Goal: Task Accomplishment & Management: Manage account settings

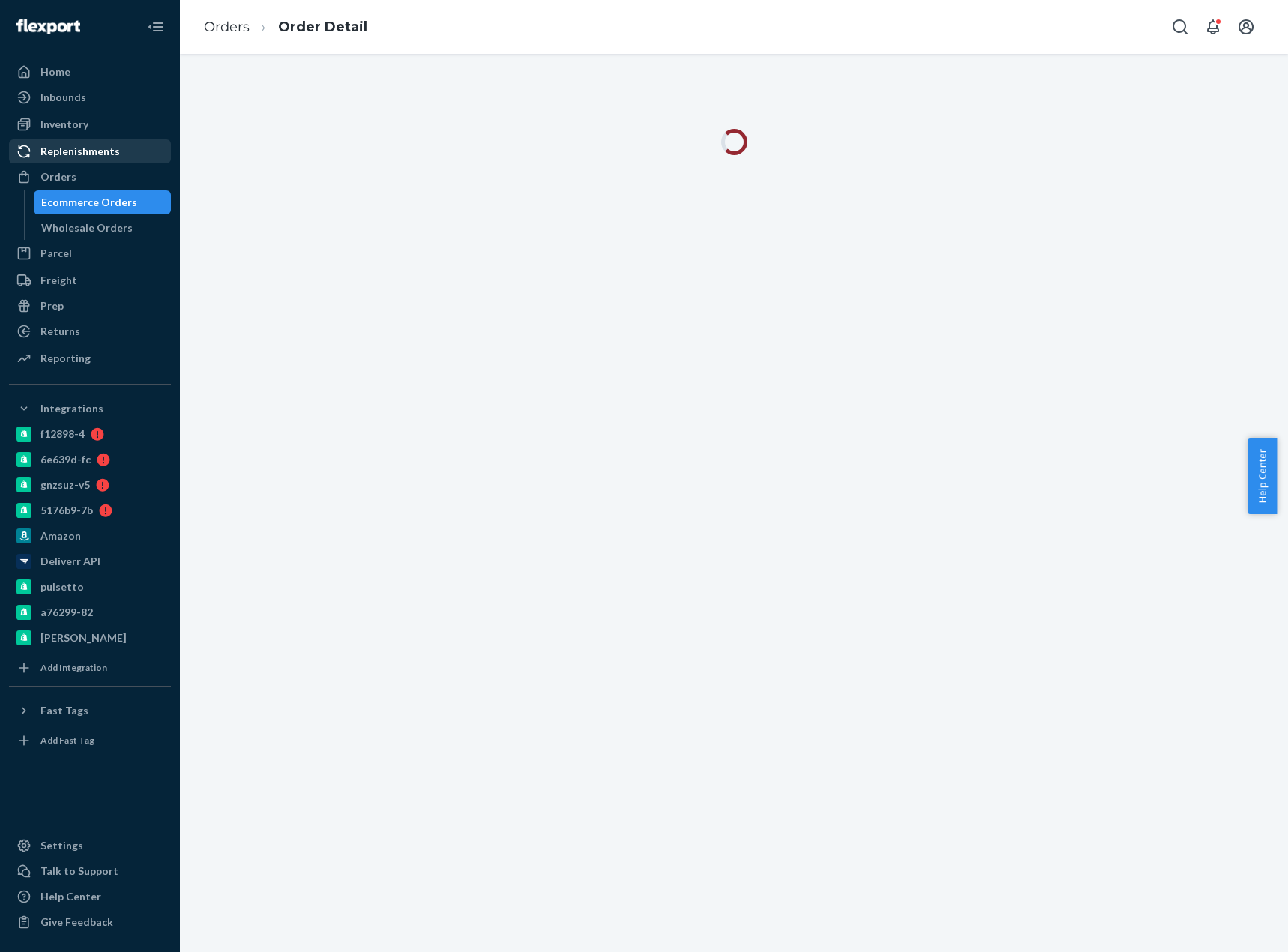
click at [112, 184] on div "Orders" at bounding box center [90, 176] width 159 height 21
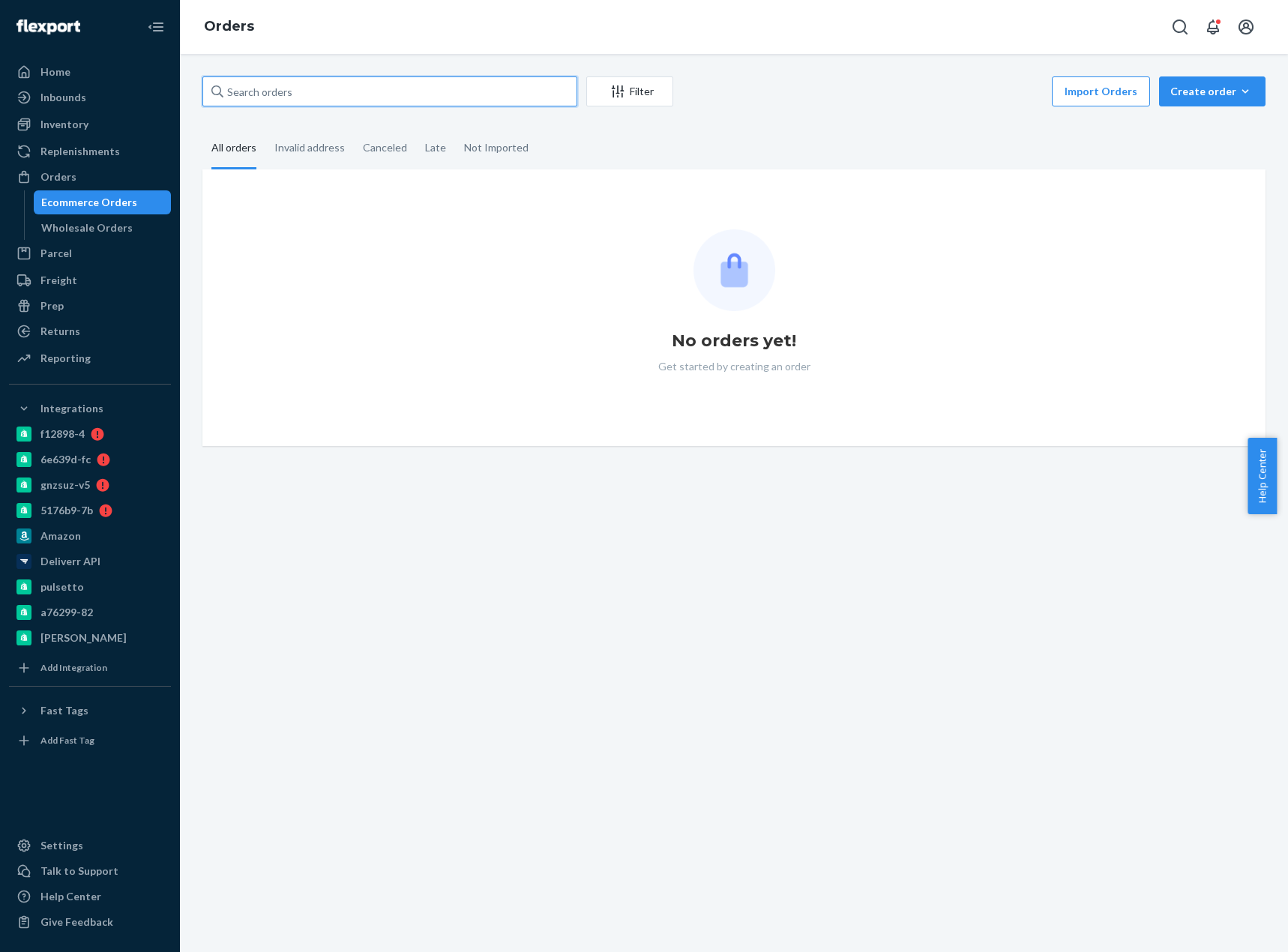
paste input "4196819"
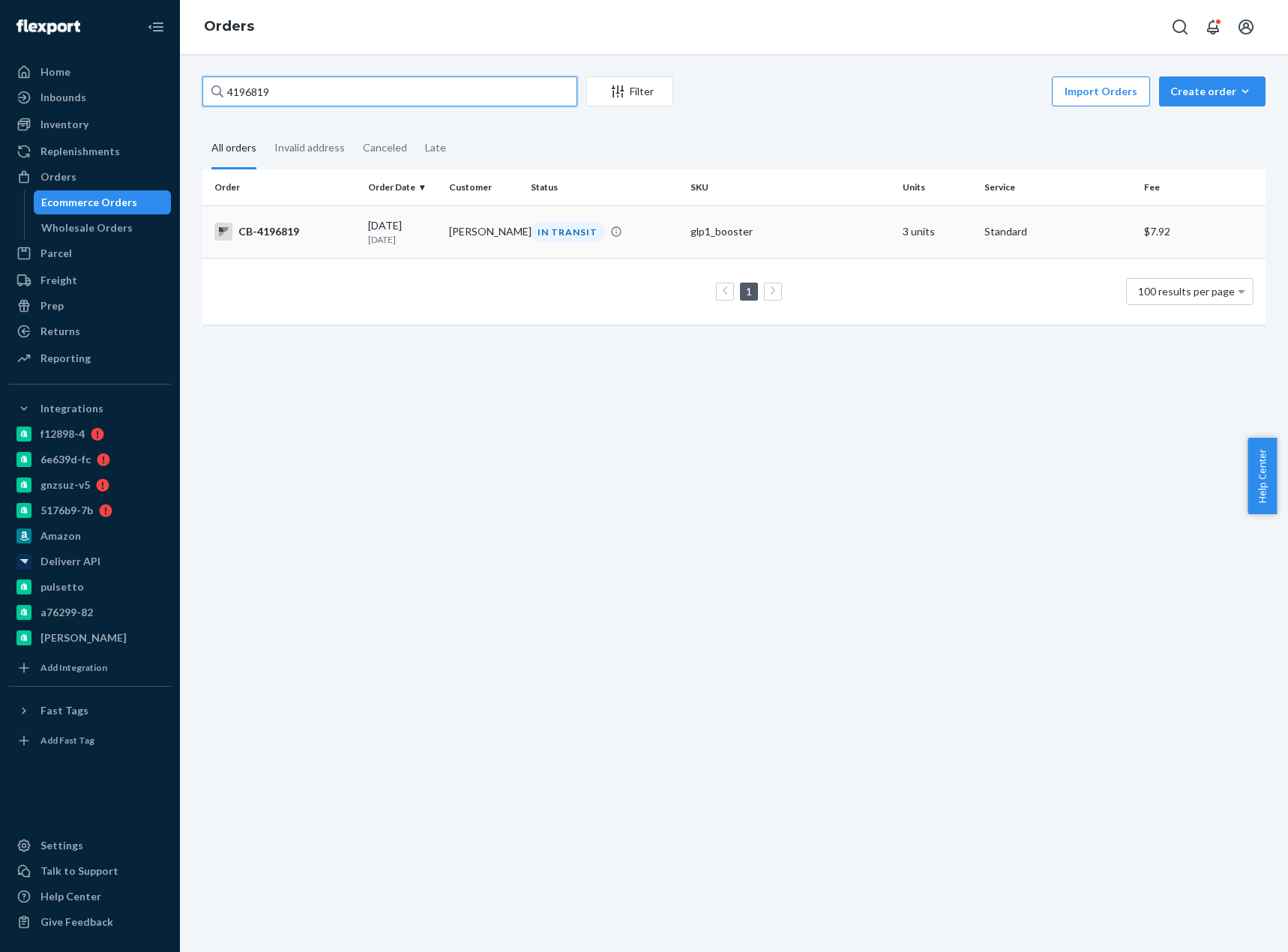
type input "4196819"
click at [333, 243] on td "CB-4196819" at bounding box center [282, 232] width 160 height 53
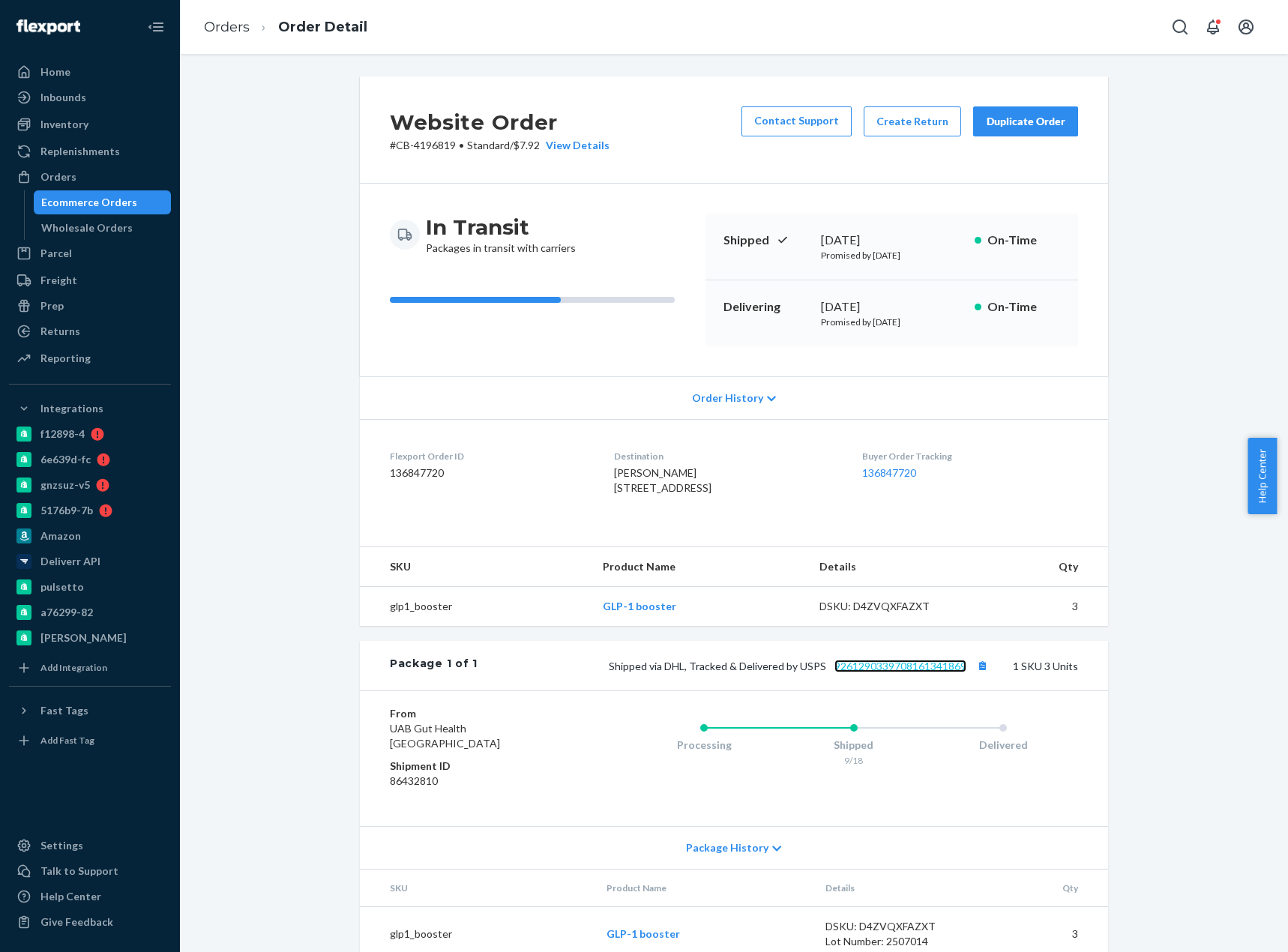
click at [941, 672] on link "9261290339708161341869" at bounding box center [900, 666] width 132 height 13
click at [232, 23] on link "Orders" at bounding box center [227, 26] width 46 height 16
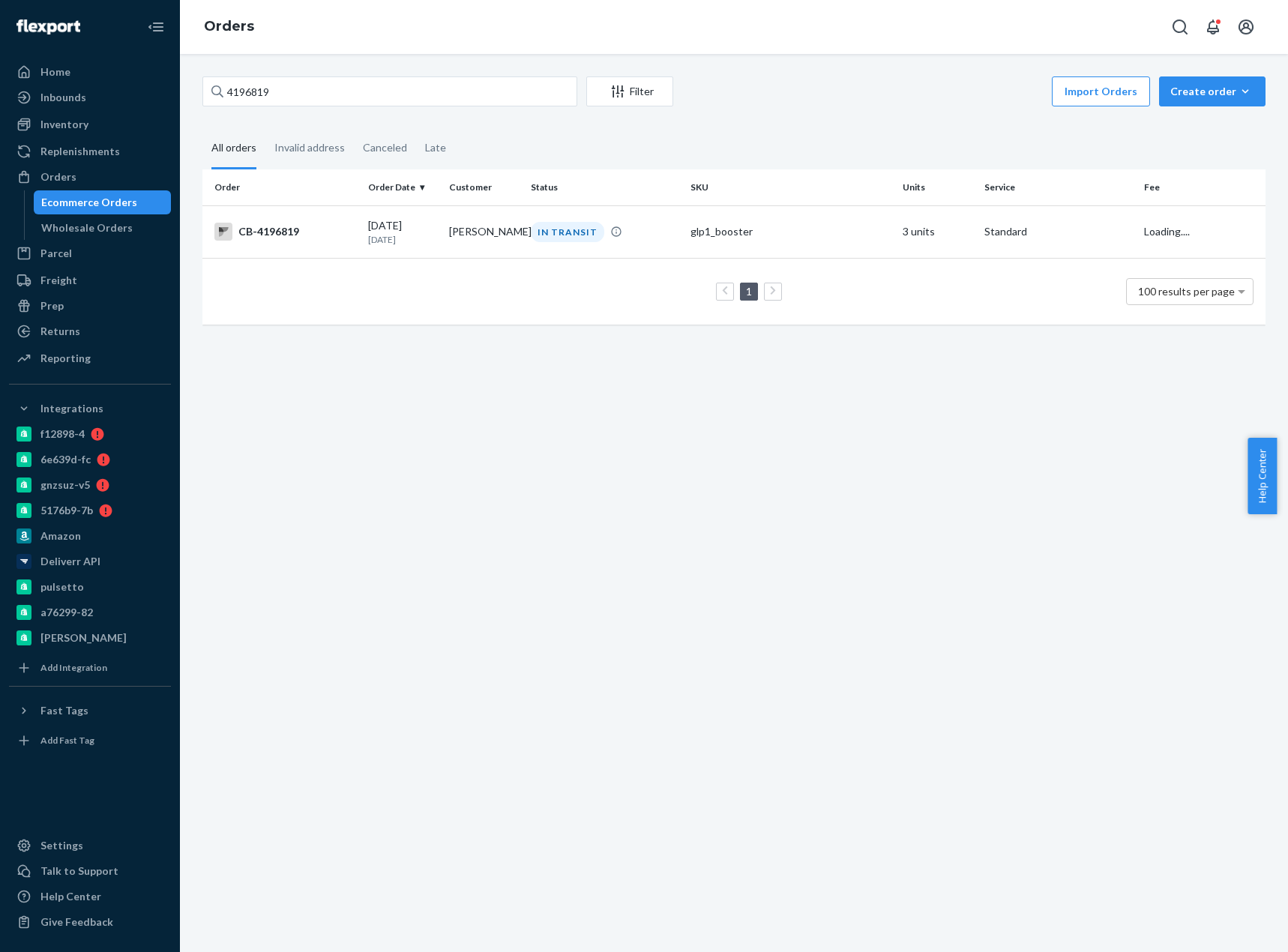
click at [265, 113] on div "4196819 Filter Import Orders Create order Ecommerce order Removal order All ord…" at bounding box center [734, 208] width 1086 height 263
click at [274, 86] on input "4196819" at bounding box center [390, 91] width 375 height 30
paste input "Tim Benda"
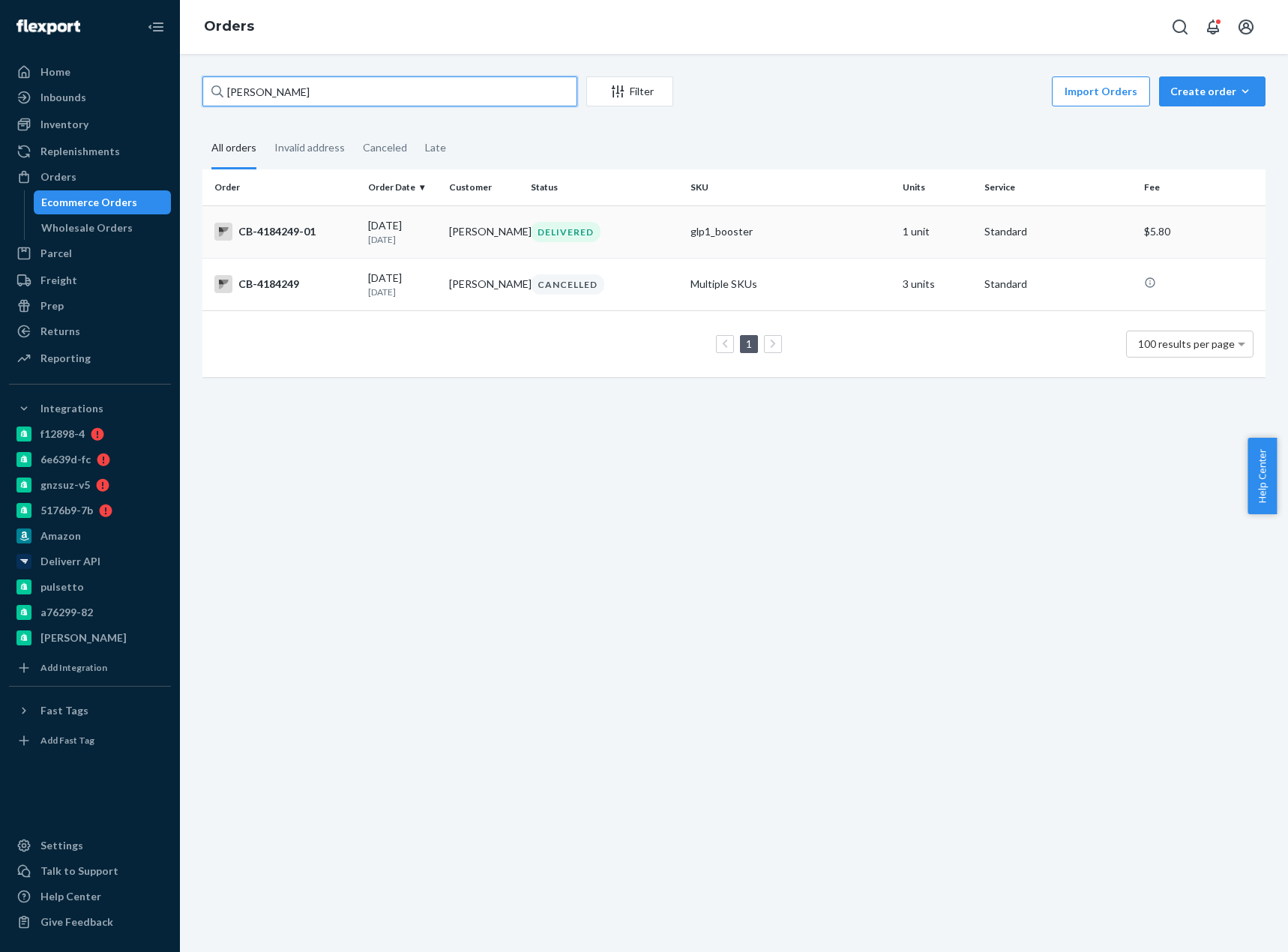
type input "Tim Benda"
click at [282, 243] on td "CB-4184249-01" at bounding box center [282, 232] width 160 height 53
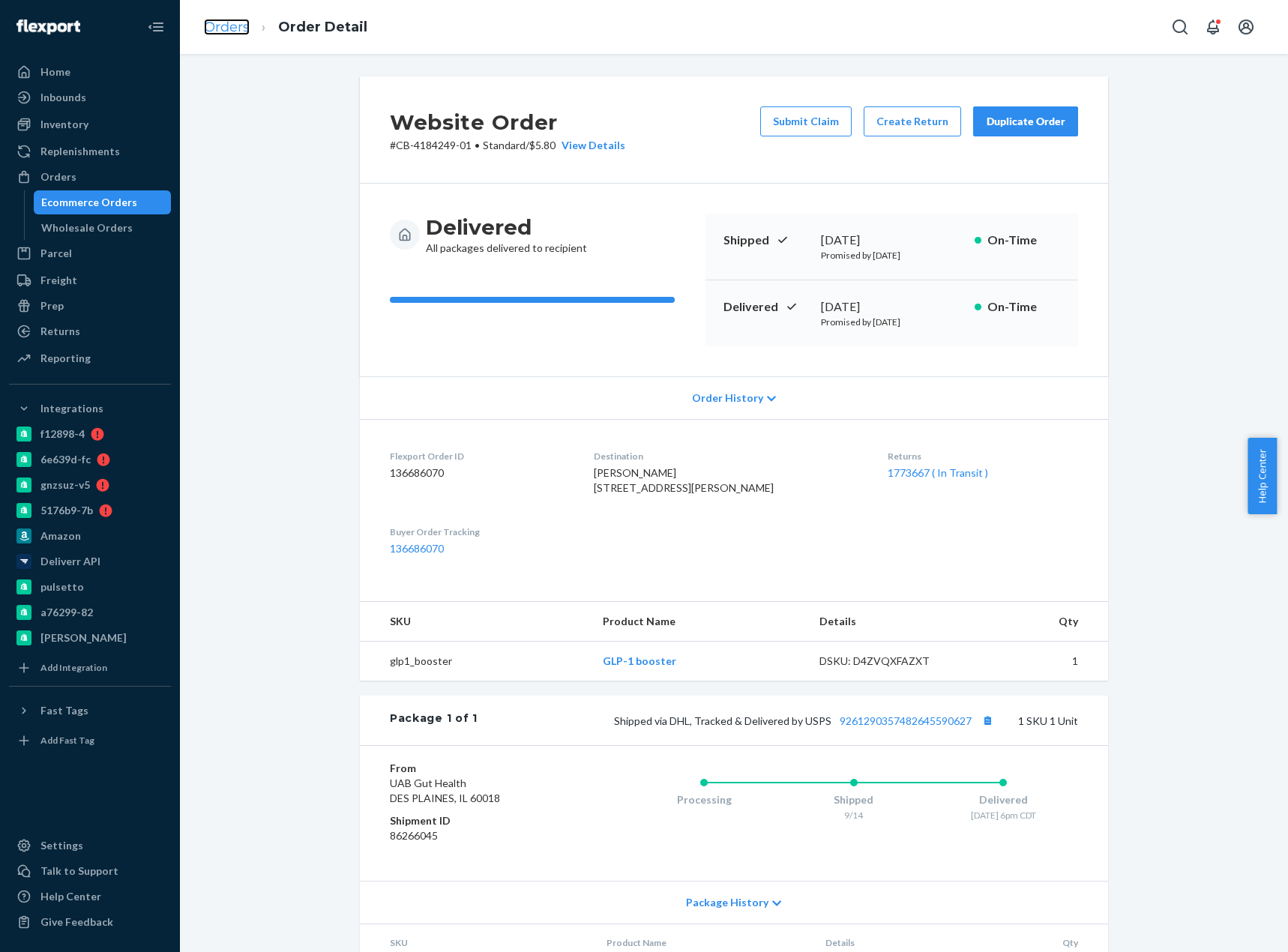
click at [234, 31] on link "Orders" at bounding box center [227, 26] width 46 height 16
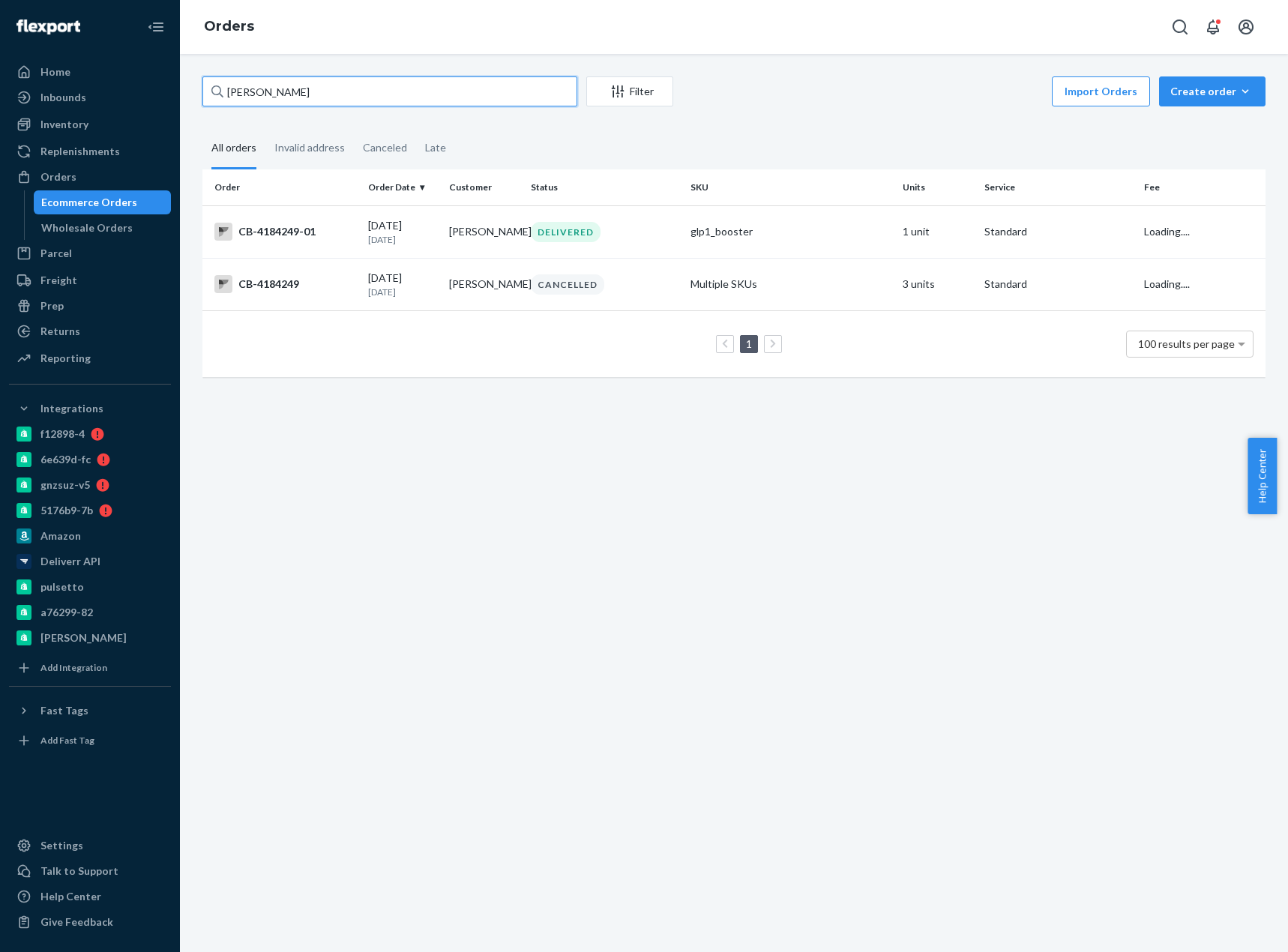
click at [277, 83] on input "Tim Benda" at bounding box center [390, 91] width 375 height 30
paste input "[PERSON_NAME]"
type input "[PERSON_NAME]"
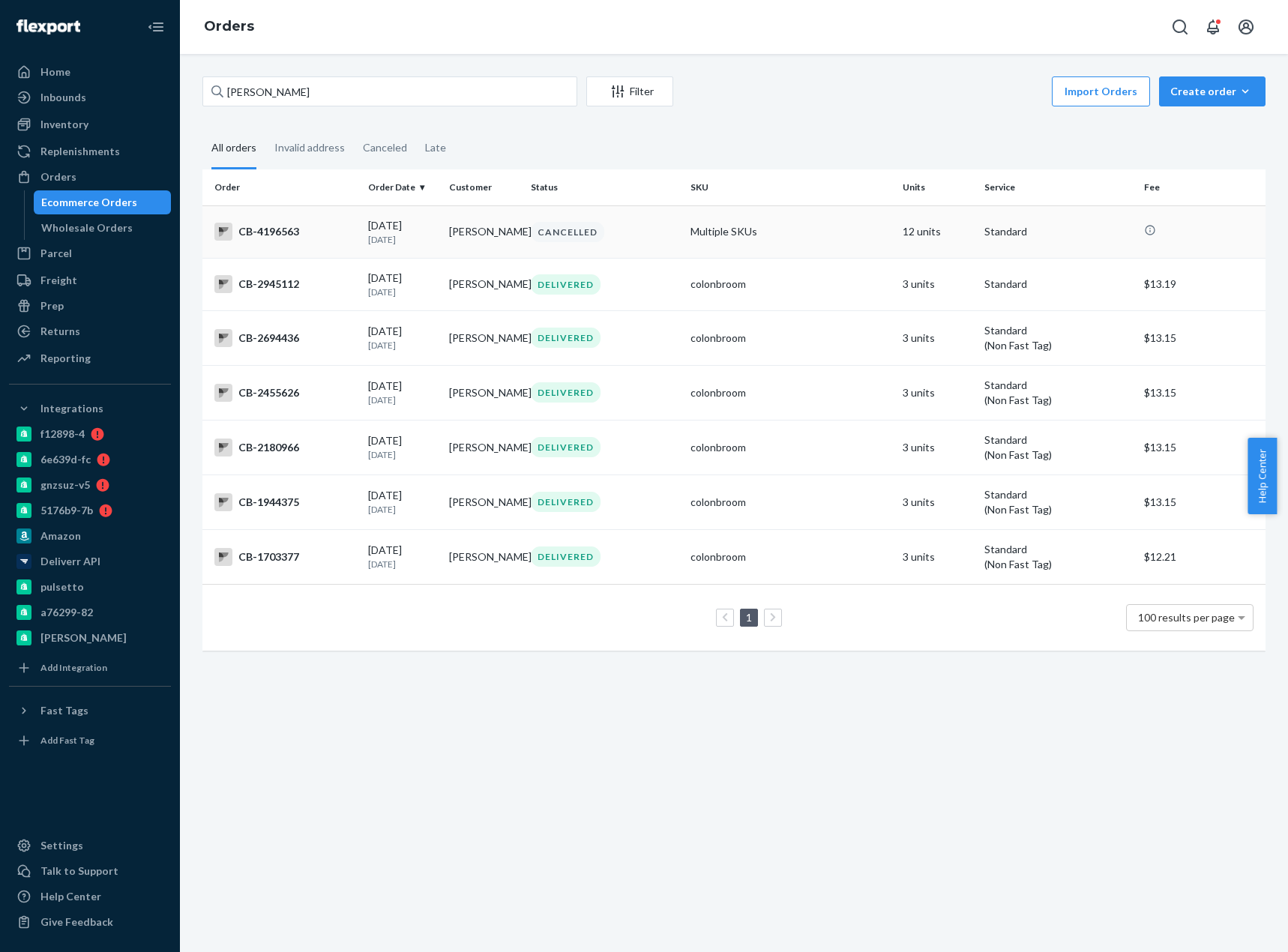
click at [271, 219] on td "CB-4196563" at bounding box center [282, 232] width 160 height 53
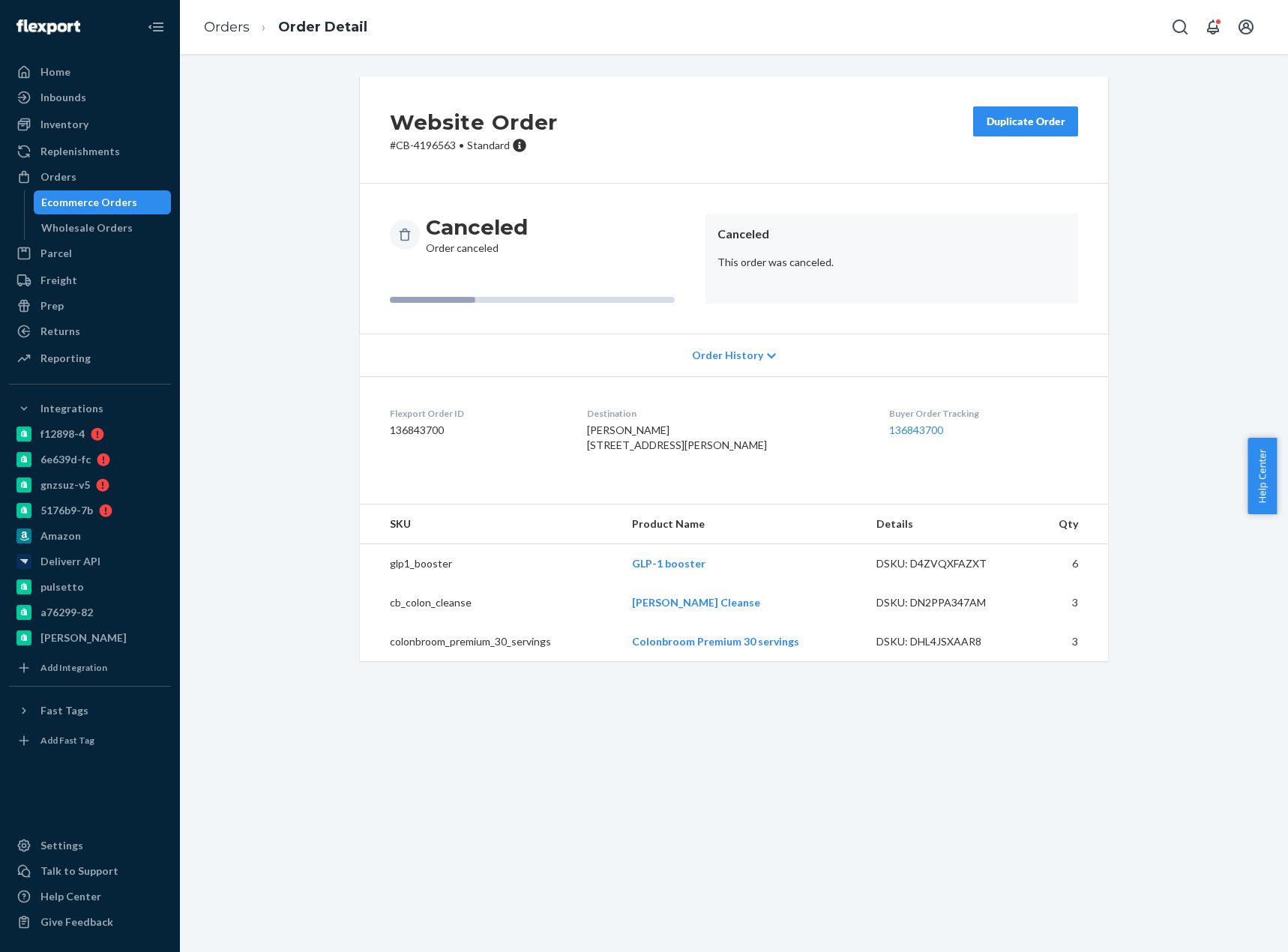
click at [421, 142] on p "# CB-4196563 • Standard" at bounding box center [473, 146] width 168 height 15
copy p "4196563"
click at [427, 151] on p "# CB-4196563 • Standard" at bounding box center [473, 146] width 168 height 15
click at [231, 21] on link "Orders" at bounding box center [227, 26] width 46 height 16
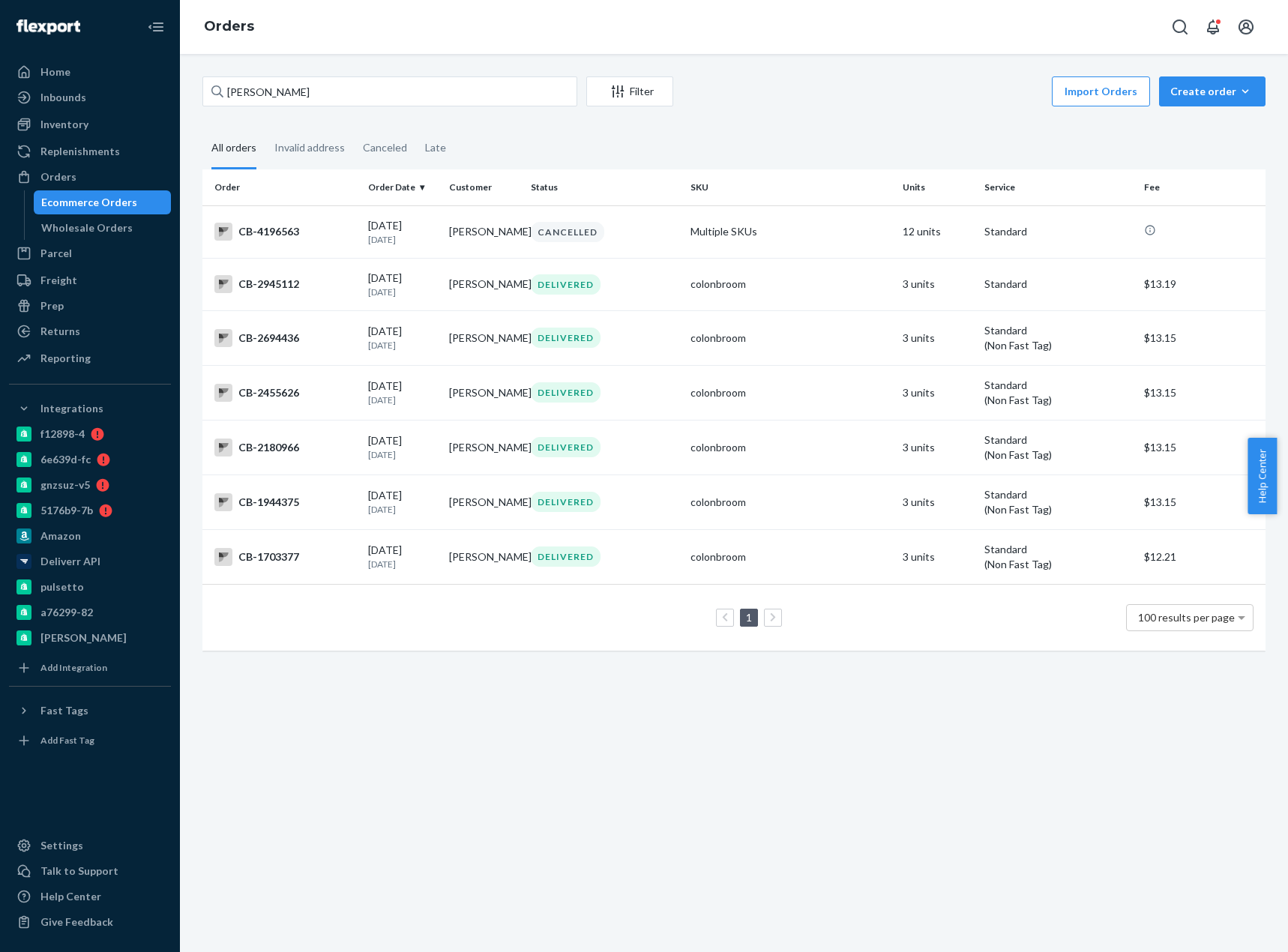
click at [237, 109] on div "Melissa Mitsiopoulos Filter Import Orders Create order Ecommerce order Removal …" at bounding box center [733, 93] width 1063 height 34
click at [238, 108] on div "Melissa Mitsiopoulos Filter Import Orders Create order Ecommerce order Removal …" at bounding box center [733, 93] width 1063 height 34
click at [238, 108] on div "Melissa Mitsiopoulos Filter Import Orders Create order Ecommerce order Removal …" at bounding box center [733, 93] width 1063 height 34
click at [253, 94] on input "[PERSON_NAME]" at bounding box center [390, 91] width 375 height 30
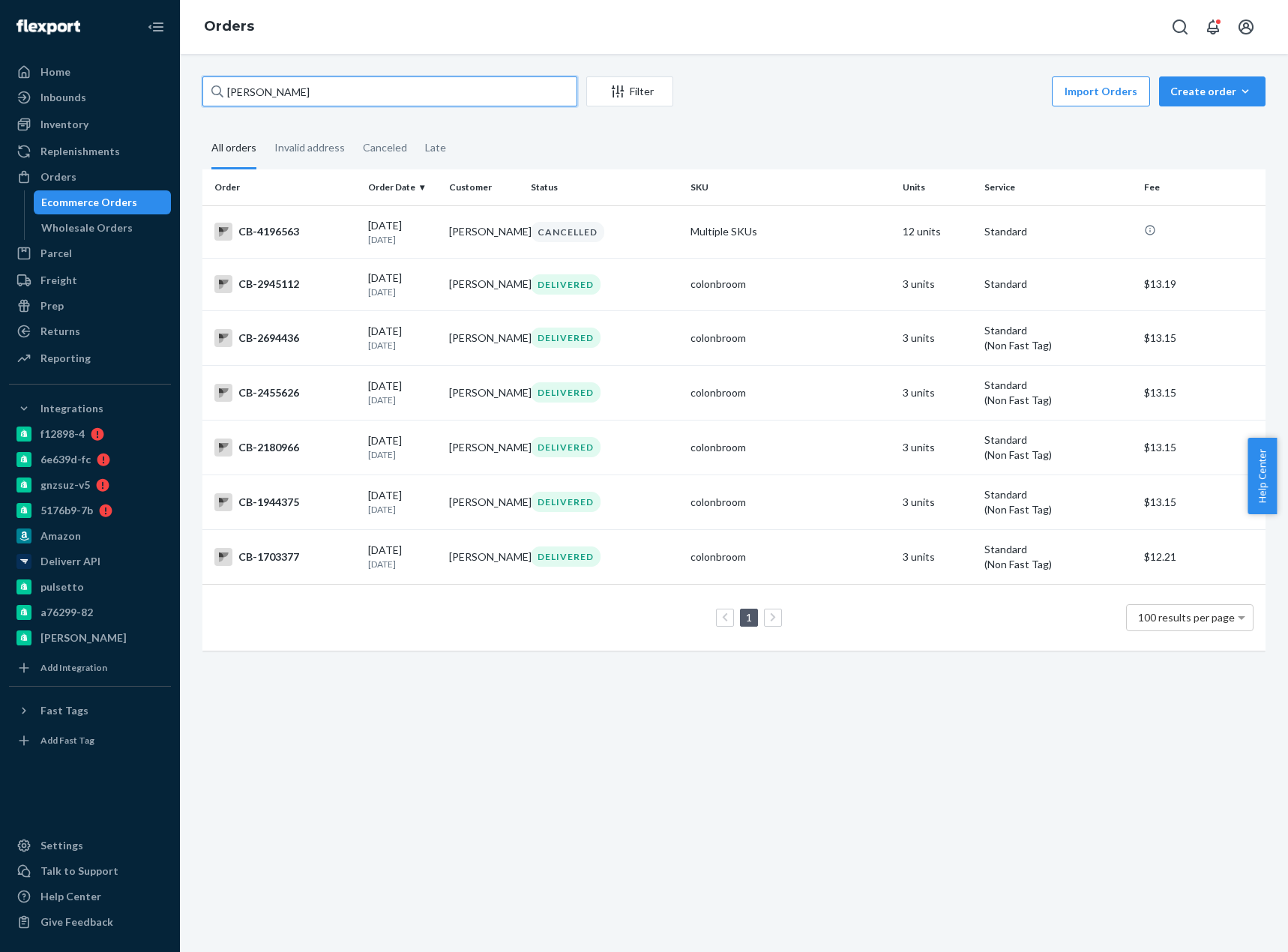
click at [253, 94] on input "[PERSON_NAME]" at bounding box center [390, 91] width 375 height 30
paste input "CB-4196563-01"
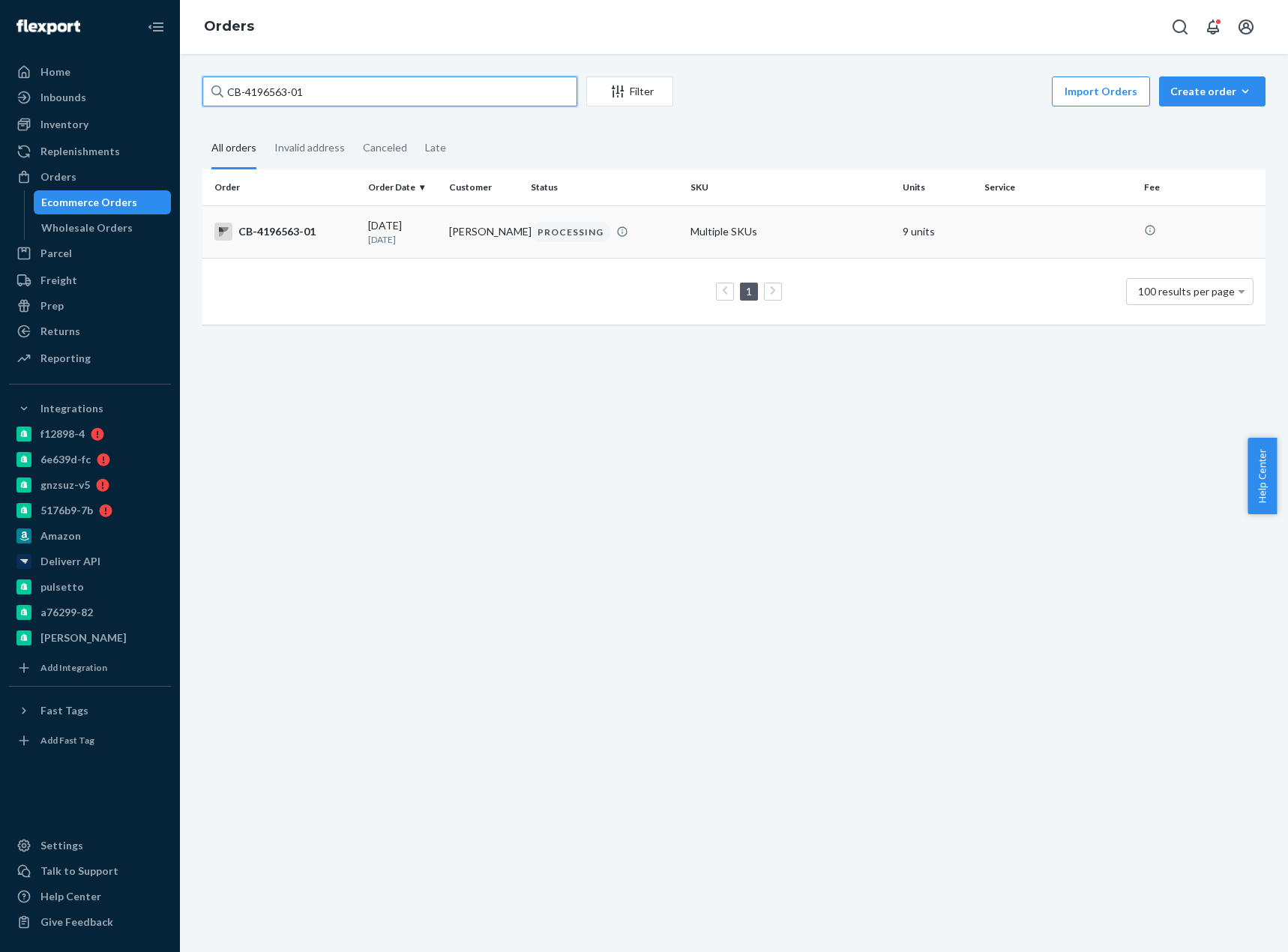
type input "CB-4196563-01"
click at [310, 233] on div "CB-4196563-01" at bounding box center [285, 231] width 141 height 18
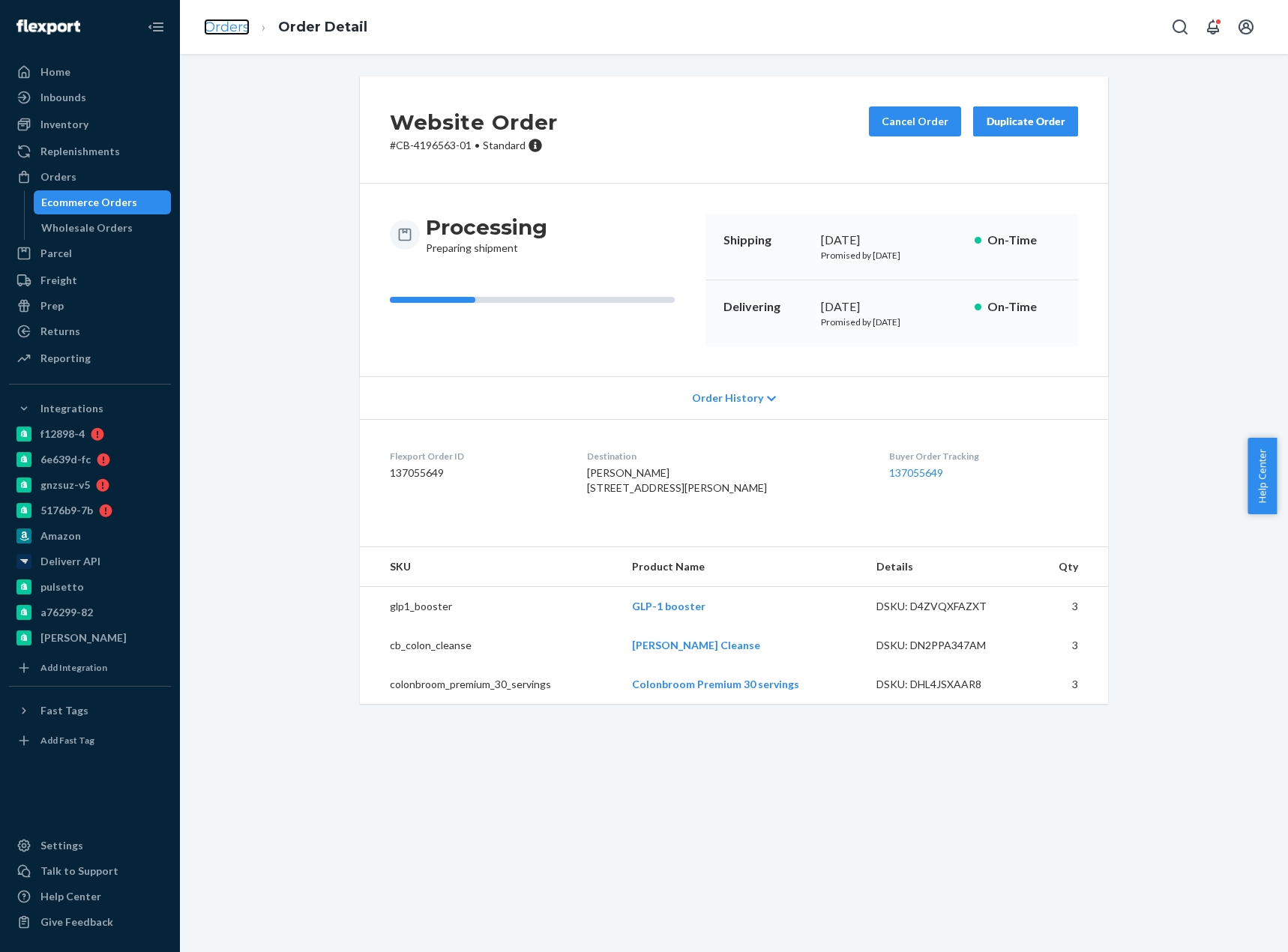
click at [229, 31] on link "Orders" at bounding box center [227, 26] width 46 height 16
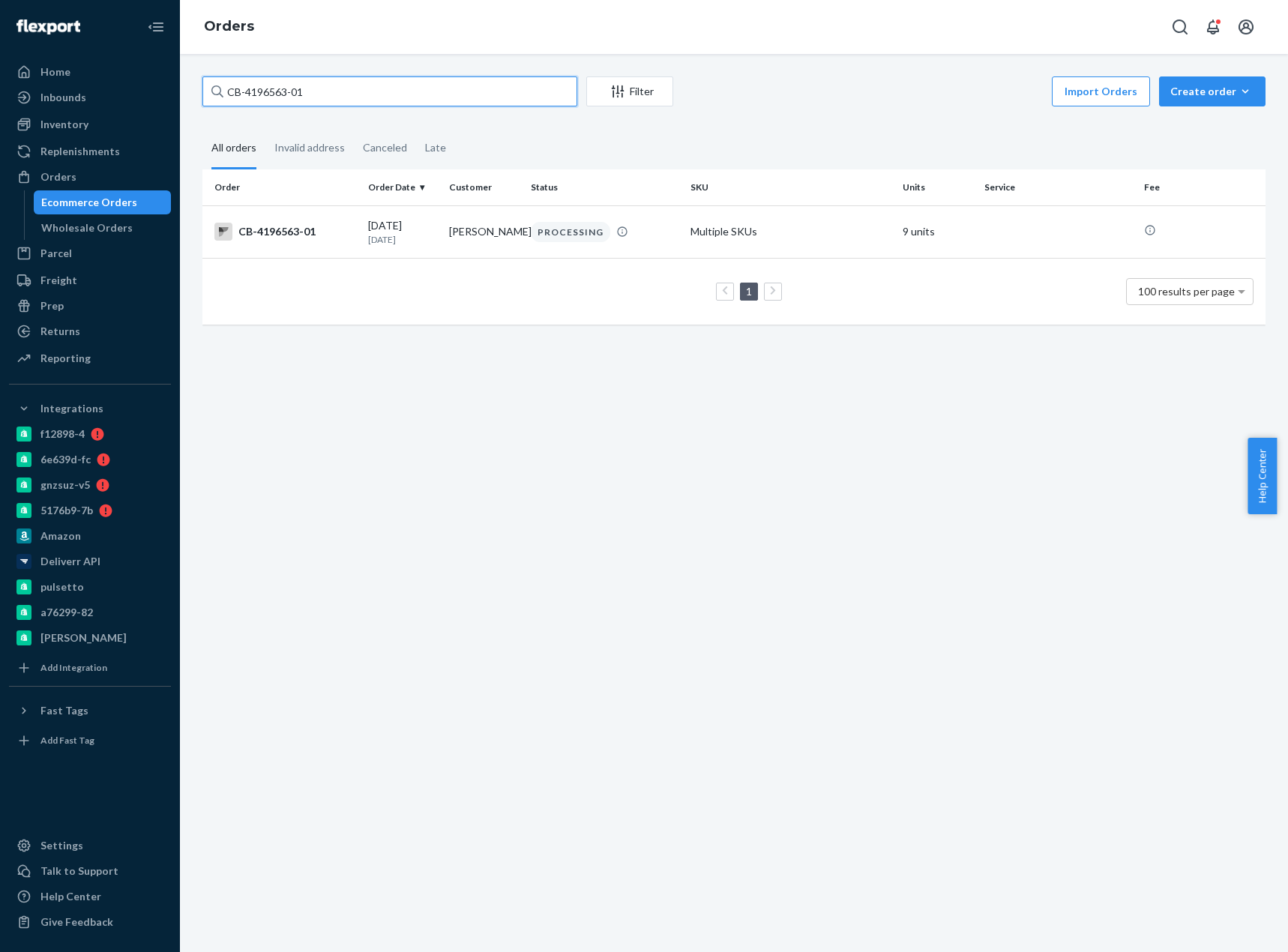
click at [254, 94] on input "CB-4196563-01" at bounding box center [390, 91] width 375 height 30
click at [255, 95] on input "CB-4196563-01" at bounding box center [390, 91] width 375 height 30
paste input "Kerri Ratsch"
type input "Kerri Ratsch"
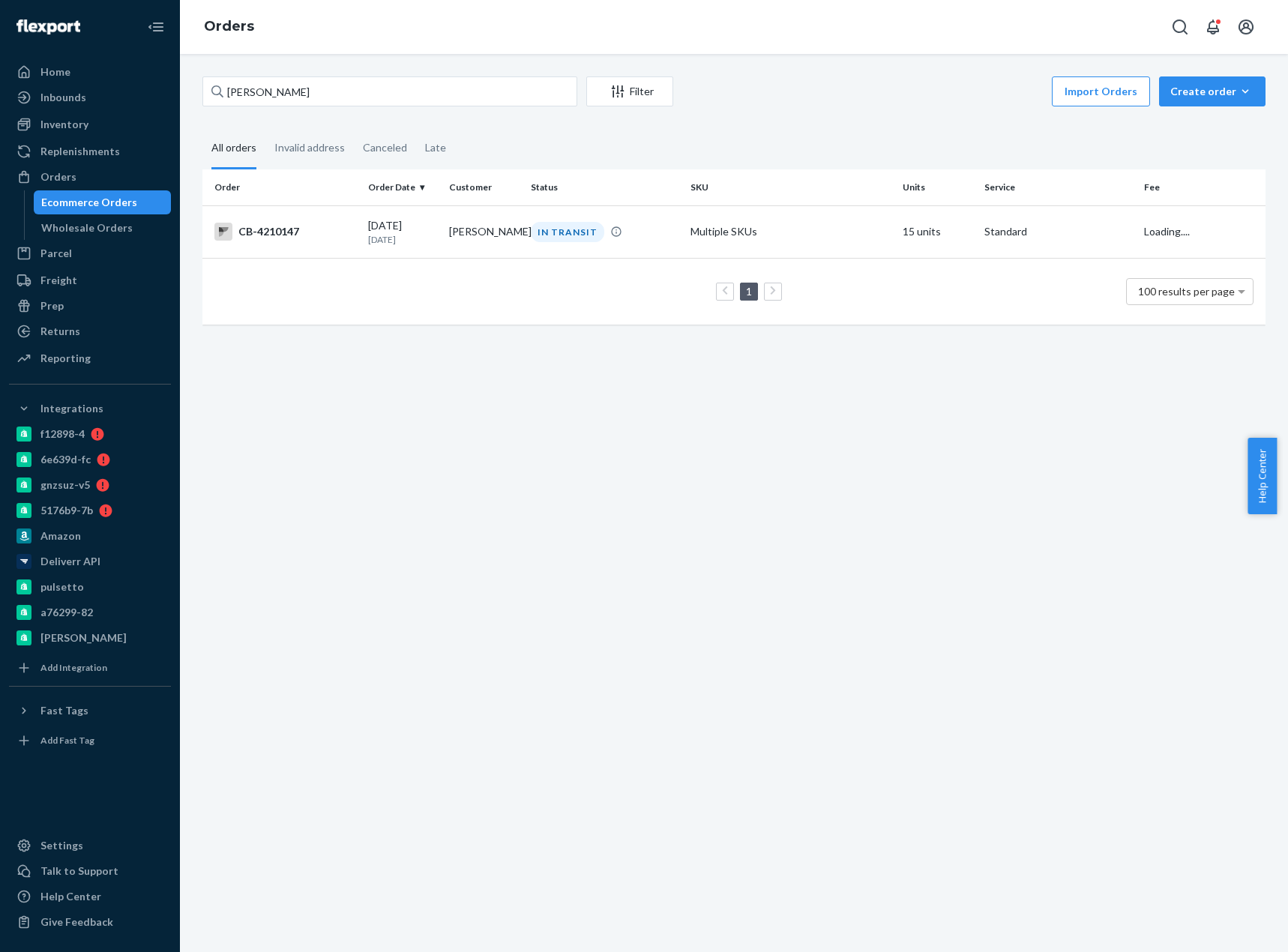
click at [298, 226] on div "CB-4210147" at bounding box center [285, 231] width 141 height 18
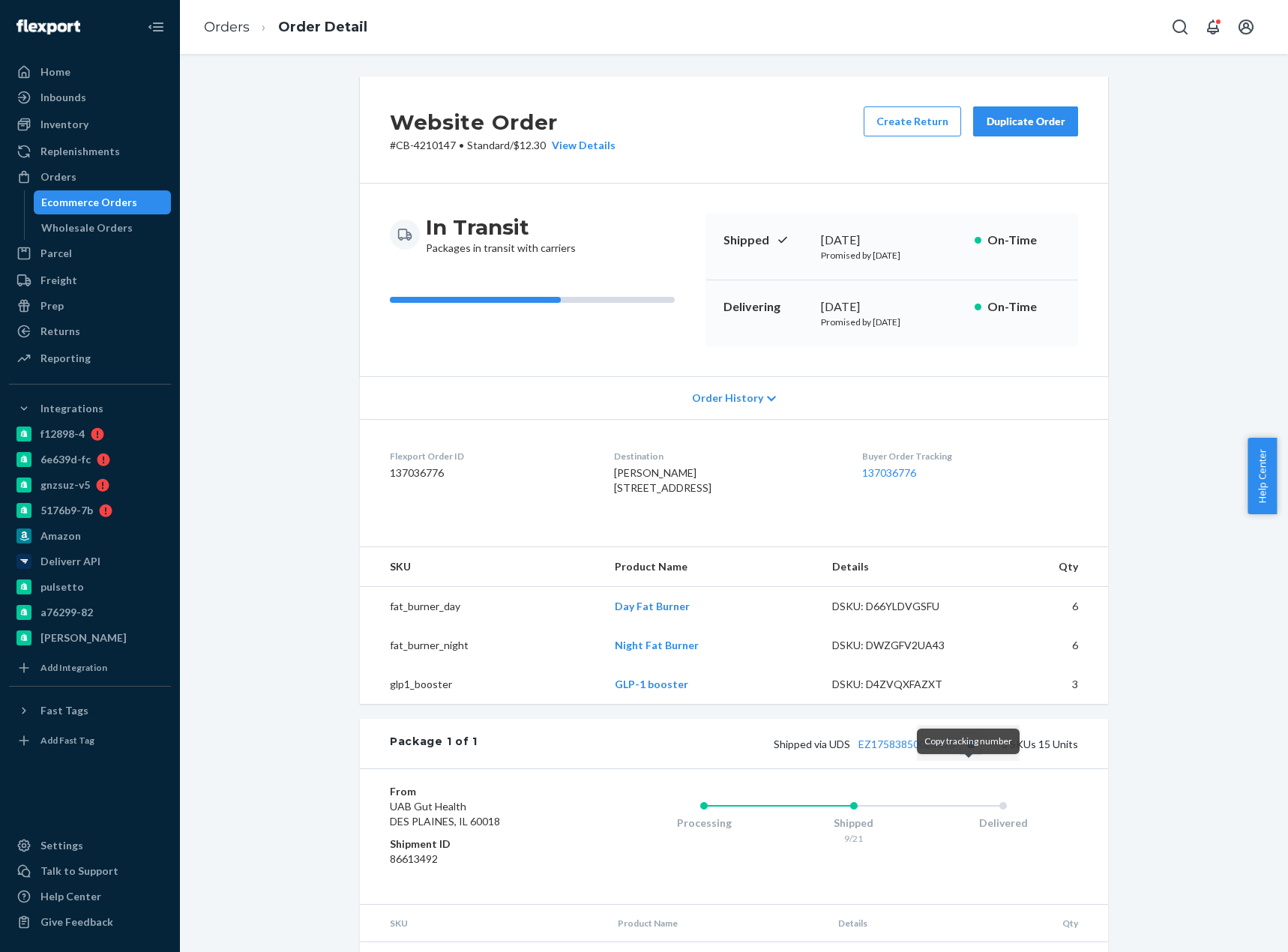
click at [968, 753] on button "Copy tracking number" at bounding box center [970, 743] width 19 height 19
click at [931, 750] on link "EZ17583850023570" at bounding box center [906, 744] width 97 height 13
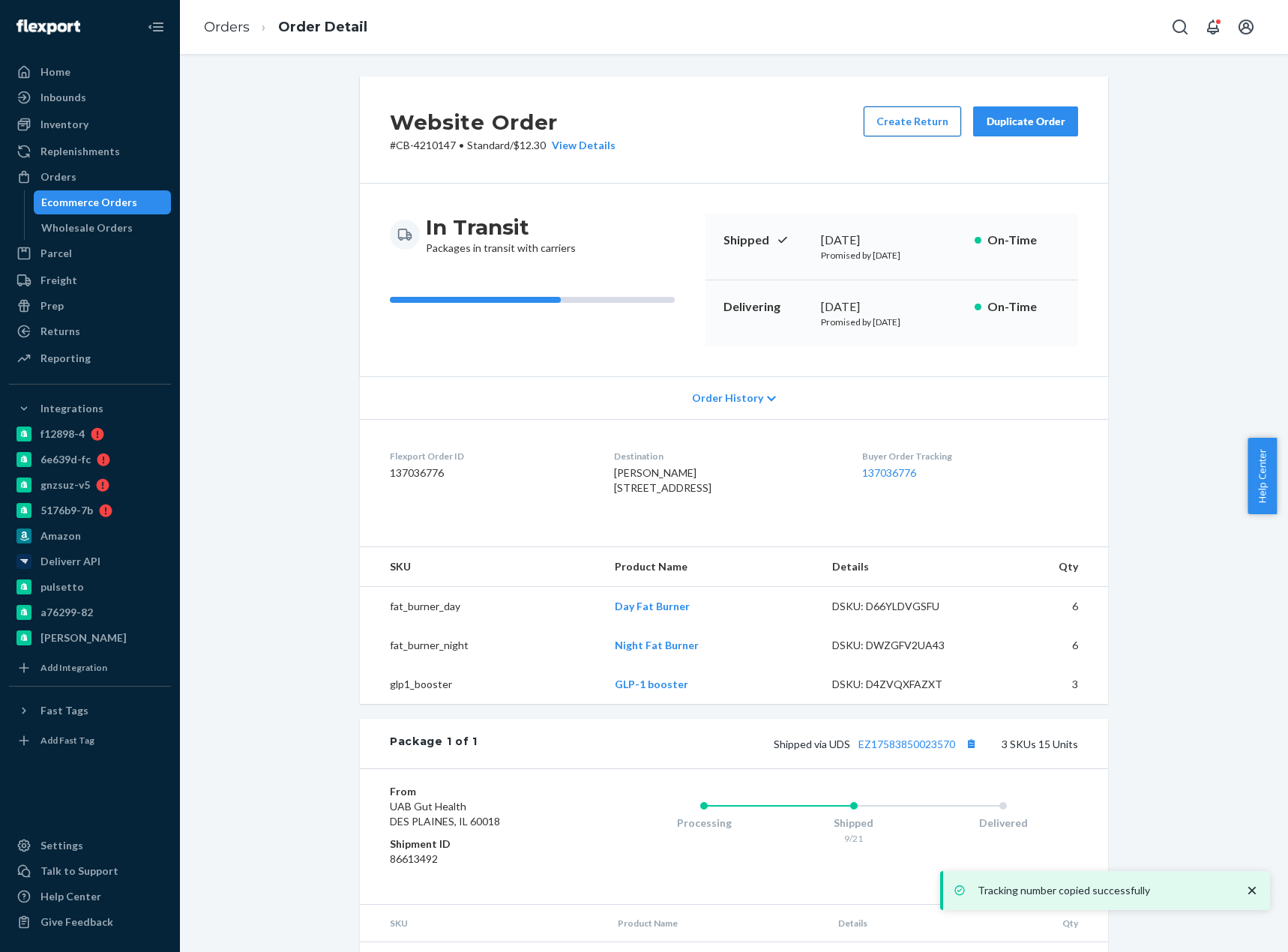
click at [893, 121] on button "Create Return" at bounding box center [912, 121] width 97 height 30
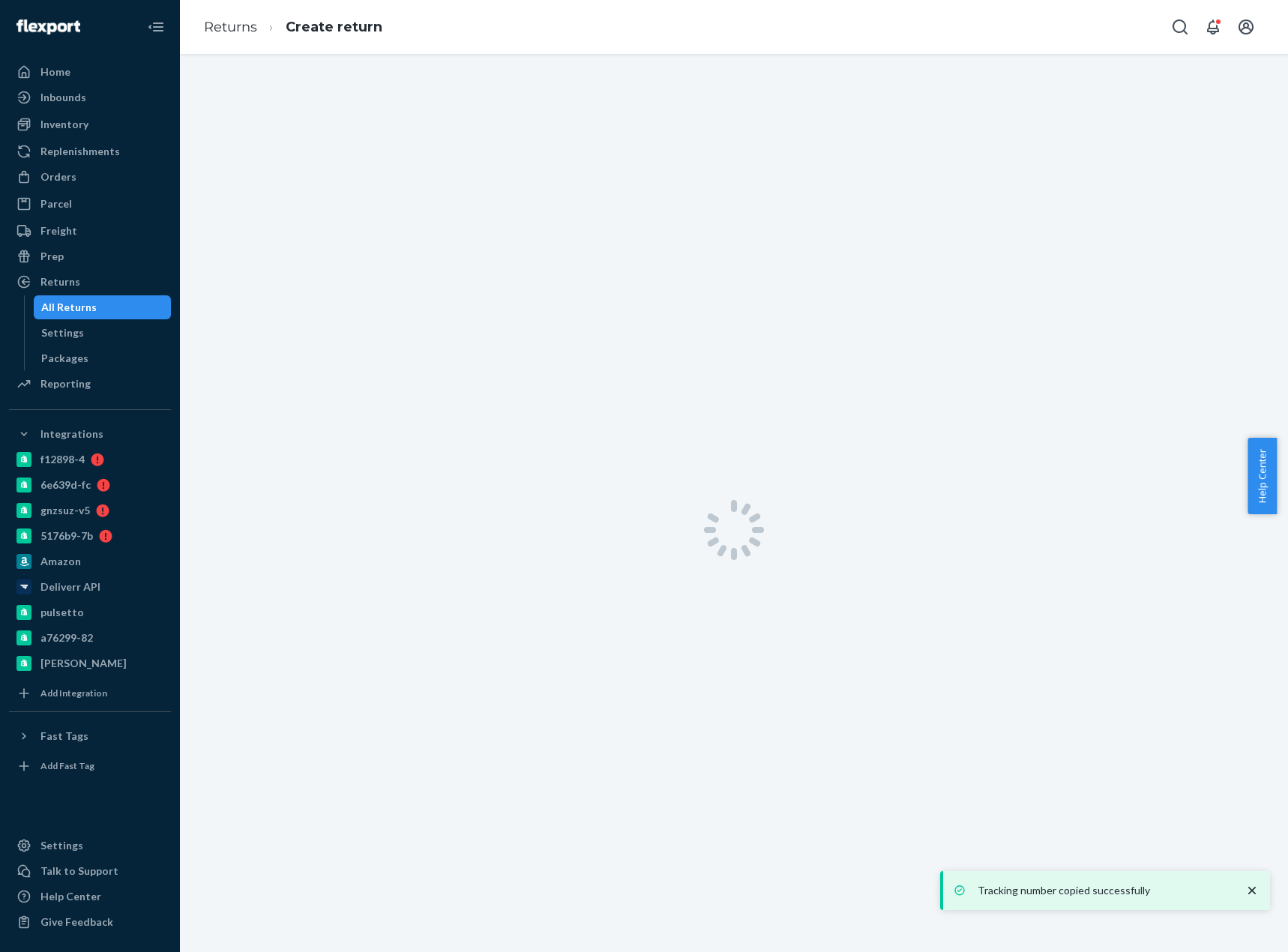
click at [69, 180] on div "Orders" at bounding box center [58, 177] width 36 height 15
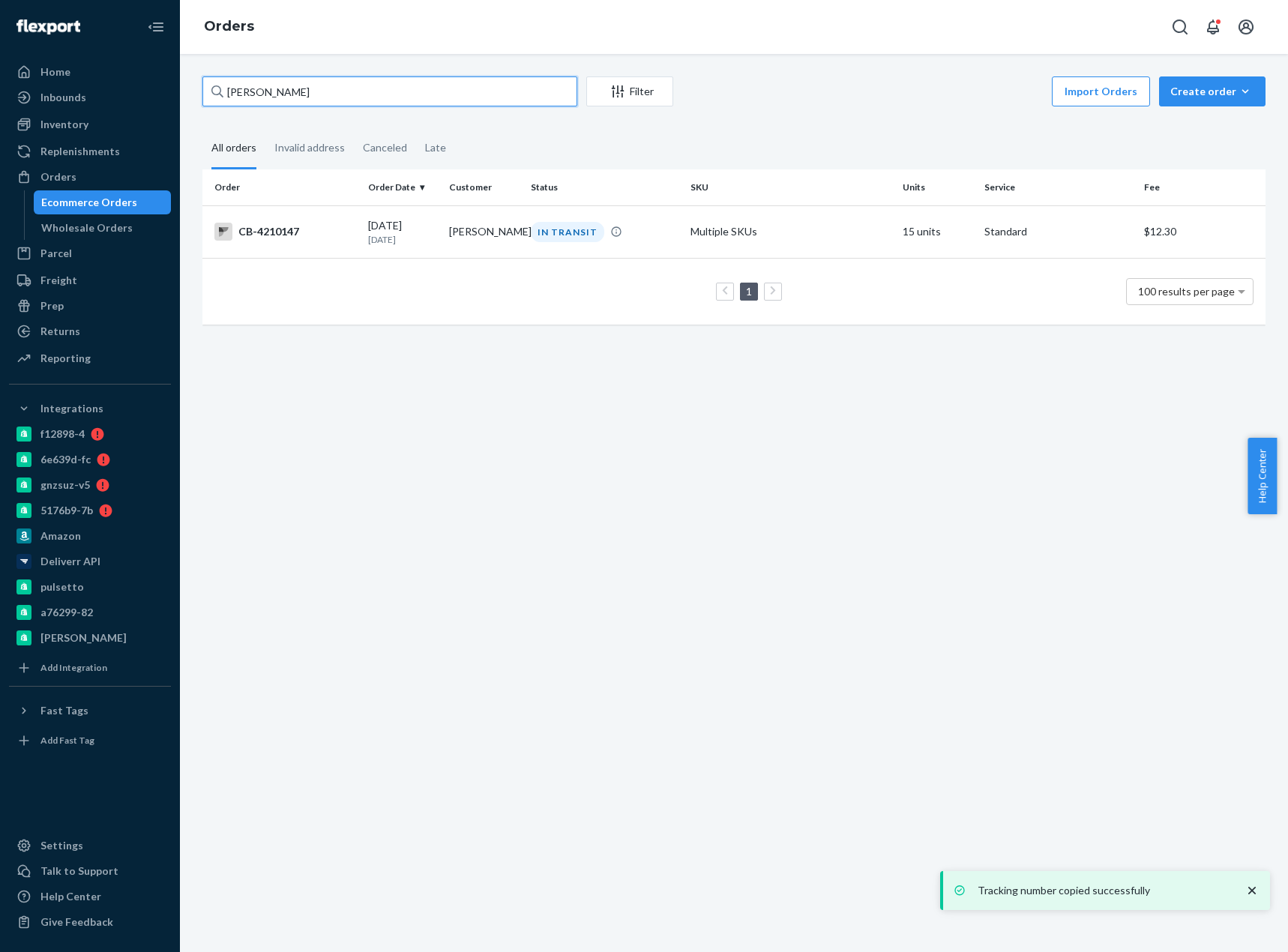
click at [255, 96] on input "Kerri Ratsch" at bounding box center [390, 91] width 375 height 30
paste input "Gail Hines"
type input "Gail Hines"
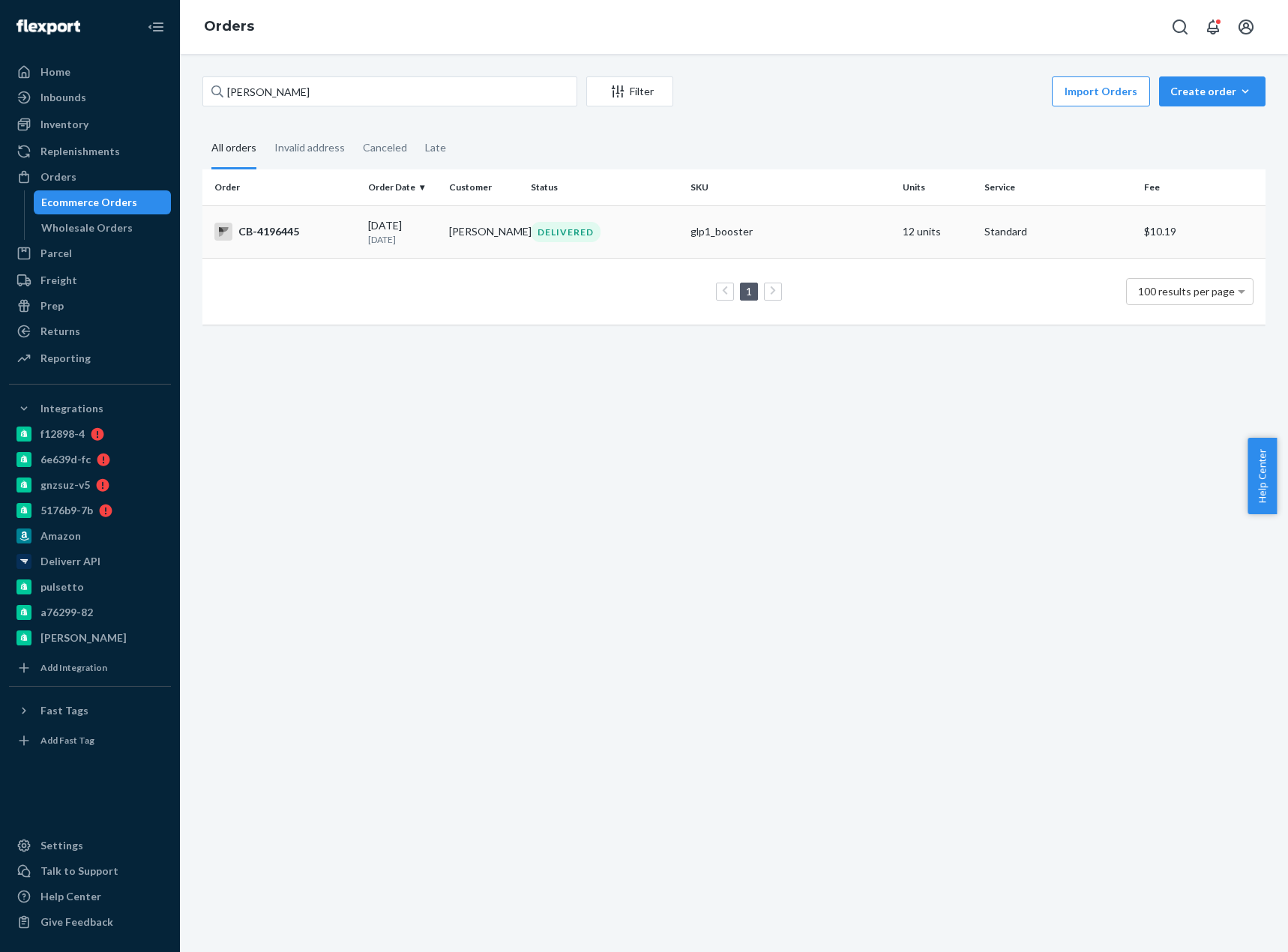
click at [289, 244] on td "CB-4196445" at bounding box center [282, 232] width 160 height 53
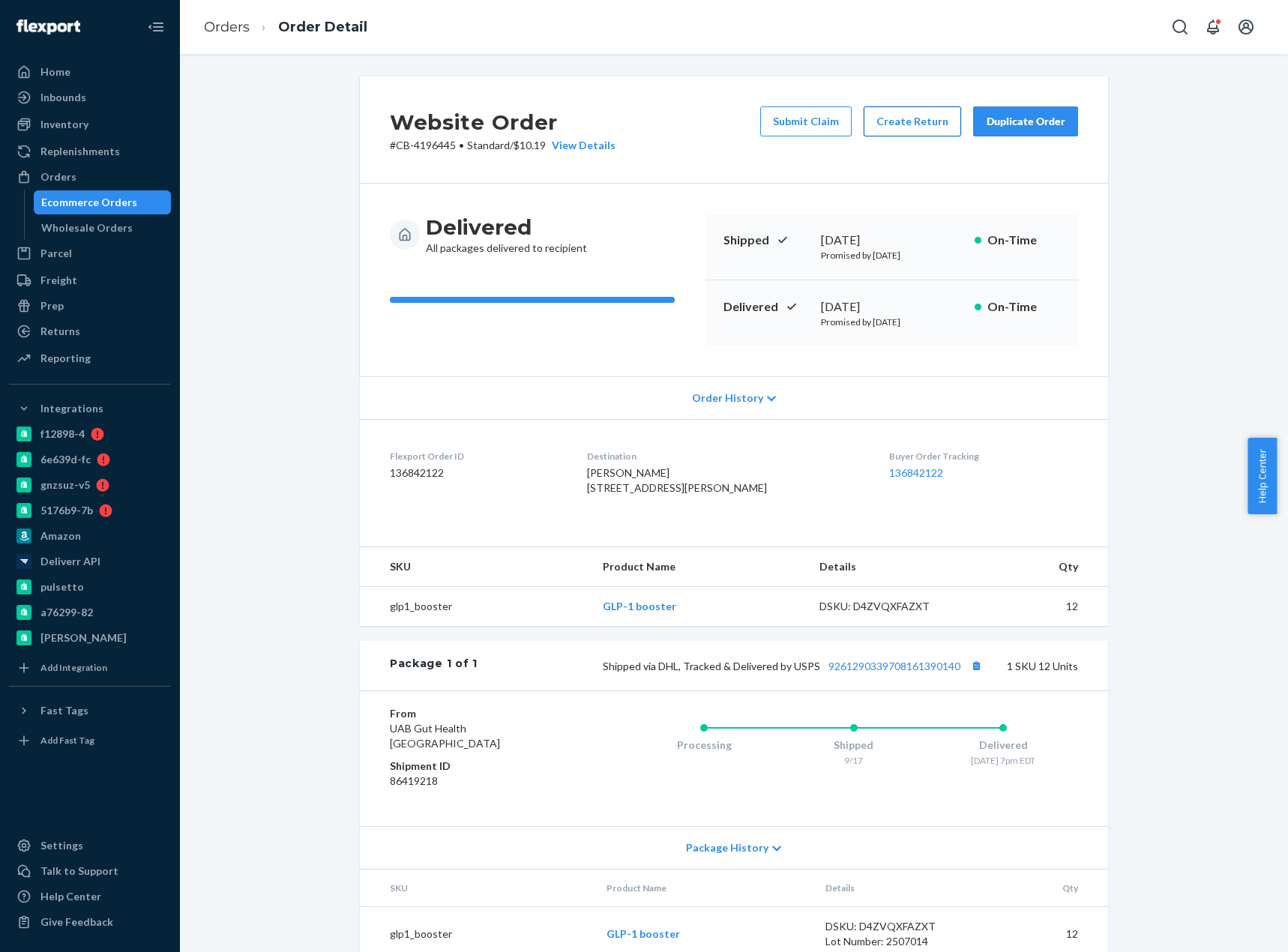
click at [899, 120] on button "Create Return" at bounding box center [912, 121] width 97 height 30
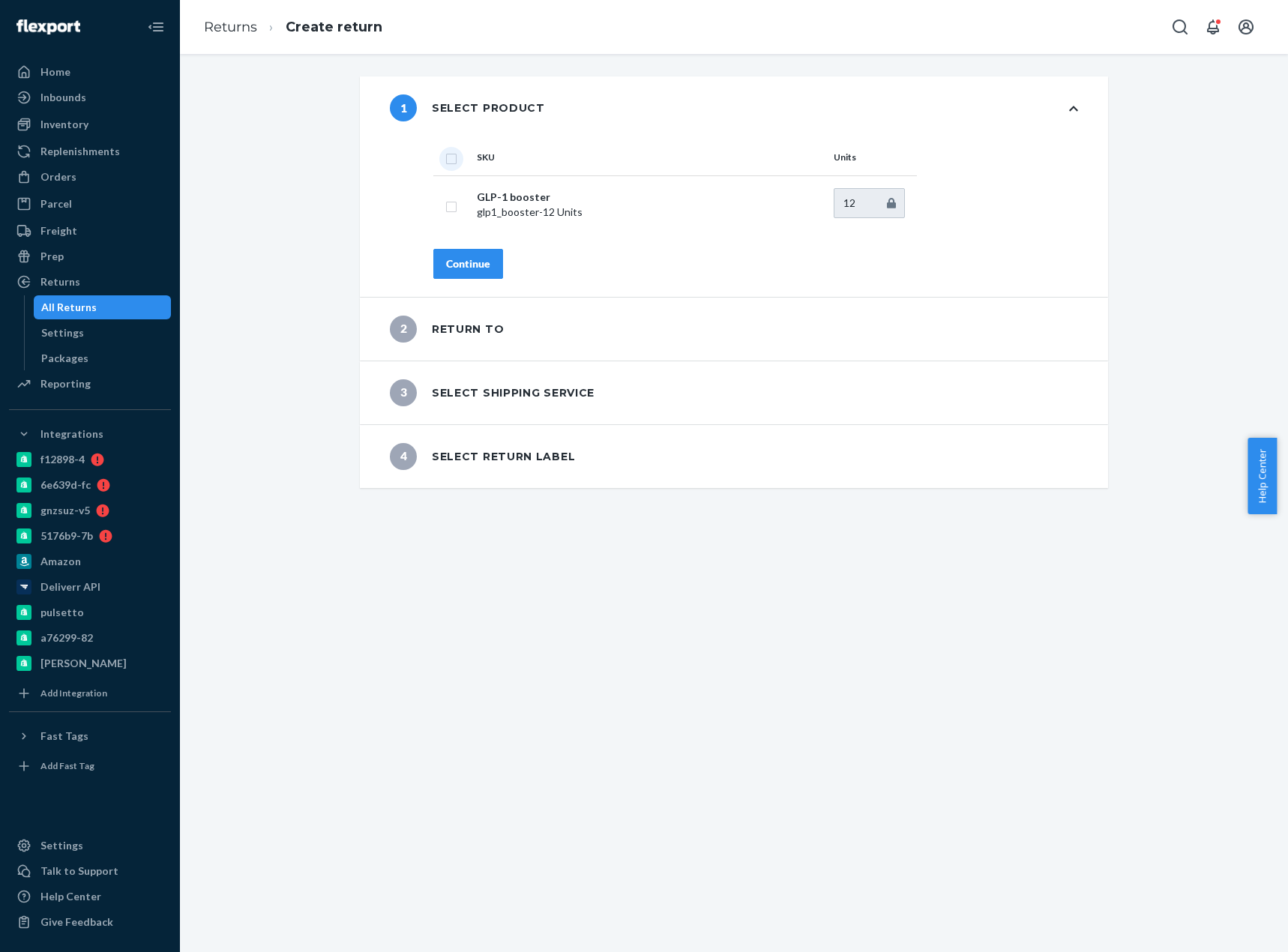
click at [445, 159] on input "checkbox" at bounding box center [451, 157] width 12 height 16
checkbox input "true"
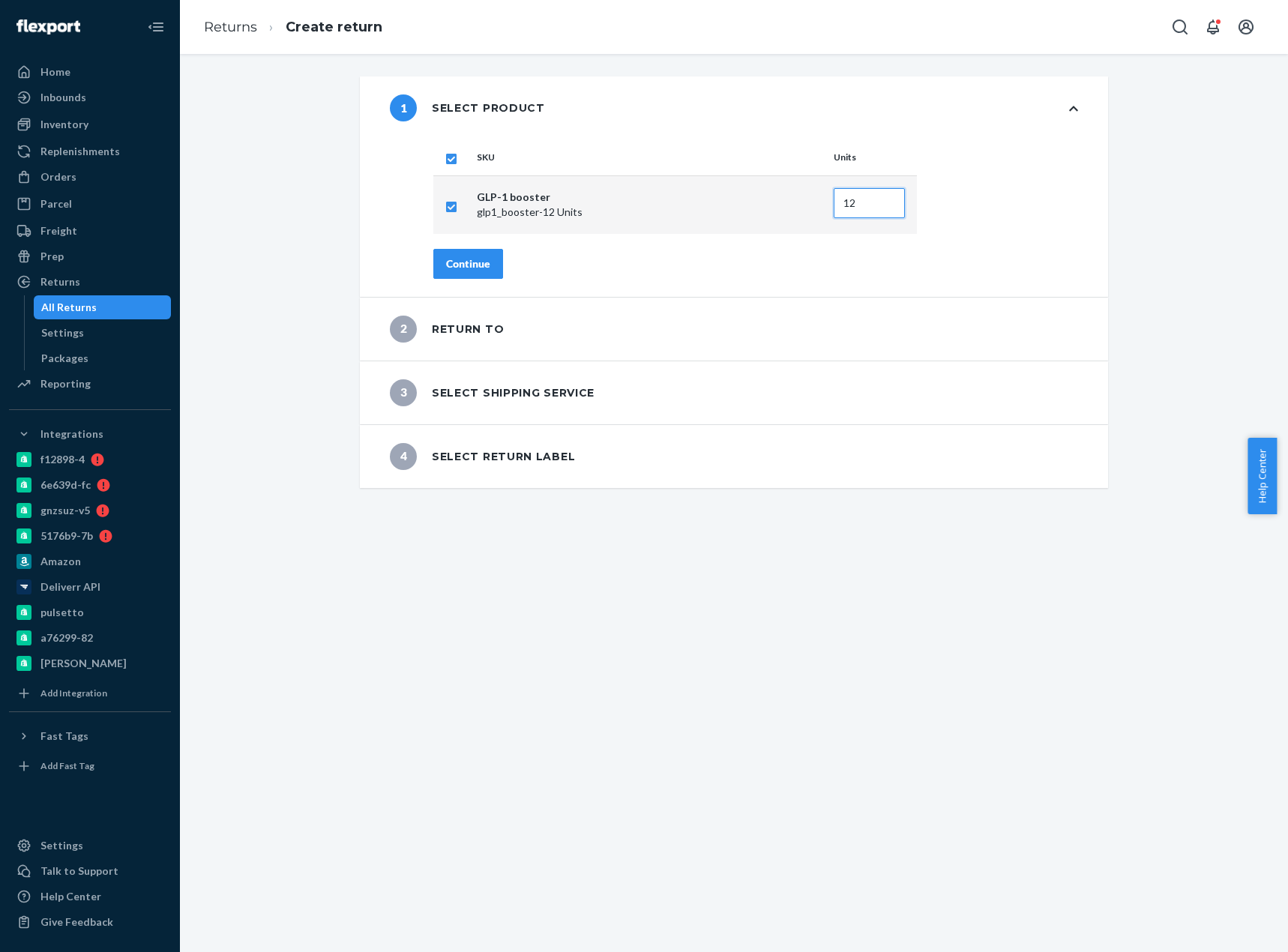
click at [846, 203] on input "12" at bounding box center [869, 202] width 71 height 30
click at [849, 205] on input "12" at bounding box center [869, 202] width 71 height 30
type input "1"
type input "6"
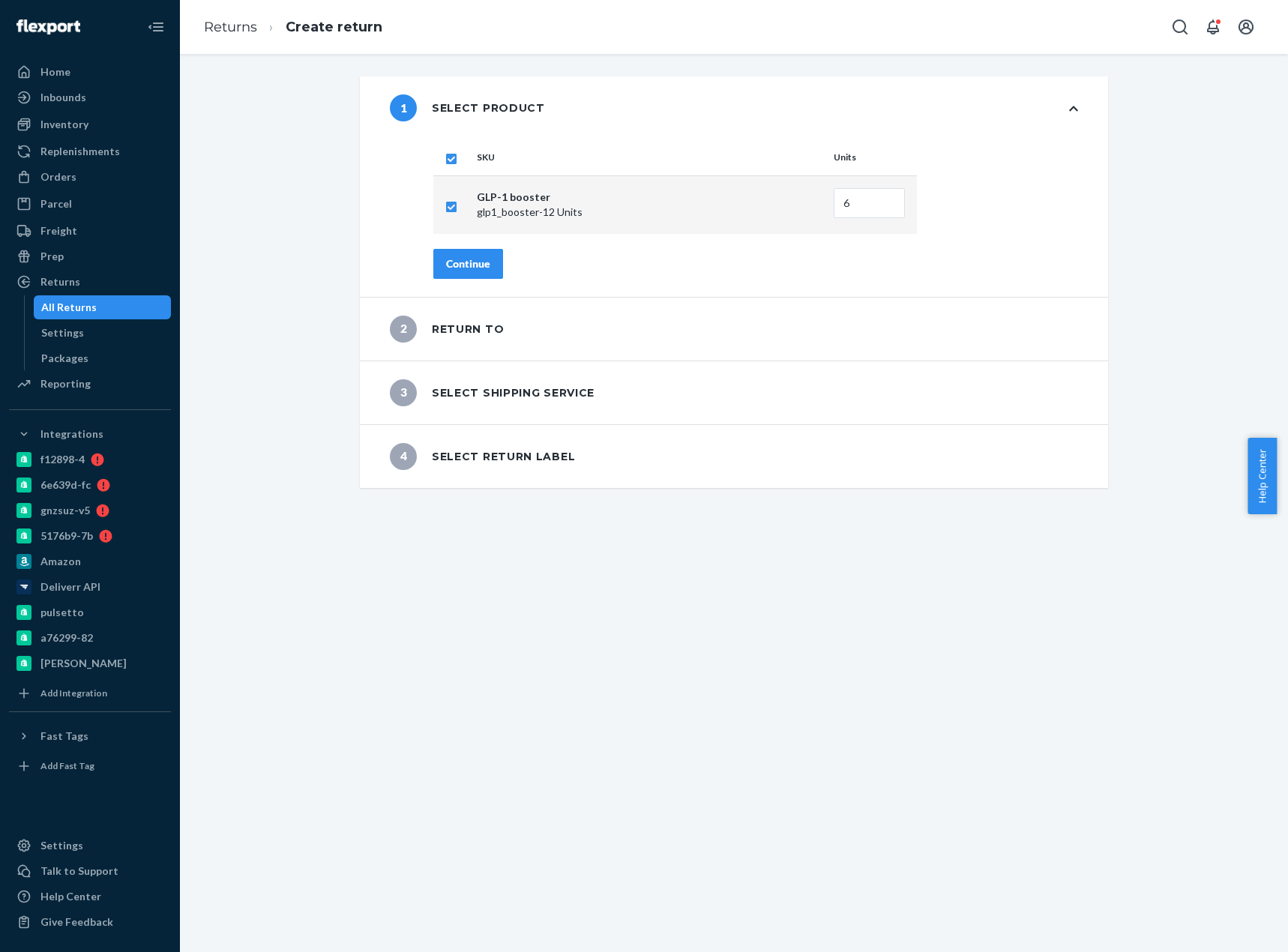
click at [468, 263] on div "Continue" at bounding box center [468, 264] width 44 height 15
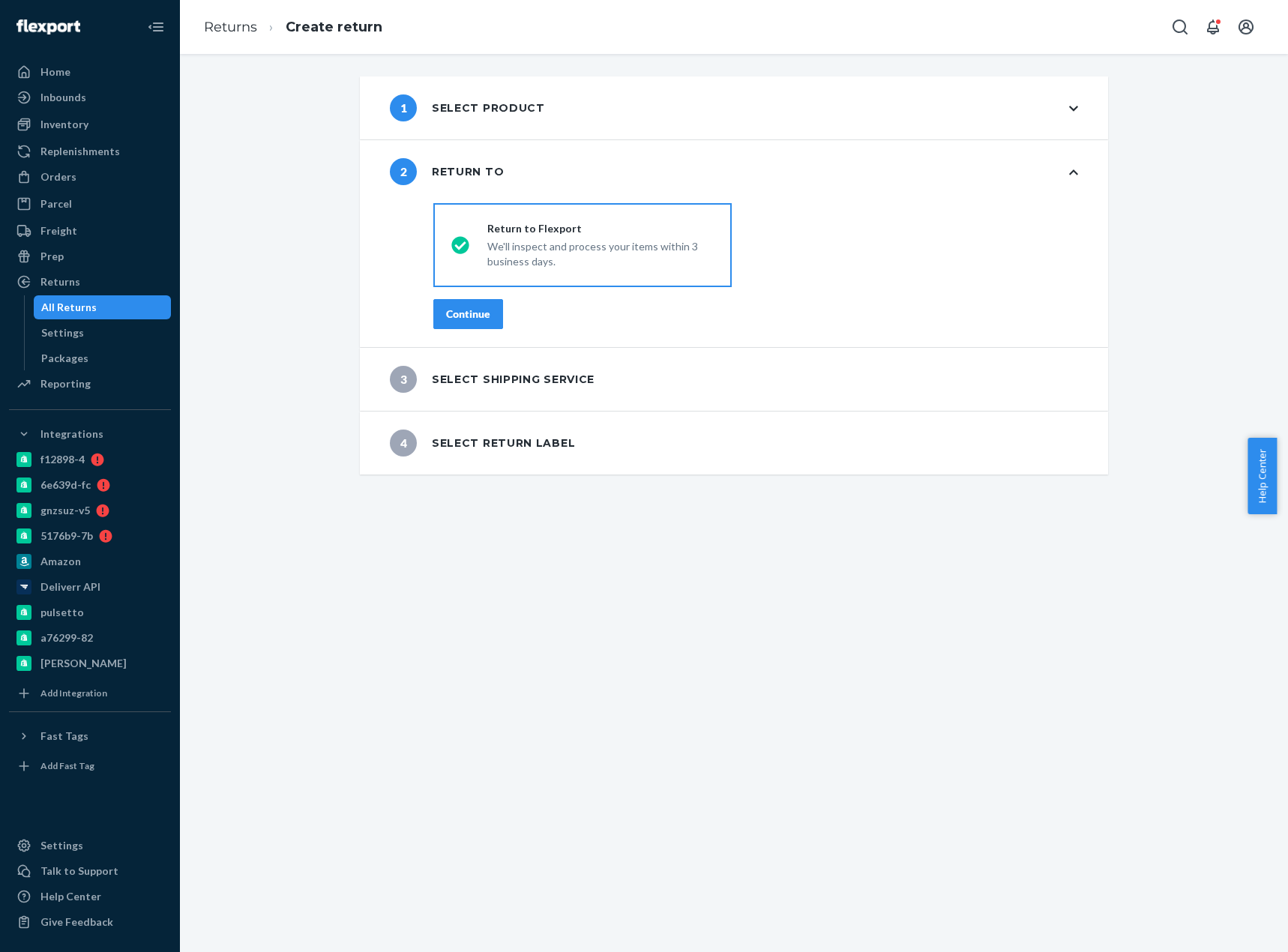
click at [479, 322] on button "Continue" at bounding box center [468, 313] width 69 height 30
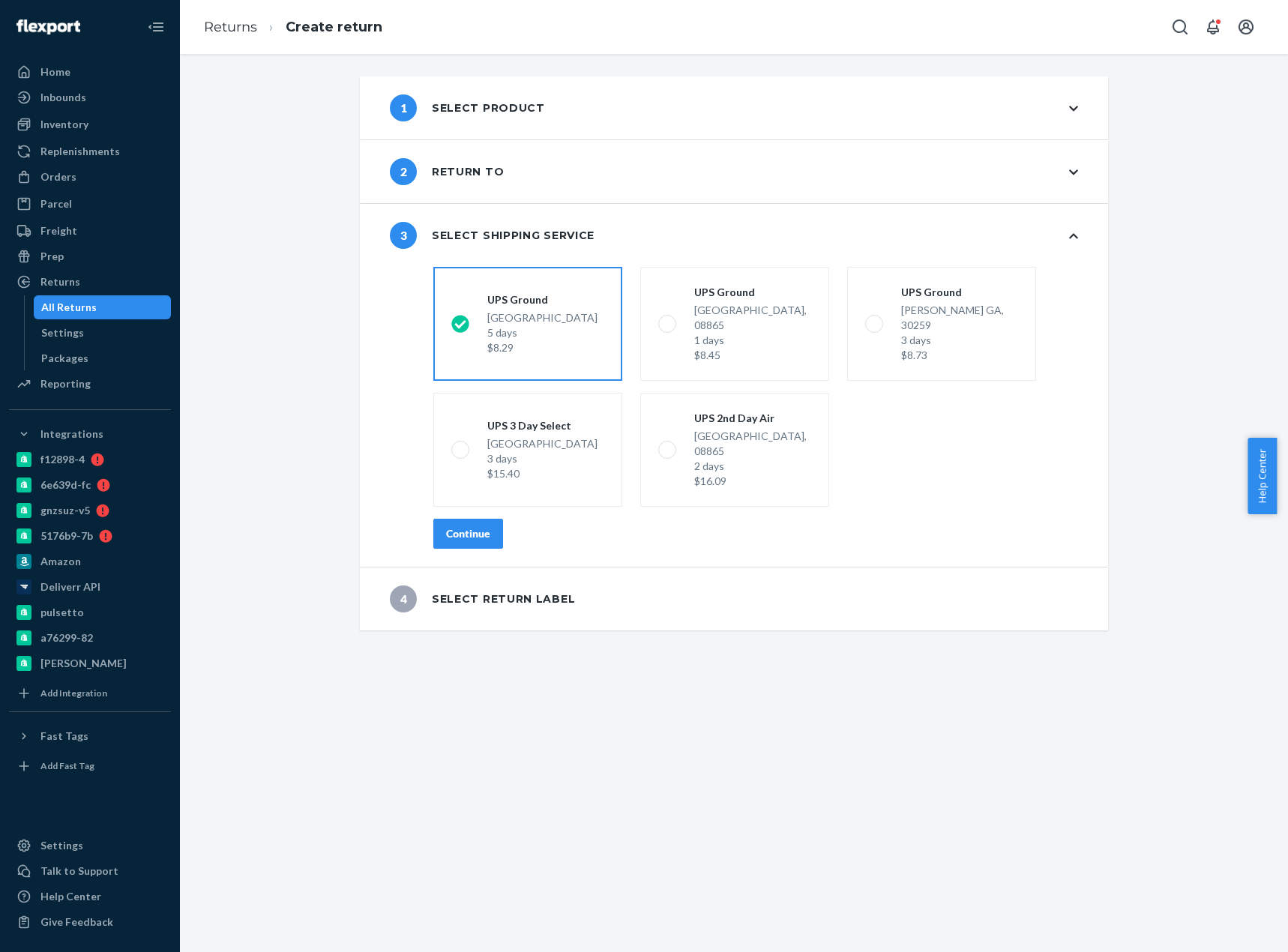
click at [457, 526] on div "Continue" at bounding box center [468, 534] width 44 height 15
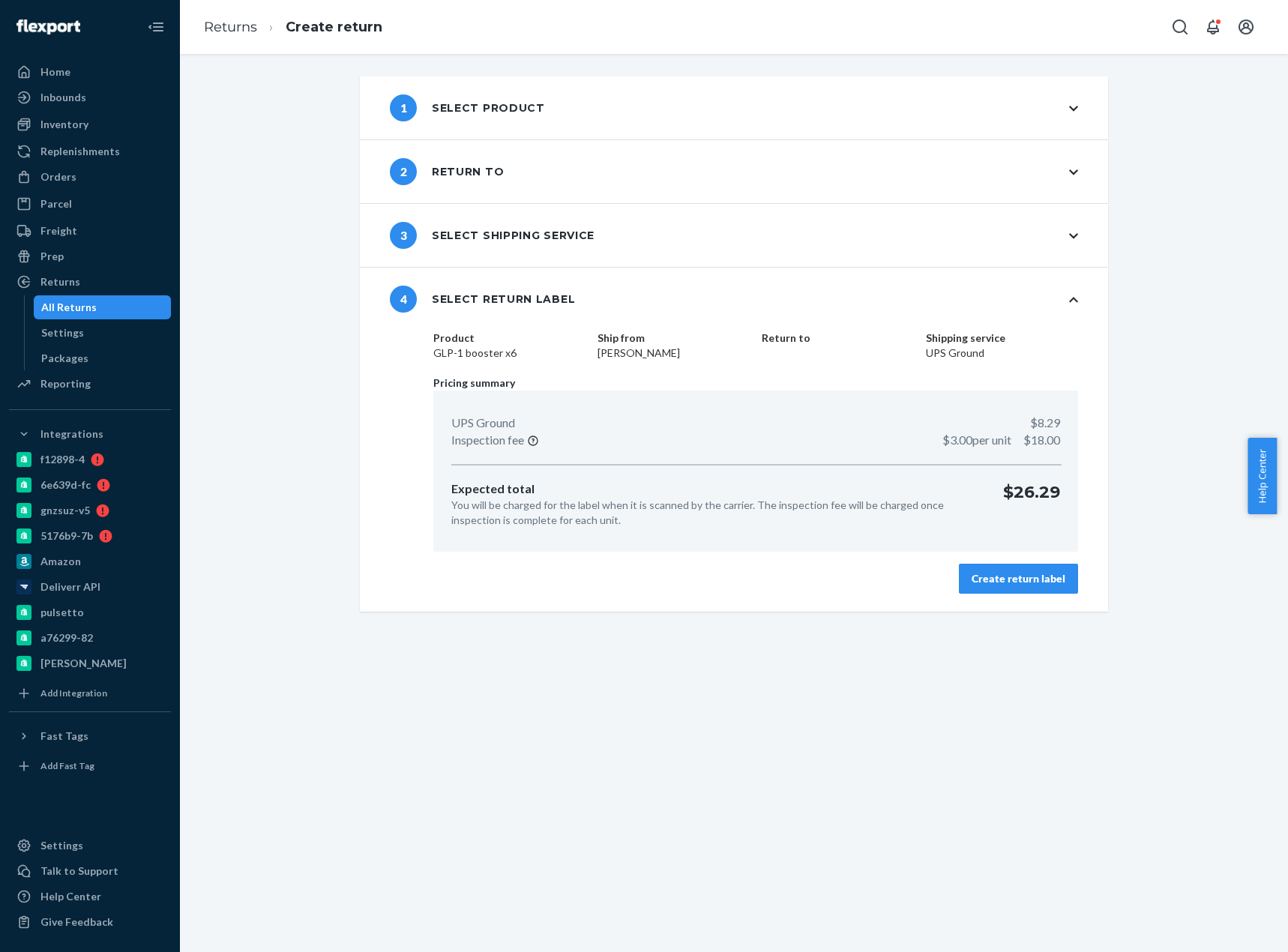
click at [1048, 589] on button "Create return label" at bounding box center [1018, 578] width 119 height 30
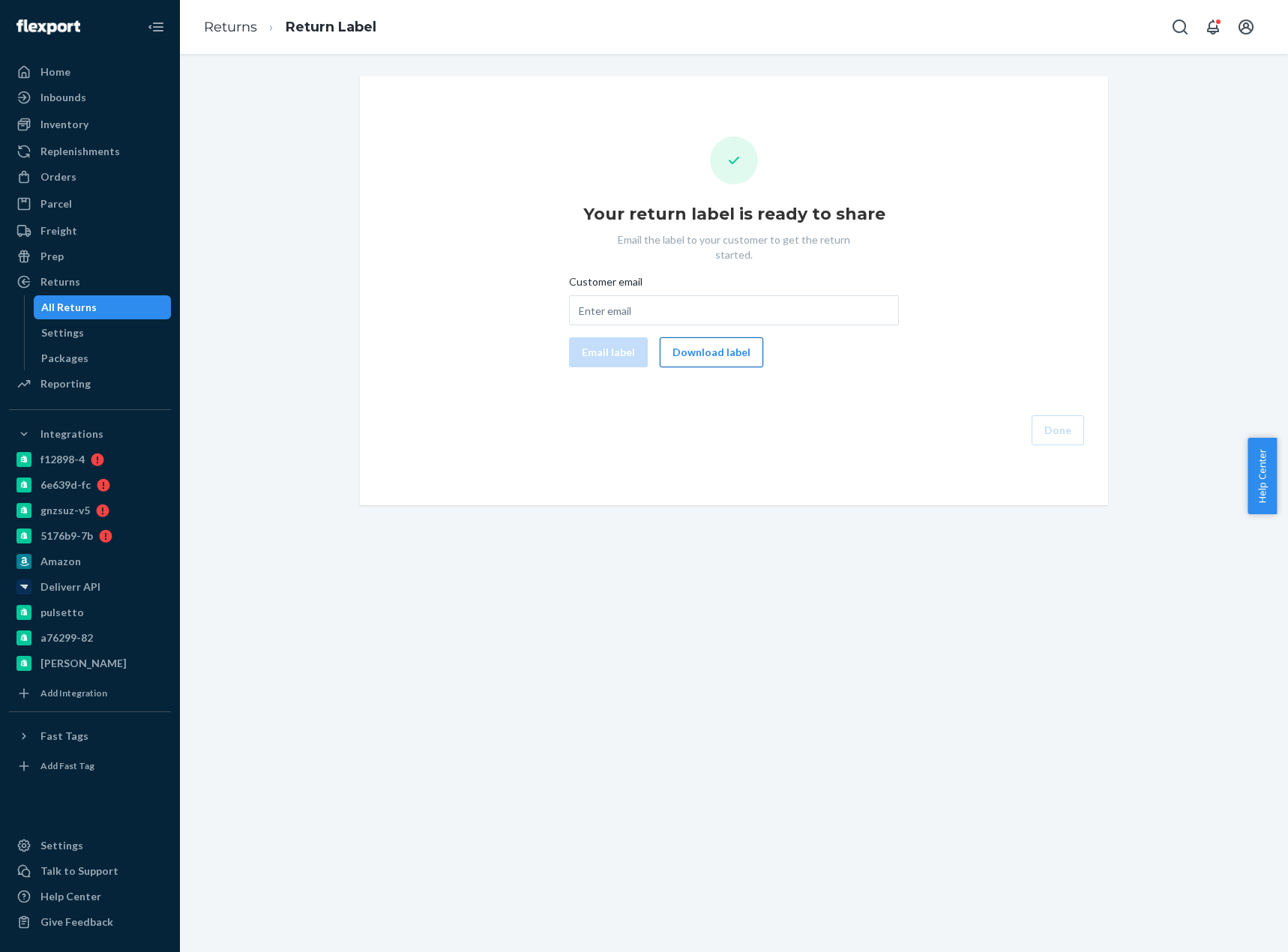
click at [716, 337] on button "Download label" at bounding box center [711, 351] width 103 height 30
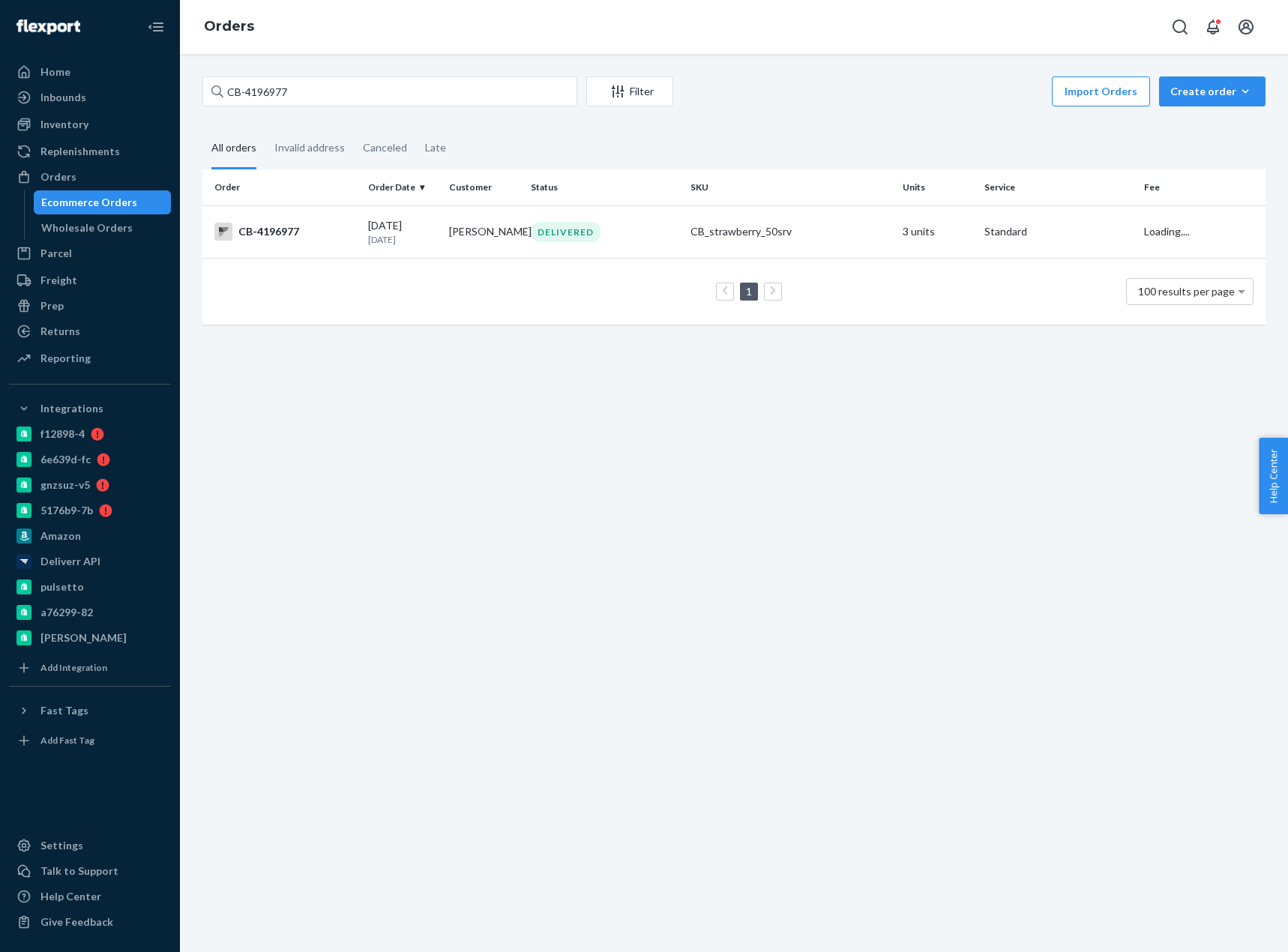
type input "CB-4196977"
click at [401, 231] on div "09/17/2025 4 days ago" at bounding box center [403, 232] width 69 height 28
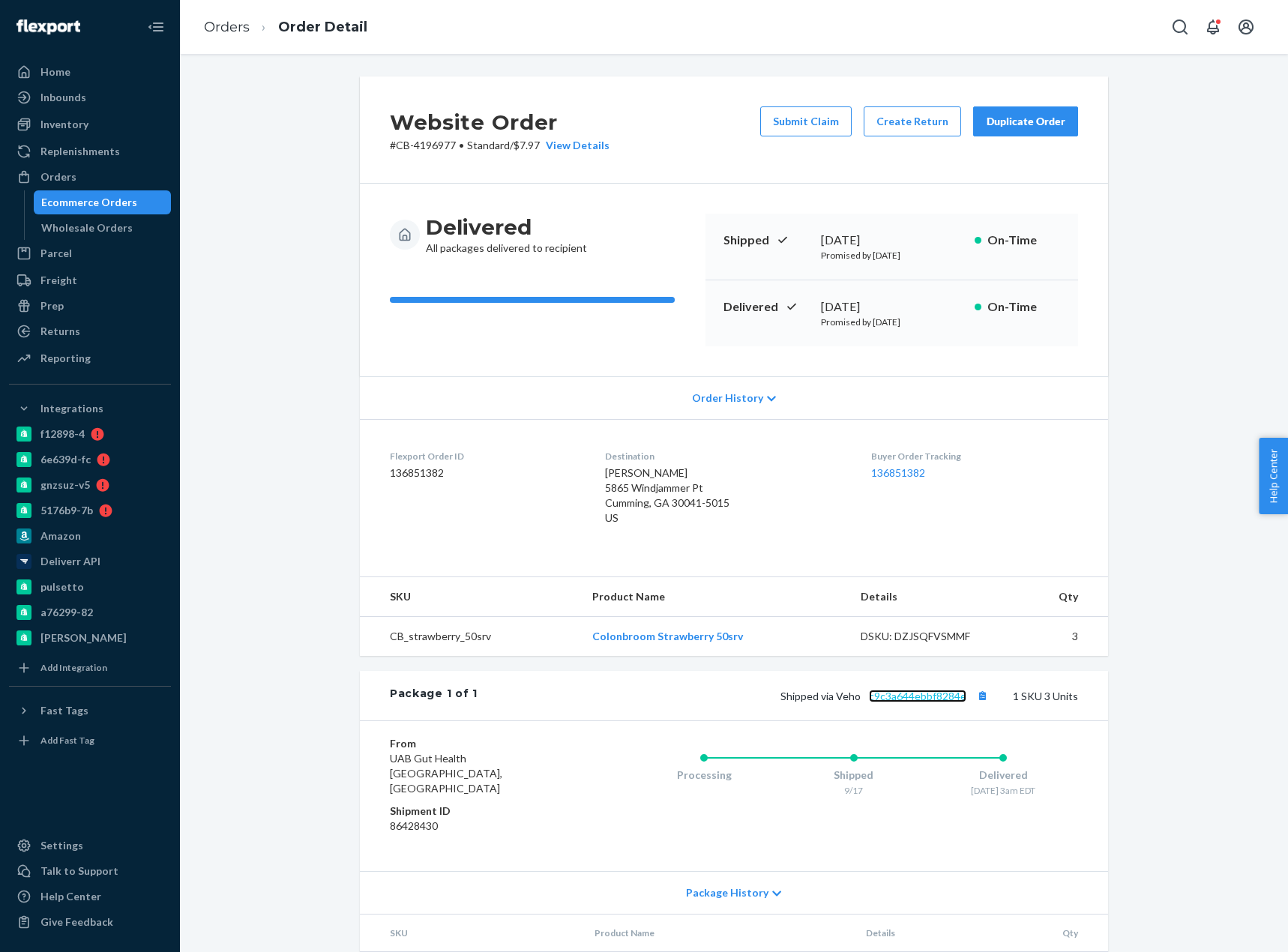
click at [909, 691] on link "c9c3a644ebbf8284e" at bounding box center [917, 695] width 97 height 13
click at [233, 29] on link "Orders" at bounding box center [227, 26] width 46 height 16
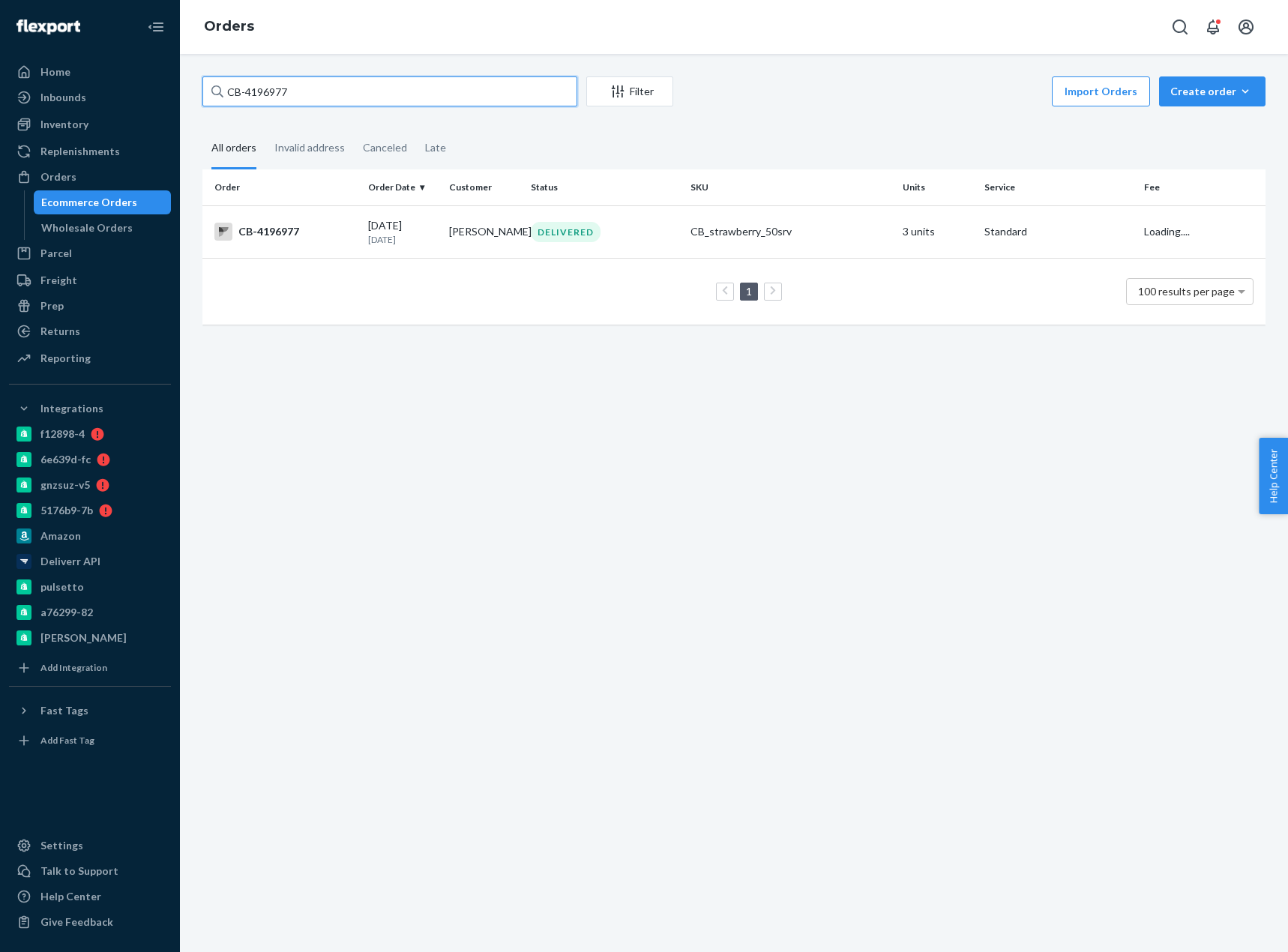
click at [284, 88] on input "CB-4196977" at bounding box center [390, 91] width 375 height 30
drag, startPoint x: 233, startPoint y: 29, endPoint x: 284, endPoint y: 88, distance: 78.0
click at [284, 88] on input "CB-4196977" at bounding box center [390, 91] width 375 height 30
paste input "Peter Pizzuti"
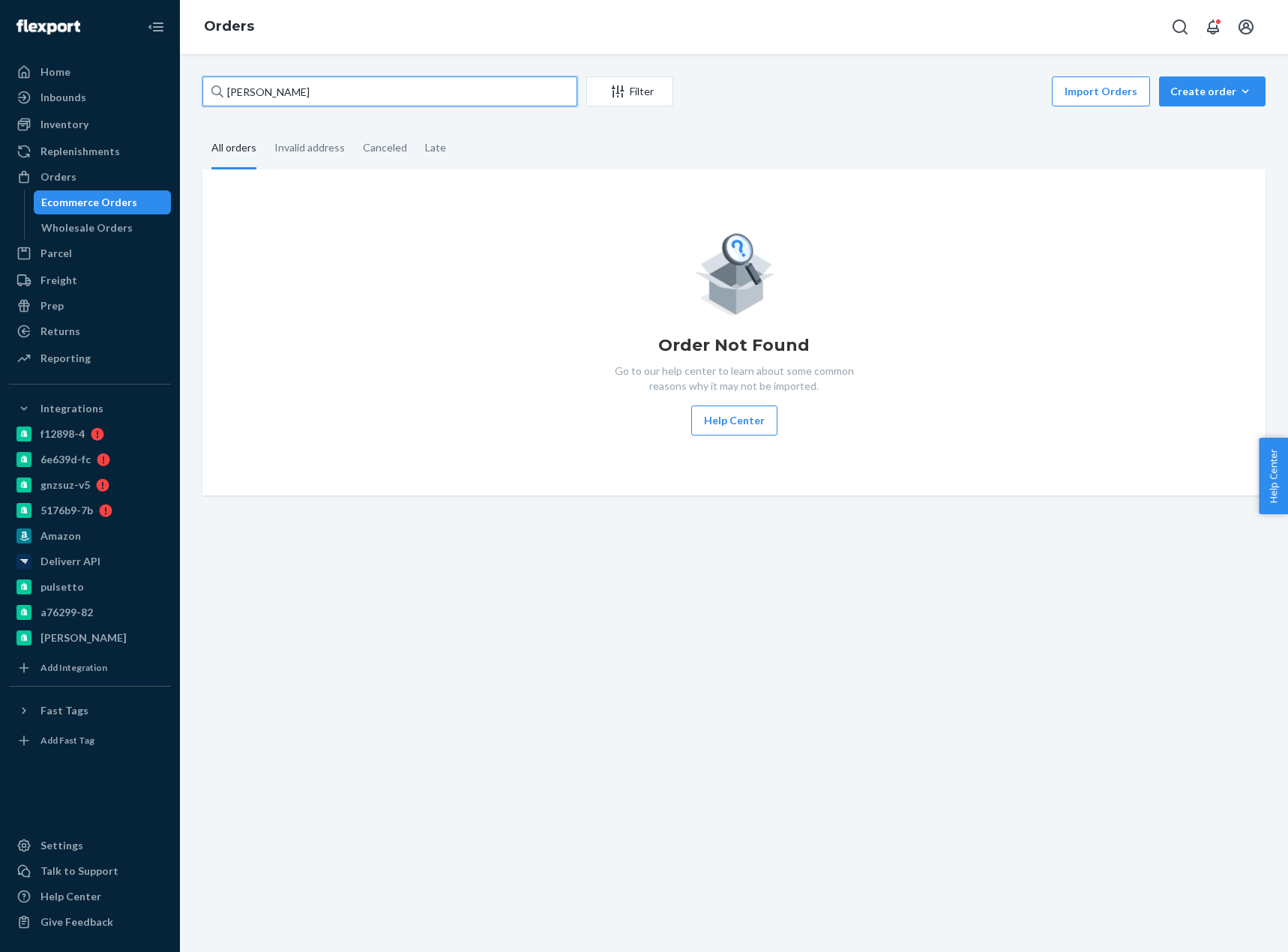
click at [256, 86] on input "Peter Pizzuti" at bounding box center [390, 91] width 375 height 30
paste input "Tammy Morgan"
drag, startPoint x: 244, startPoint y: 96, endPoint x: 264, endPoint y: 110, distance: 24.4
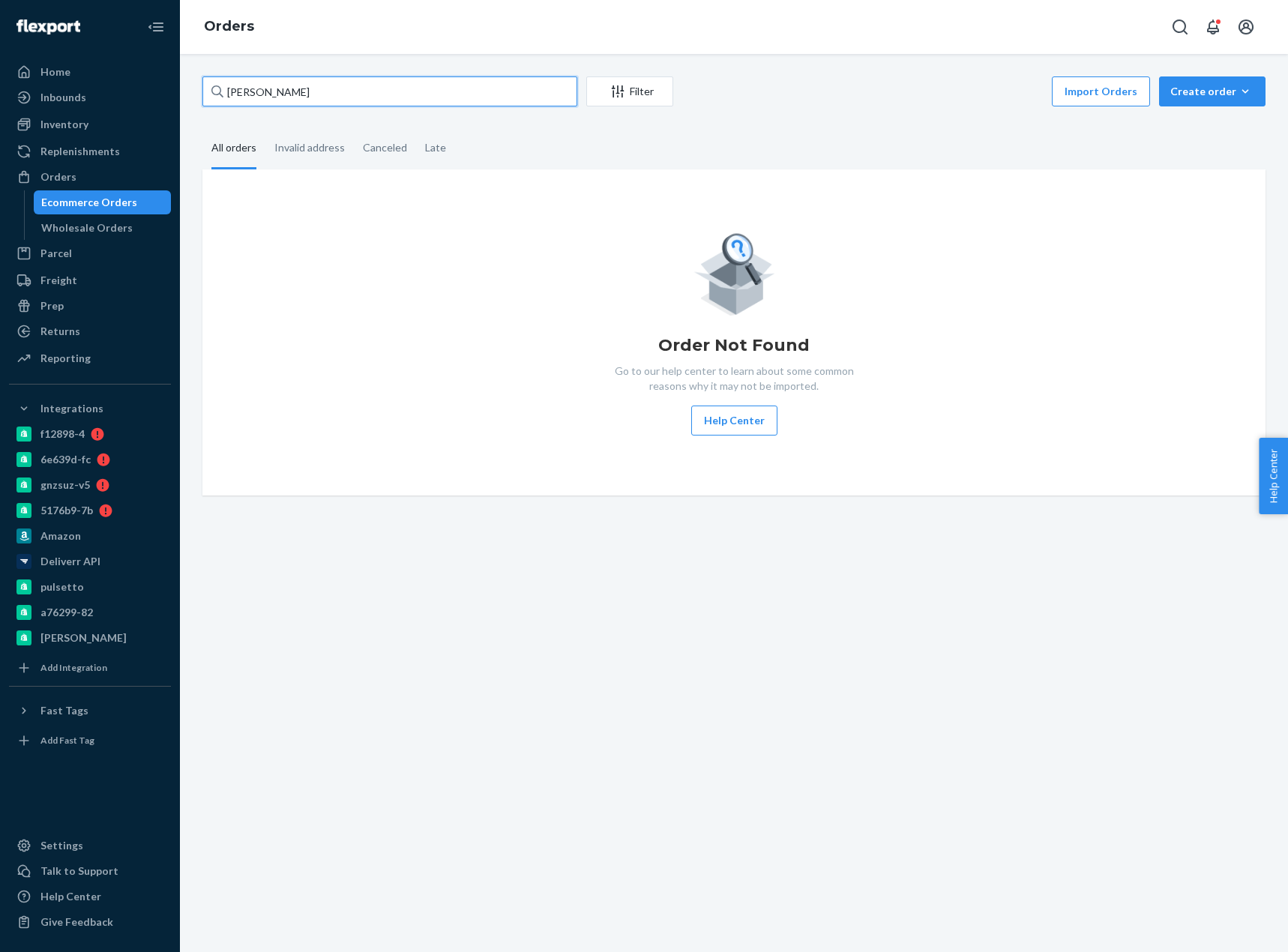
click at [245, 96] on input "Tammy Morgan" at bounding box center [390, 91] width 375 height 30
type input "Tammy Morgan"
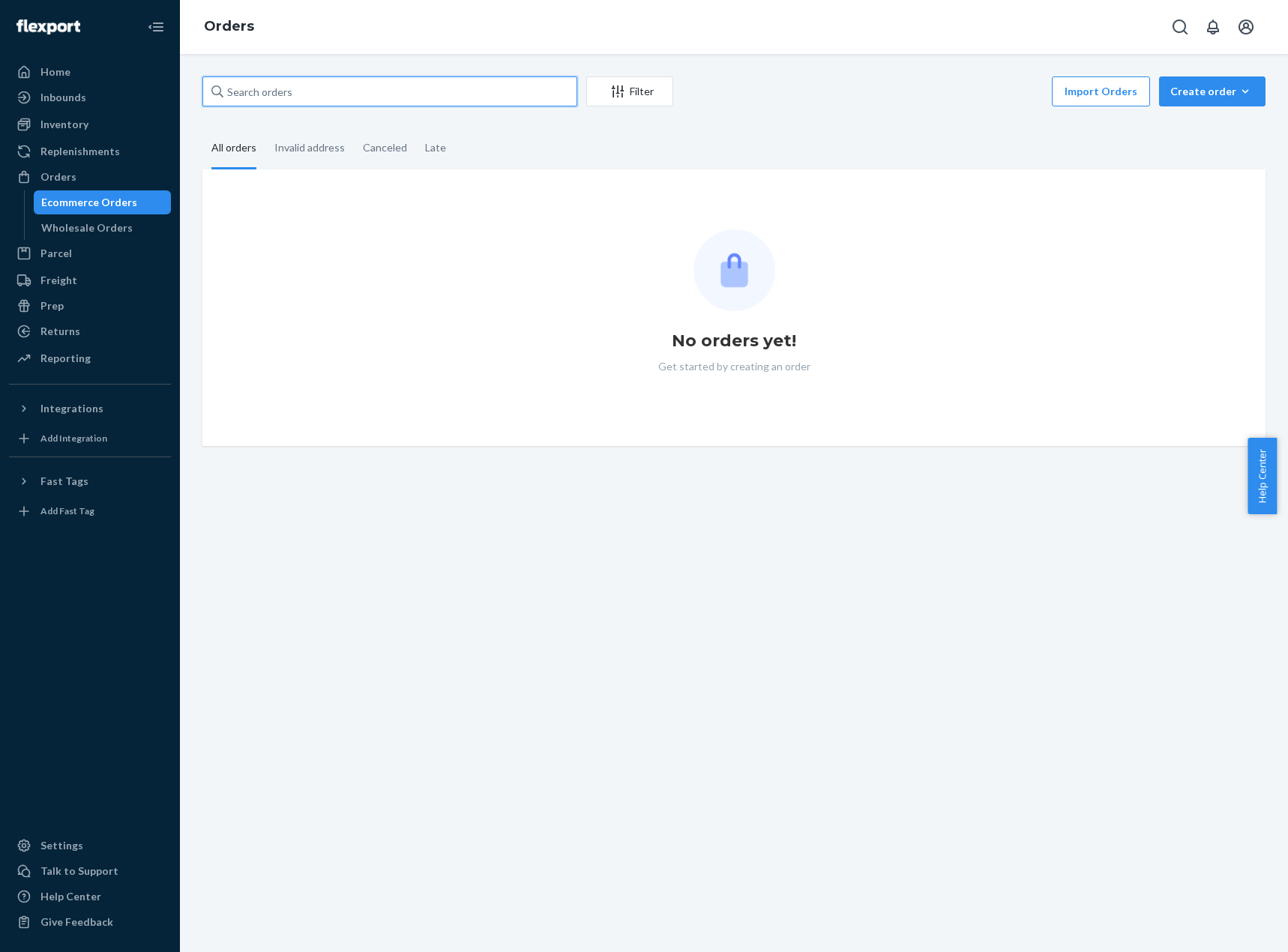
click at [305, 88] on input "text" at bounding box center [390, 91] width 375 height 30
paste input "Tammy Morgan"
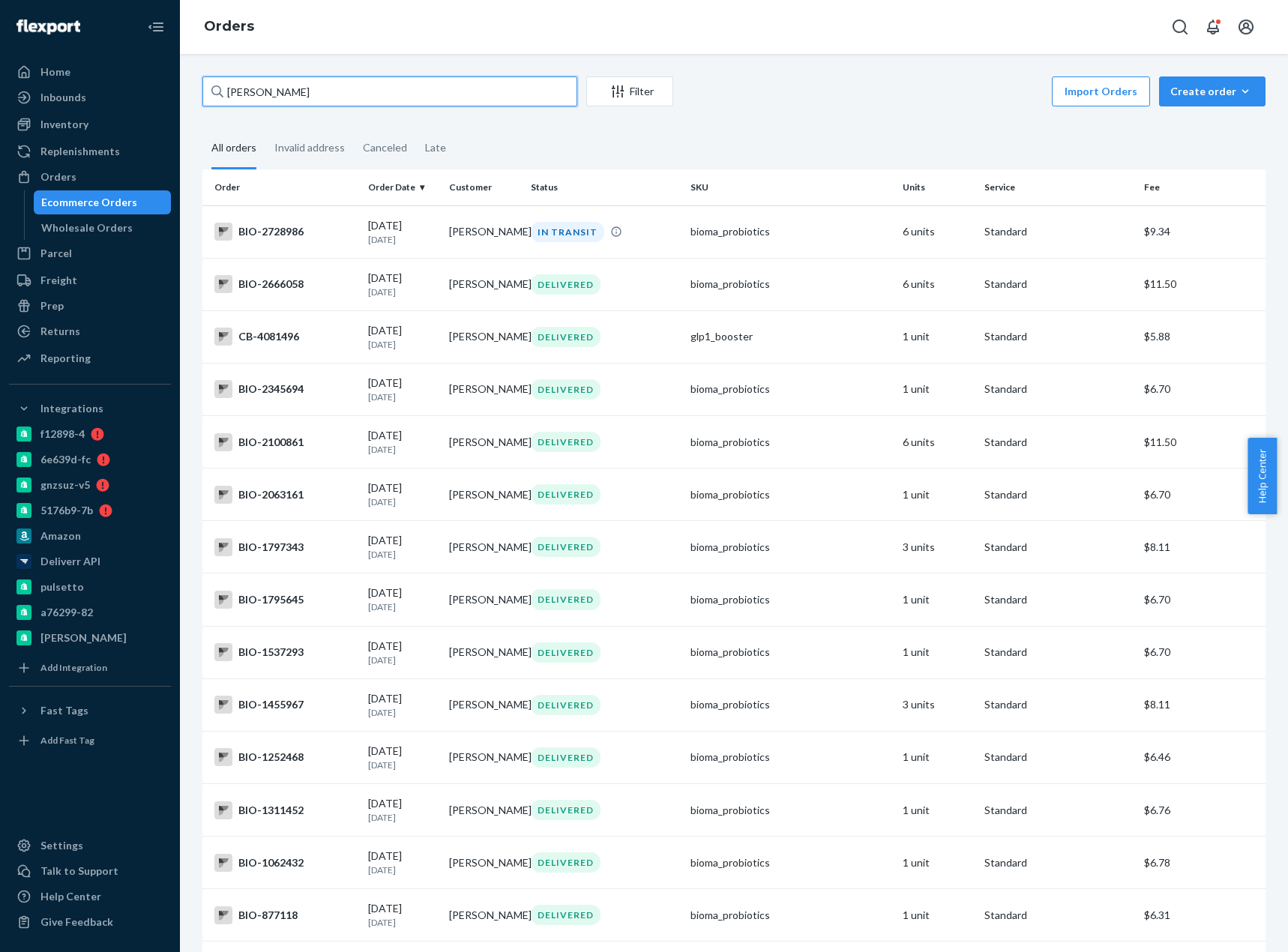
click at [245, 89] on input "Tammy Morgan" at bounding box center [390, 91] width 375 height 30
type input "Tammy Morgan"
click at [277, 339] on div "CB-4081496" at bounding box center [285, 336] width 141 height 18
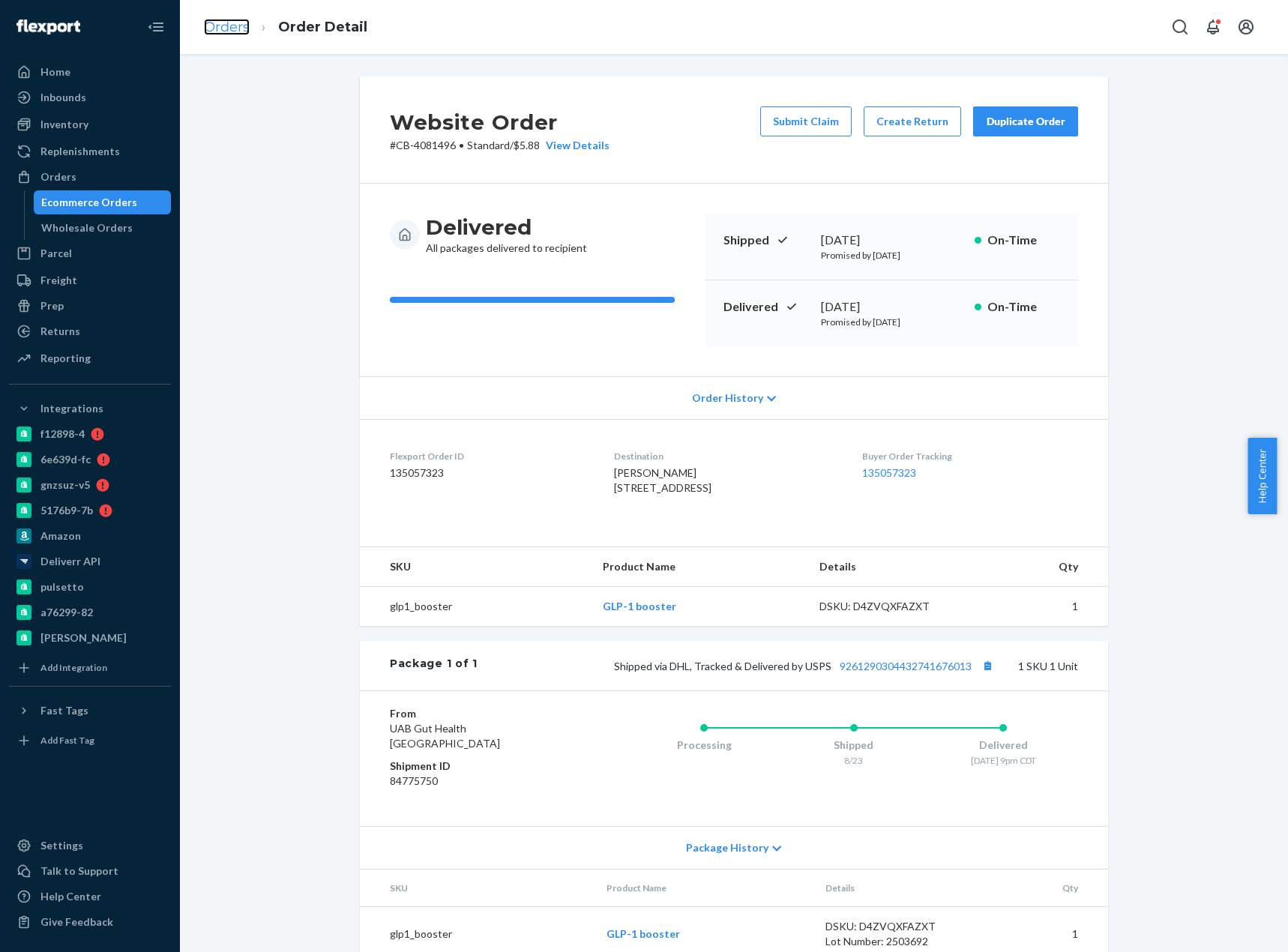
click at [237, 21] on link "Orders" at bounding box center [227, 26] width 46 height 16
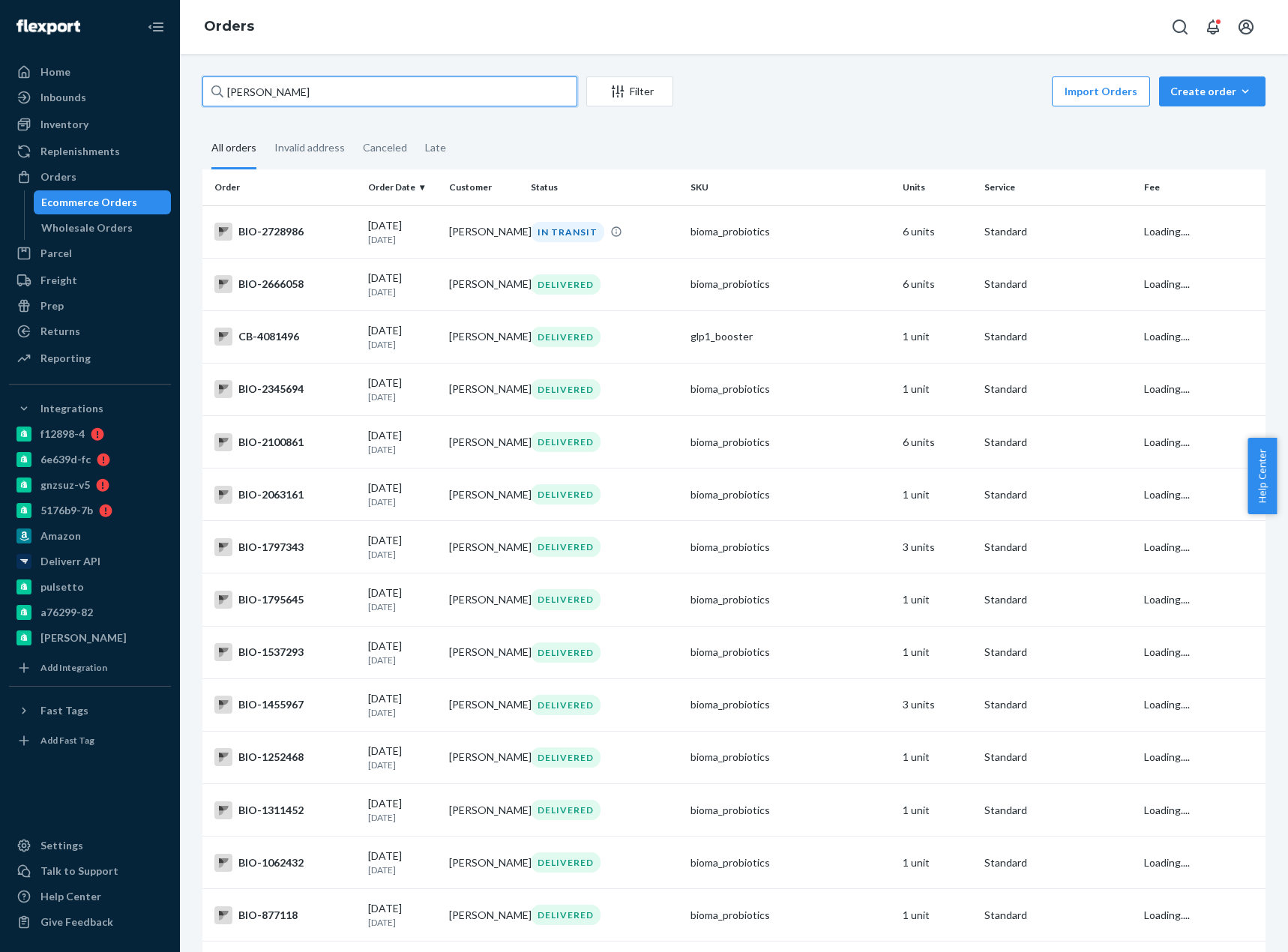
click at [274, 103] on input "Tammy Morgan" at bounding box center [390, 91] width 375 height 30
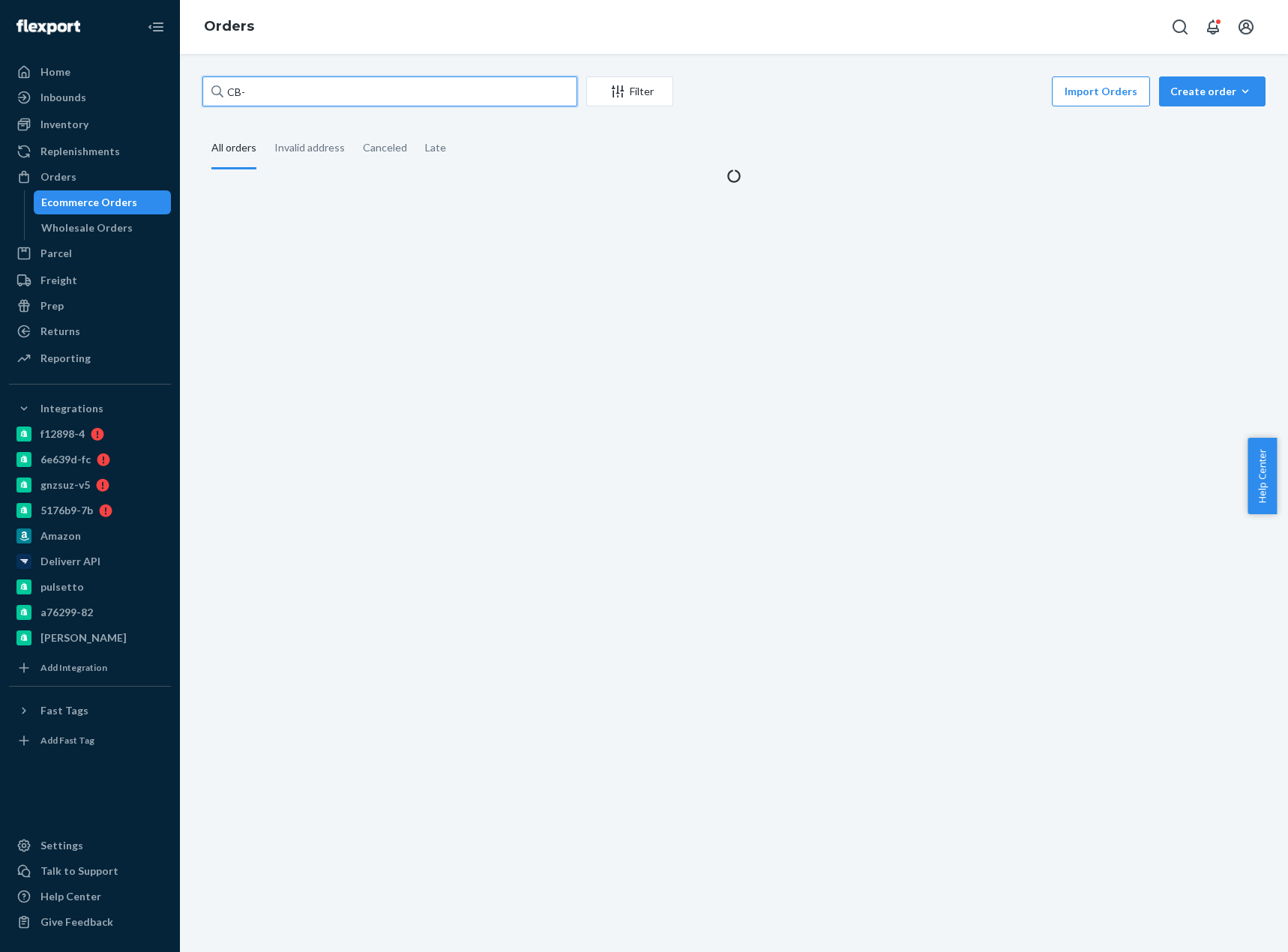
paste input "4152806"
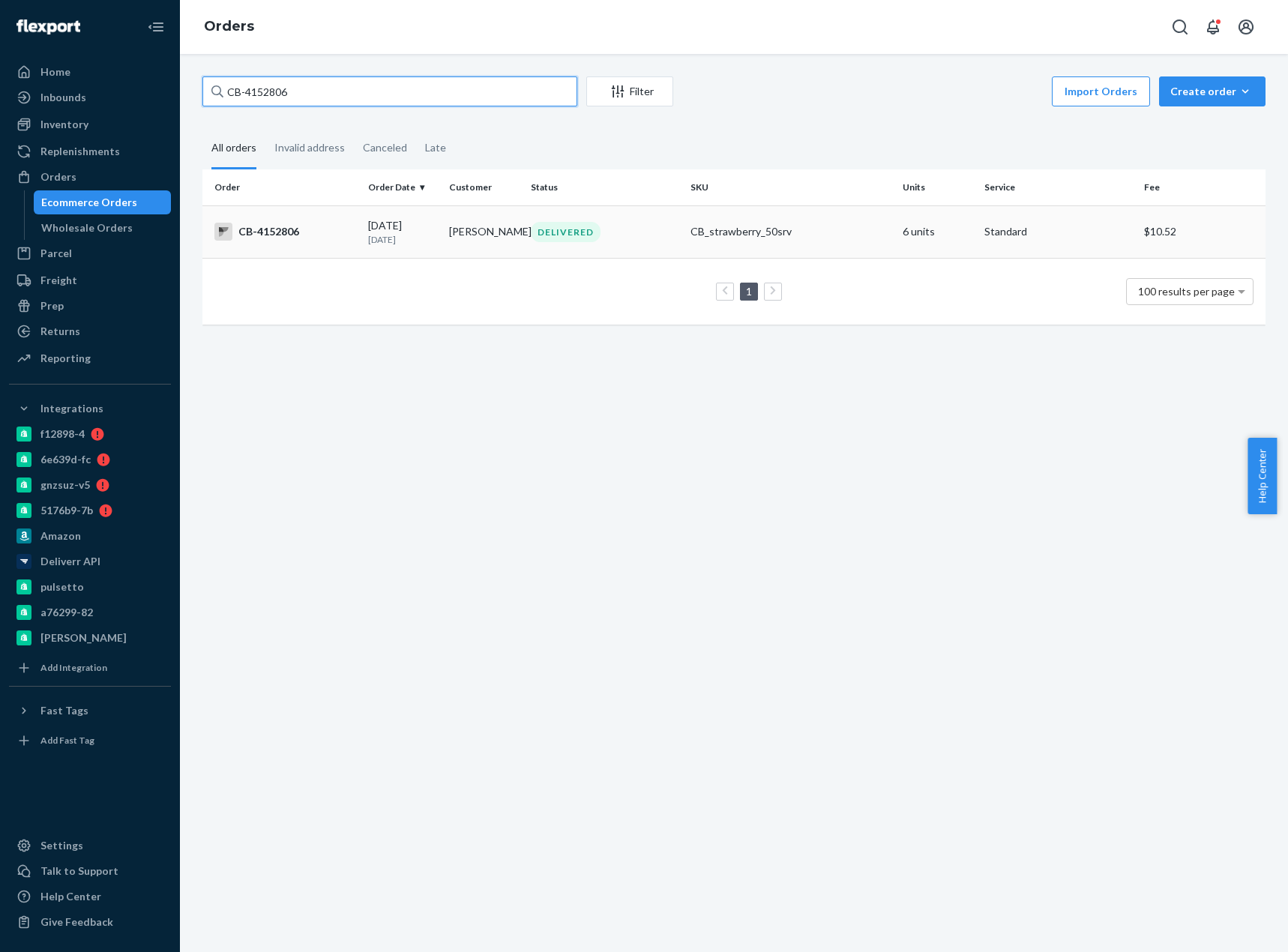
type input "CB-4152806"
click at [291, 246] on td "CB-4152806" at bounding box center [282, 232] width 160 height 53
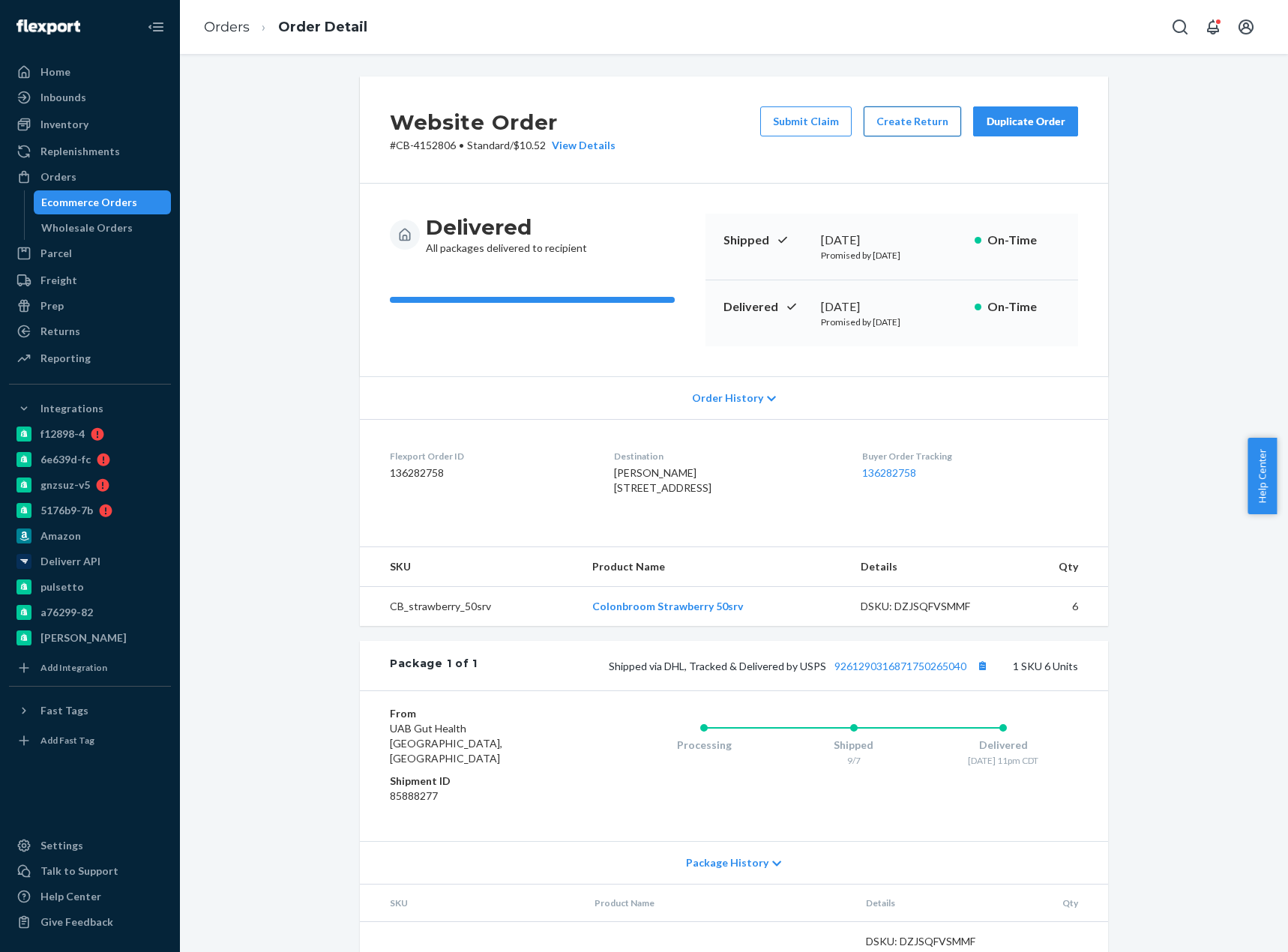
click at [912, 115] on button "Create Return" at bounding box center [912, 121] width 97 height 30
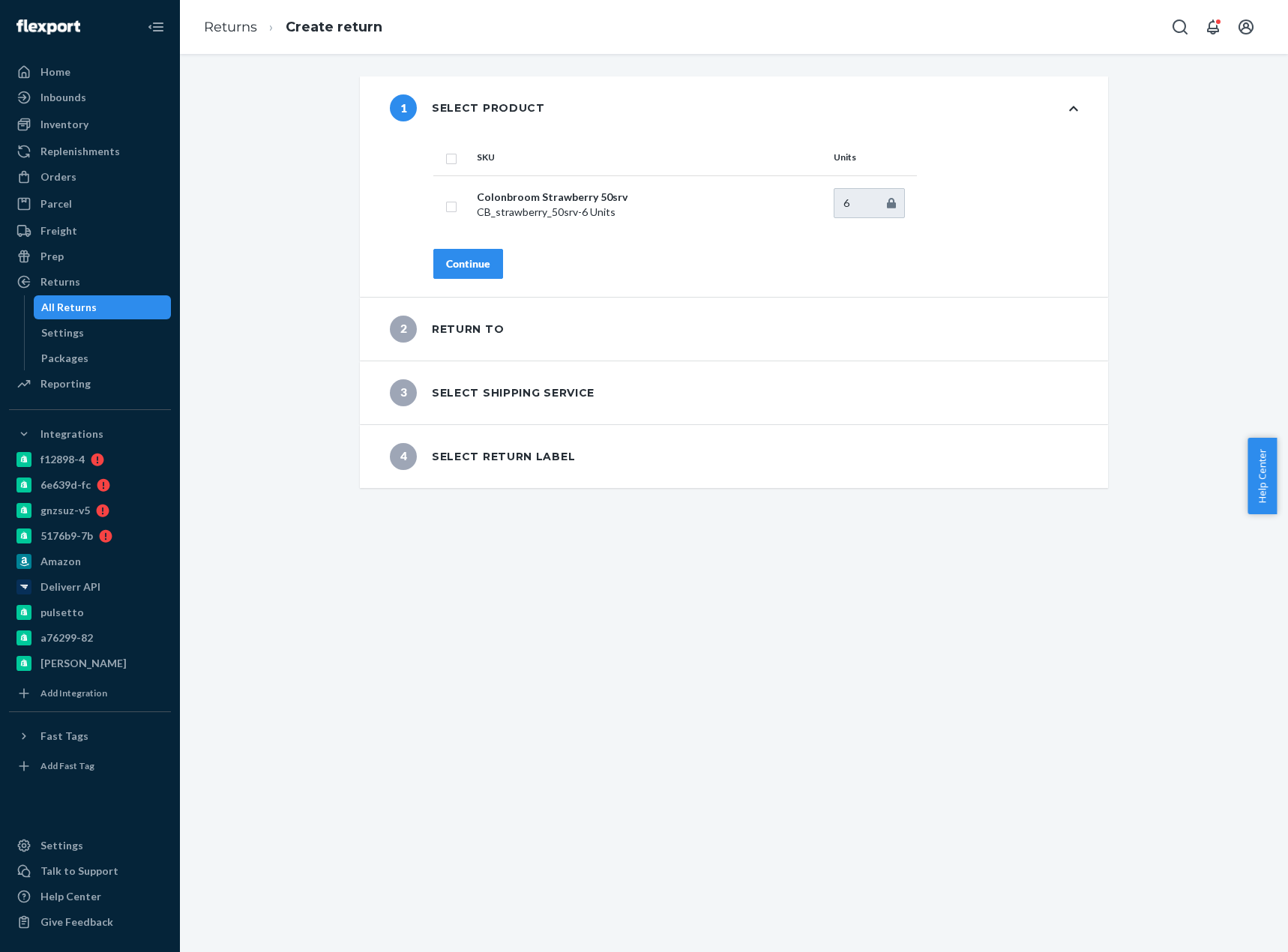
click at [437, 157] on th at bounding box center [452, 158] width 37 height 36
click at [445, 155] on input "checkbox" at bounding box center [451, 157] width 12 height 16
checkbox input "true"
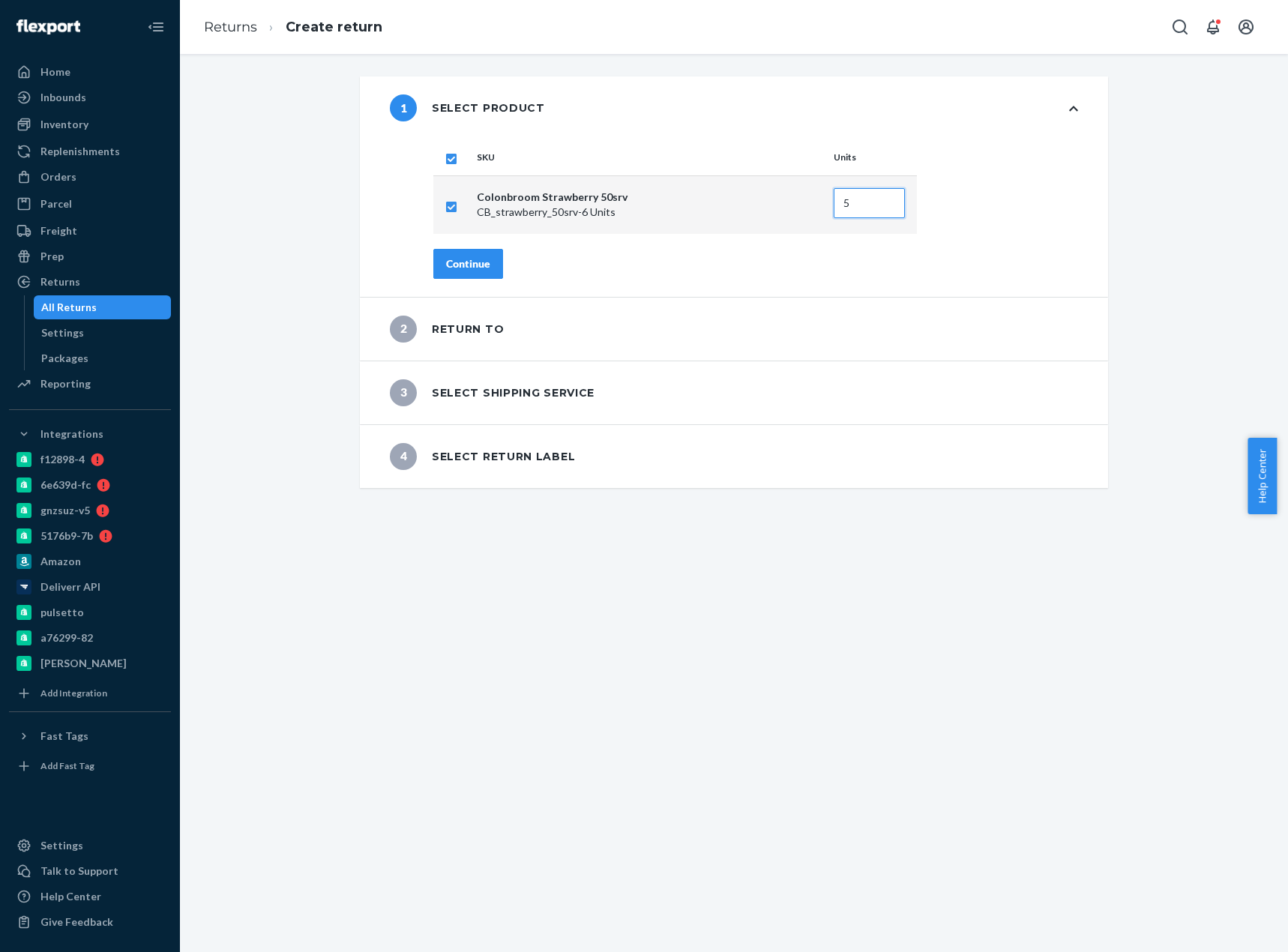
type input "5"
click at [882, 208] on input "5" at bounding box center [869, 202] width 71 height 30
click at [473, 264] on div "Continue" at bounding box center [468, 264] width 44 height 15
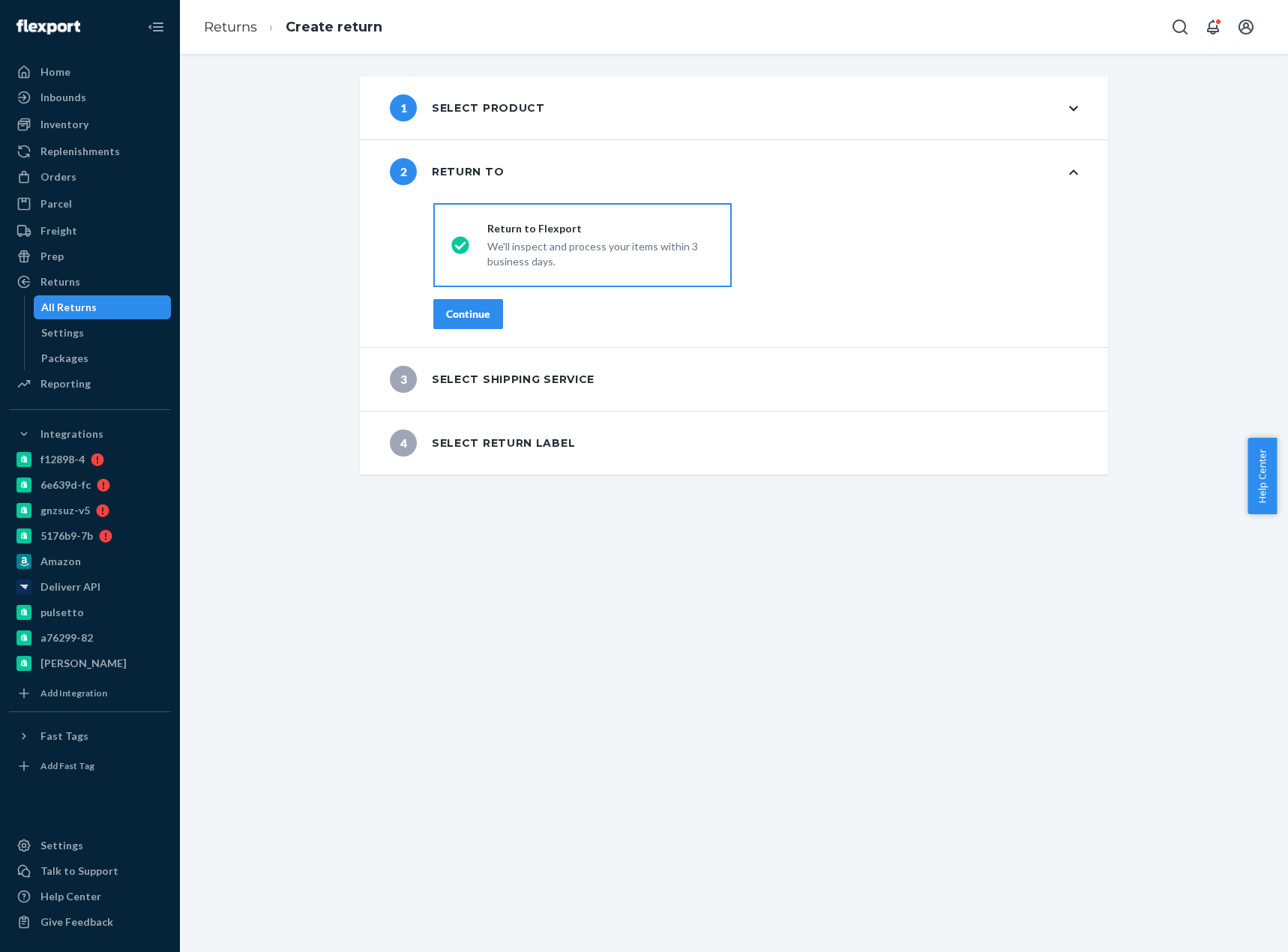
click at [464, 314] on div "Continue" at bounding box center [468, 314] width 44 height 15
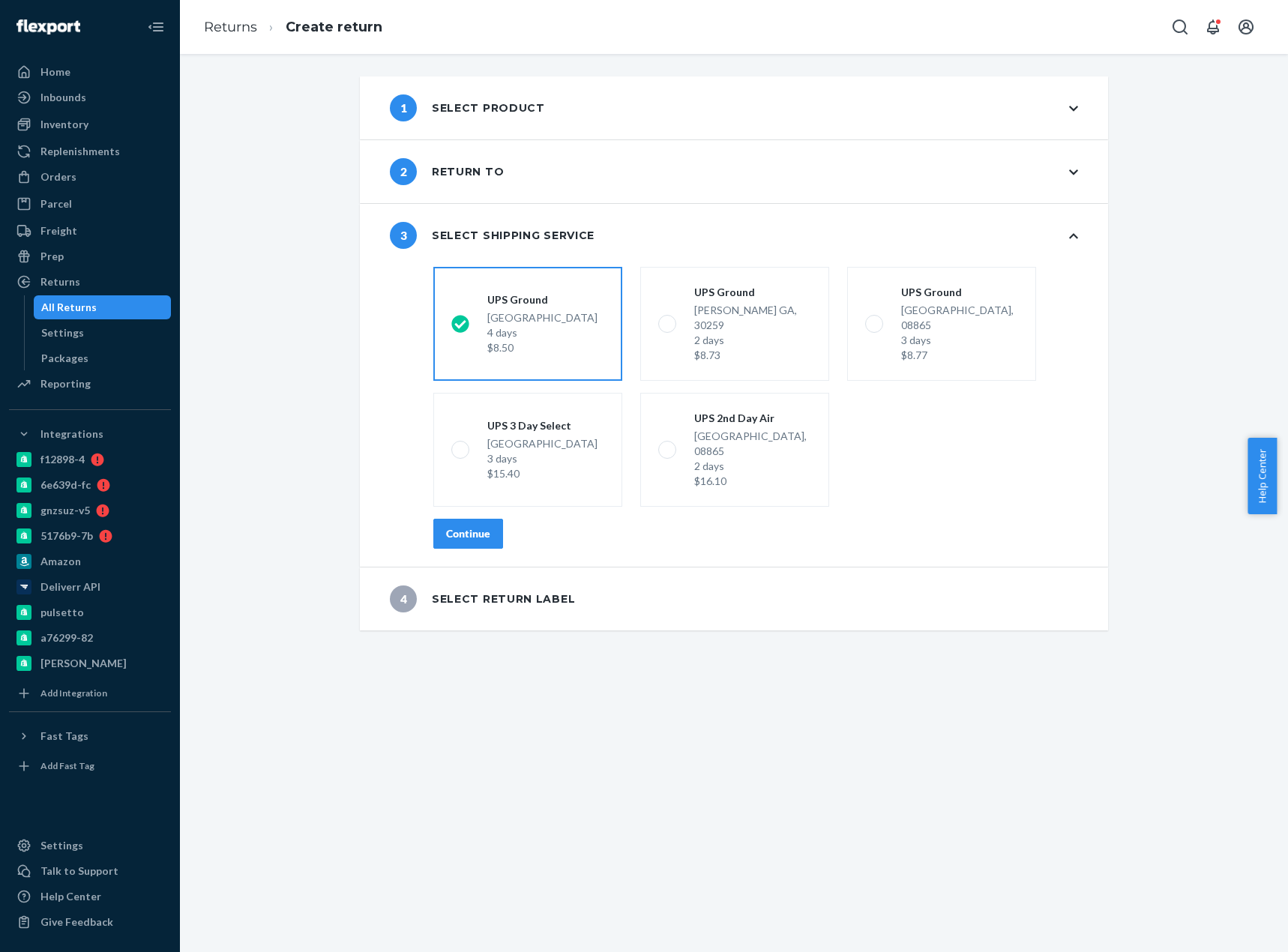
click at [462, 526] on div "Continue" at bounding box center [468, 534] width 44 height 15
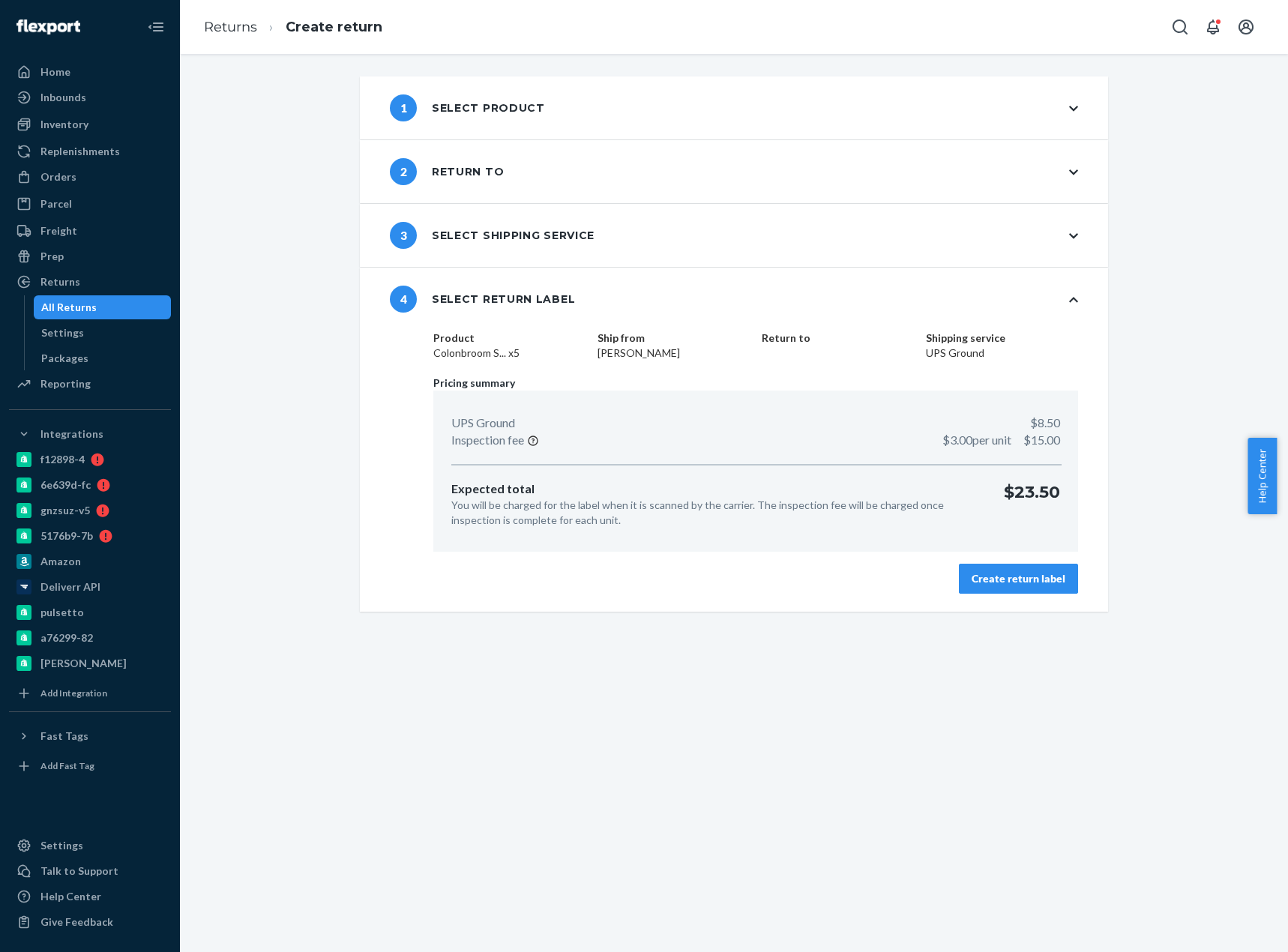
click at [1020, 578] on div "Create return label" at bounding box center [1018, 578] width 94 height 15
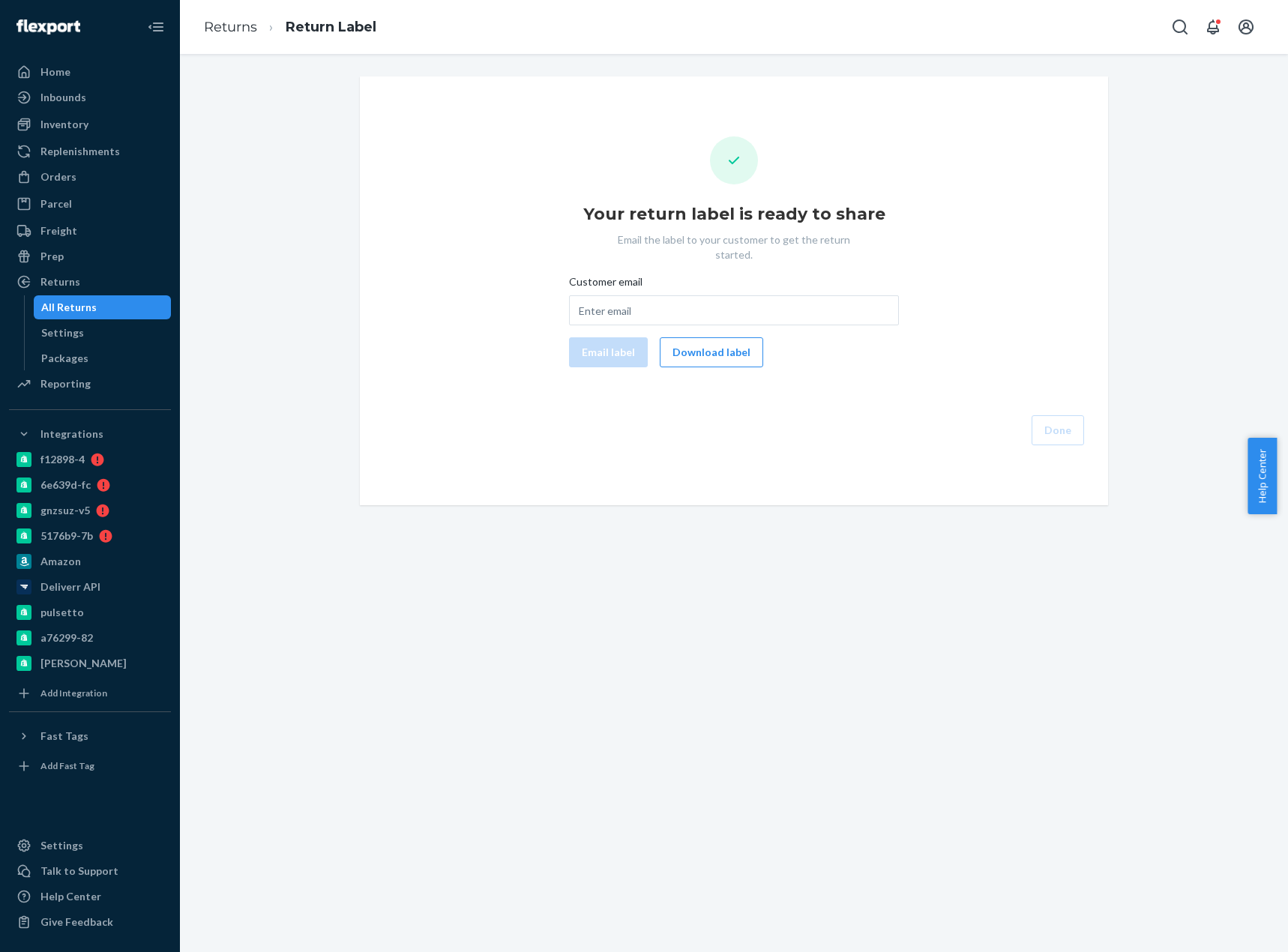
drag, startPoint x: 734, startPoint y: 342, endPoint x: 758, endPoint y: 377, distance: 42.4
click at [734, 343] on button "Download label" at bounding box center [711, 351] width 103 height 30
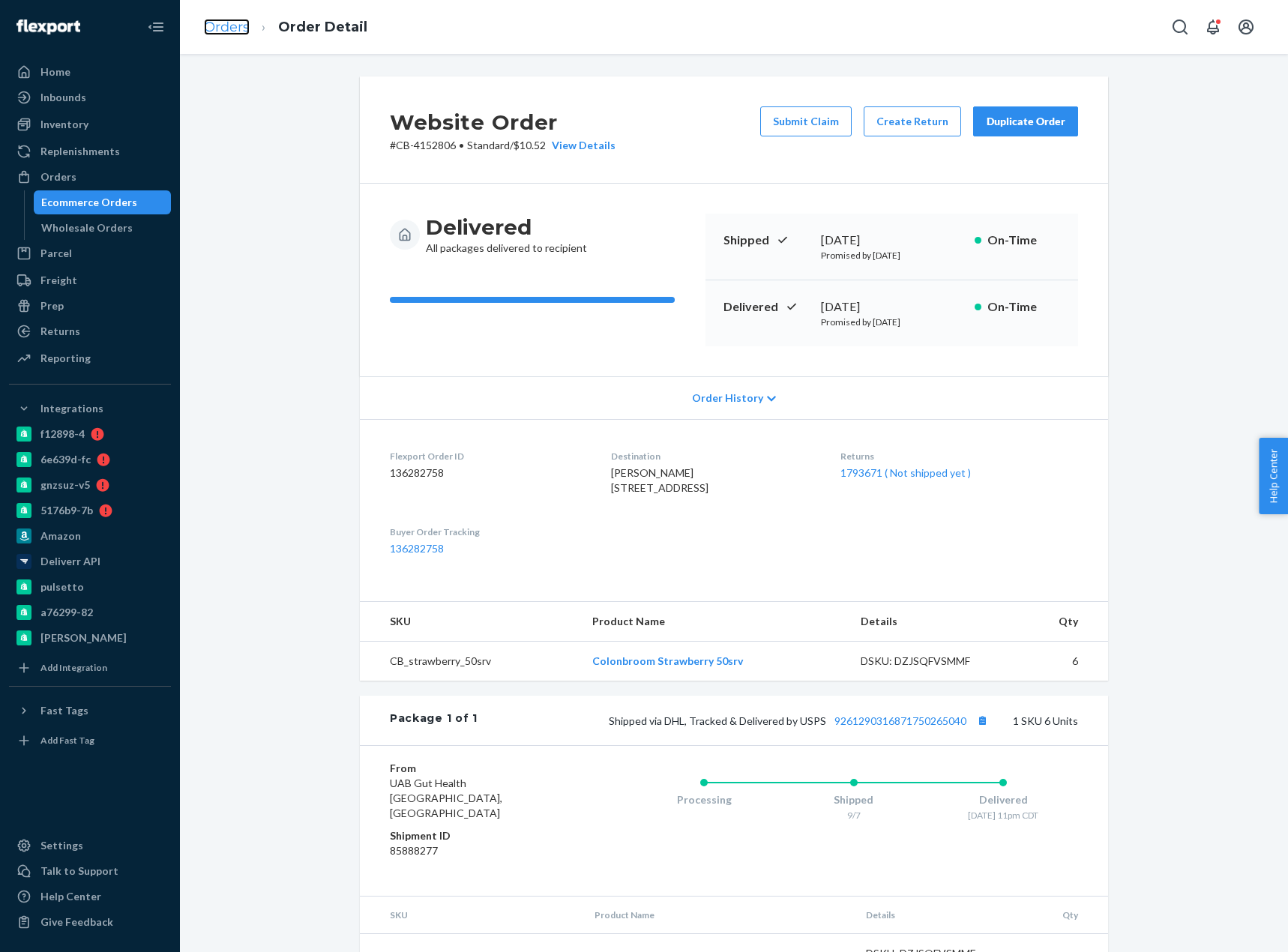
click at [219, 25] on link "Orders" at bounding box center [227, 26] width 46 height 16
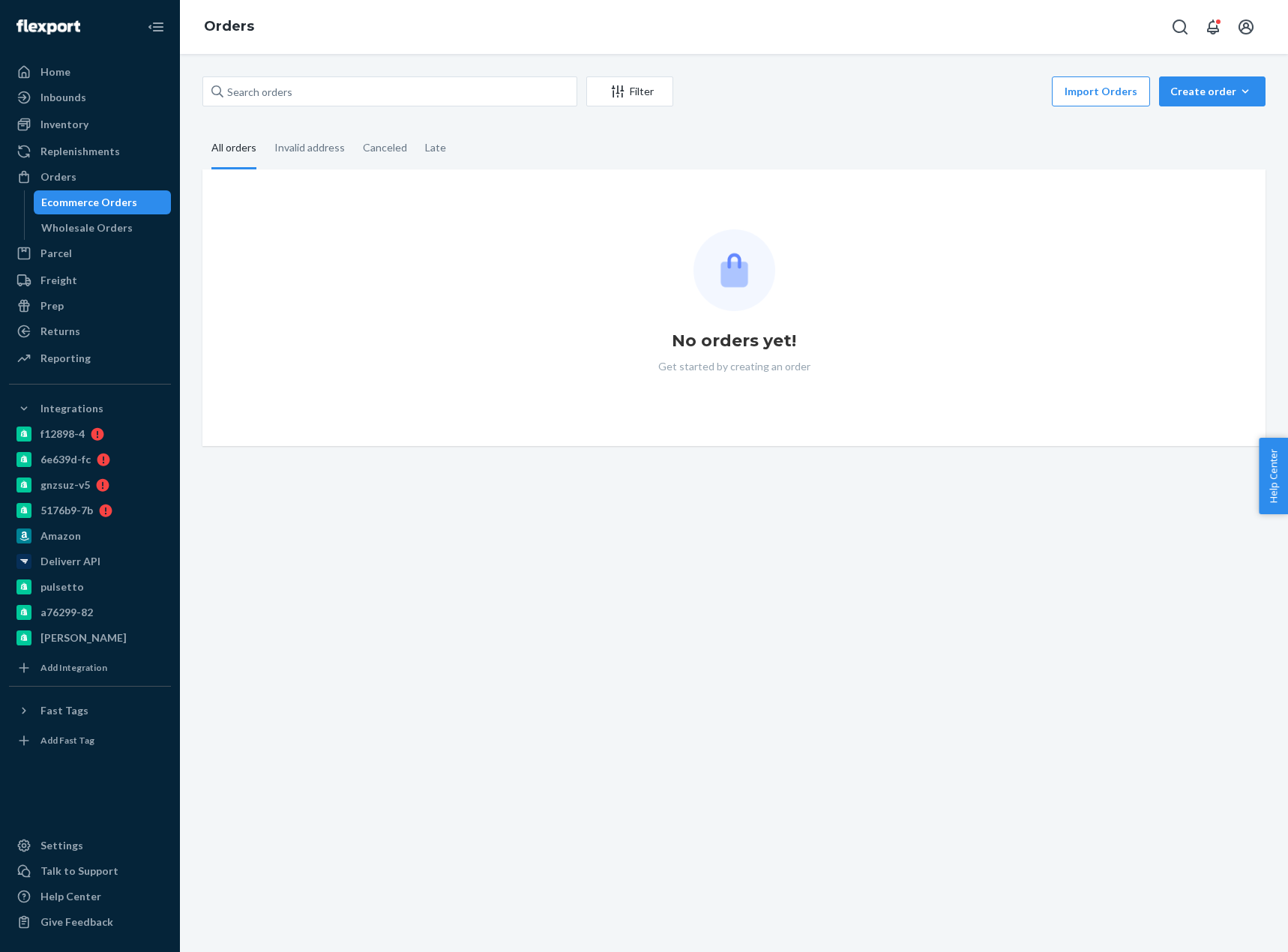
click at [273, 91] on input "text" at bounding box center [390, 91] width 375 height 30
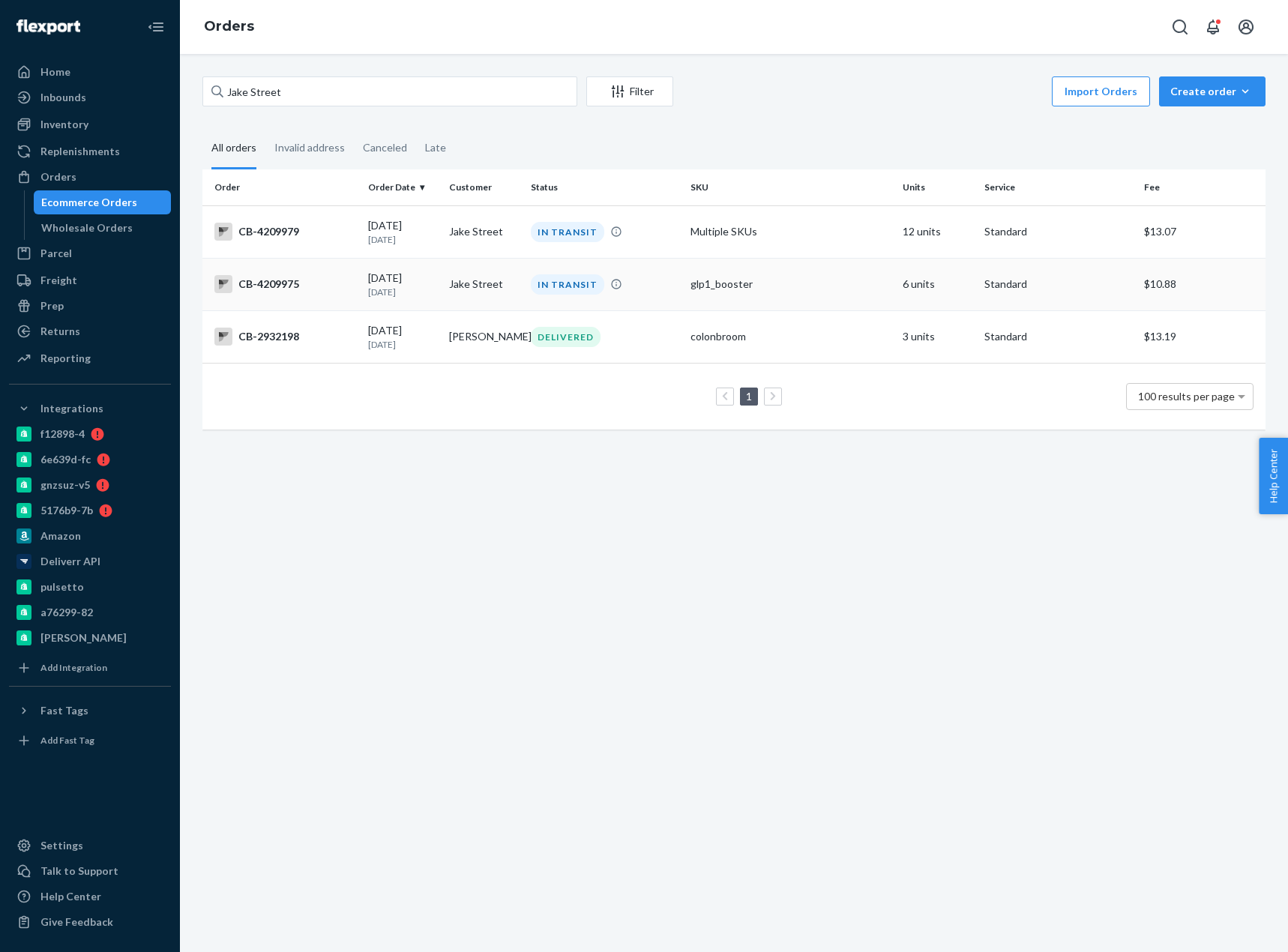
type input "Jake Street"
click at [270, 294] on td "CB-4209975" at bounding box center [282, 284] width 160 height 53
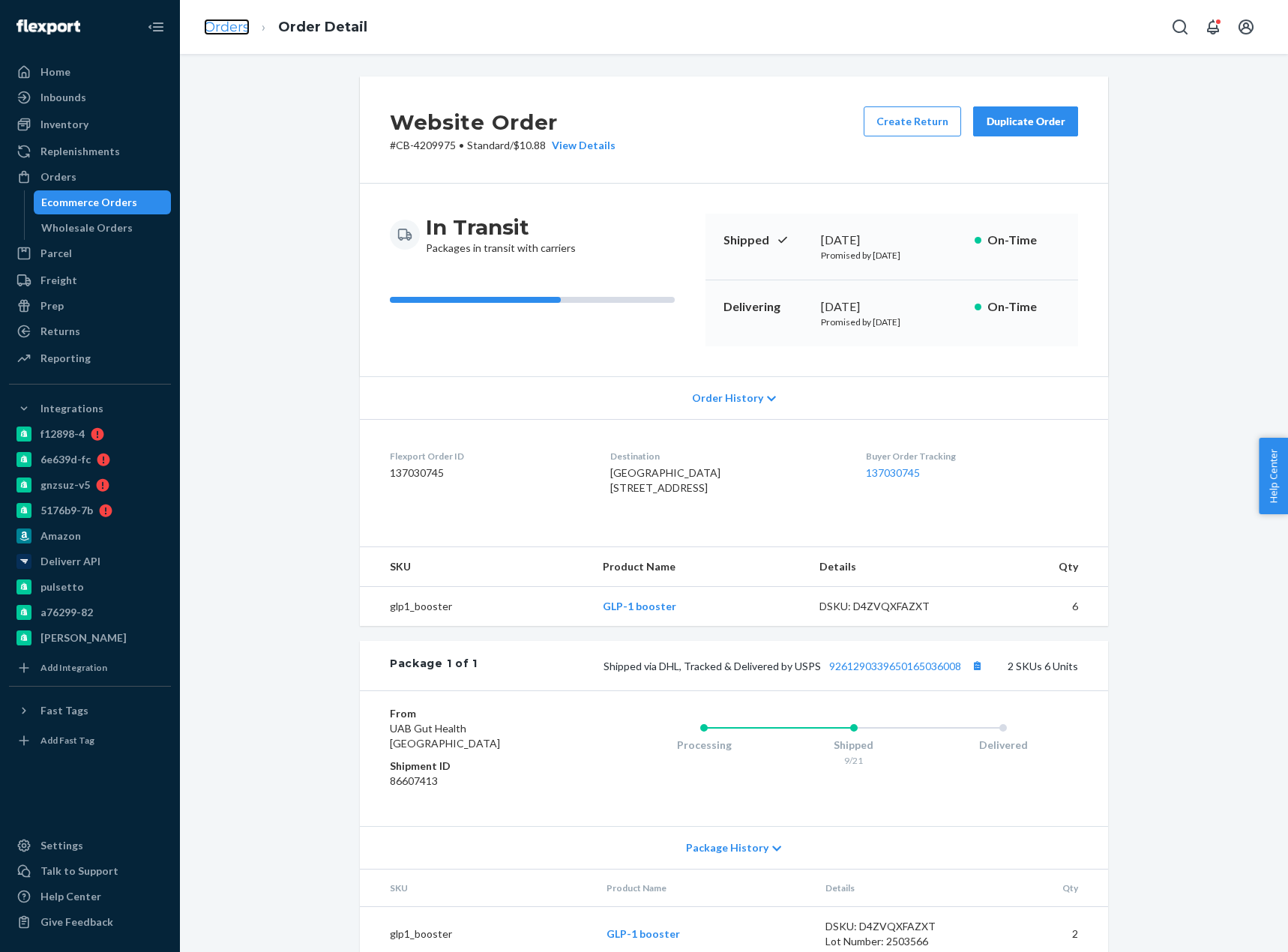
click at [240, 30] on link "Orders" at bounding box center [227, 26] width 46 height 16
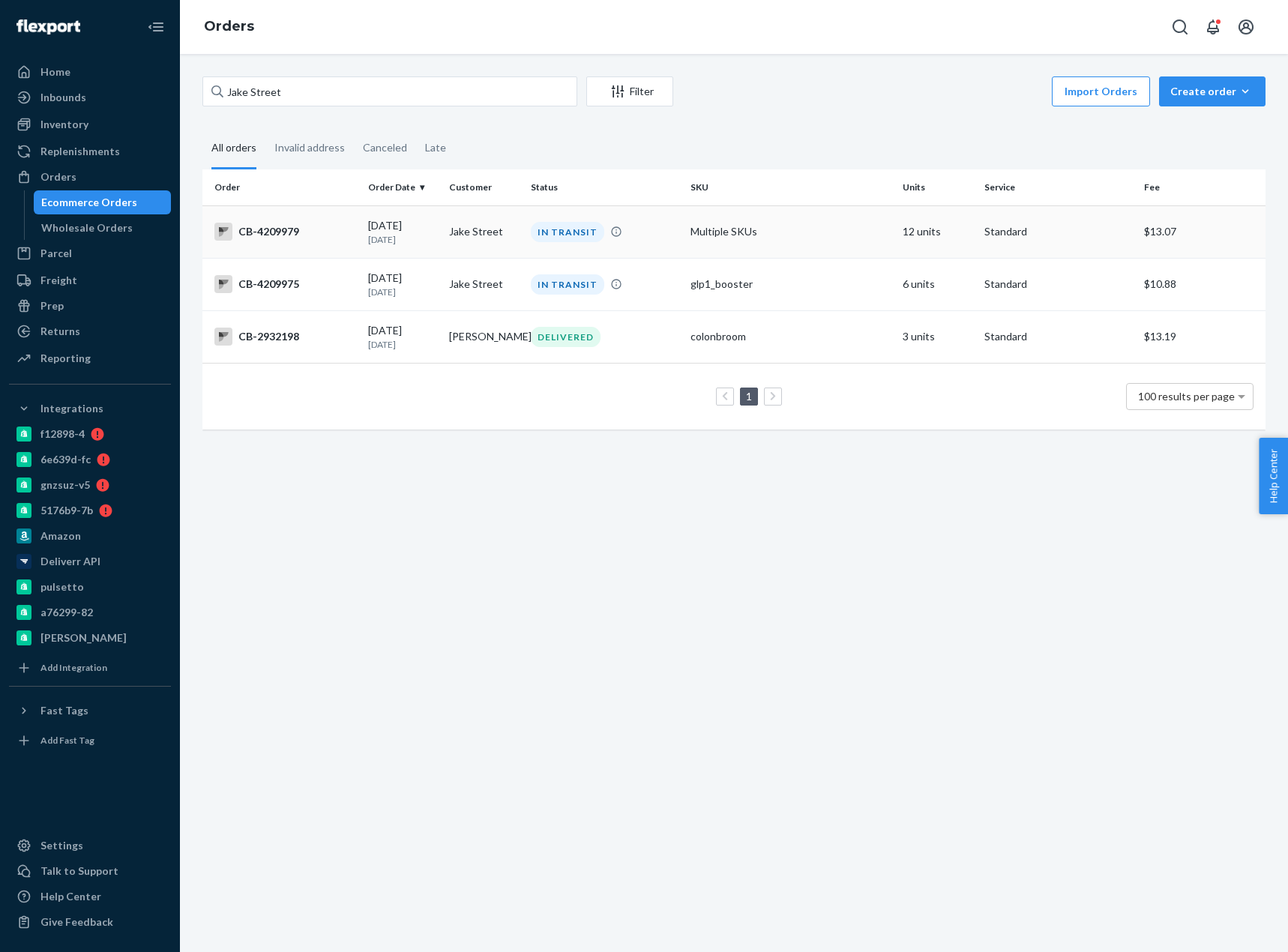
click at [308, 230] on div "CB-4209979" at bounding box center [285, 231] width 141 height 18
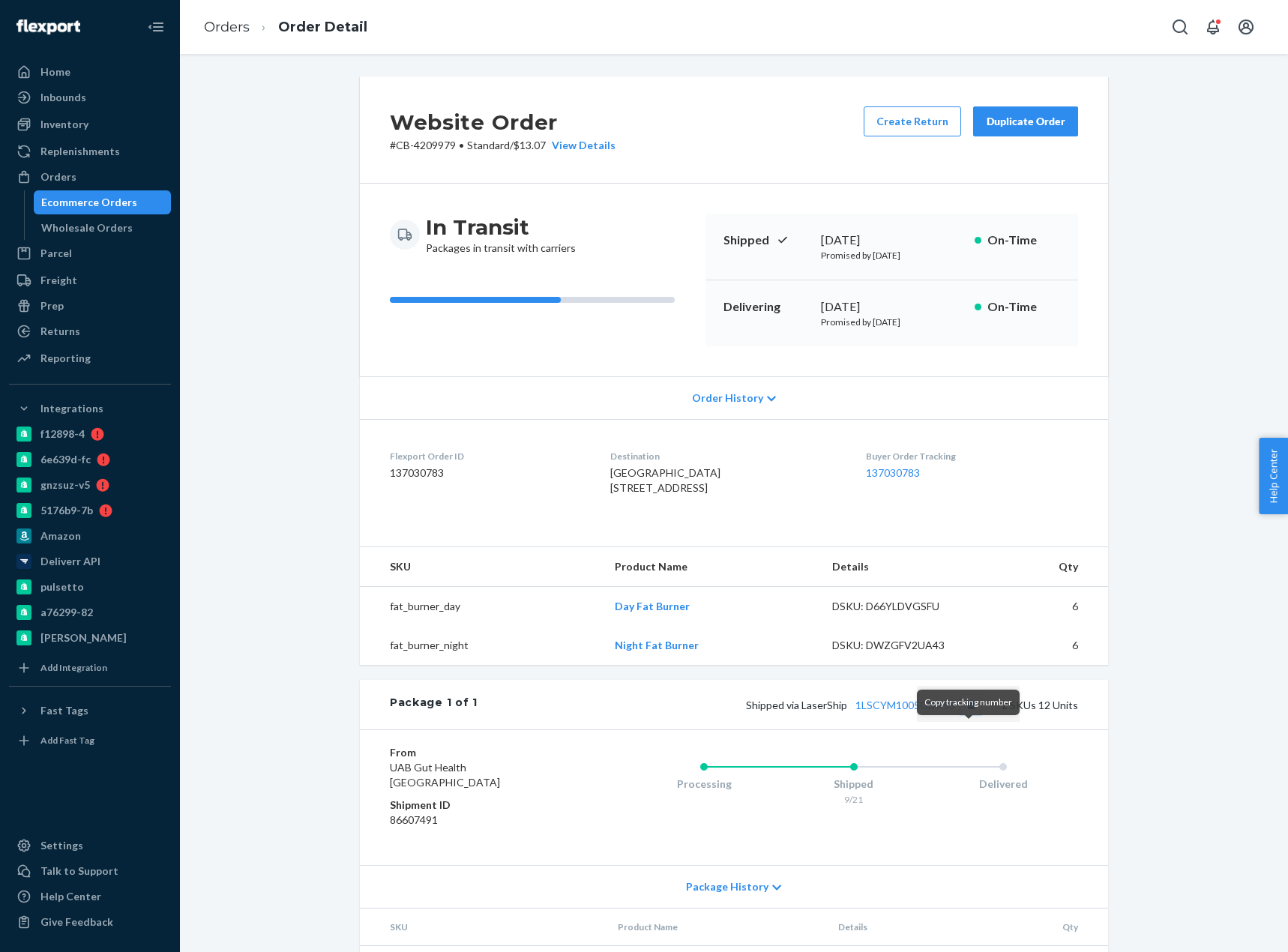
click at [968, 714] on button "Copy tracking number" at bounding box center [970, 704] width 19 height 19
click at [945, 711] on link "1LSCYM1005GDK5S" at bounding box center [905, 705] width 100 height 13
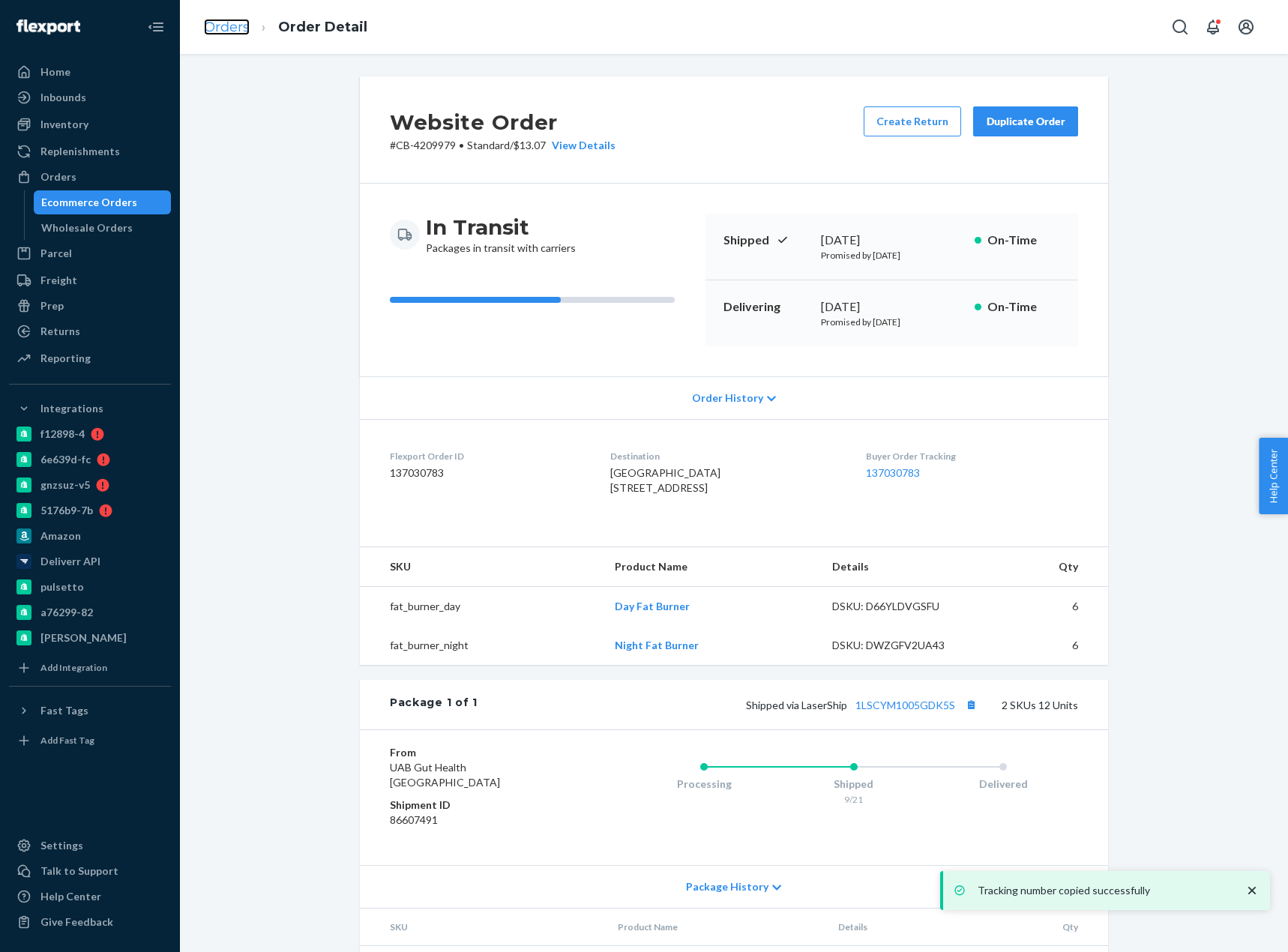
click at [229, 20] on link "Orders" at bounding box center [227, 26] width 46 height 16
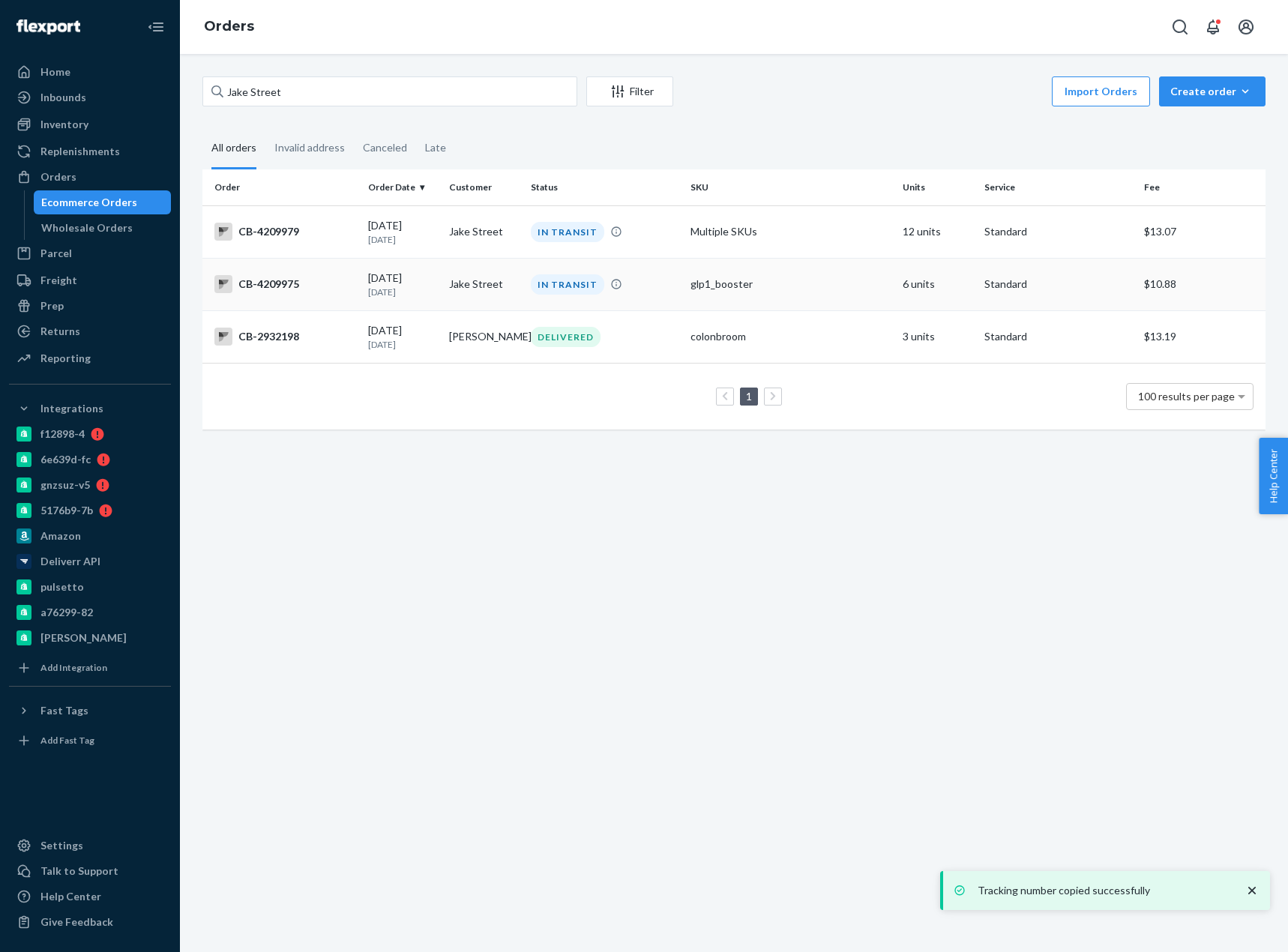
click at [310, 307] on td "CB-4209975" at bounding box center [282, 284] width 160 height 53
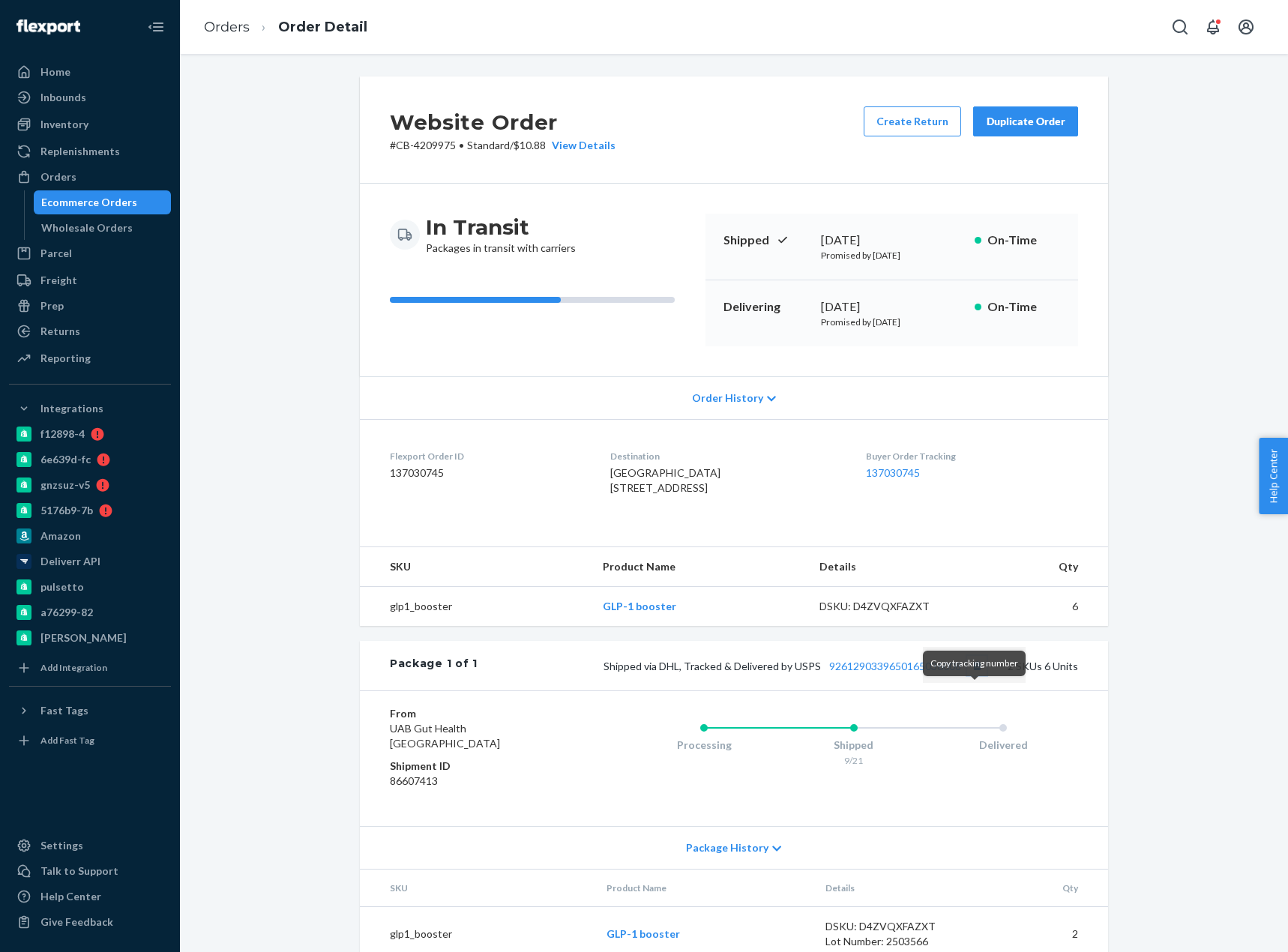
click at [979, 675] on button "Copy tracking number" at bounding box center [976, 665] width 19 height 19
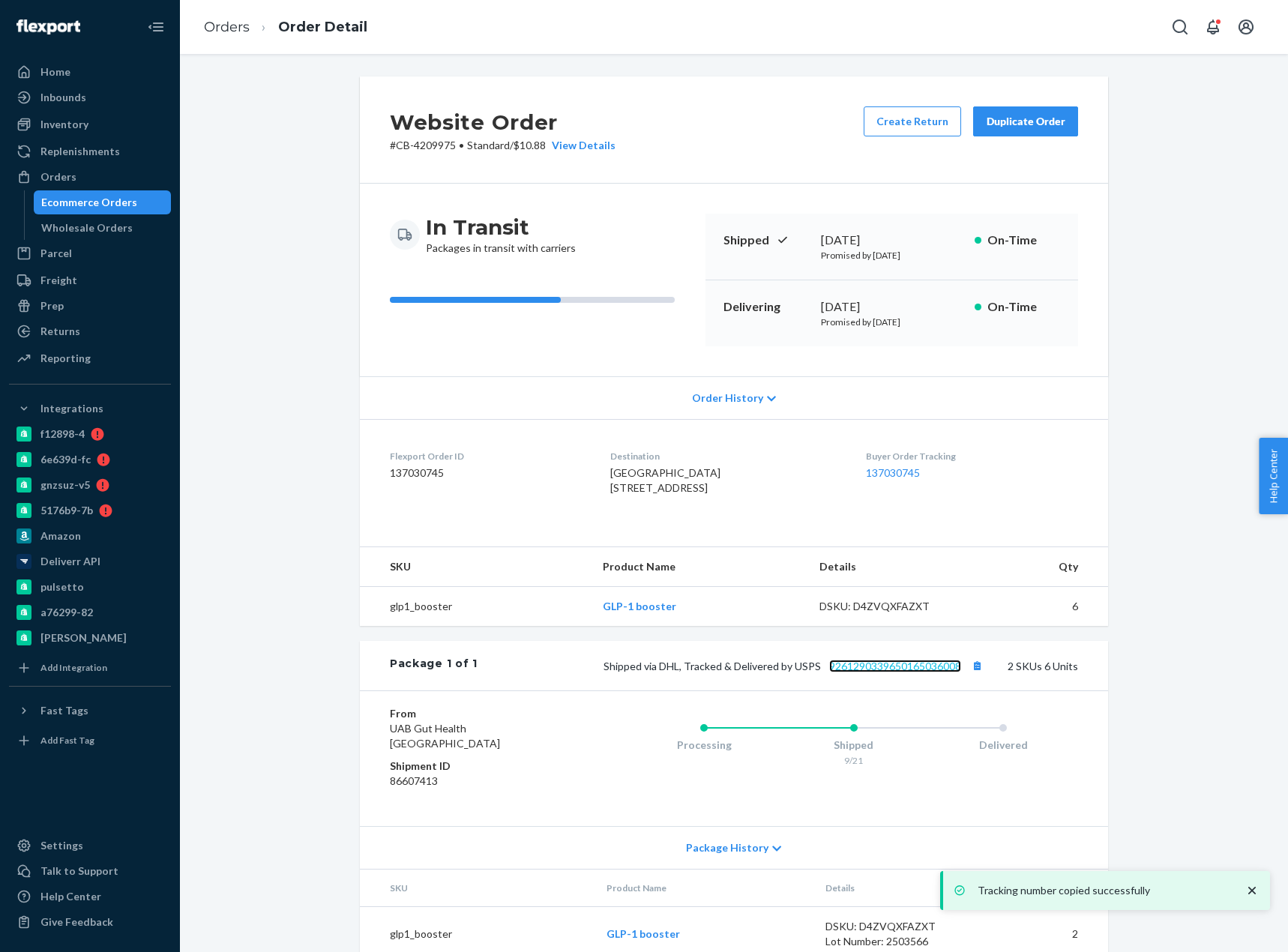
click at [911, 672] on link "9261290339650165036008" at bounding box center [895, 666] width 132 height 13
click at [235, 25] on link "Orders" at bounding box center [227, 26] width 46 height 16
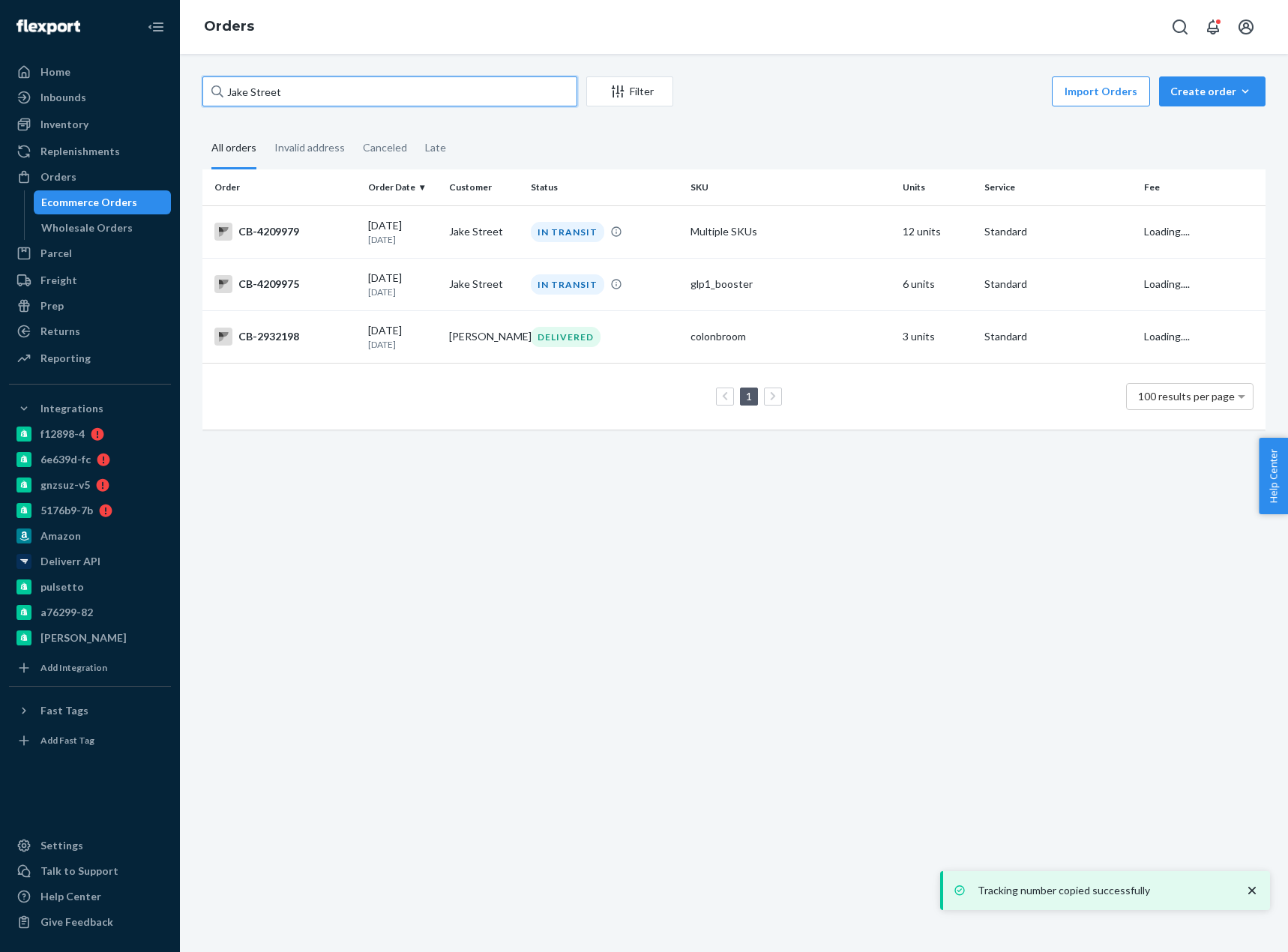
click at [282, 105] on input "Jake Street" at bounding box center [390, 91] width 375 height 30
click at [283, 106] on input "Jake Street" at bounding box center [390, 91] width 375 height 30
paste input "4210327"
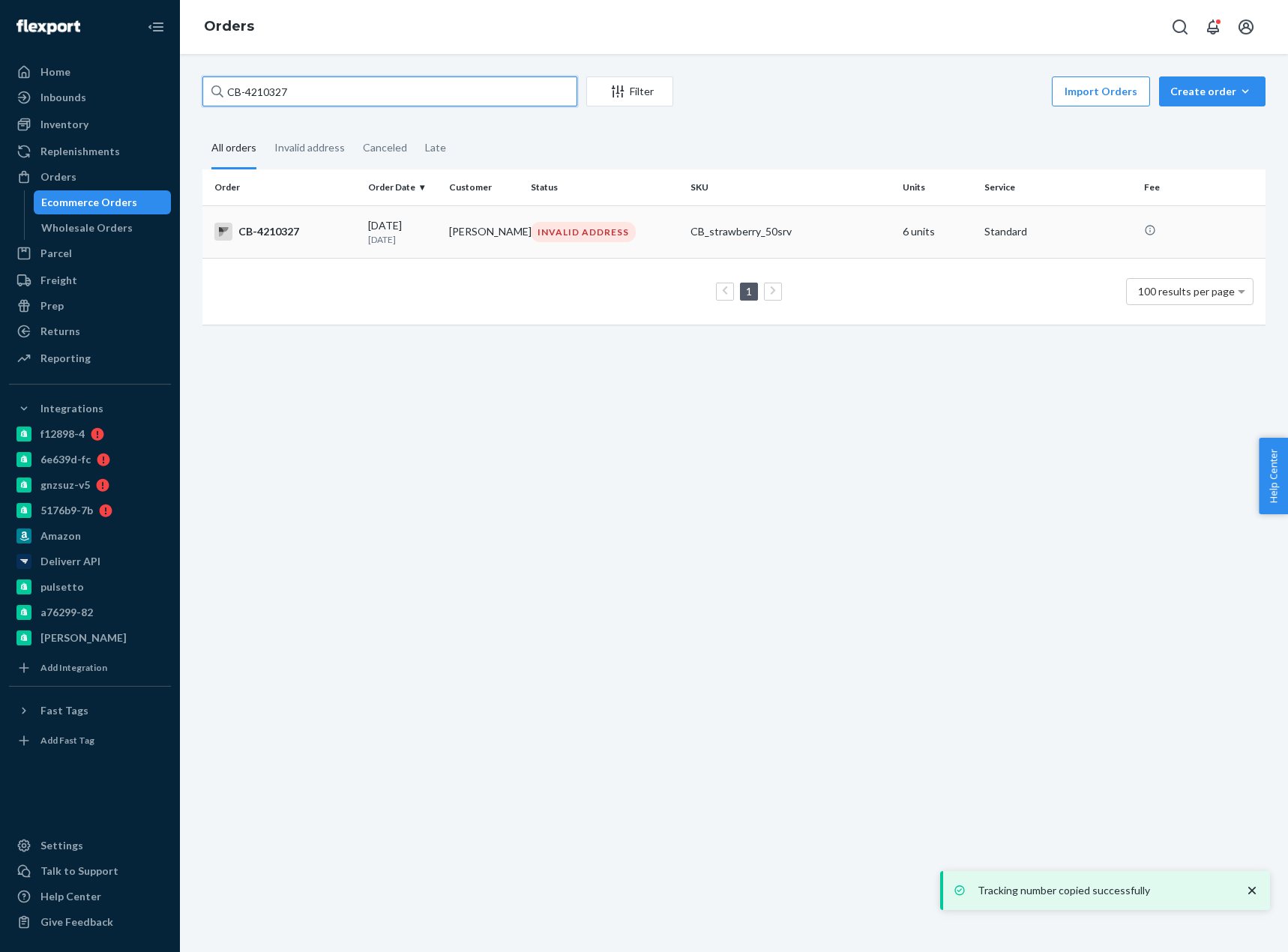
type input "CB-4210327"
click at [309, 236] on div "CB-4210327" at bounding box center [285, 231] width 141 height 18
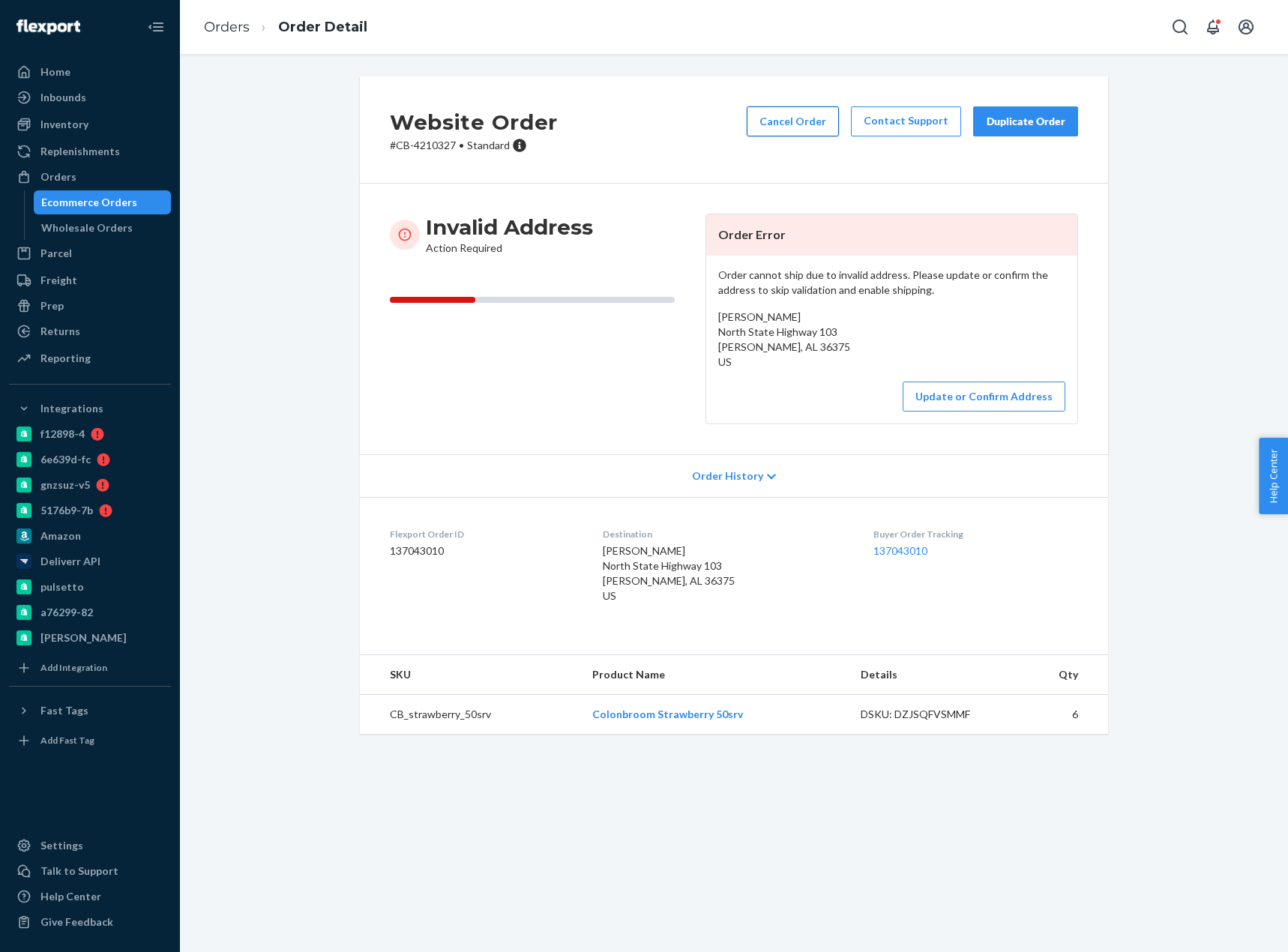
click at [793, 110] on button "Cancel Order" at bounding box center [793, 121] width 92 height 30
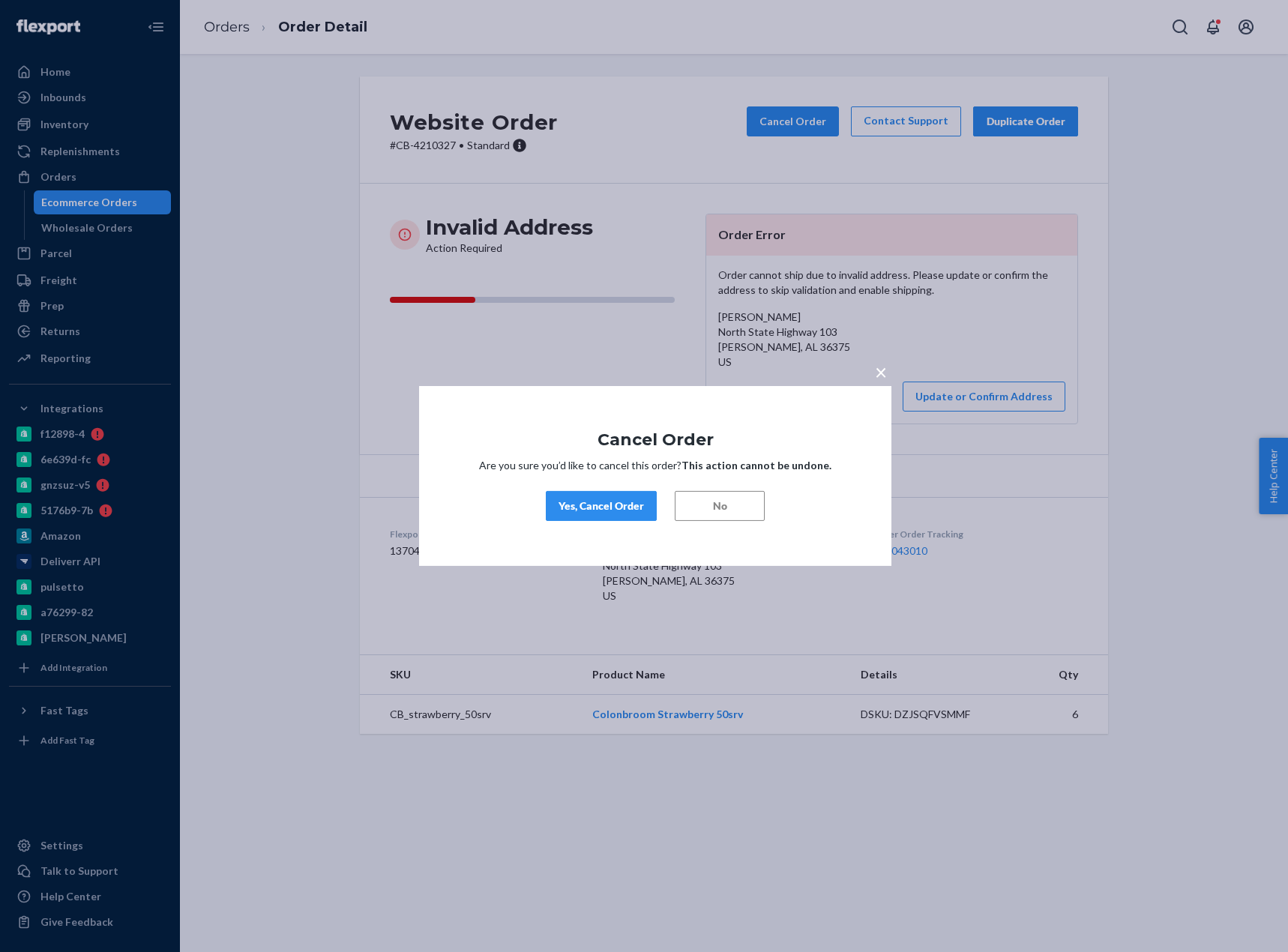
click at [595, 506] on div "Yes, Cancel Order" at bounding box center [600, 506] width 86 height 15
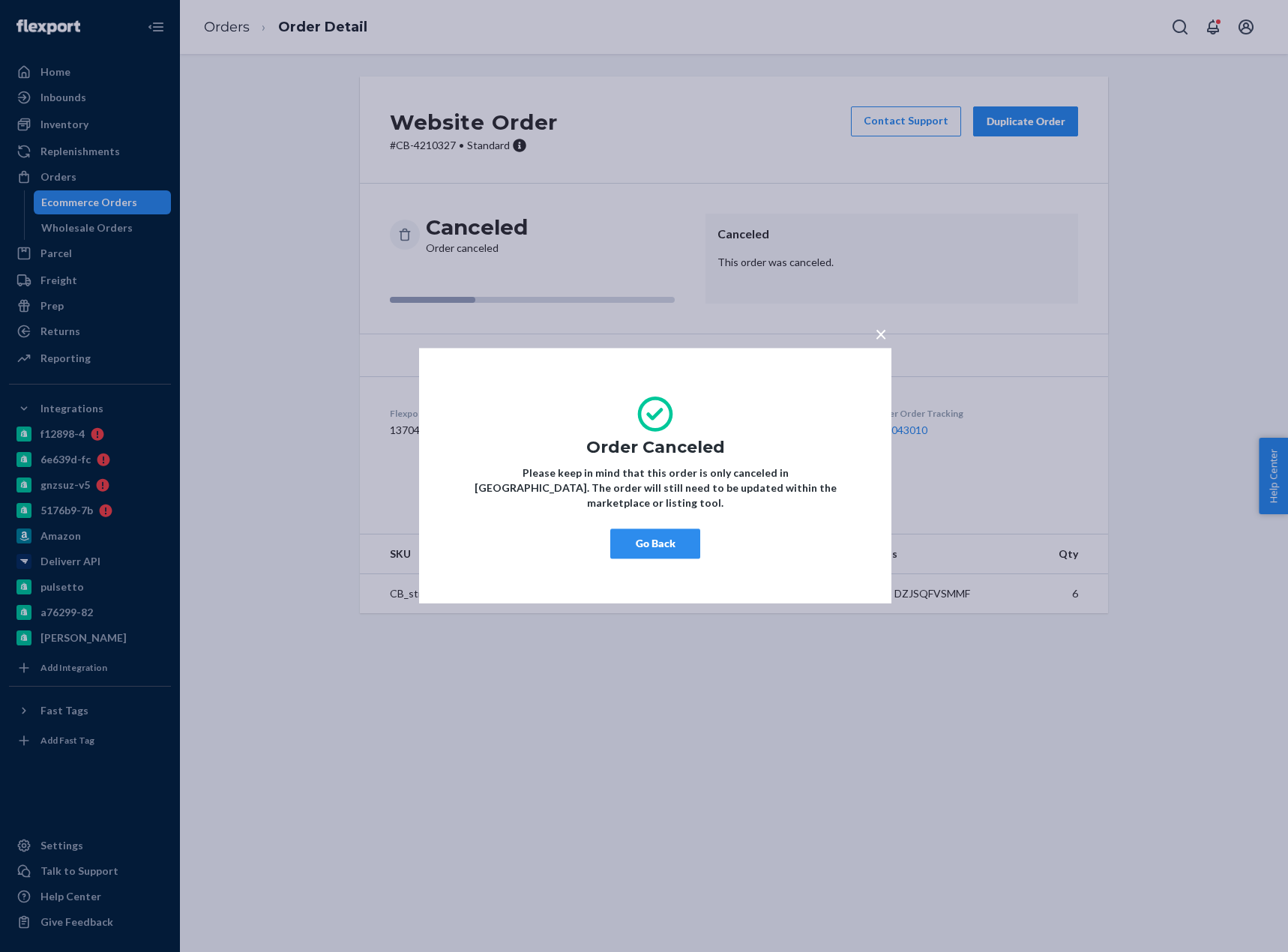
click at [638, 538] on button "Go Back" at bounding box center [655, 544] width 90 height 30
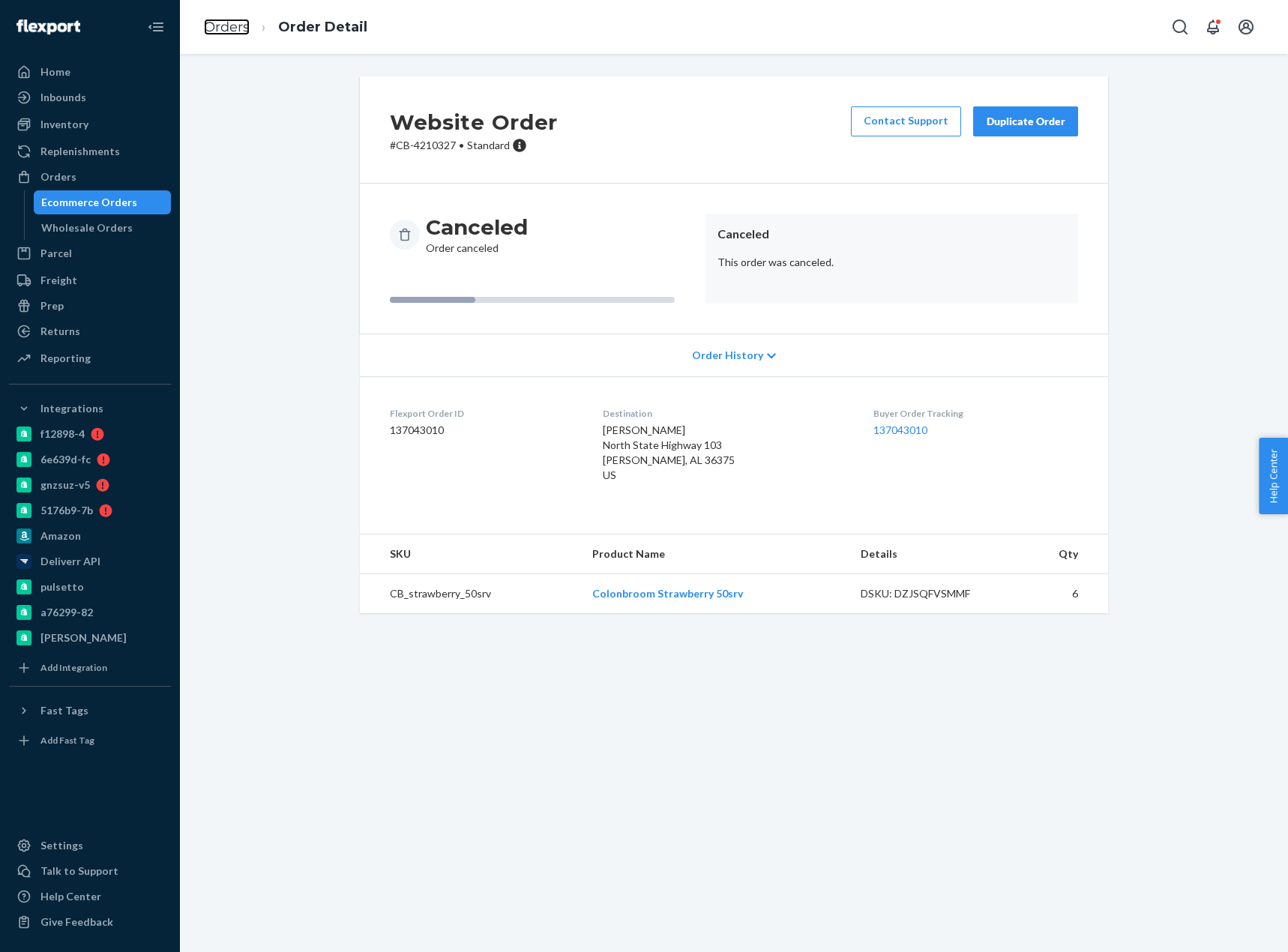
click at [226, 21] on link "Orders" at bounding box center [227, 26] width 46 height 16
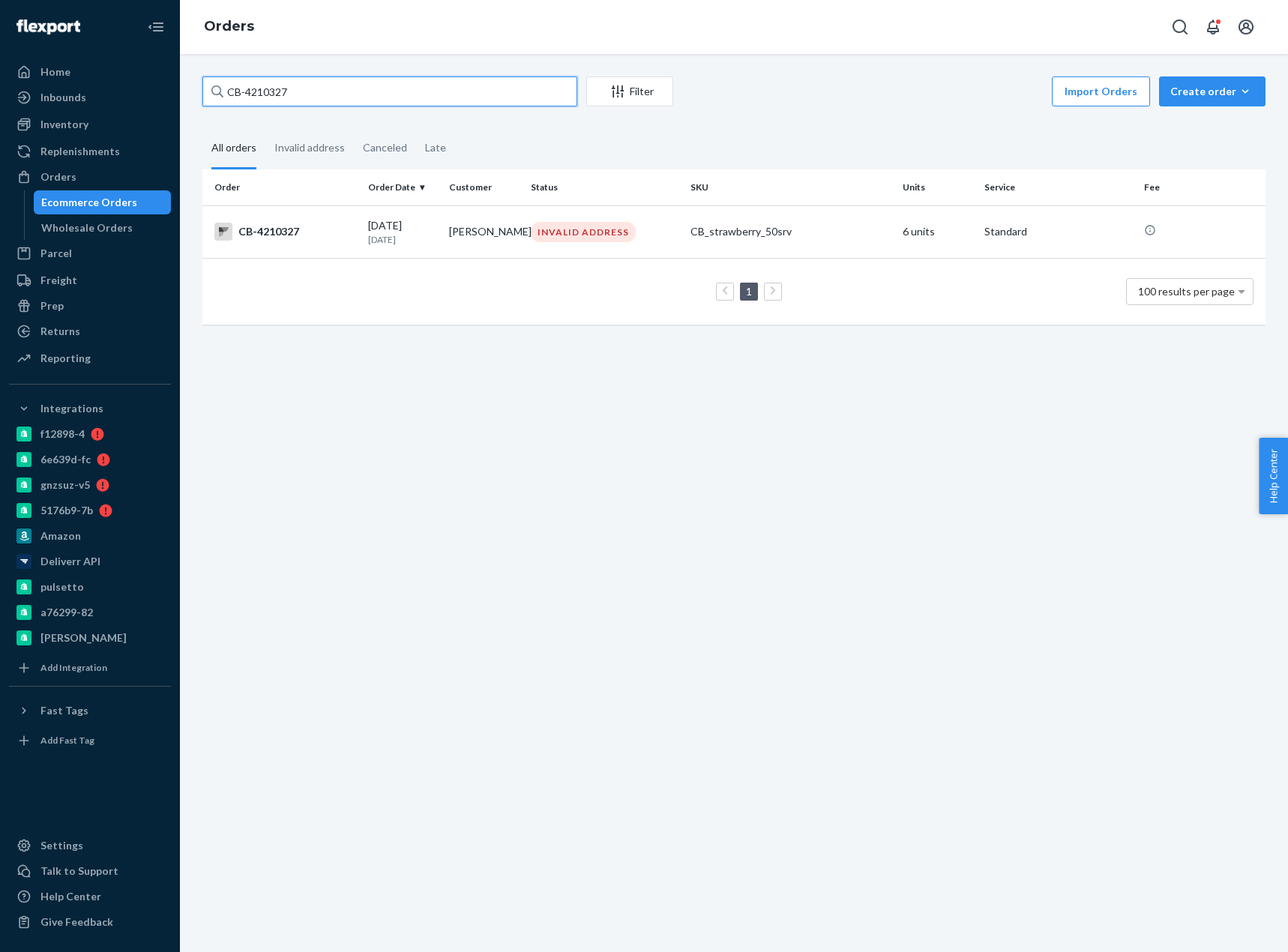
click at [267, 93] on input "CB-4210327" at bounding box center [390, 91] width 375 height 30
paste input "4208192"
type input "CB- 4208192"
click at [287, 230] on div "CB-4208192" at bounding box center [285, 231] width 141 height 18
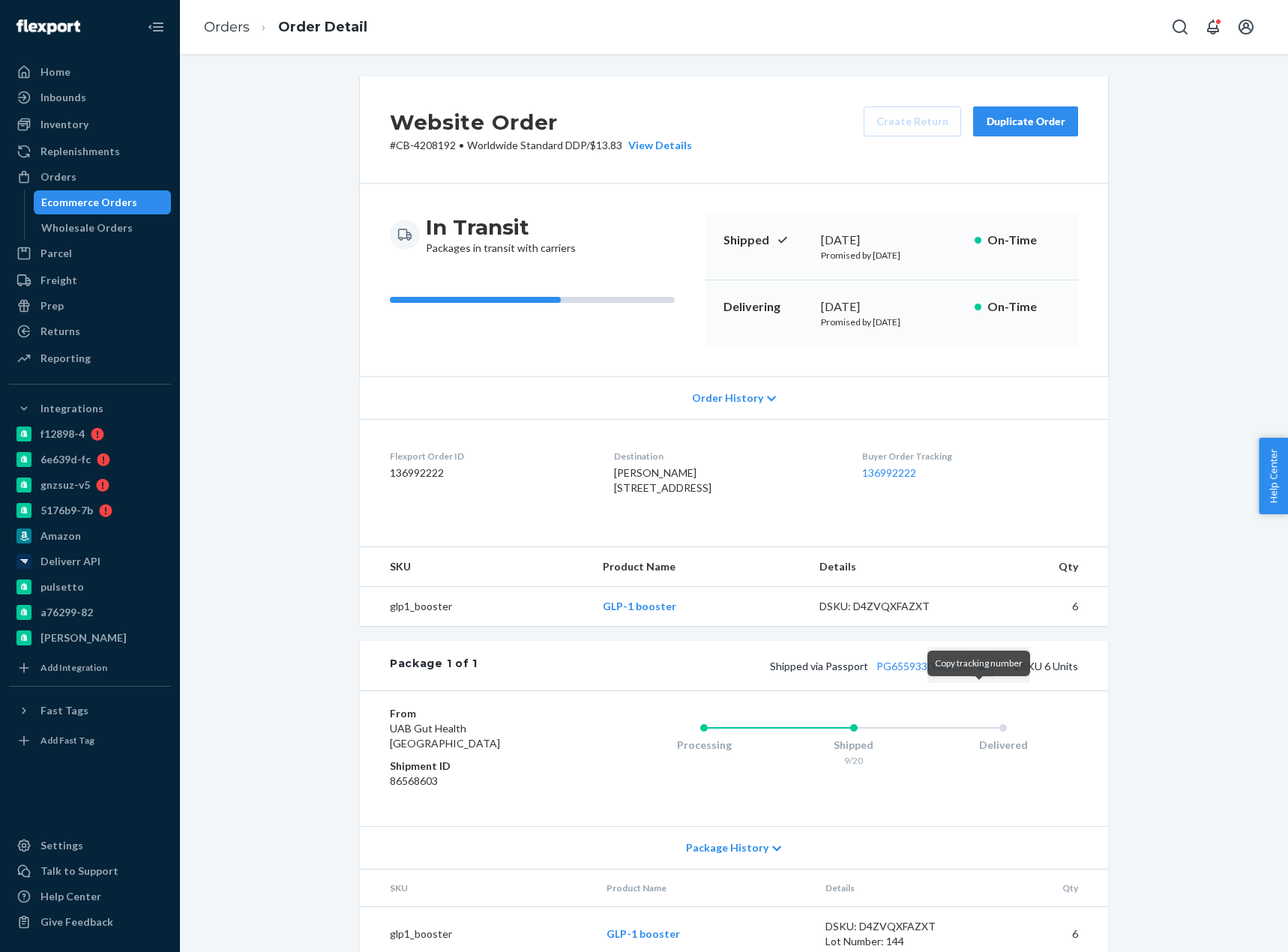
drag, startPoint x: 978, startPoint y: 695, endPoint x: 967, endPoint y: 695, distance: 11.0
click at [978, 675] on button "Copy tracking number" at bounding box center [981, 665] width 19 height 19
click at [952, 672] on link "PG6559330028CA" at bounding box center [921, 666] width 90 height 13
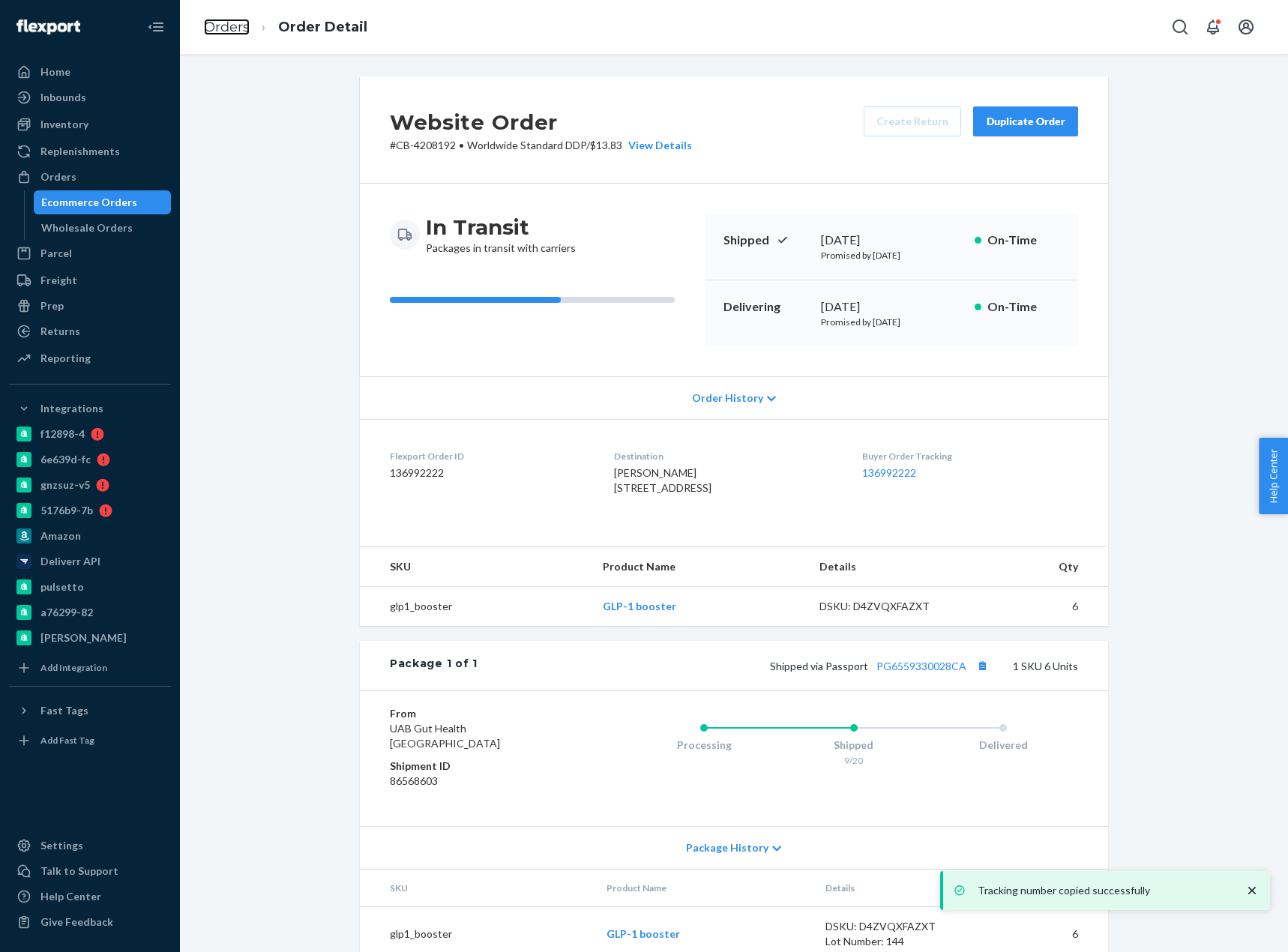
click at [218, 31] on link "Orders" at bounding box center [227, 26] width 46 height 16
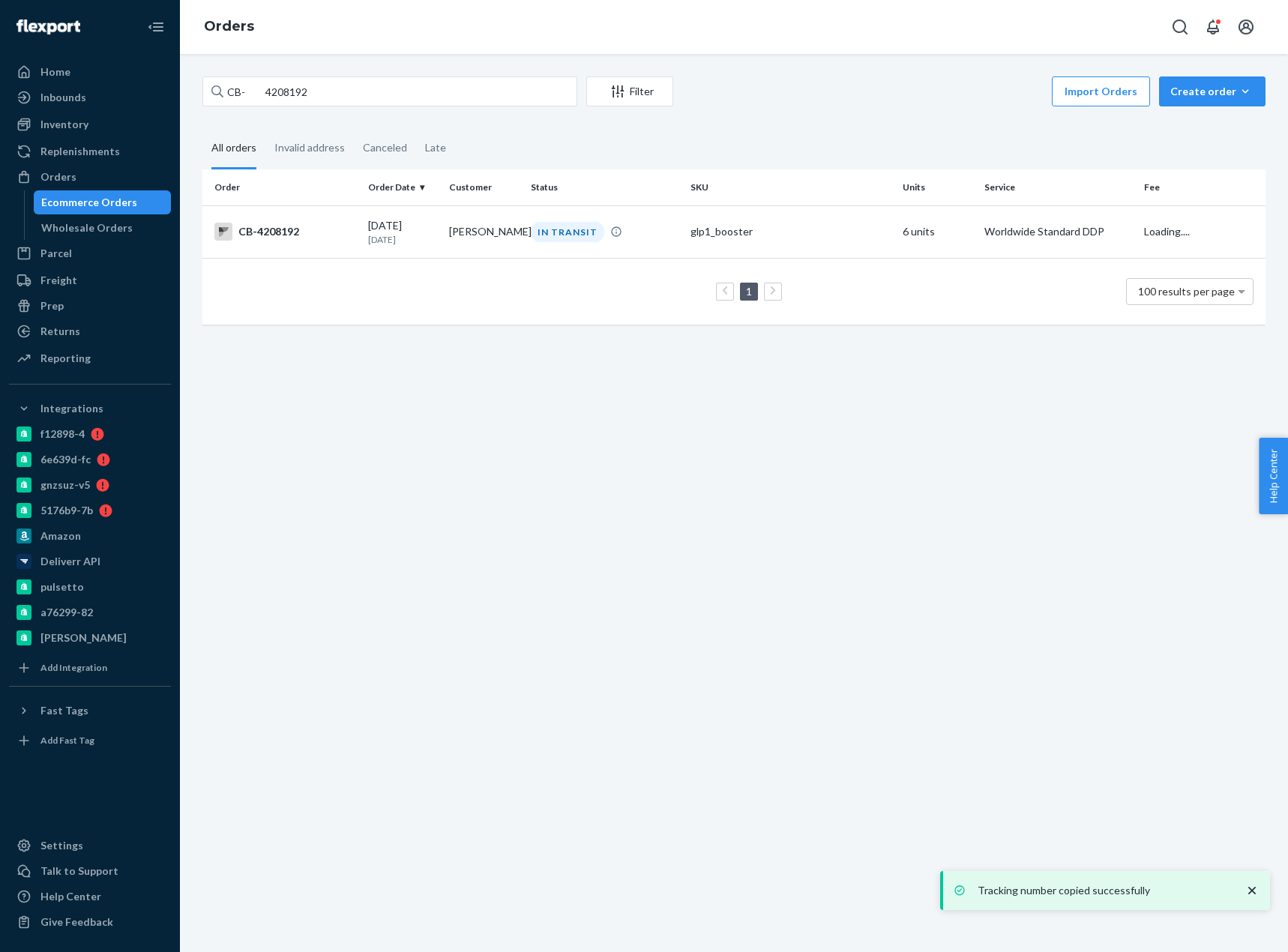
click at [252, 108] on div "CB- 4208192 Filter Import Orders Create order Ecommerce order Removal order" at bounding box center [733, 93] width 1063 height 34
drag, startPoint x: 260, startPoint y: 93, endPoint x: 489, endPoint y: 120, distance: 230.6
click at [418, 110] on div "CB- 4208192 Filter Import Orders Create order Ecommerce order Removal order All…" at bounding box center [734, 208] width 1086 height 263
paste input "4206276"
type input "CB-4206276"
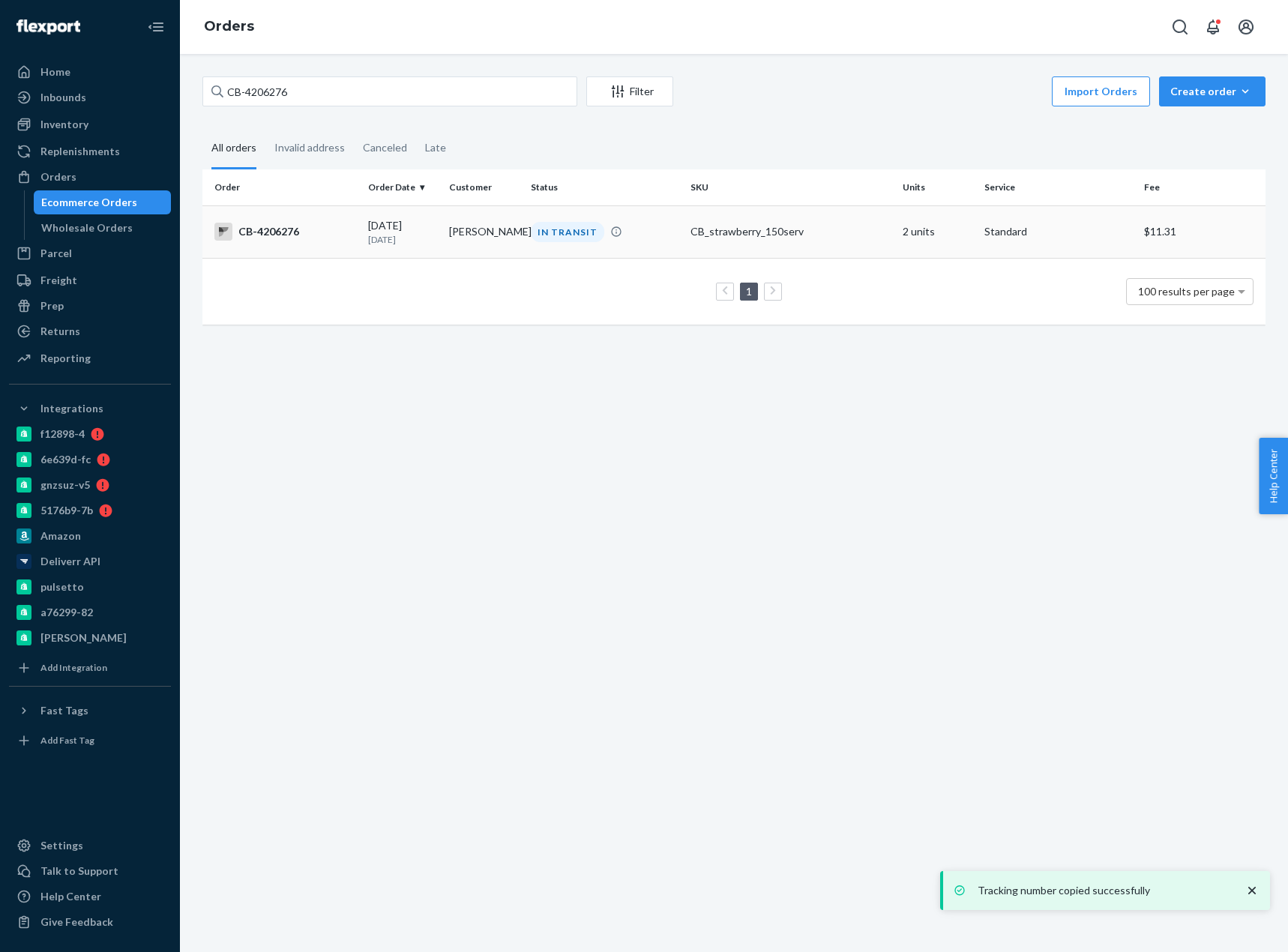
click at [406, 231] on div "09/19/2025 2 days ago" at bounding box center [403, 232] width 69 height 28
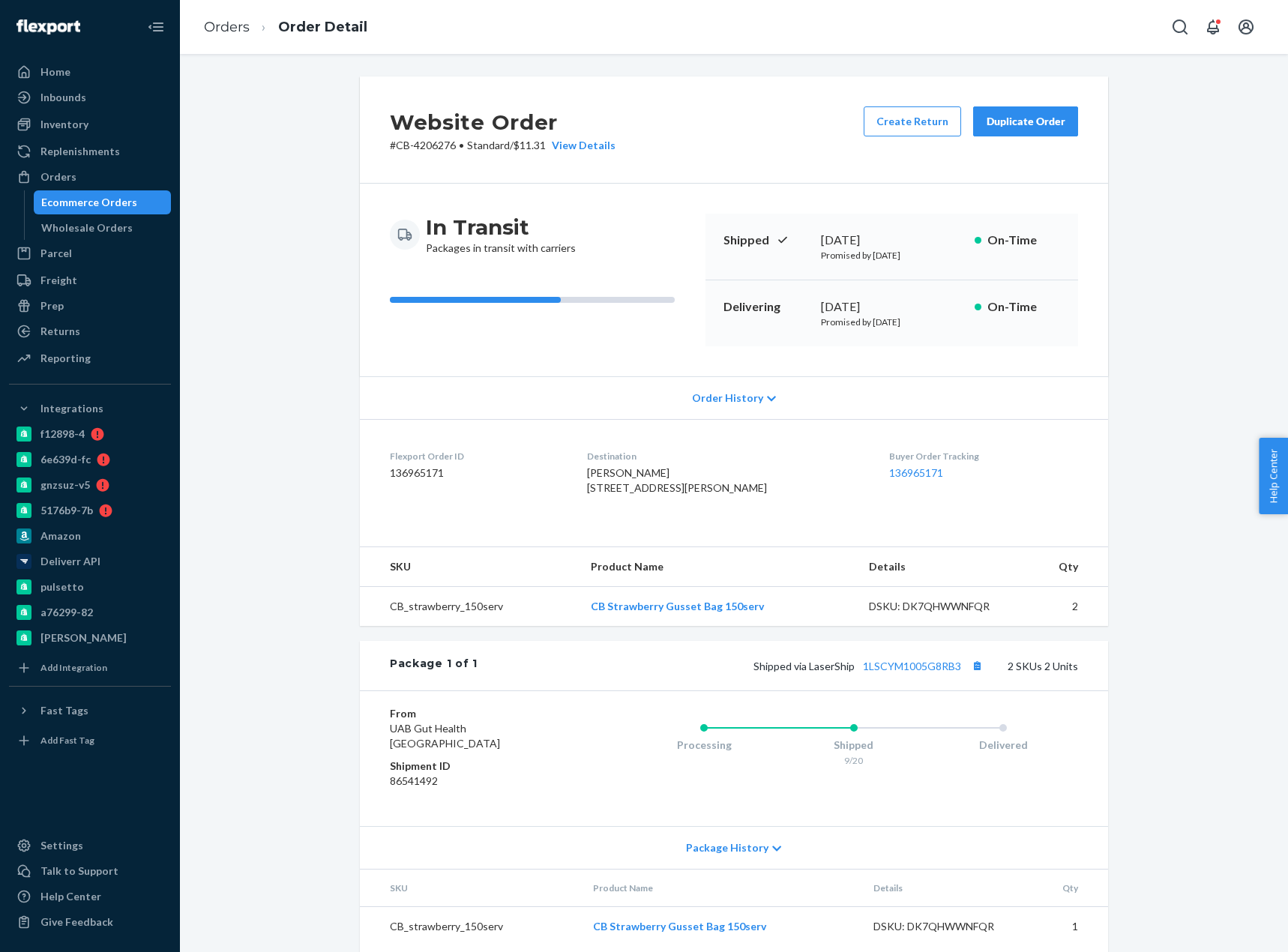
click at [425, 147] on p "# CB-4206276 • Standard / $11.31 View Details" at bounding box center [502, 146] width 225 height 15
copy p "4206276"
click at [970, 675] on button "Copy tracking number" at bounding box center [976, 665] width 19 height 19
click at [927, 672] on link "1LSCYM1005G8RB3" at bounding box center [912, 666] width 98 height 13
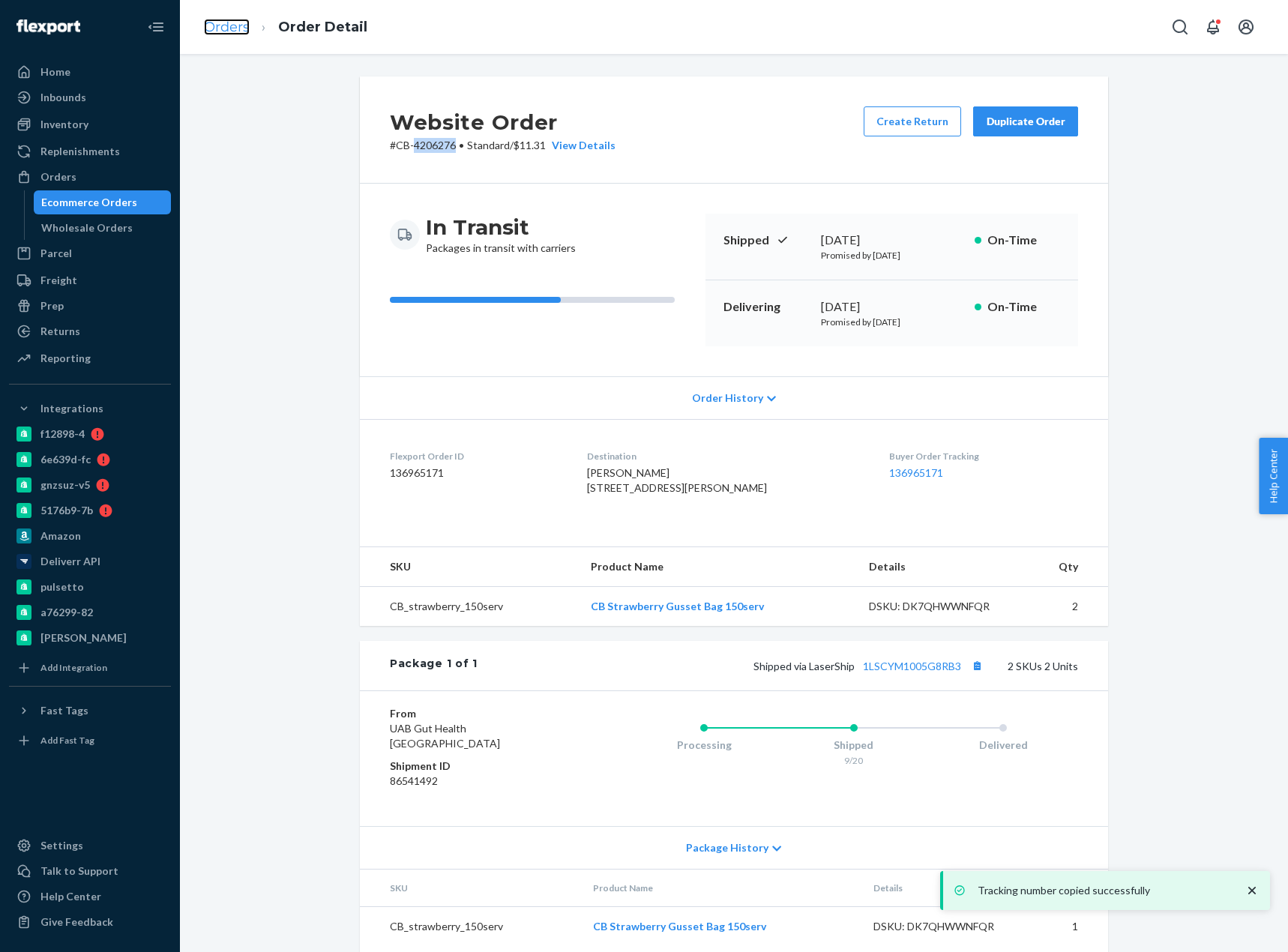
click at [238, 30] on link "Orders" at bounding box center [227, 26] width 46 height 16
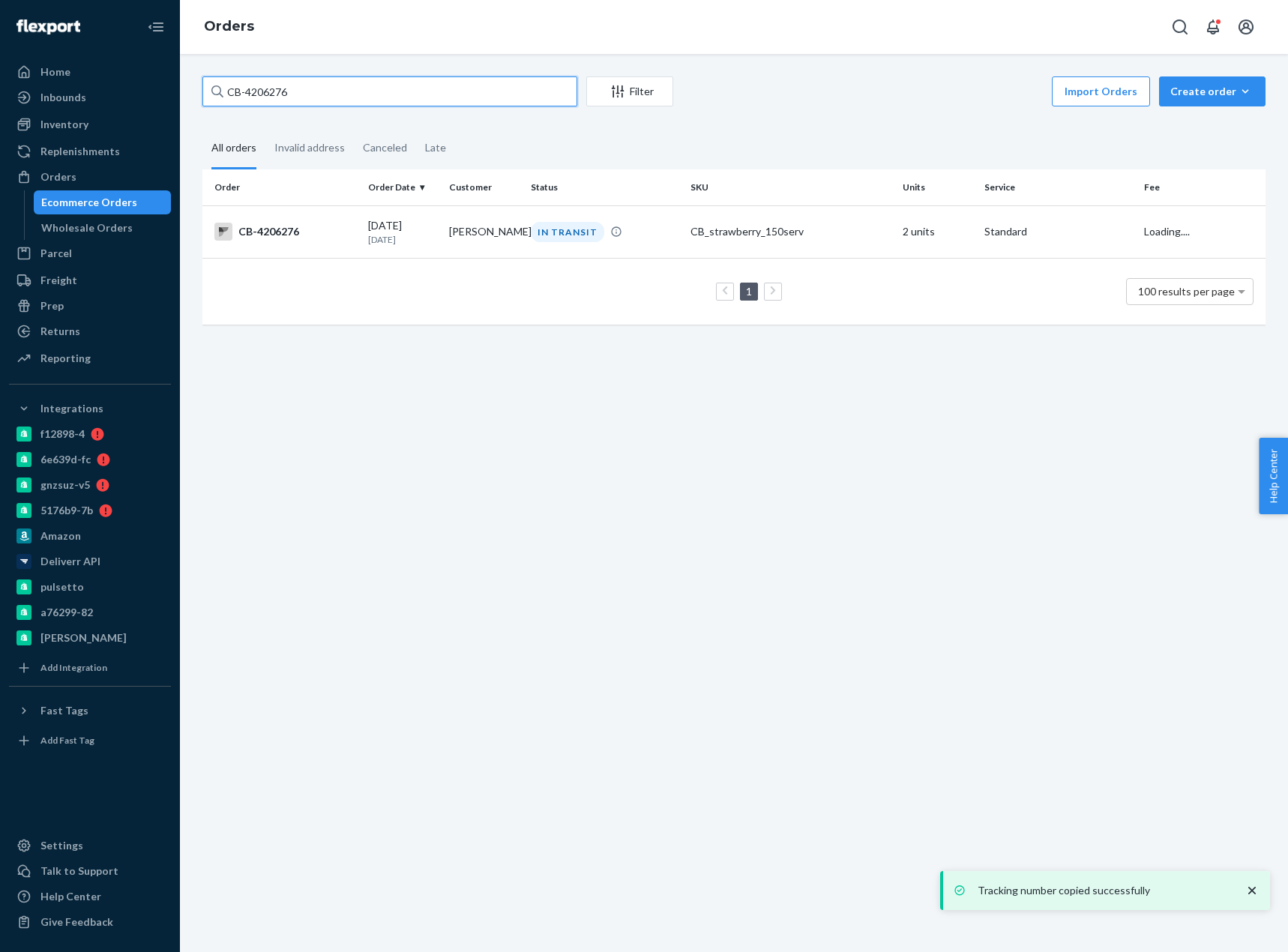
click at [257, 79] on input "CB-4206276" at bounding box center [390, 91] width 375 height 30
click at [258, 80] on input "CB-4206276" at bounding box center [390, 91] width 375 height 30
click at [258, 80] on input "CB-4206276" at bounding box center [390, 91] width 375 height 30
paste input "Micah Mann"
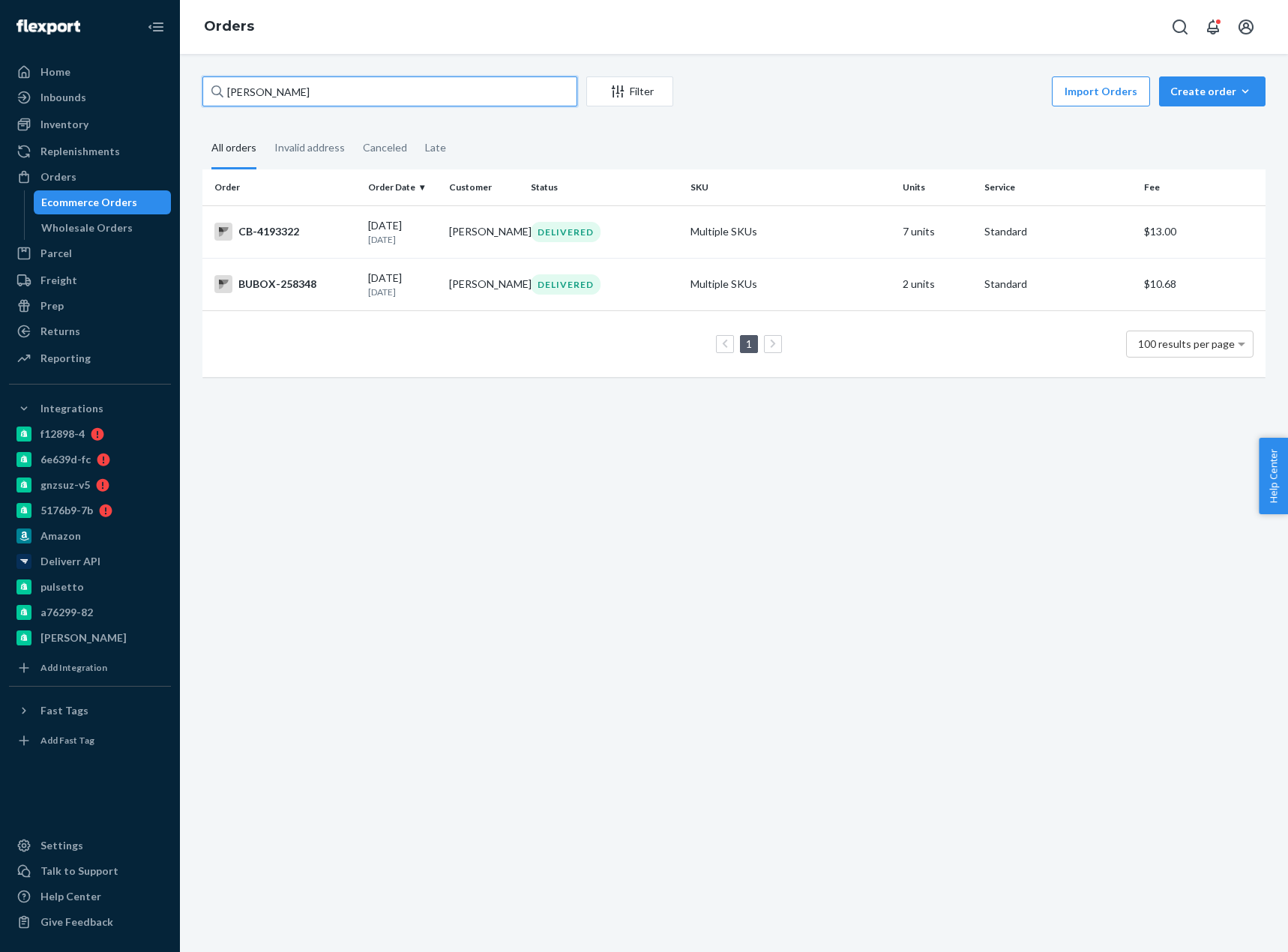
type input "Micah Mann"
click at [329, 235] on div "CB-4193322" at bounding box center [285, 231] width 141 height 18
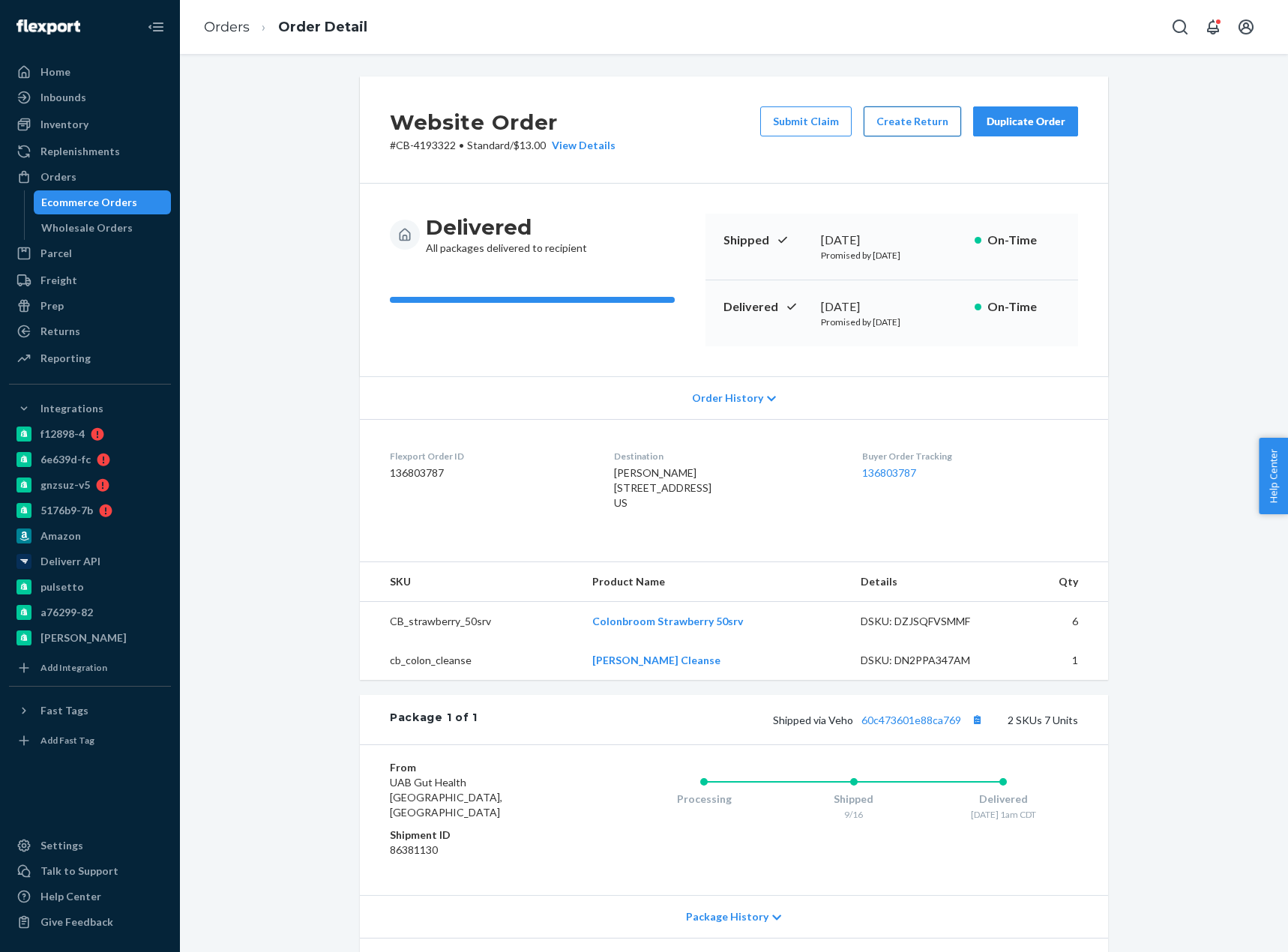
click at [898, 127] on button "Create Return" at bounding box center [912, 121] width 97 height 30
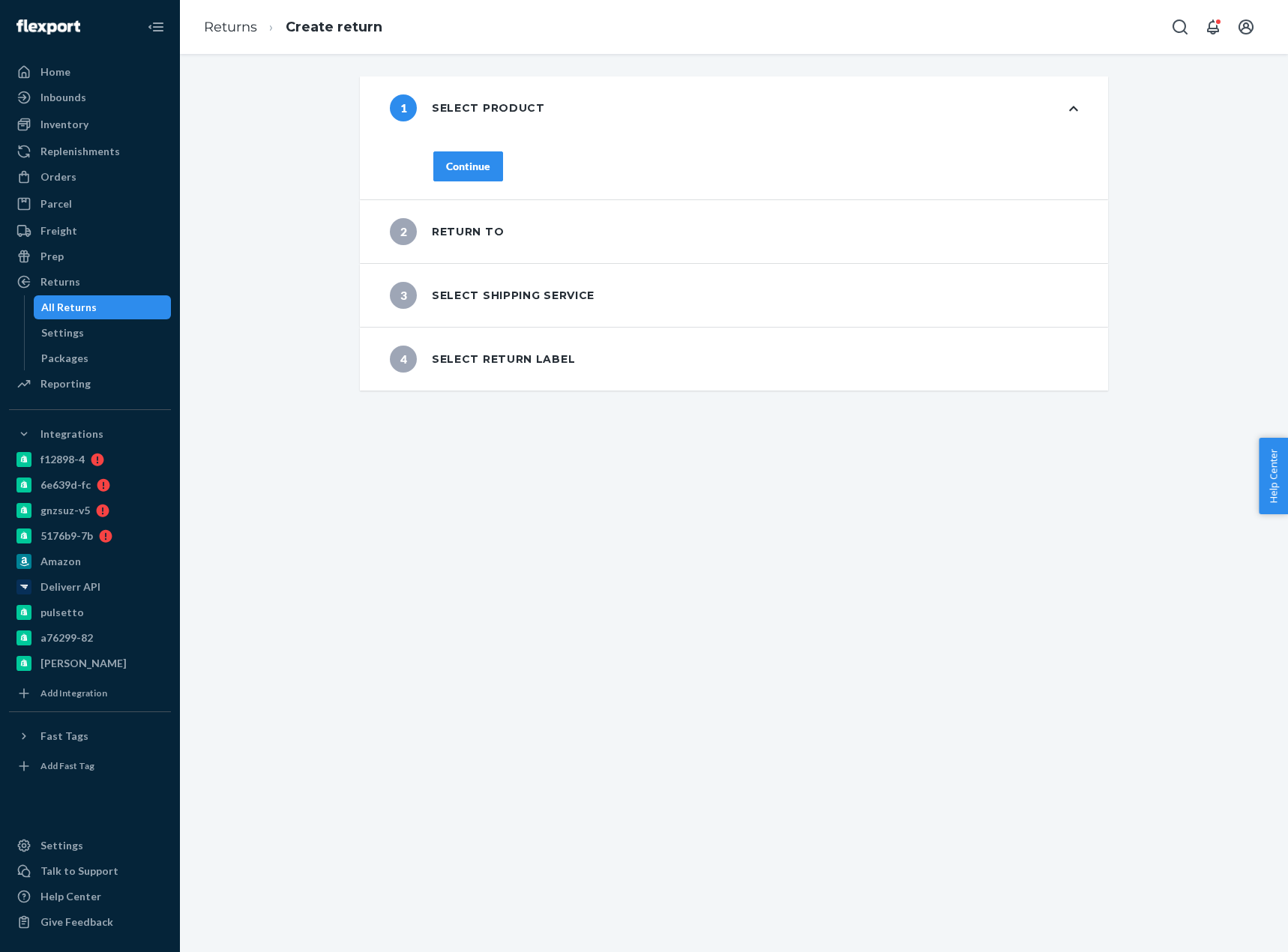
click at [1069, 104] on icon at bounding box center [1073, 108] width 9 height 10
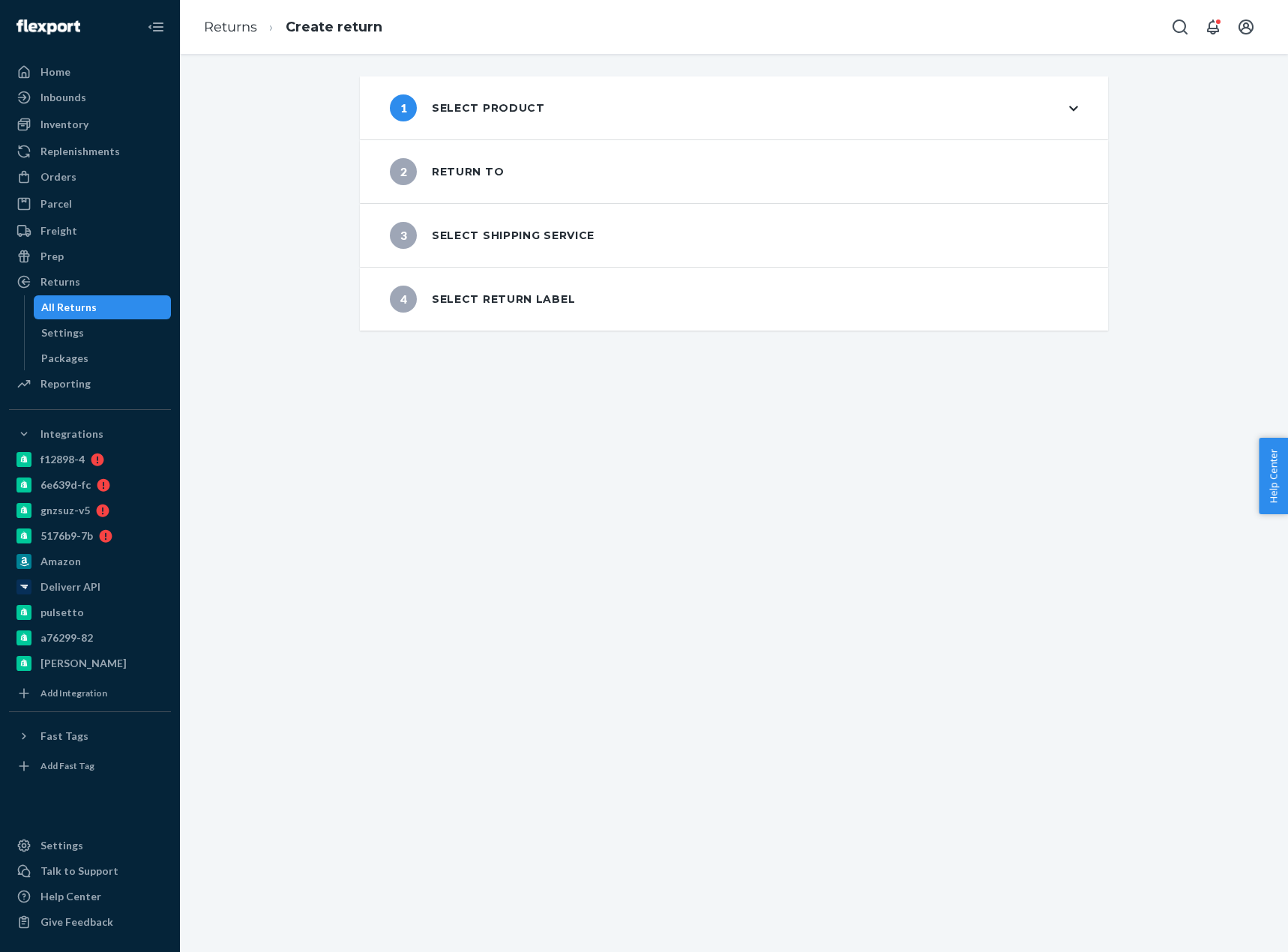
click at [1069, 104] on icon at bounding box center [1073, 108] width 9 height 10
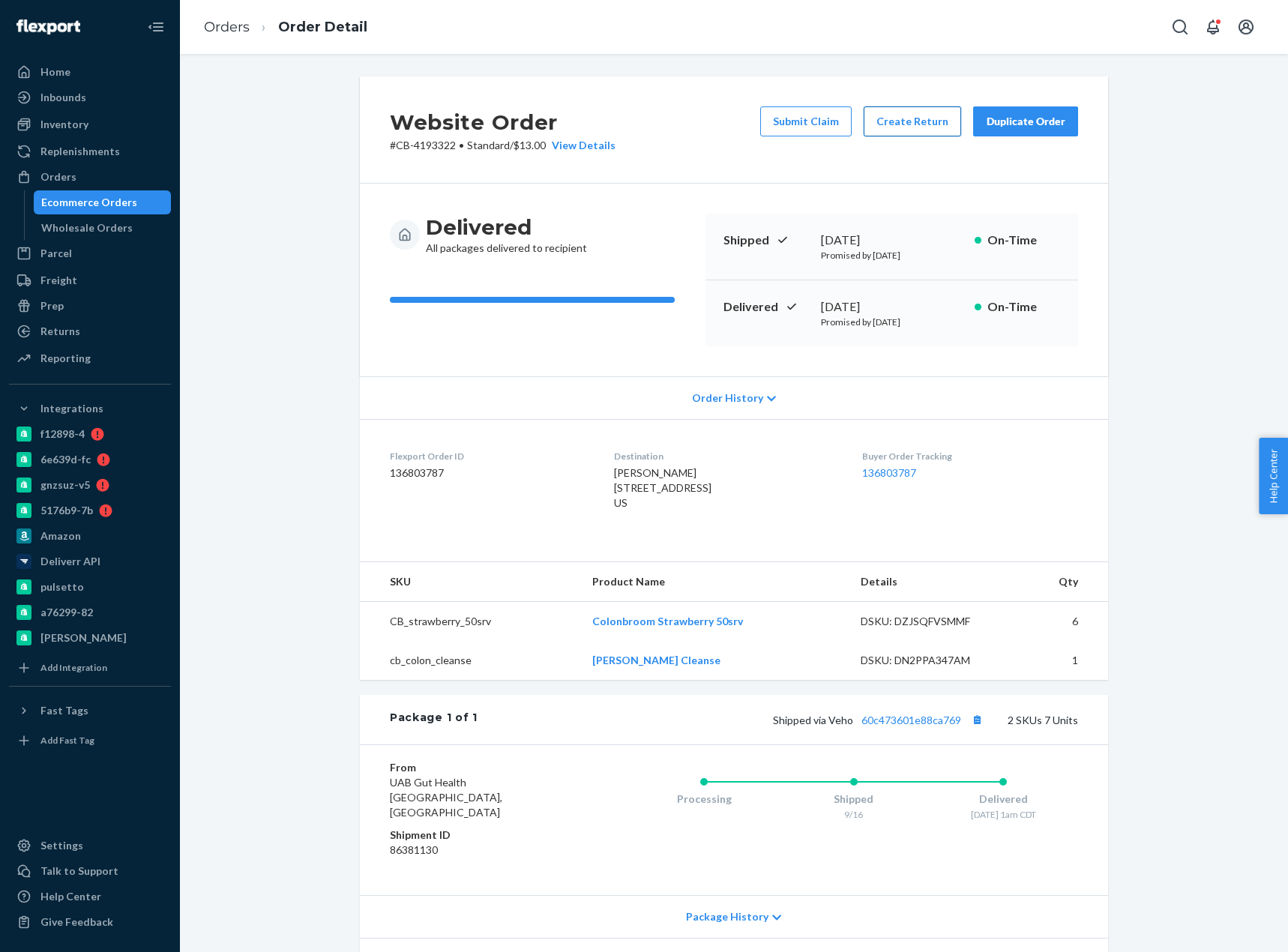
click at [898, 128] on button "Create Return" at bounding box center [912, 121] width 97 height 30
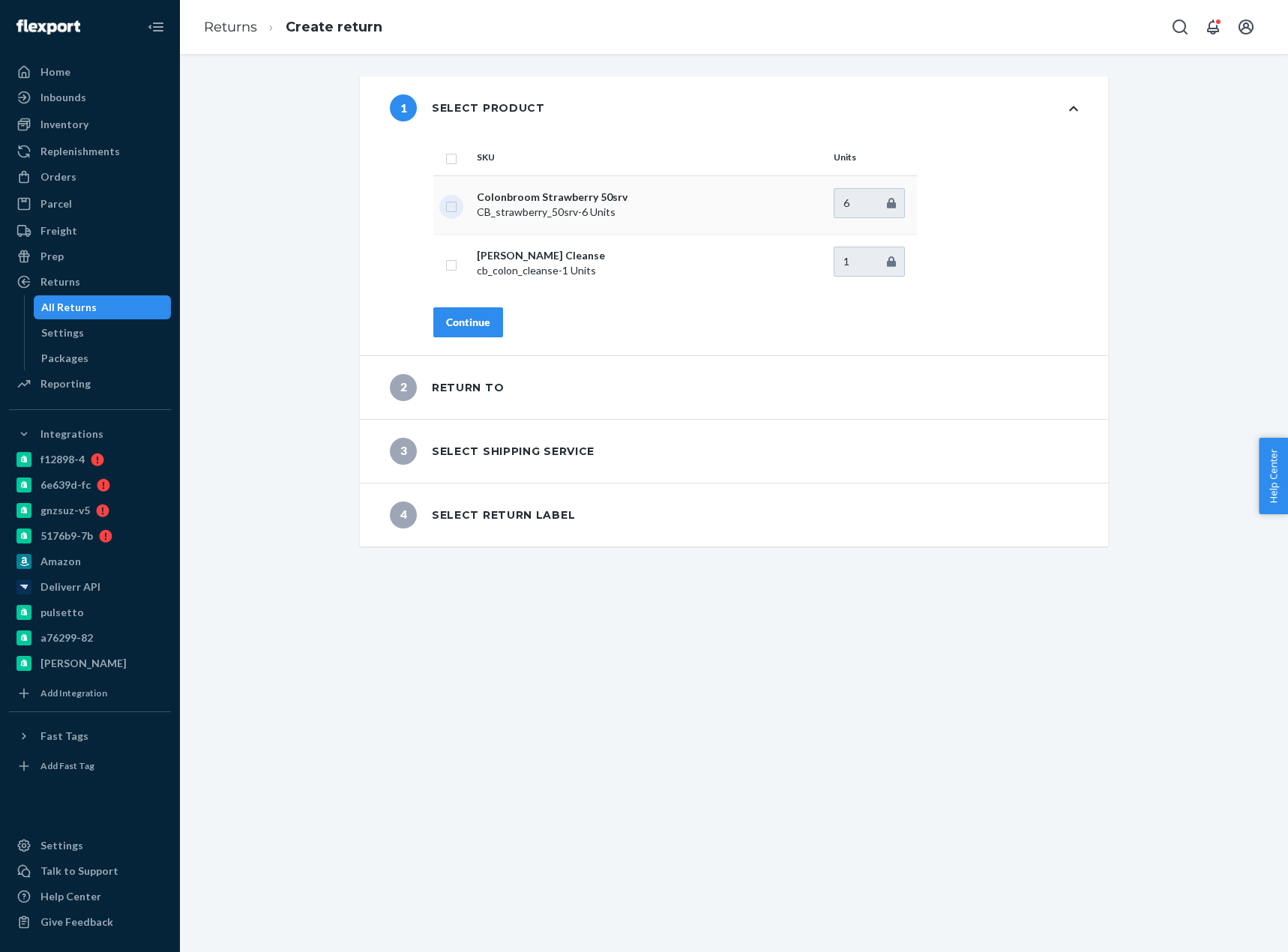
click at [445, 204] on input "checkbox" at bounding box center [451, 205] width 12 height 16
checkbox input "true"
click at [464, 319] on div "Continue" at bounding box center [468, 323] width 44 height 15
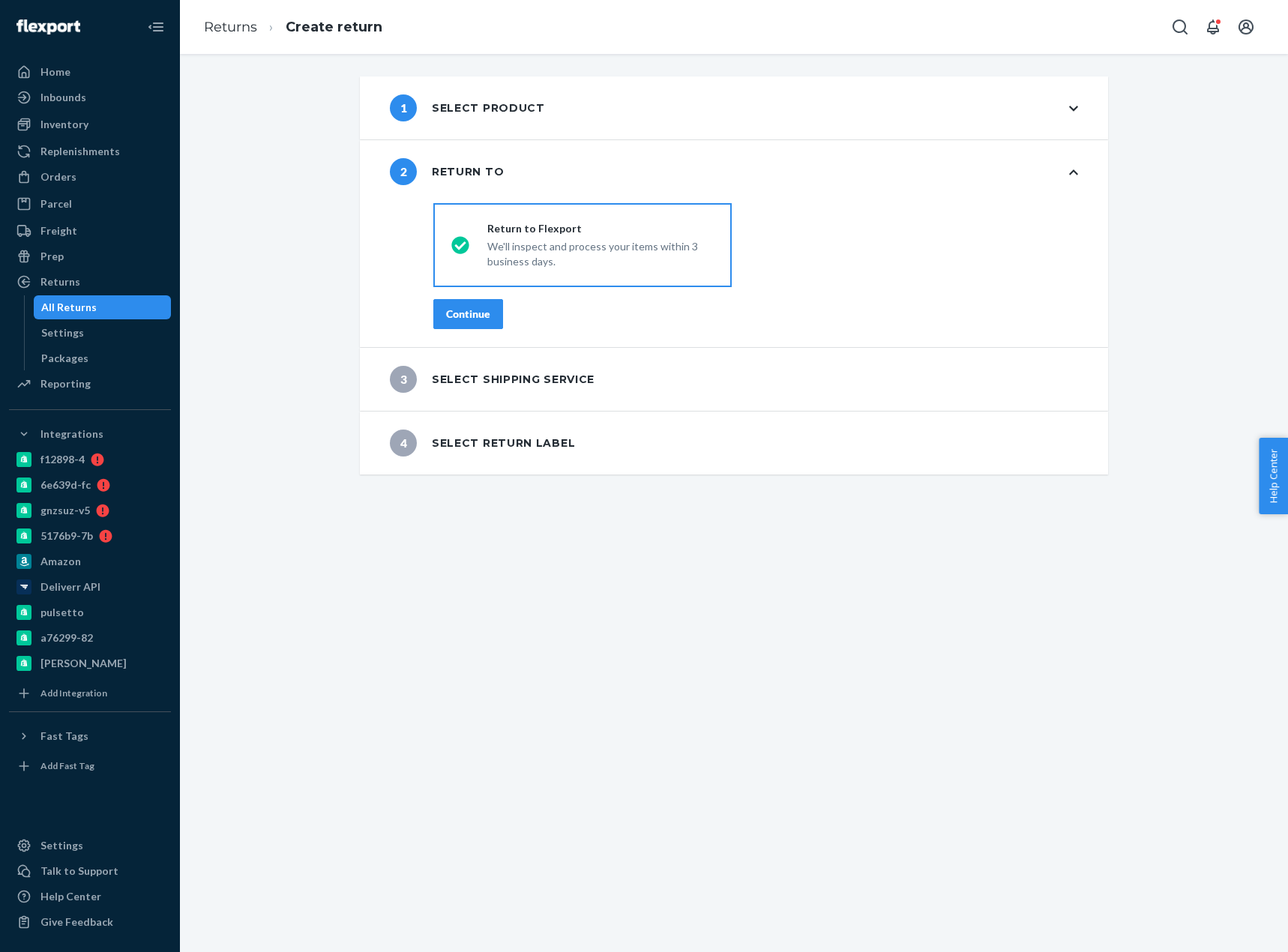
click at [474, 324] on button "Continue" at bounding box center [468, 313] width 69 height 30
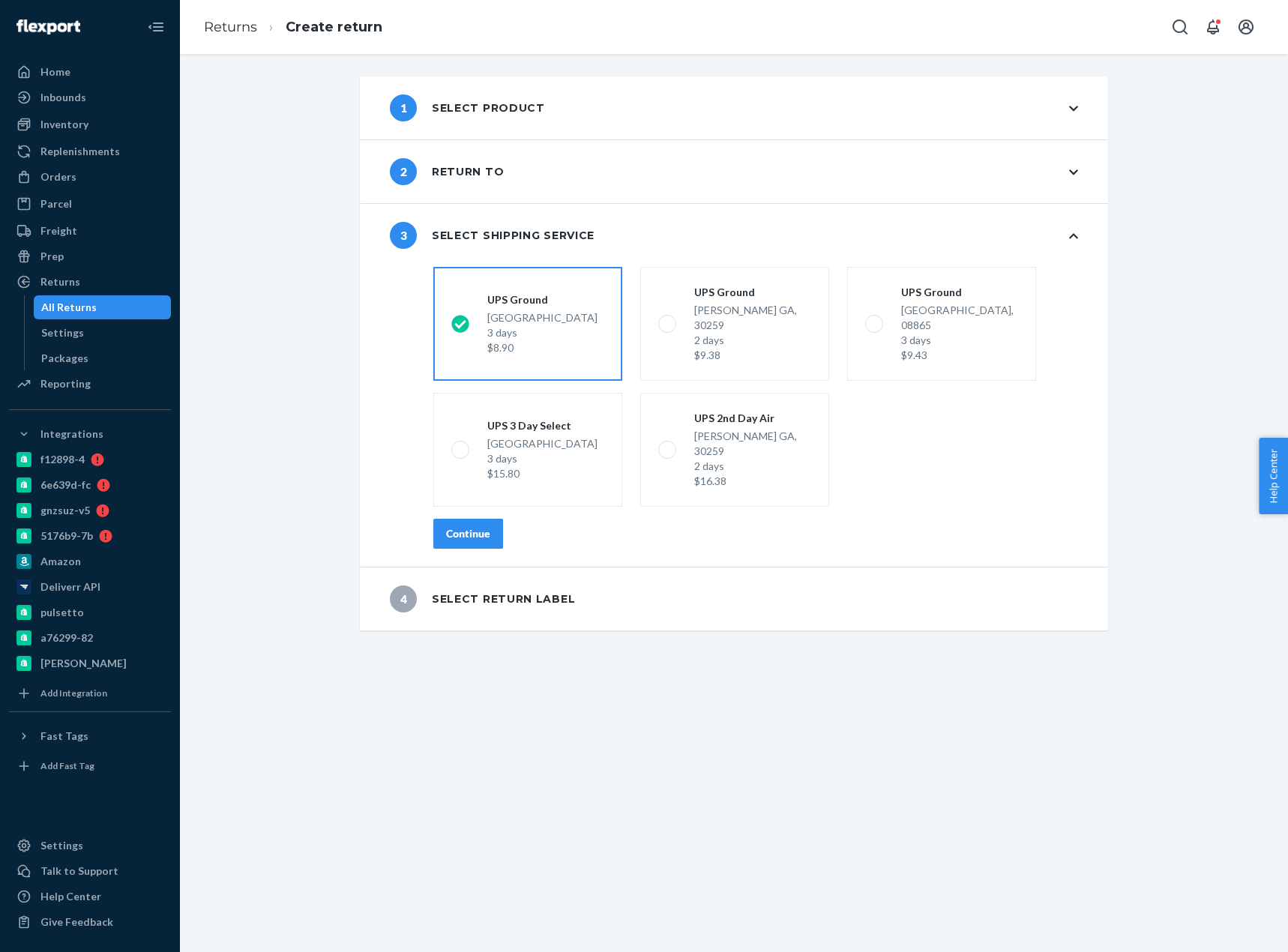
click at [477, 526] on div "Continue" at bounding box center [468, 534] width 44 height 15
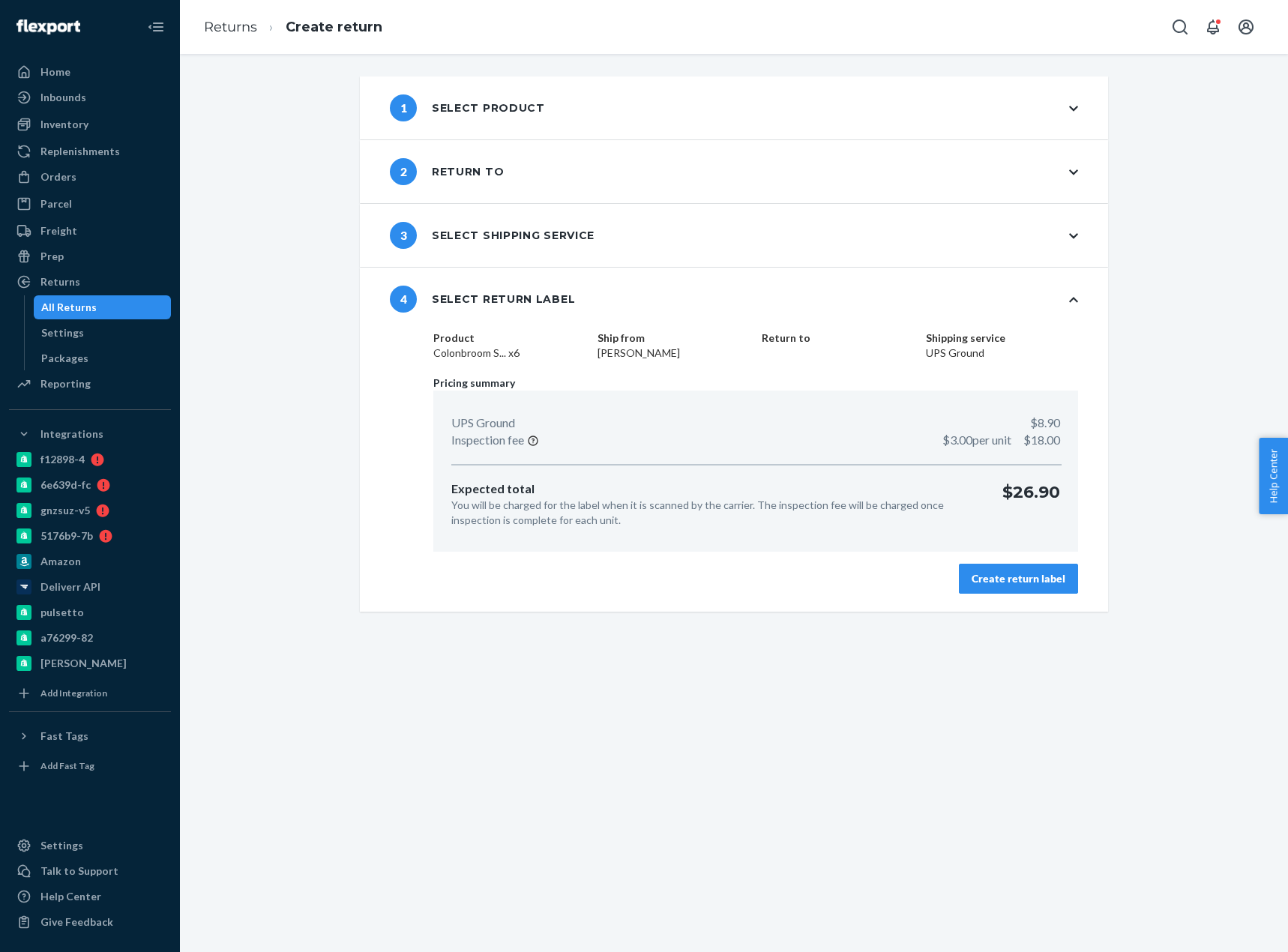
click at [982, 578] on div "Create return label" at bounding box center [1018, 578] width 94 height 15
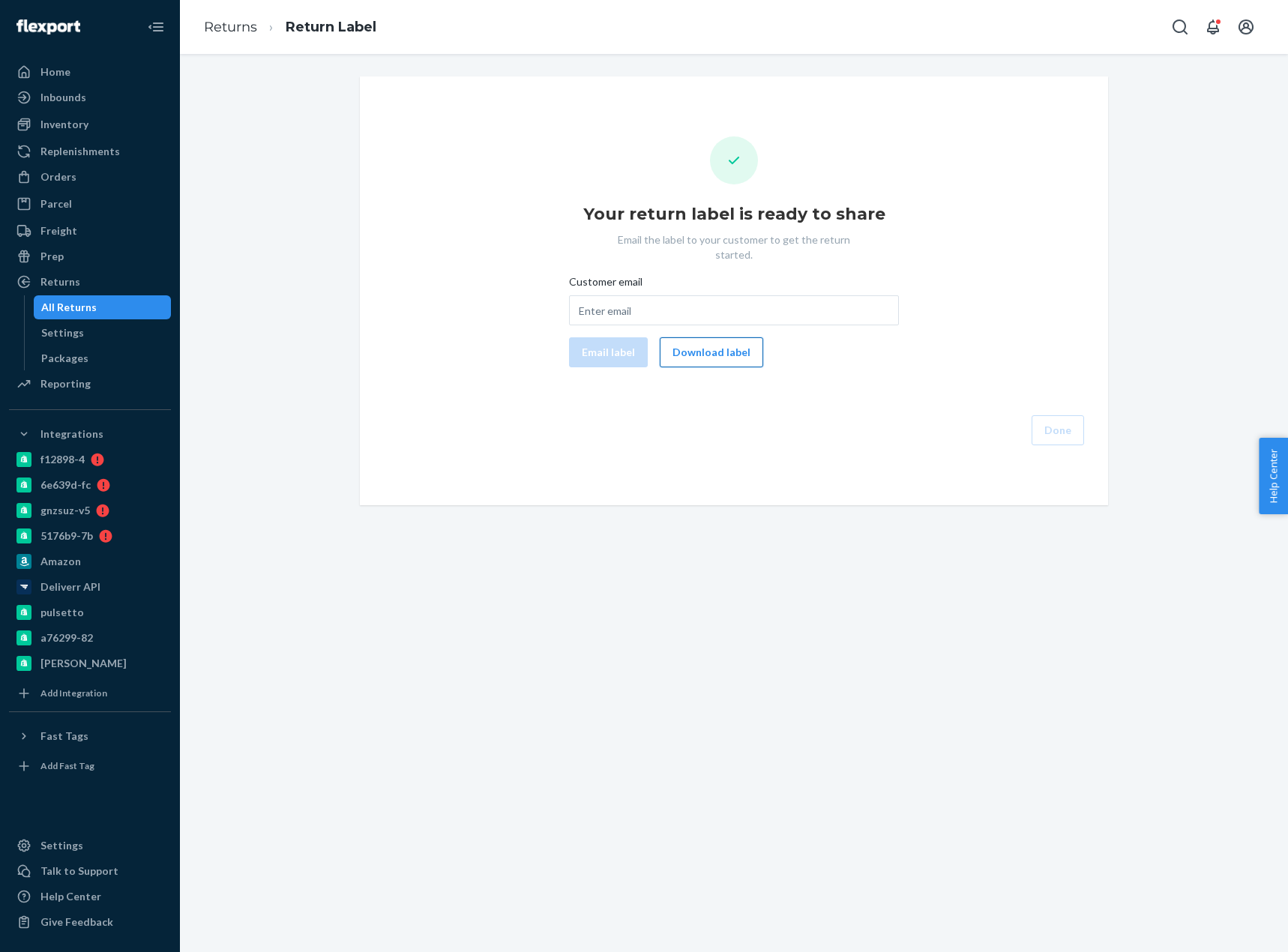
click at [738, 346] on button "Download label" at bounding box center [711, 351] width 103 height 30
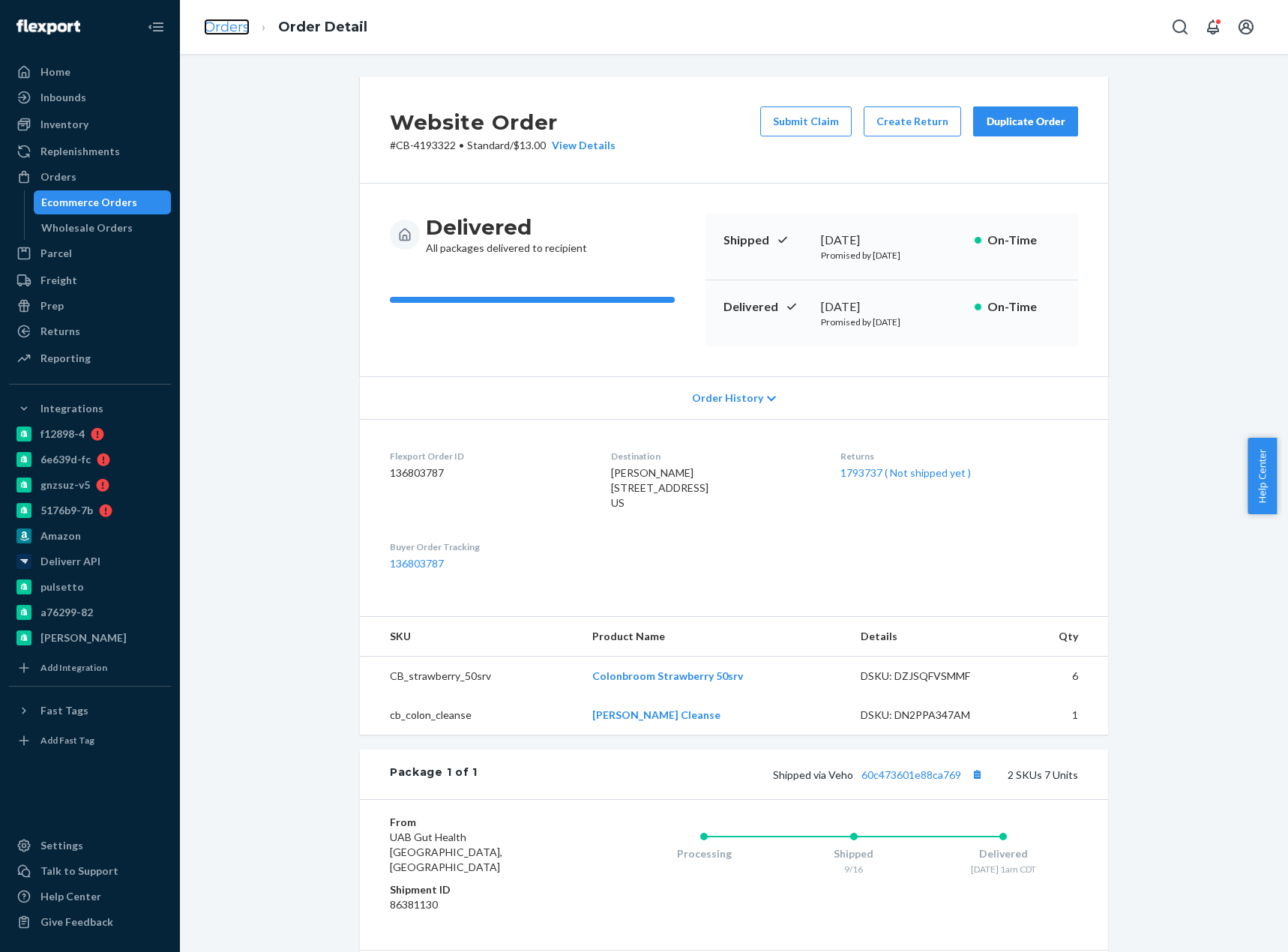
click at [227, 19] on link "Orders" at bounding box center [227, 26] width 46 height 16
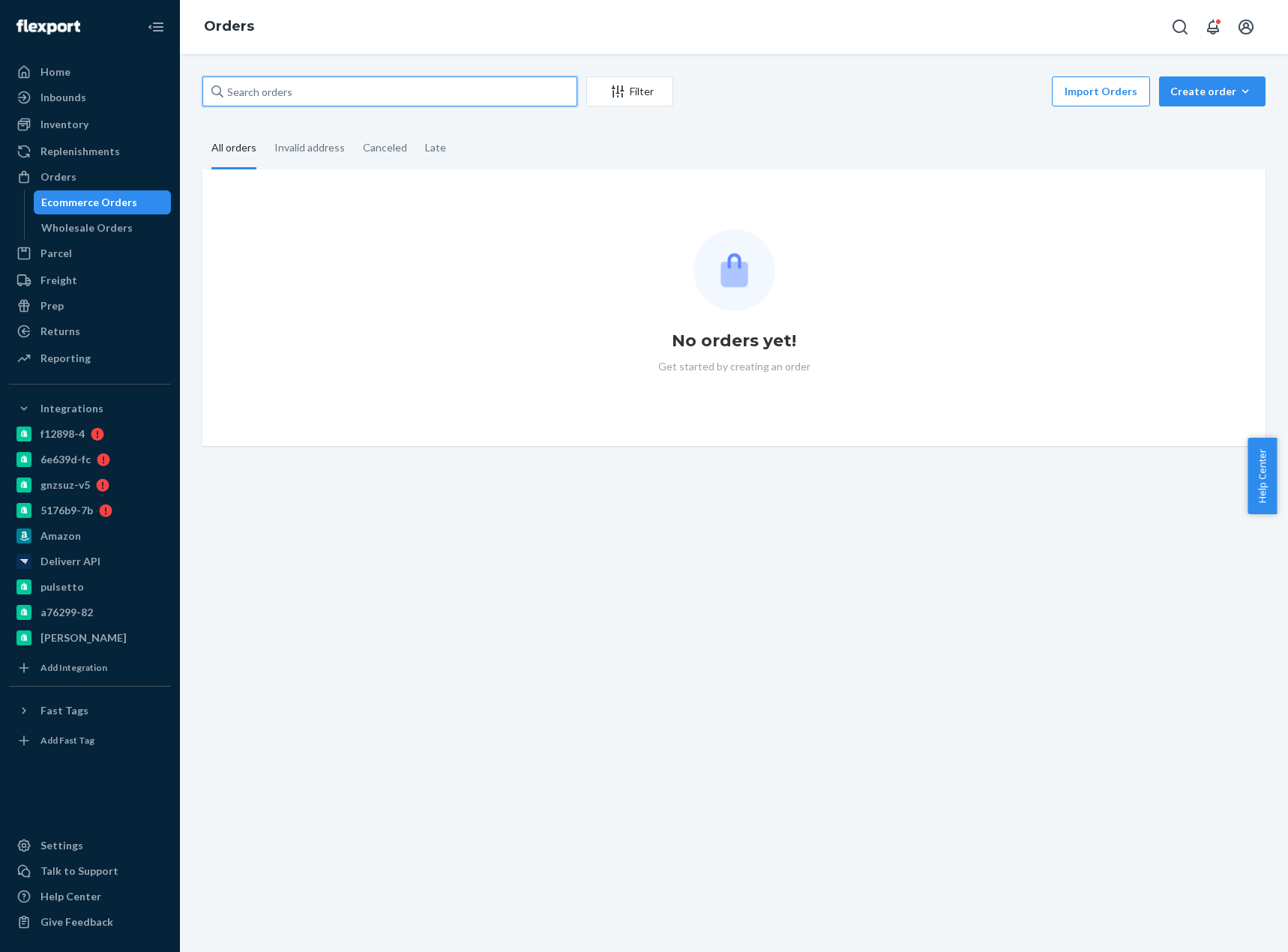
click at [279, 89] on input "text" at bounding box center [390, 91] width 375 height 30
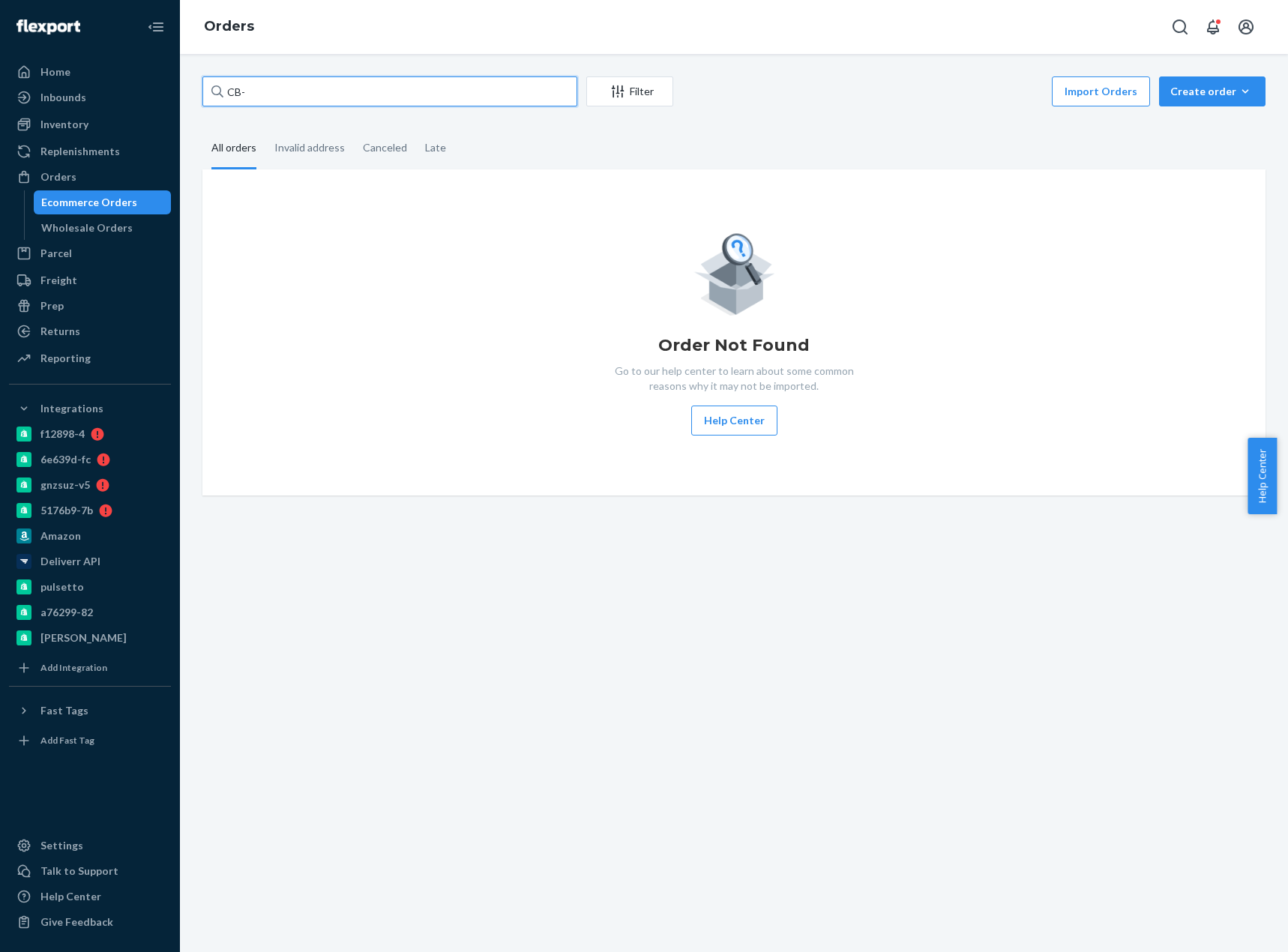
paste input "4183150"
click at [276, 91] on input "CB-4183150" at bounding box center [390, 91] width 375 height 30
paste input "4184570"
drag, startPoint x: 261, startPoint y: 90, endPoint x: 278, endPoint y: 90, distance: 17.0
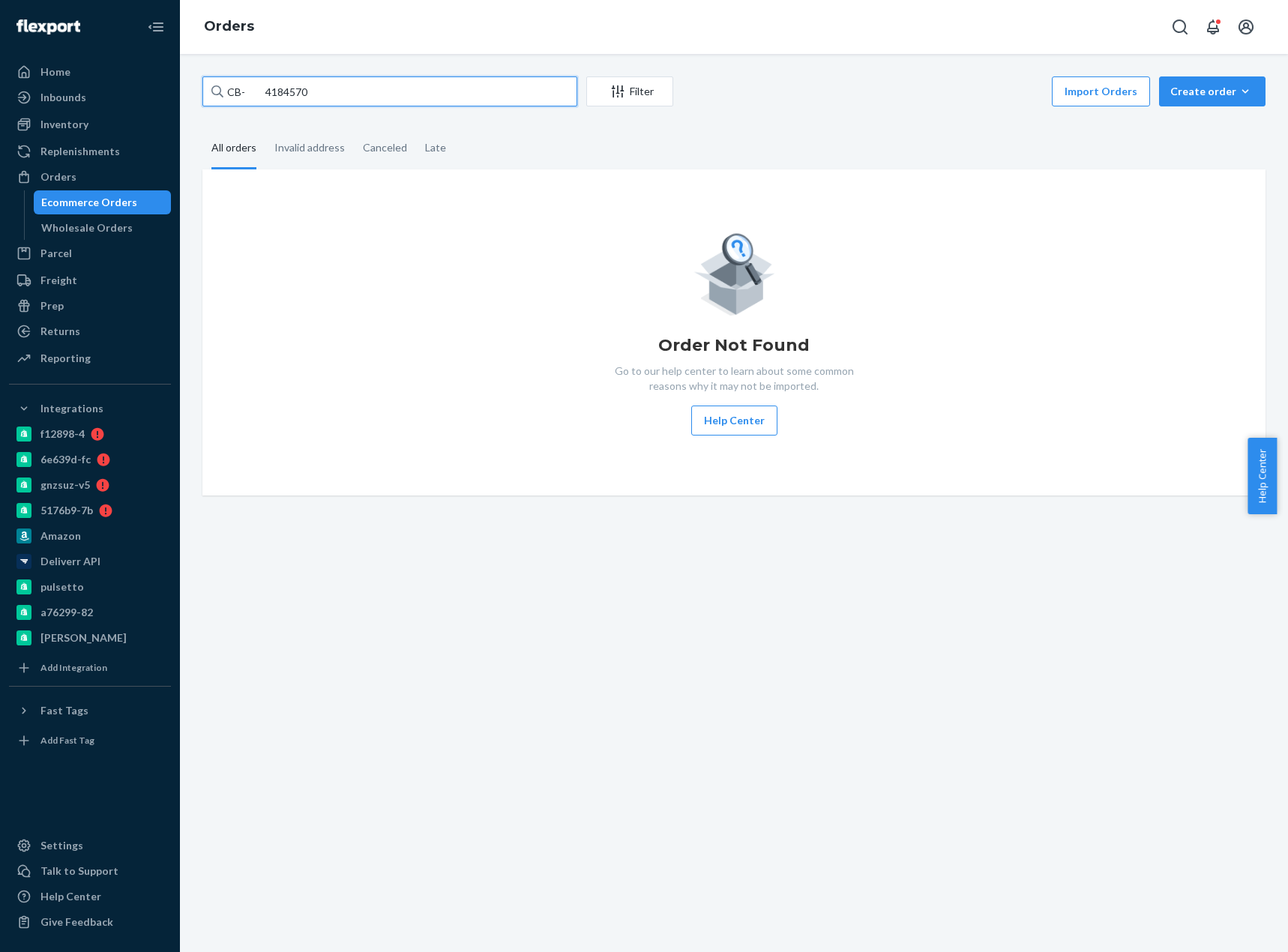
click at [264, 90] on input "CB- 4184570" at bounding box center [390, 91] width 375 height 30
type input "CB-4184570"
click at [278, 88] on input "CB-4184570" at bounding box center [390, 91] width 375 height 30
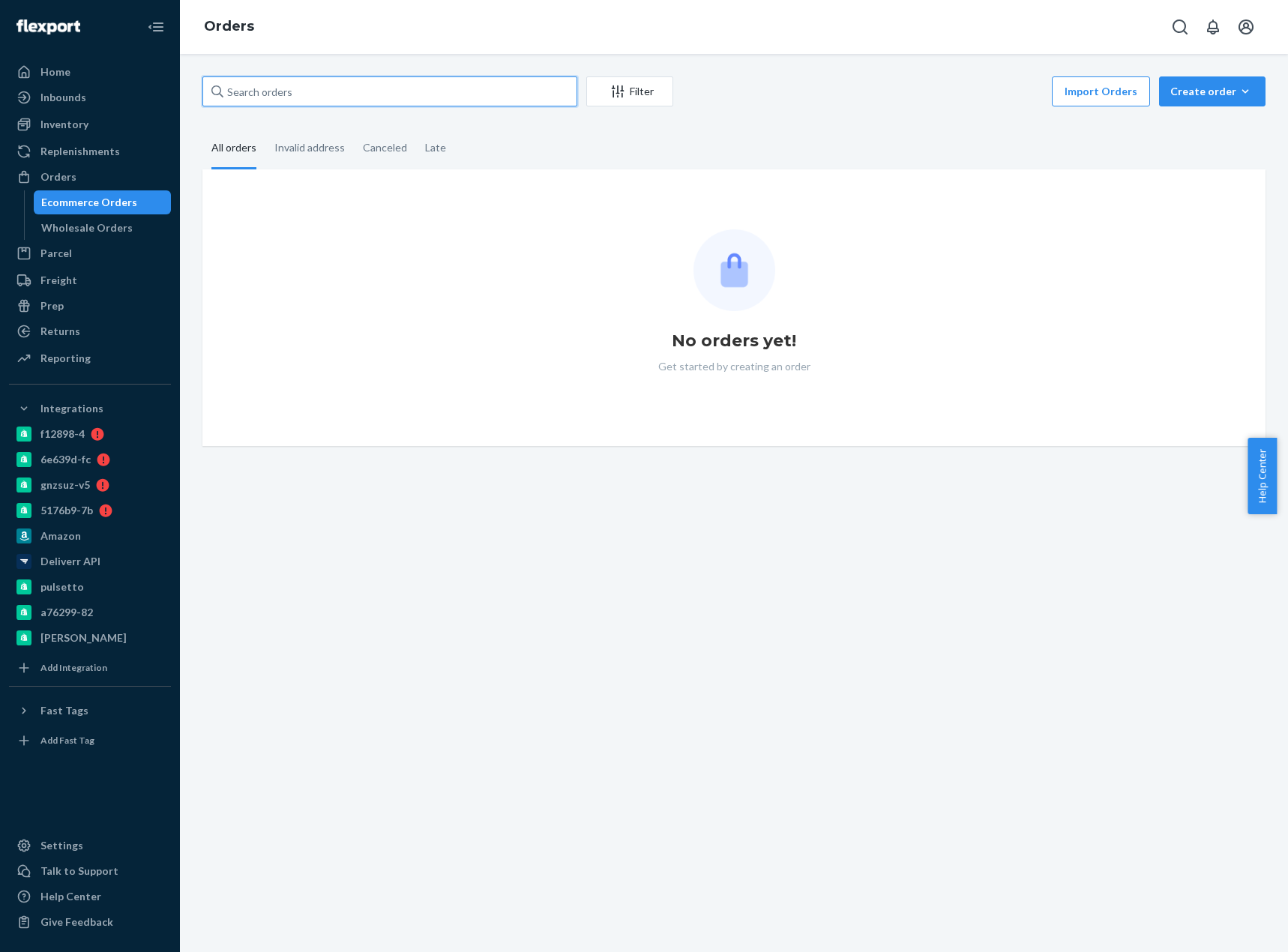
click at [296, 97] on input "text" at bounding box center [390, 91] width 375 height 30
paste input "CB-4184570"
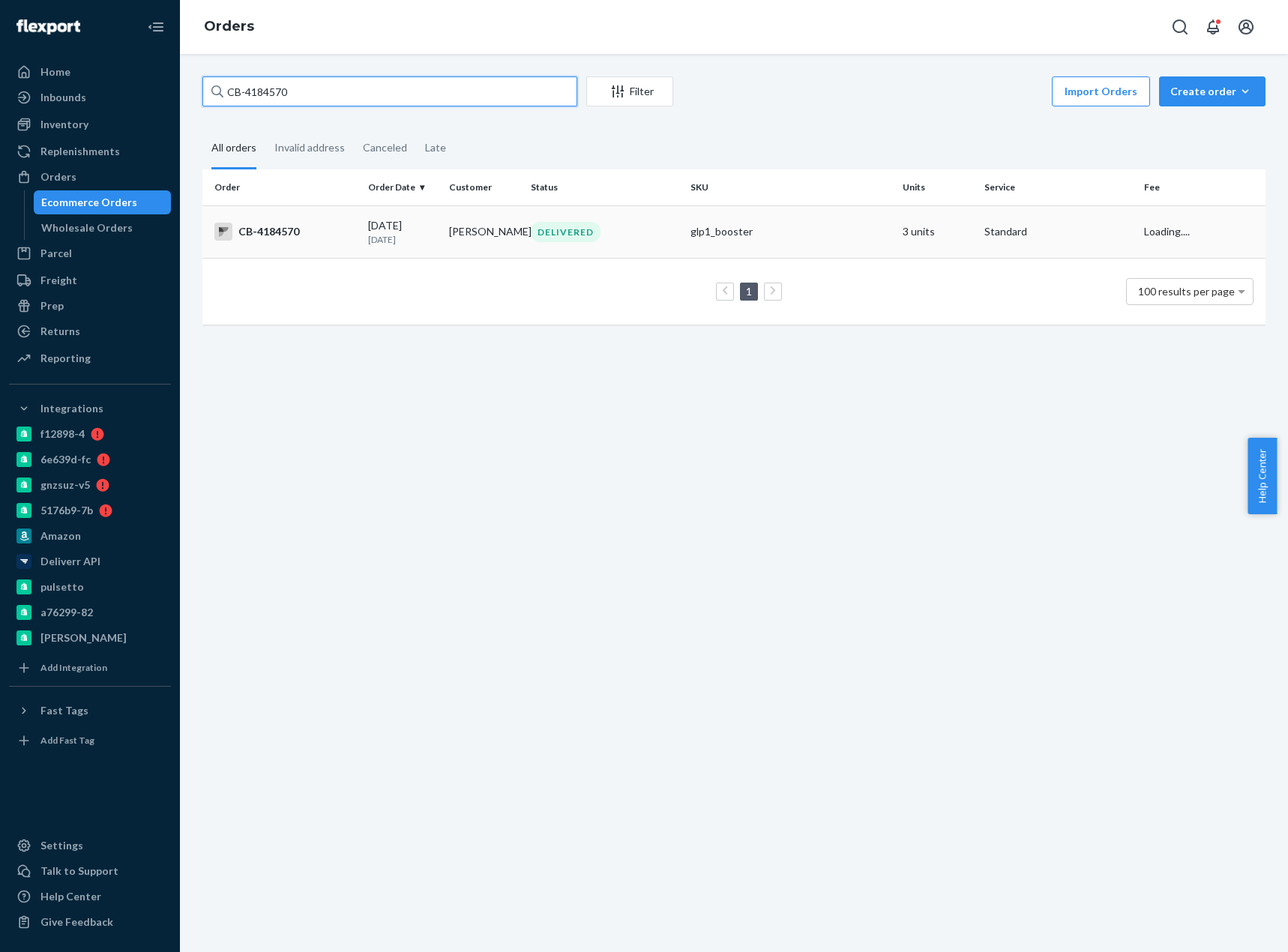
type input "CB-4184570"
click at [327, 252] on td "CB-4184570" at bounding box center [282, 232] width 160 height 53
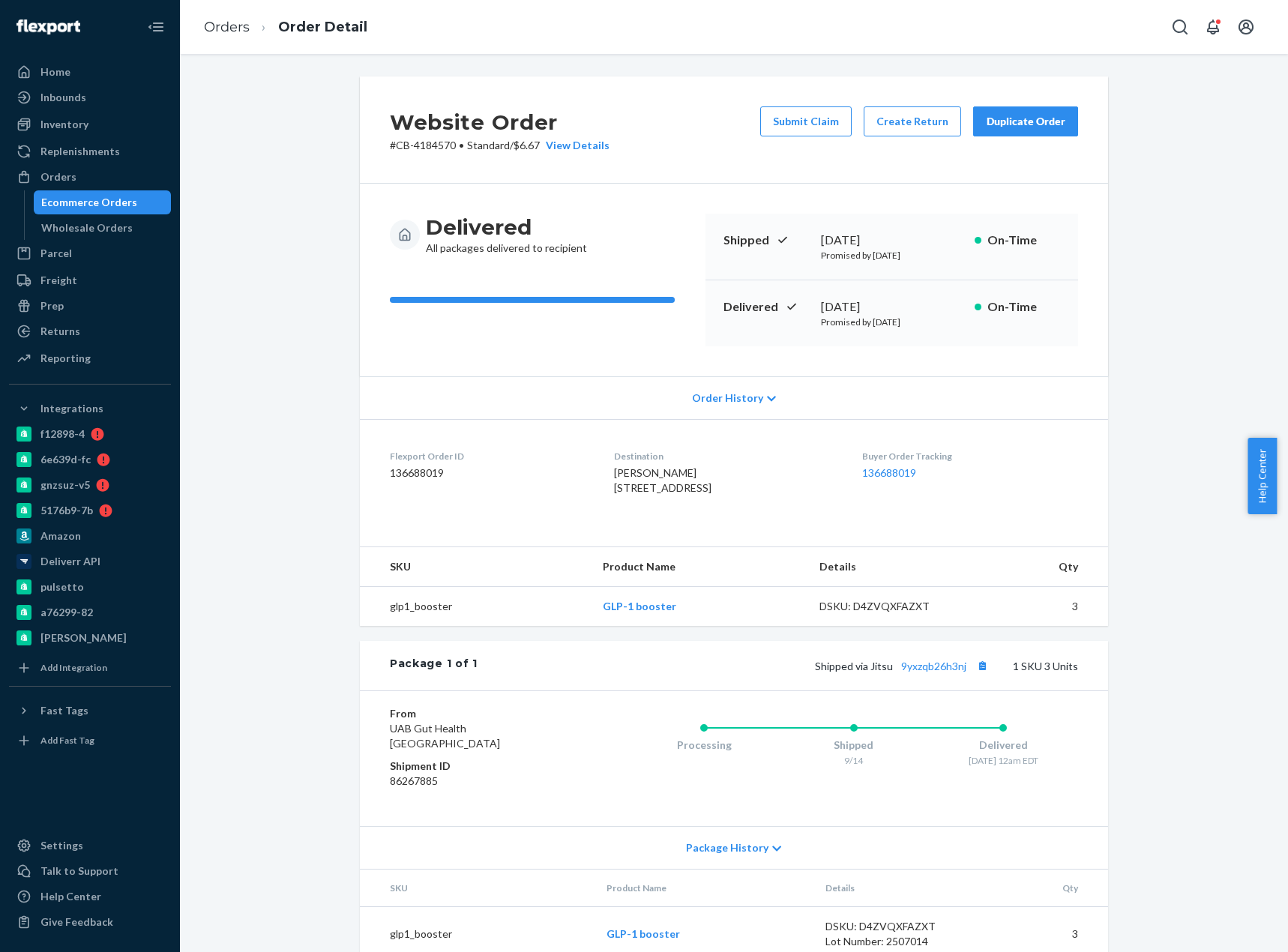
click at [623, 473] on span "Shermain Jeremy 194 S Brookside Ave Freeport, NY 11520-4139 US" at bounding box center [662, 480] width 97 height 28
copy span "Shermain"
click at [908, 119] on button "Create Return" at bounding box center [912, 121] width 97 height 30
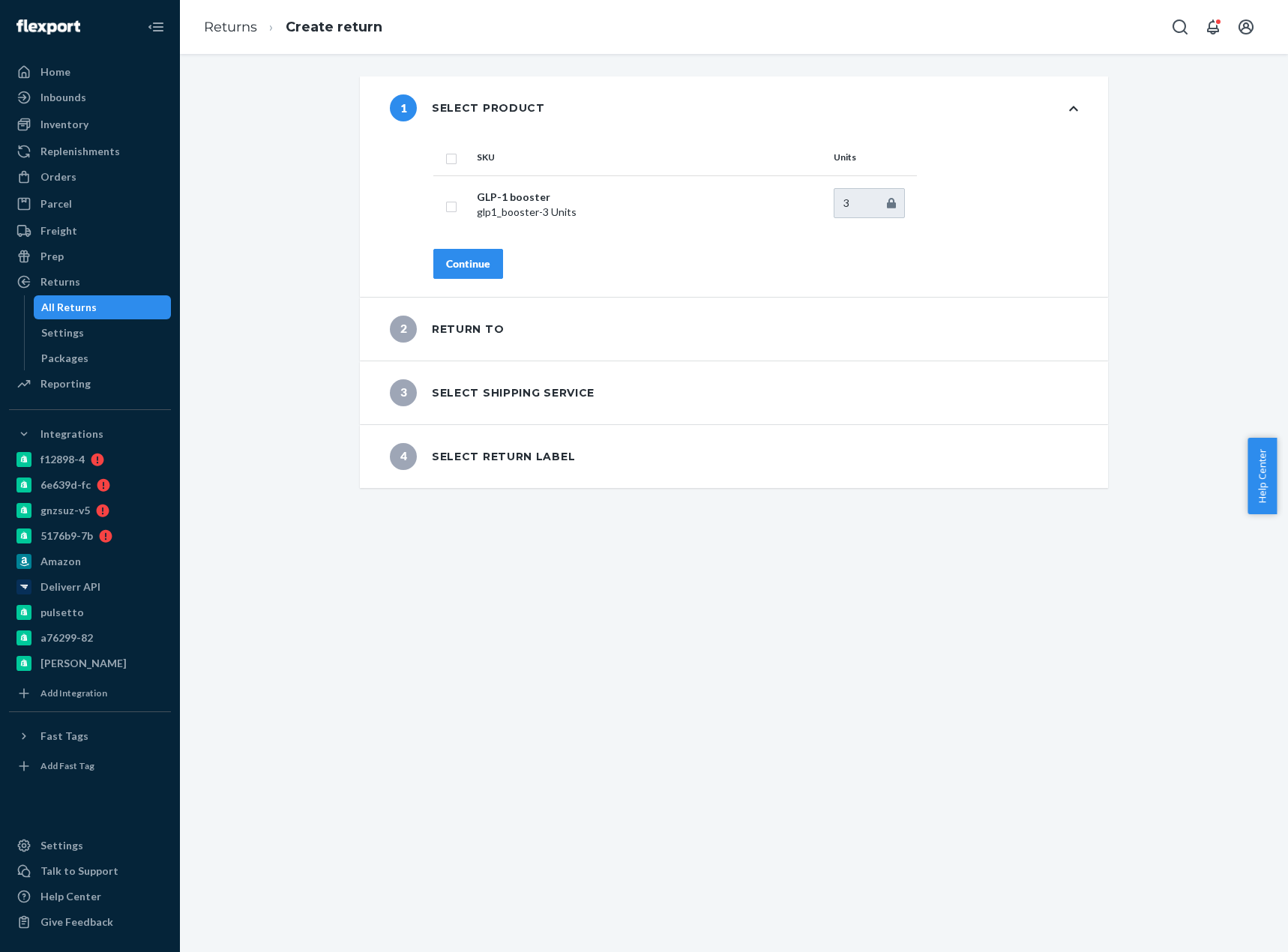
click at [445, 158] on input "checkbox" at bounding box center [451, 157] width 12 height 16
checkbox input "true"
click at [460, 263] on div "Continue" at bounding box center [468, 264] width 44 height 15
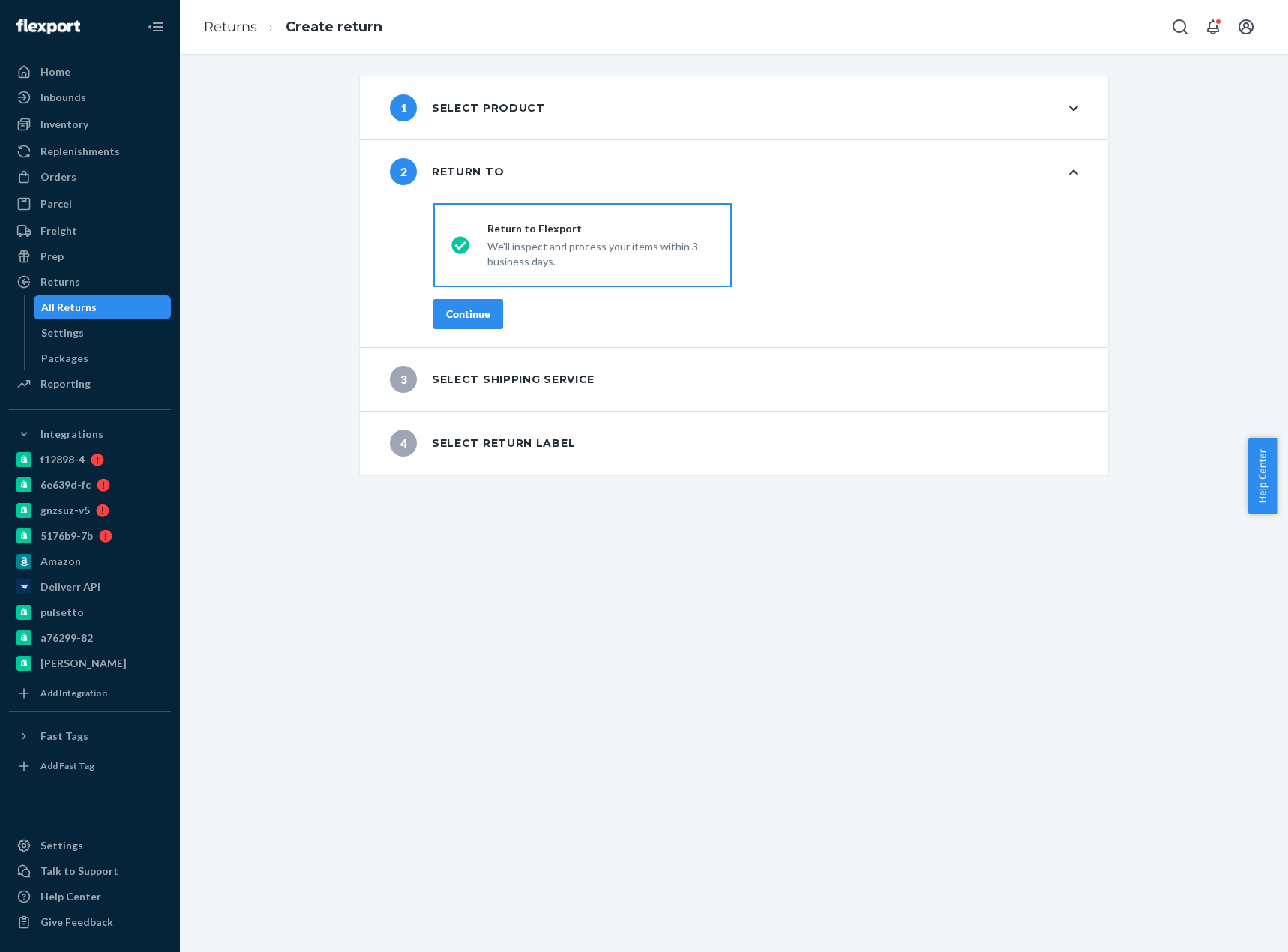
click at [458, 303] on button "Continue" at bounding box center [468, 313] width 69 height 30
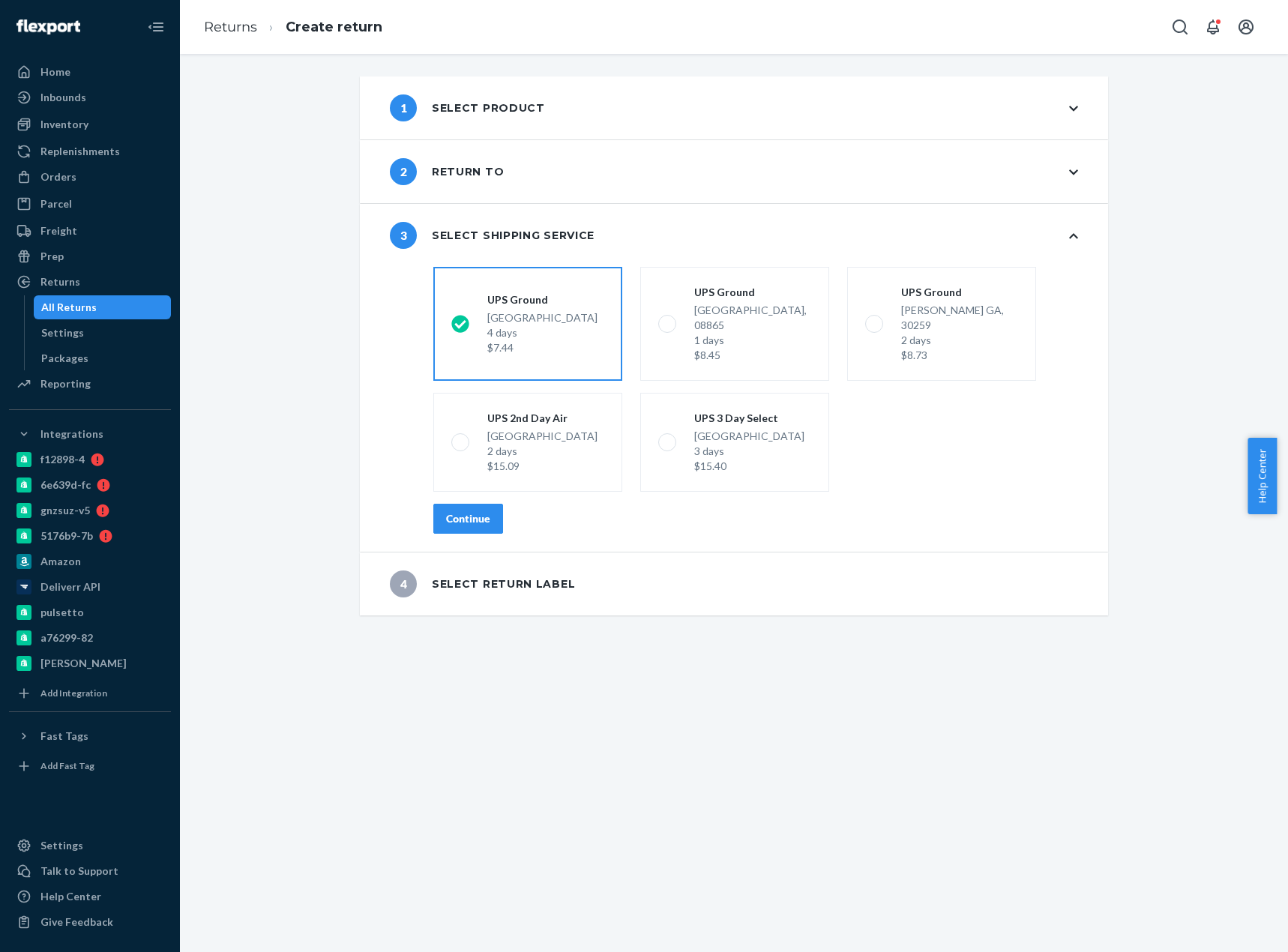
click at [467, 512] on div "Continue" at bounding box center [468, 519] width 44 height 15
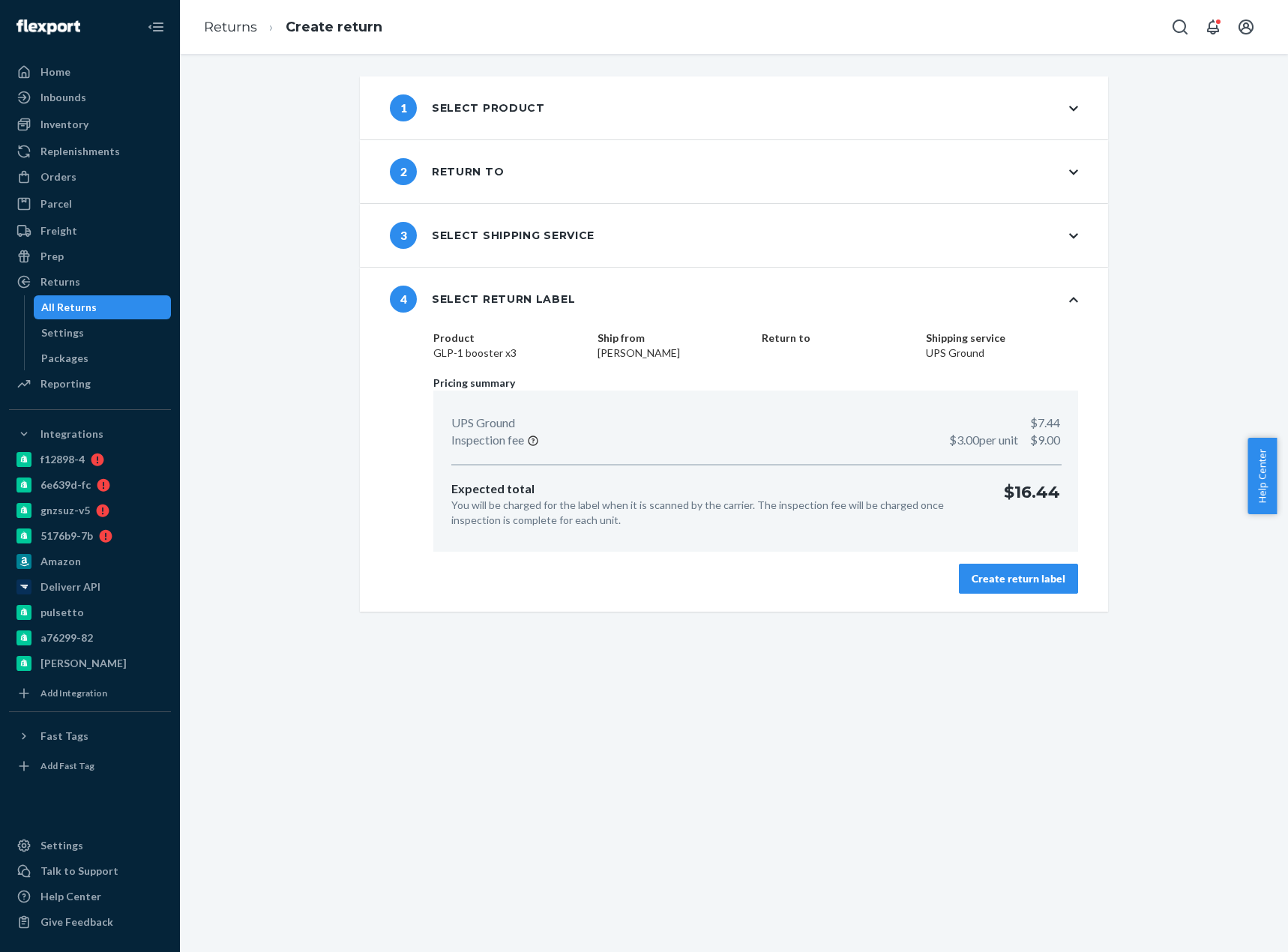
click at [1019, 576] on div "Create return label" at bounding box center [1018, 578] width 94 height 15
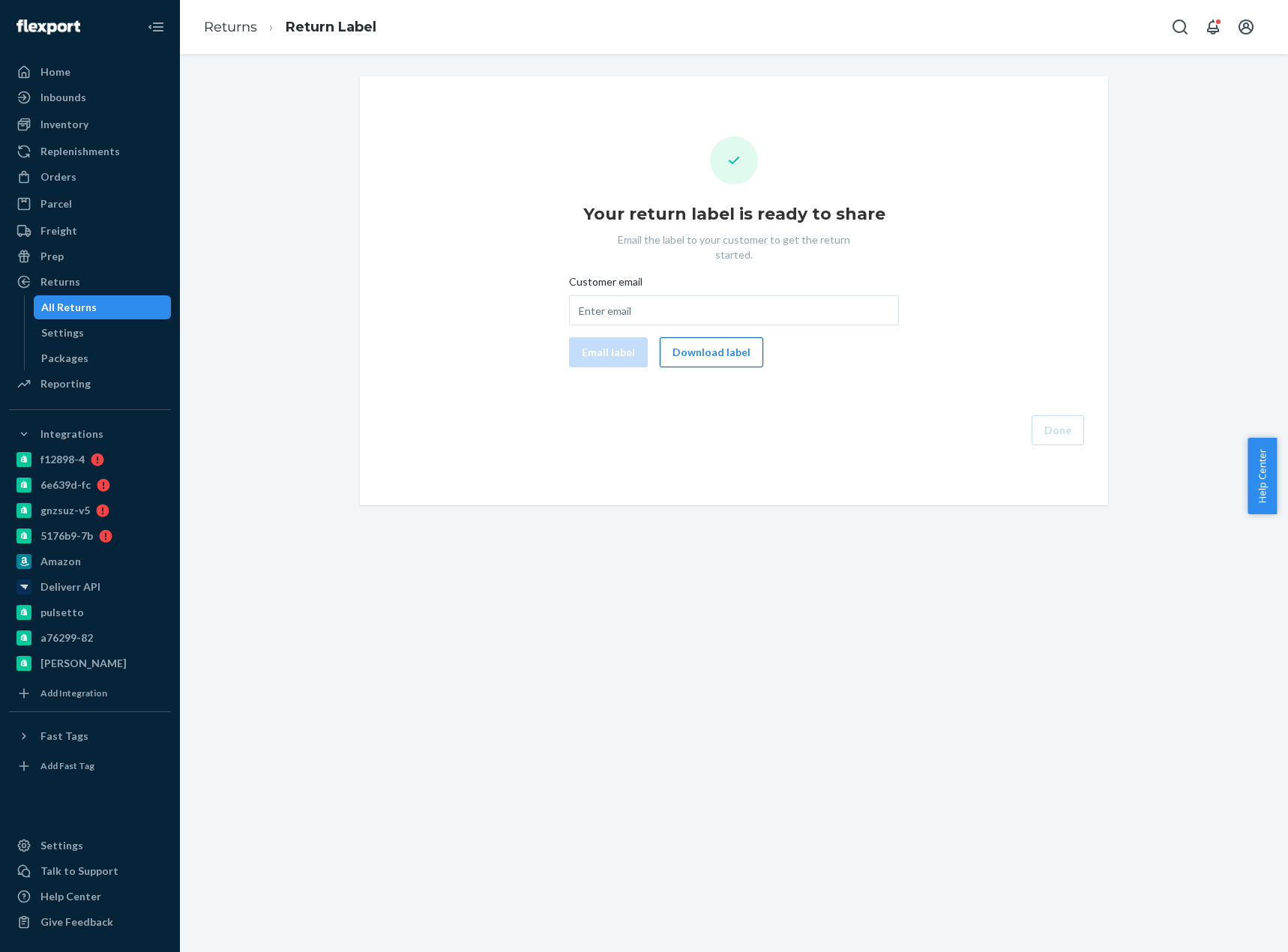
click at [715, 337] on button "Download label" at bounding box center [711, 351] width 103 height 30
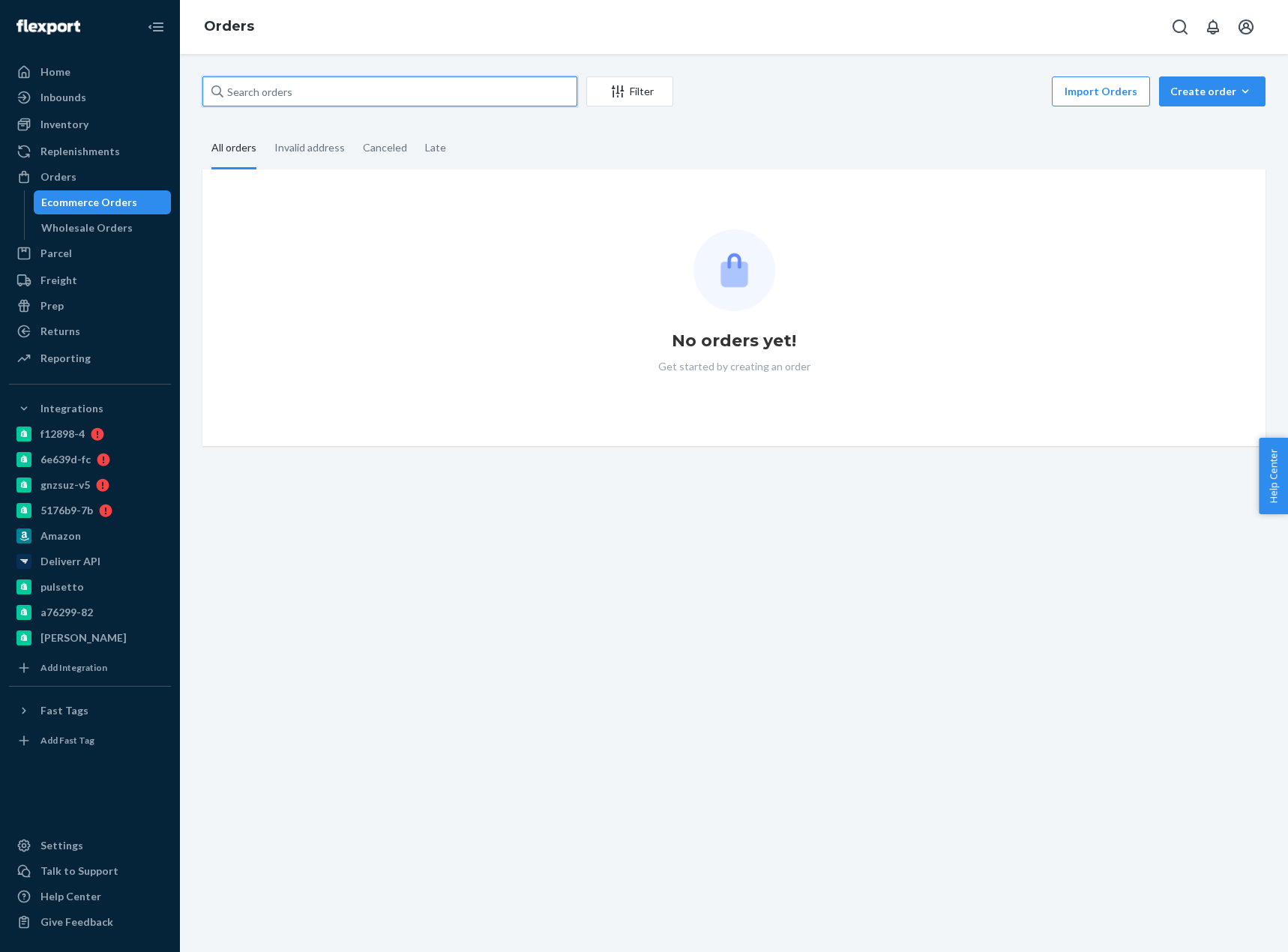
click at [246, 93] on input "text" at bounding box center [390, 91] width 375 height 30
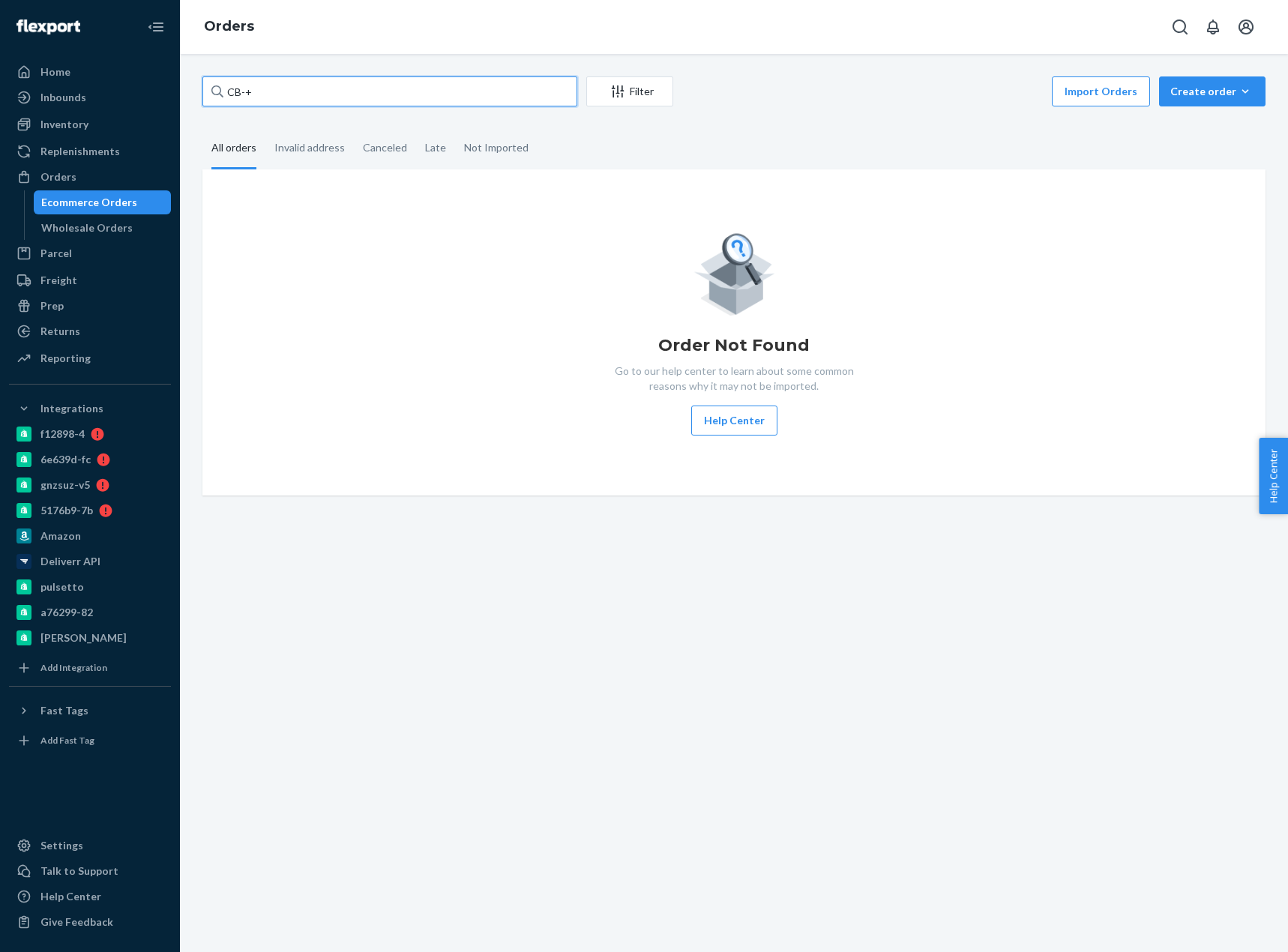
paste input "4094322"
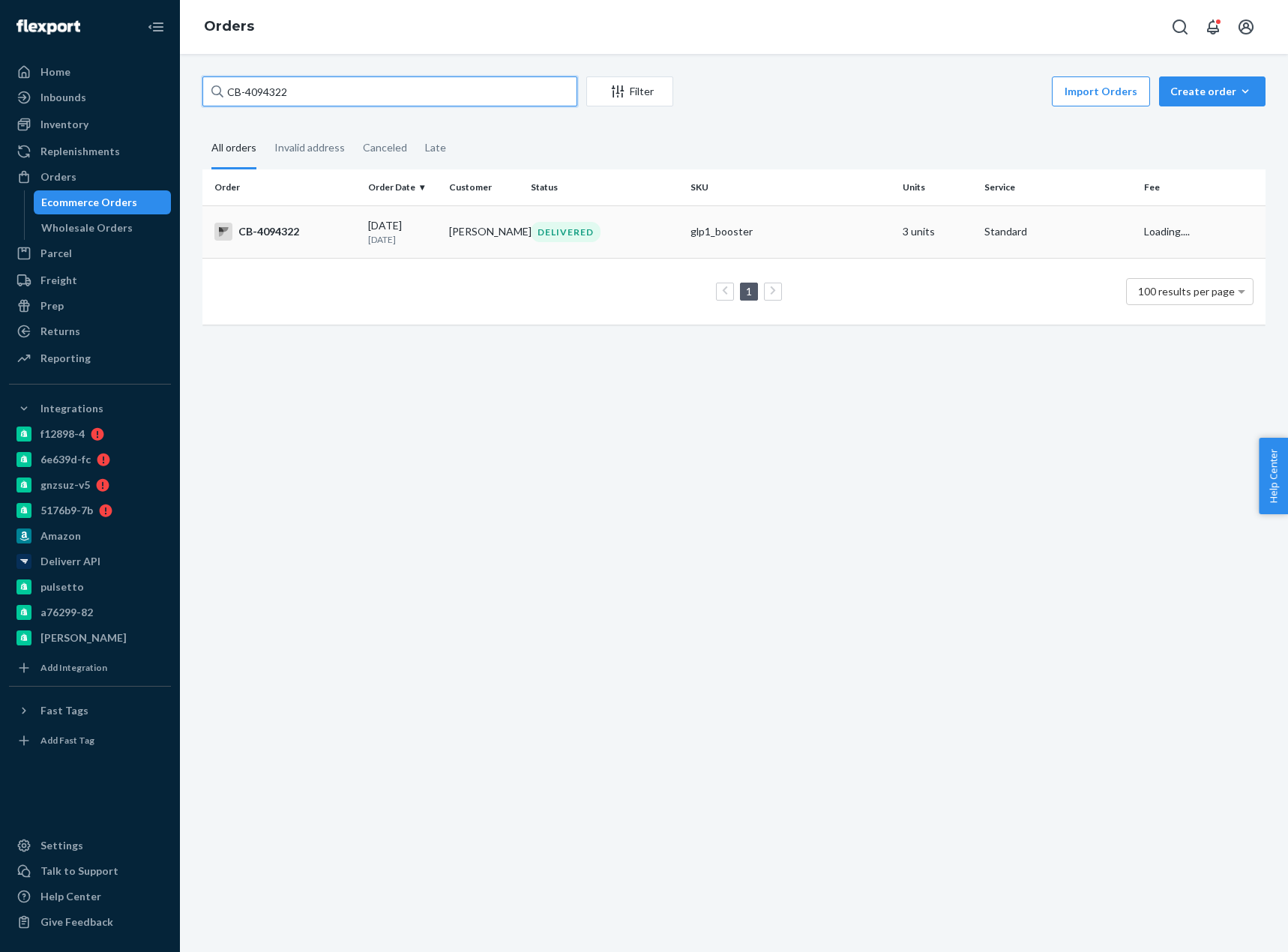
type input "CB-4094322"
click at [302, 249] on td "CB-4094322" at bounding box center [282, 232] width 160 height 53
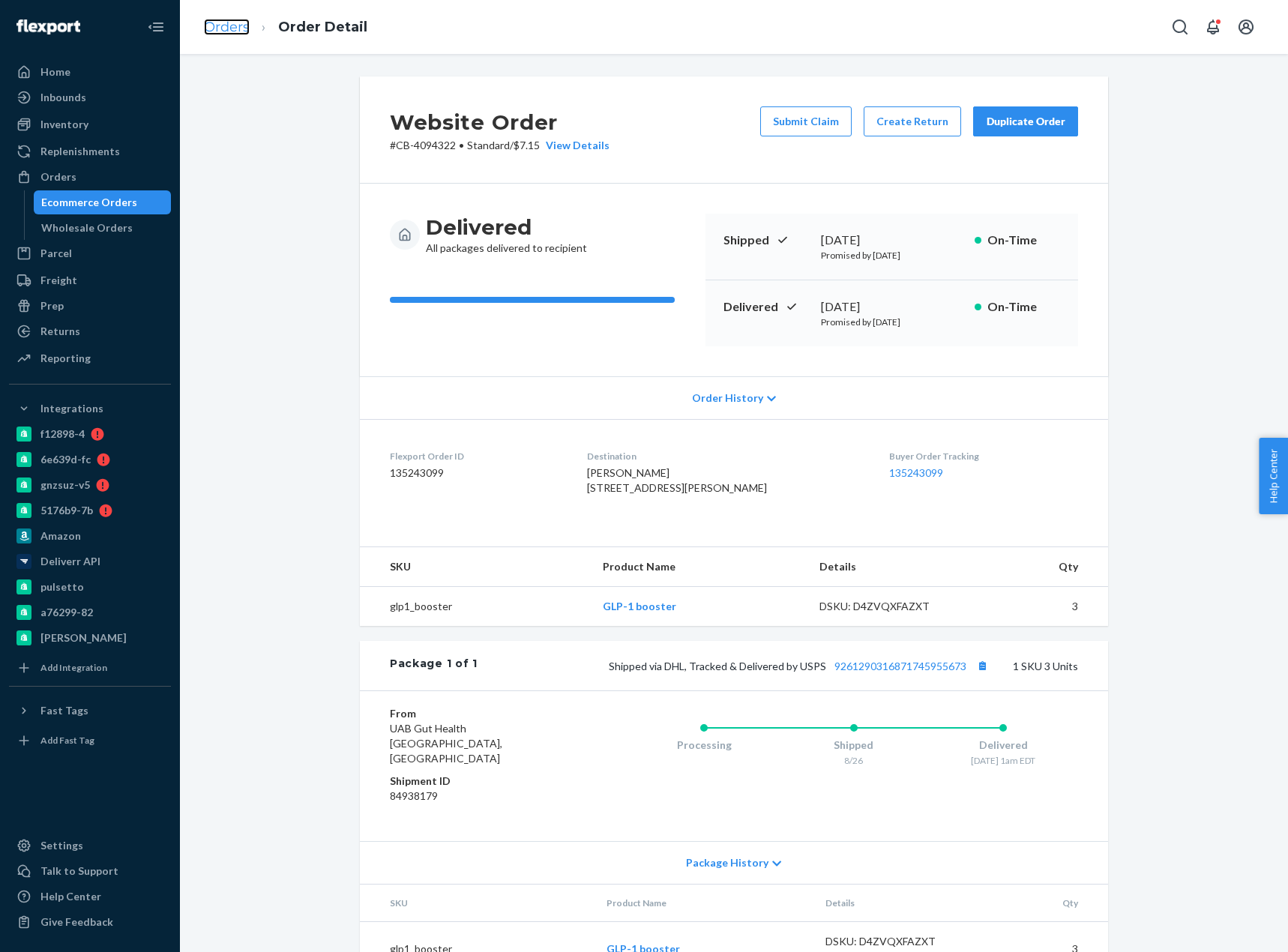
click at [224, 25] on link "Orders" at bounding box center [227, 26] width 46 height 16
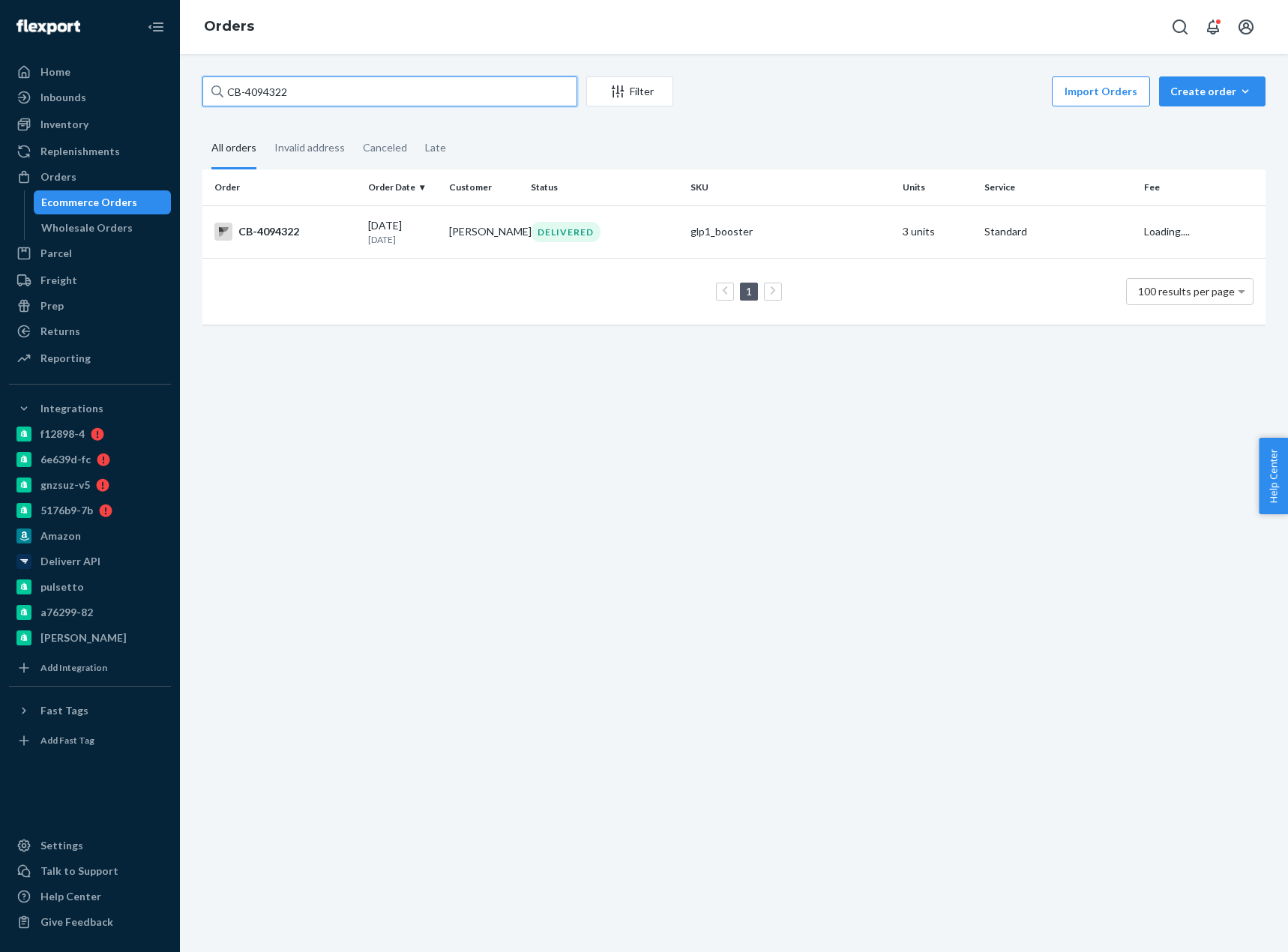
click at [284, 85] on input "CB-4094322" at bounding box center [390, 91] width 375 height 30
click at [284, 86] on input "CB-4094322" at bounding box center [390, 91] width 375 height 30
paste input "Francisco [PERSON_NAME] [PERSON_NAME]"
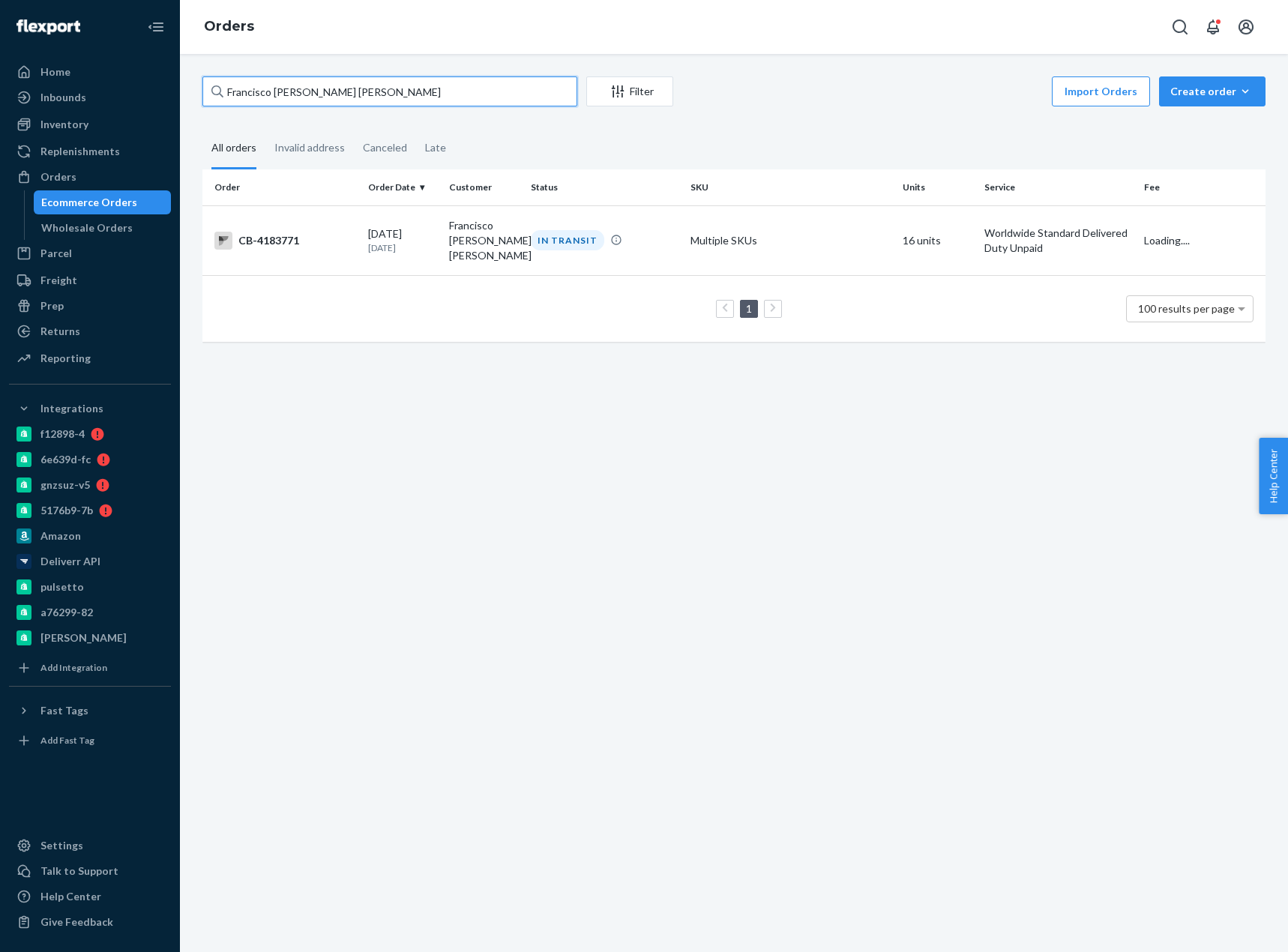
type input "Francisco [PERSON_NAME] [PERSON_NAME]"
click at [305, 244] on div "CB-4183771" at bounding box center [285, 240] width 141 height 18
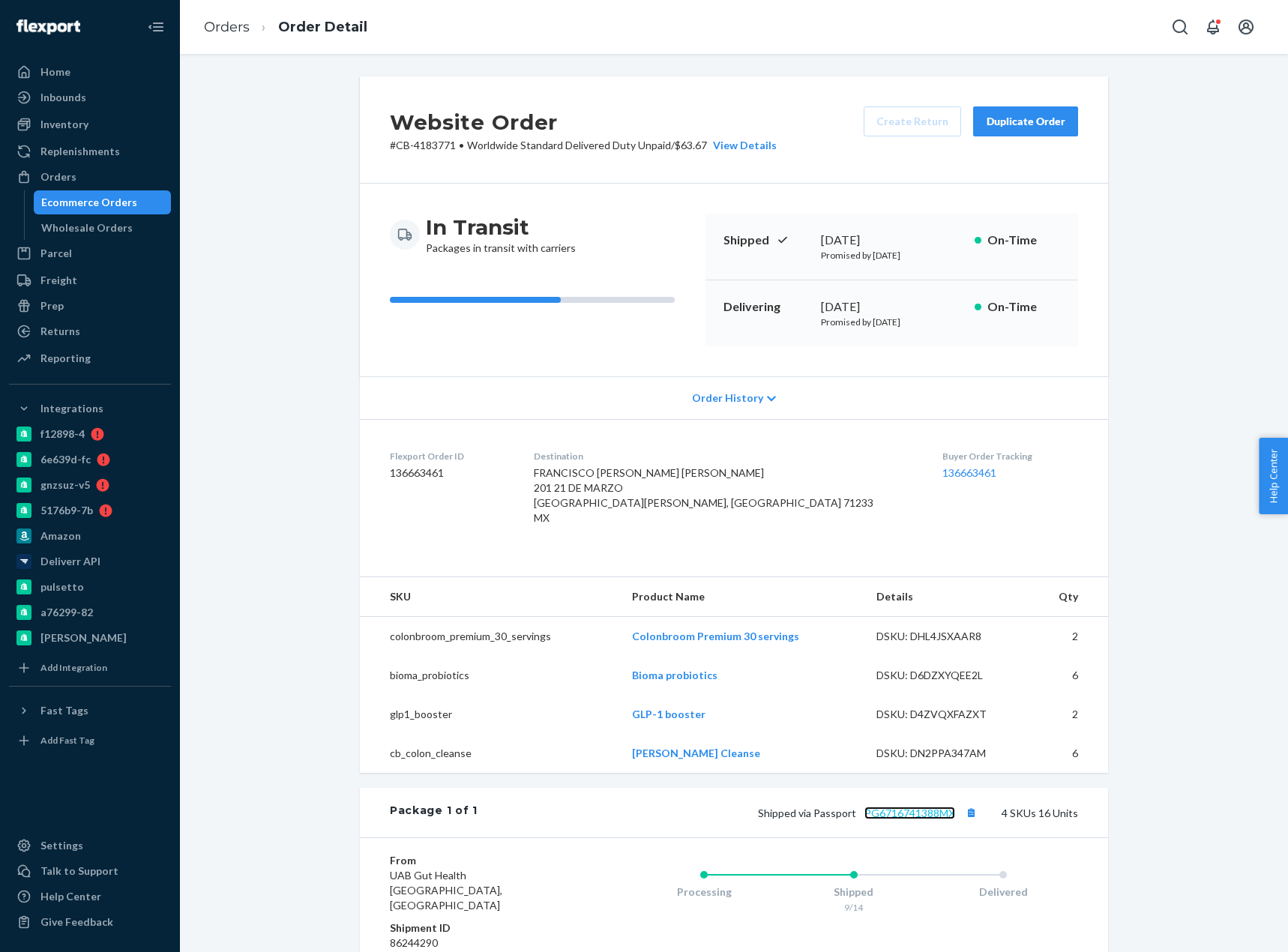
click at [930, 813] on link "PG6716741388MX" at bounding box center [909, 812] width 91 height 13
click at [929, 816] on link "PG6716741388MX" at bounding box center [909, 812] width 91 height 13
click at [218, 28] on link "Orders" at bounding box center [227, 26] width 46 height 16
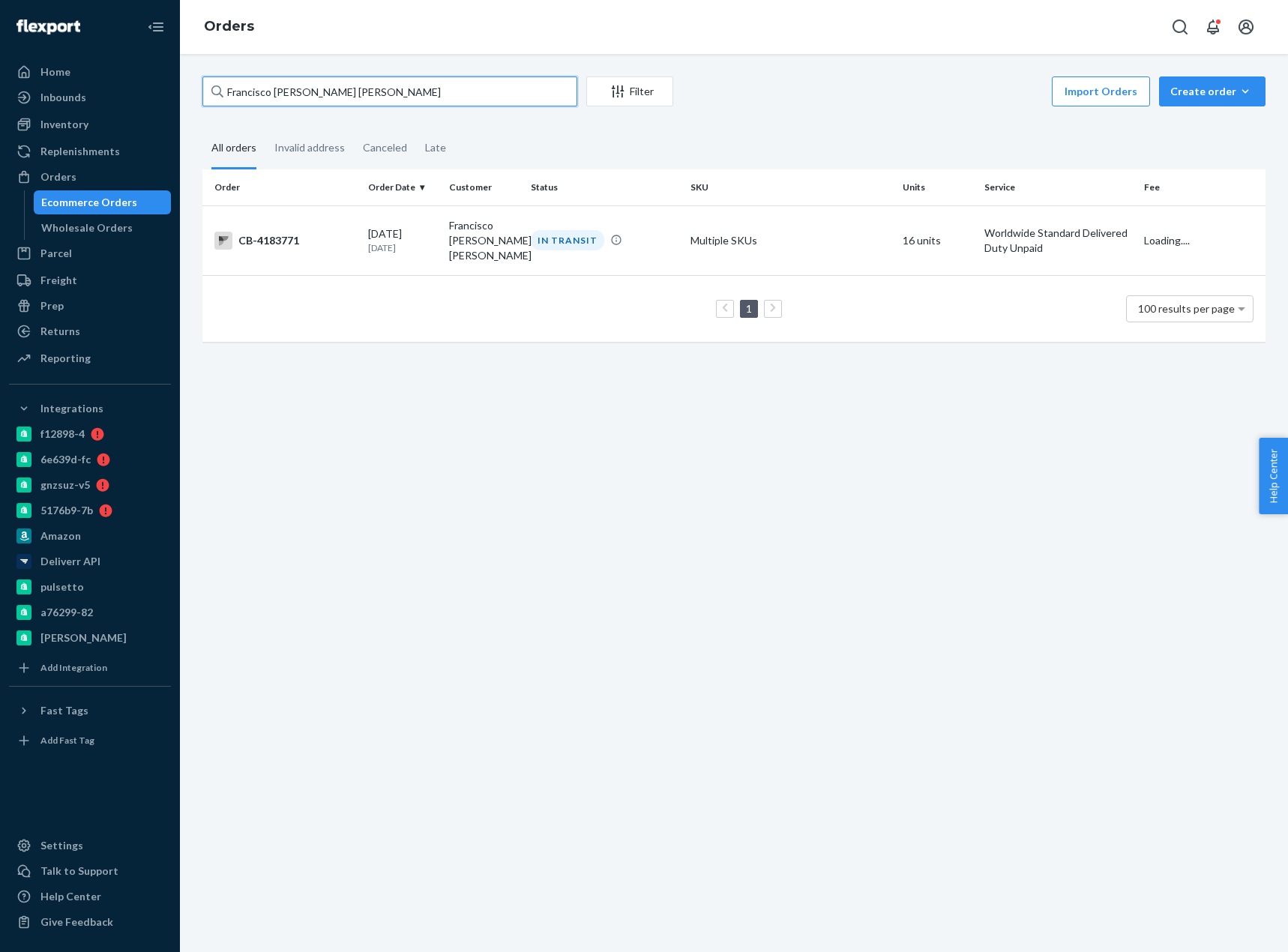
click at [284, 91] on input "Francisco [PERSON_NAME] [PERSON_NAME]" at bounding box center [390, 91] width 375 height 30
drag, startPoint x: 218, startPoint y: 28, endPoint x: 285, endPoint y: 91, distance: 92.0
click at [285, 91] on input "Francisco [PERSON_NAME] [PERSON_NAME]" at bounding box center [390, 91] width 375 height 30
paste input "CB-4001875"
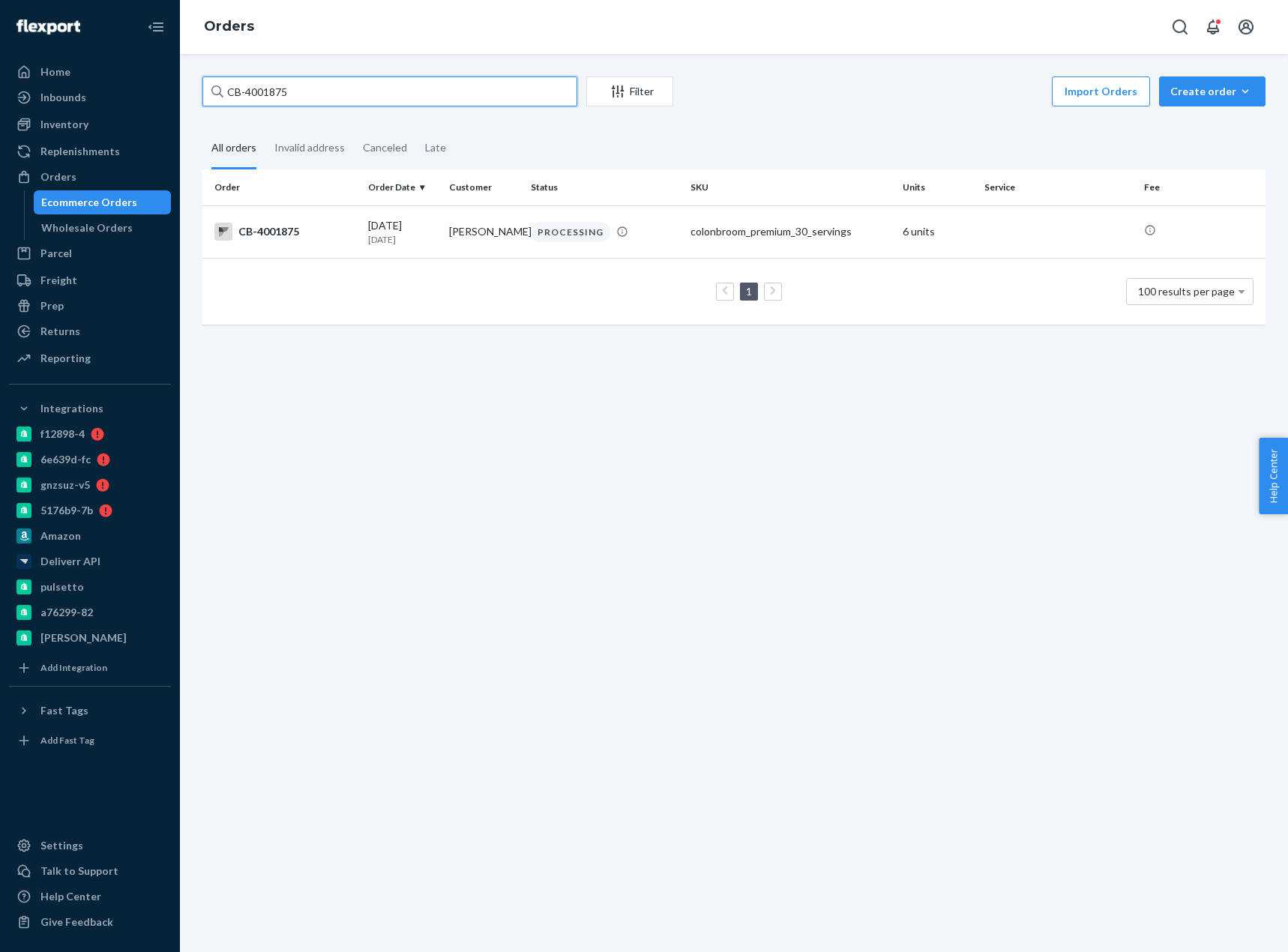
click at [257, 91] on input "CB-4001875" at bounding box center [390, 91] width 375 height 30
click at [257, 91] on input "CB-4001875" at bounding box center [390, 91] width 375 height 30
paste input "[PERSON_NAME]"
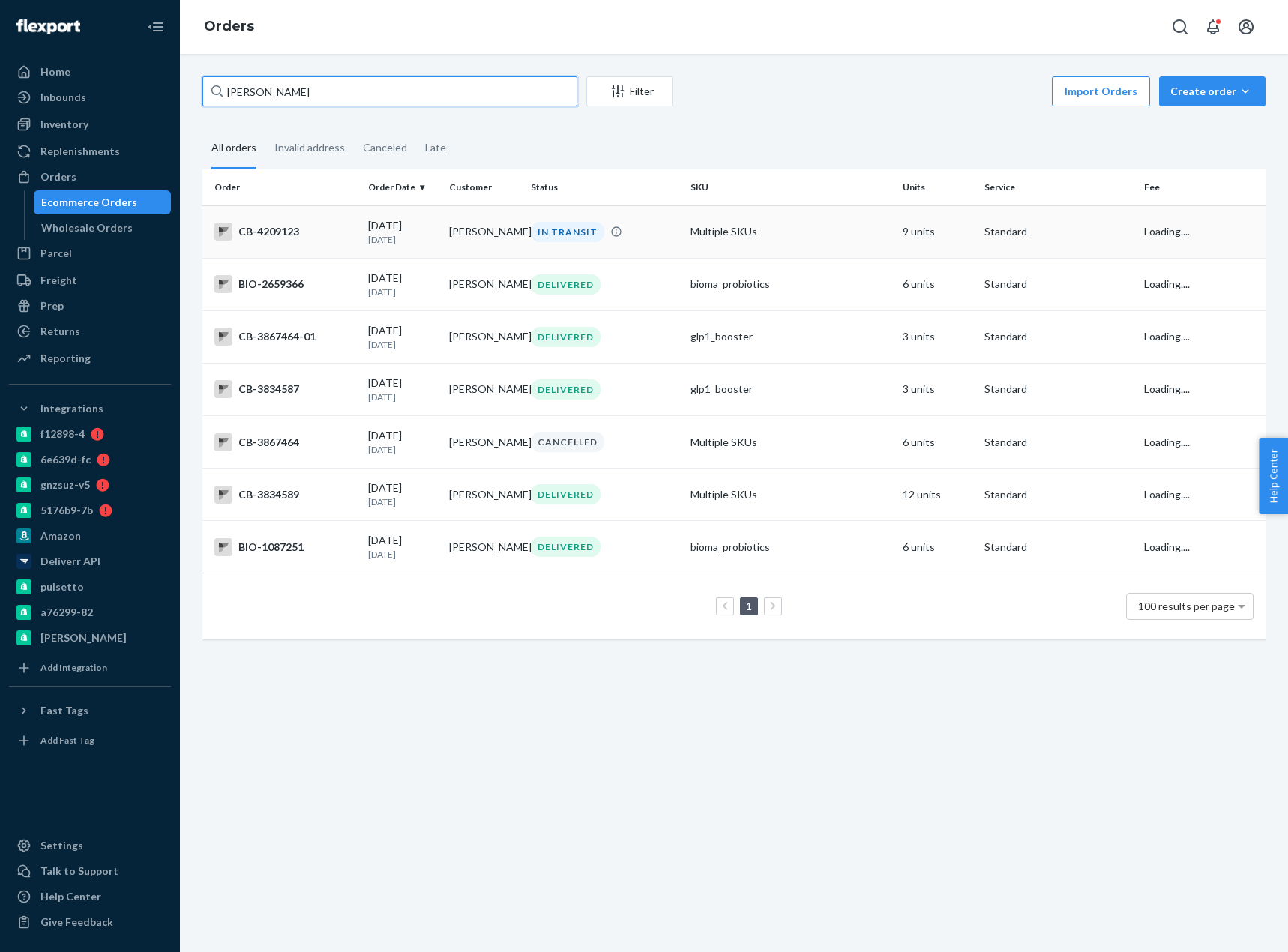
type input "[PERSON_NAME]"
click at [296, 233] on div "CB-4209123" at bounding box center [285, 231] width 141 height 18
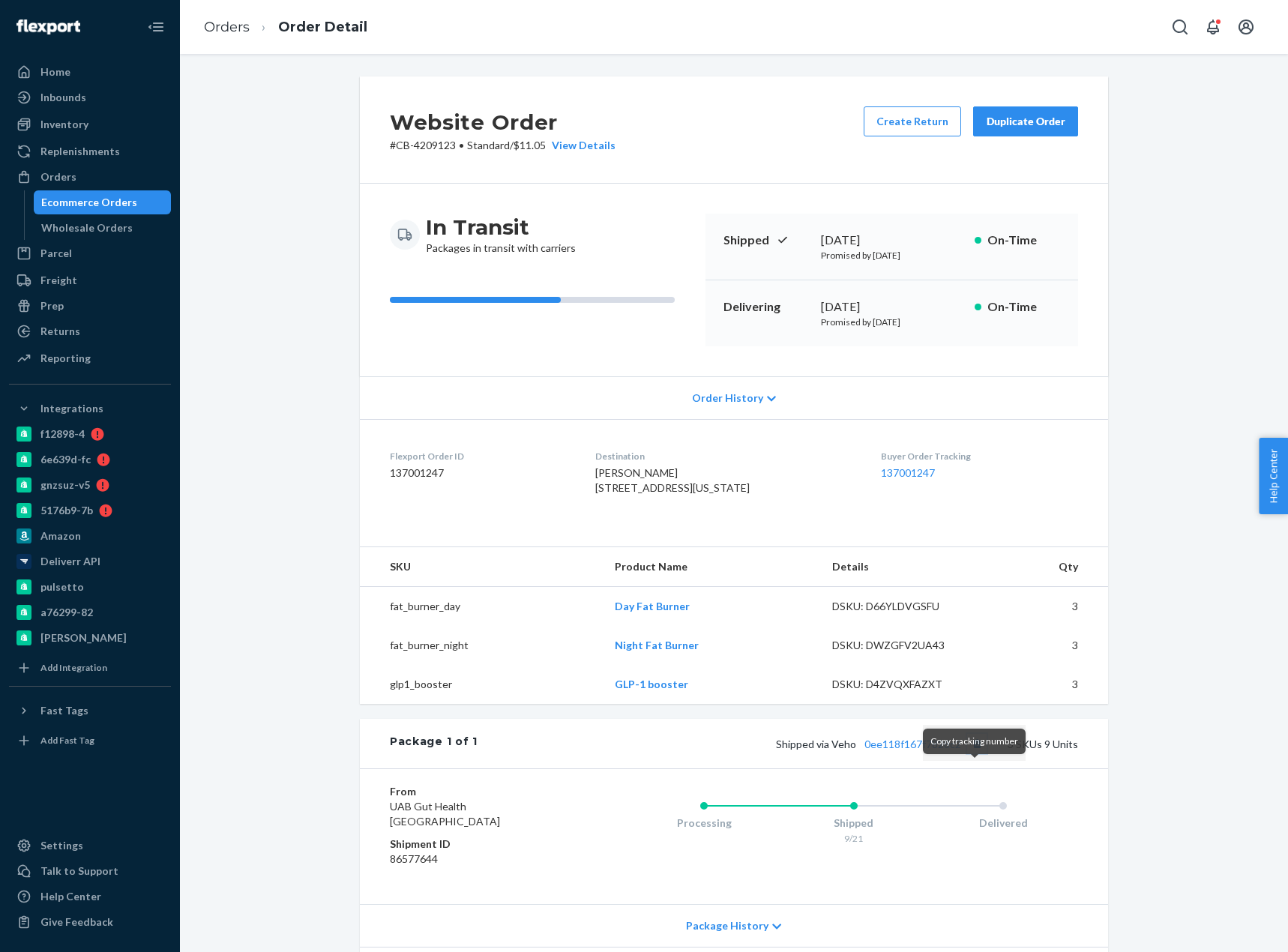
click at [974, 753] on button "Copy tracking number" at bounding box center [976, 743] width 19 height 19
click at [937, 750] on link "0ee118f167f7828c2" at bounding box center [912, 744] width 97 height 13
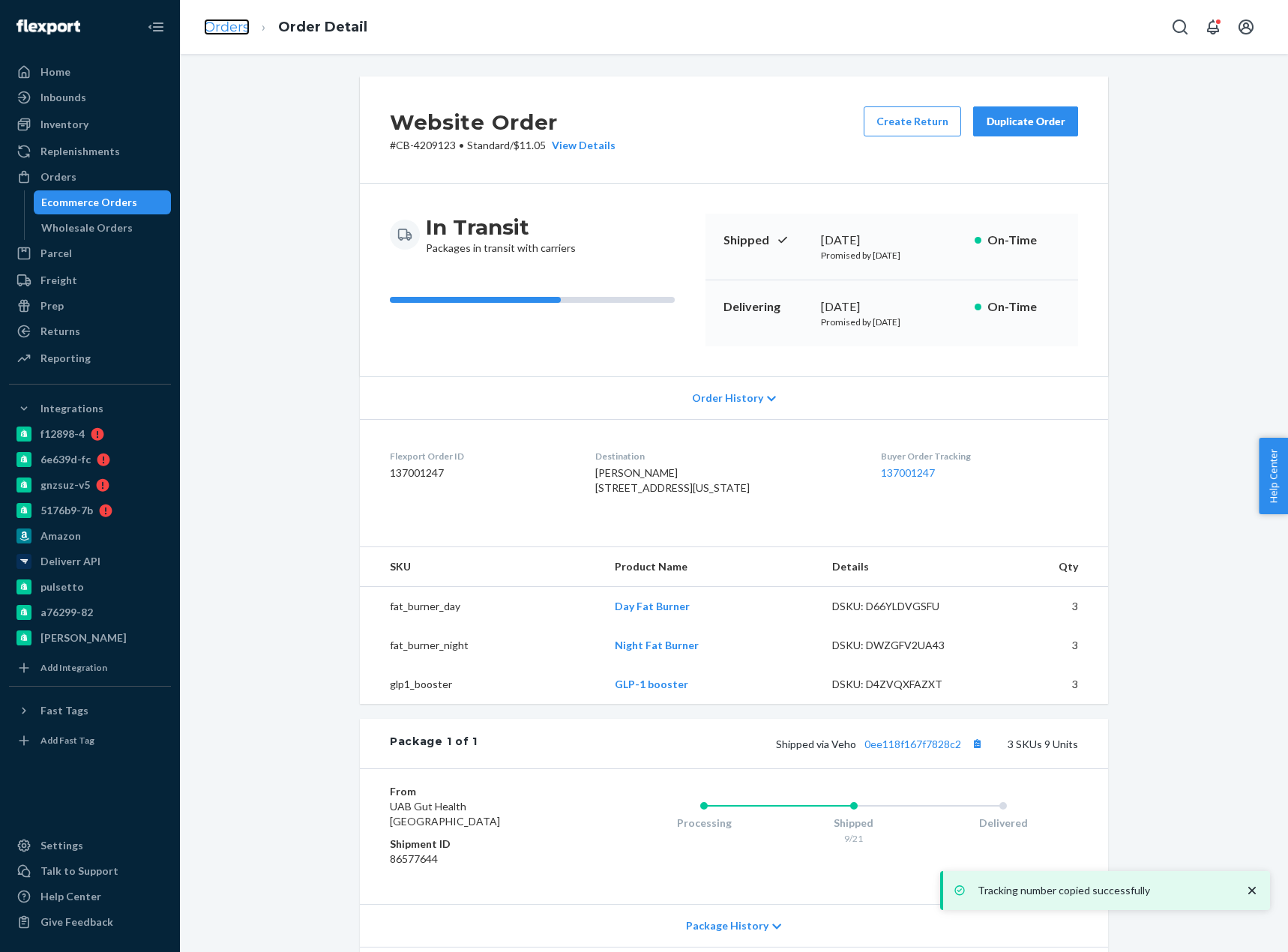
click at [215, 30] on link "Orders" at bounding box center [227, 26] width 46 height 16
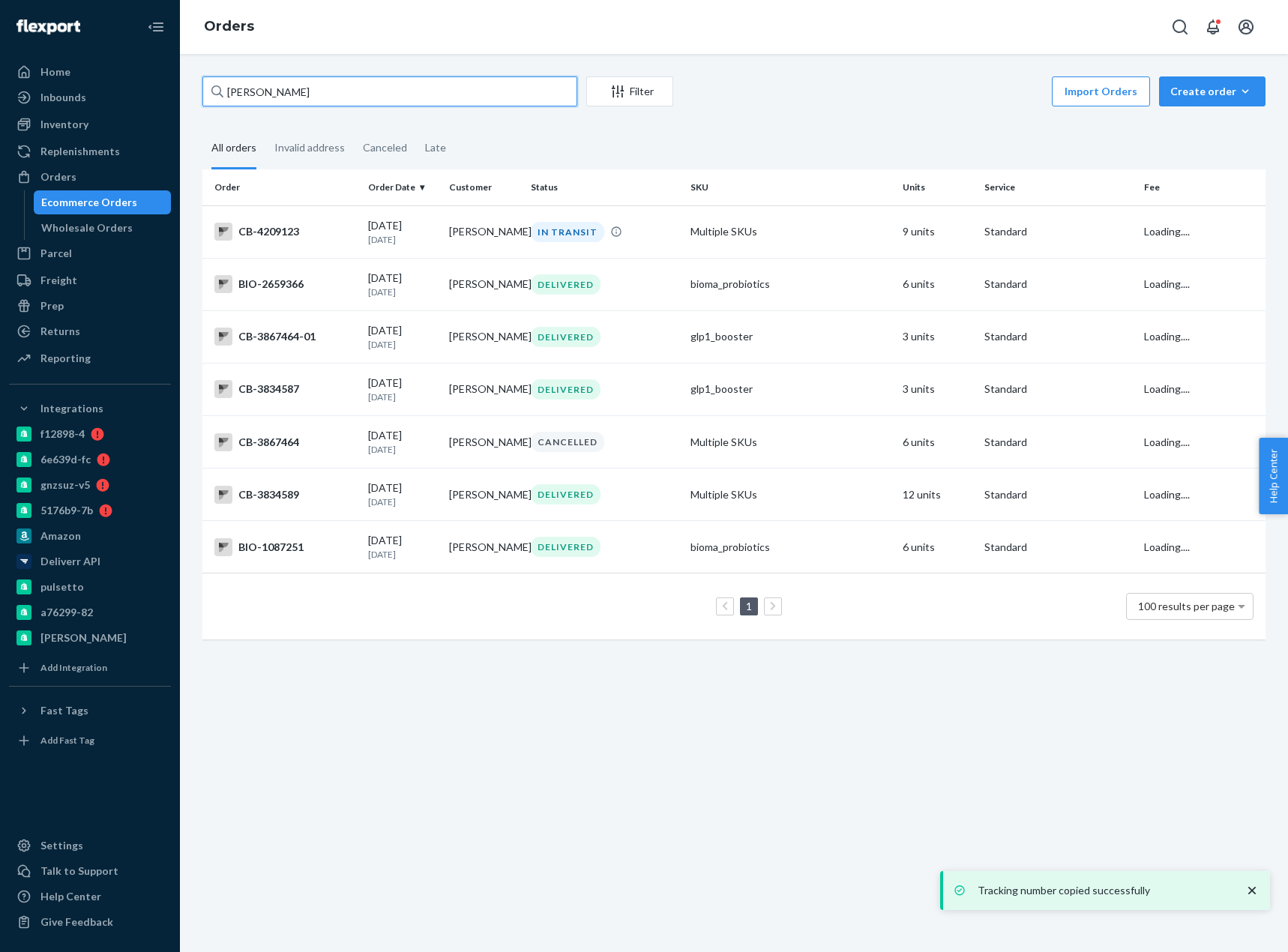
click at [277, 98] on input "[PERSON_NAME]" at bounding box center [390, 91] width 375 height 30
paste input "4154271"
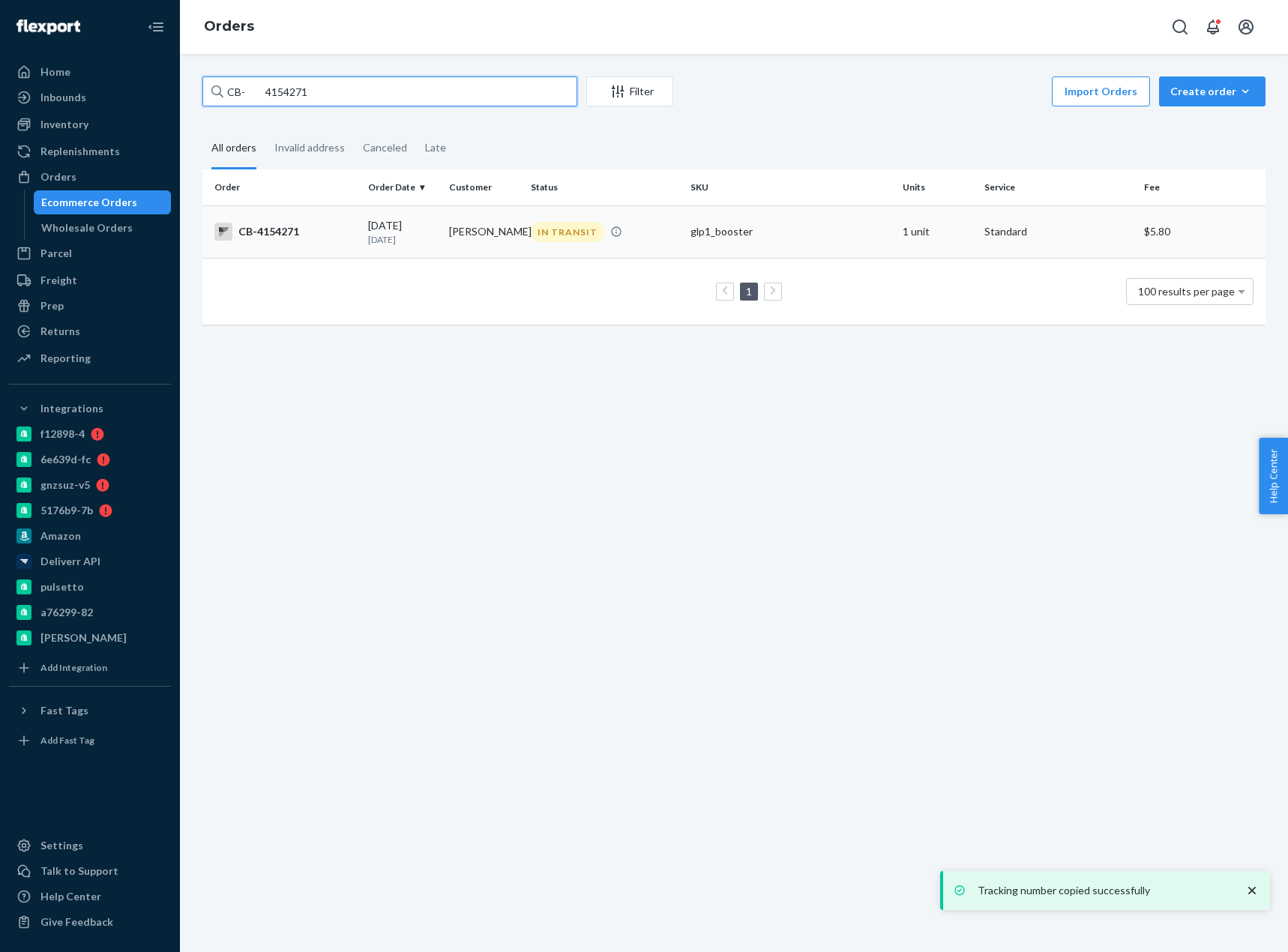
type input "CB- 4154271"
click at [299, 231] on div "CB-4154271" at bounding box center [285, 231] width 141 height 18
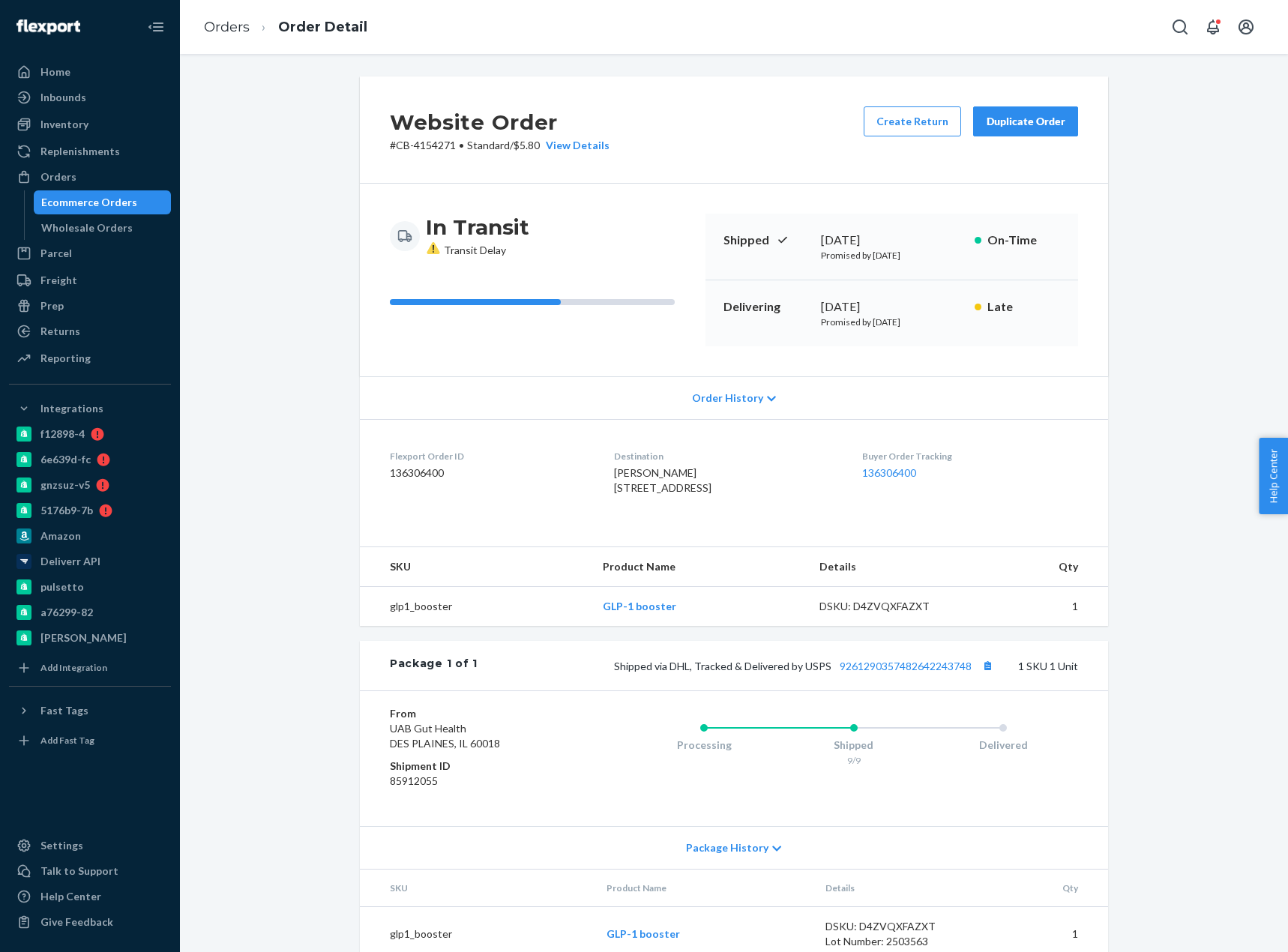
click at [897, 675] on div "Shipped via DHL, Tracked & Delivered by USPS 9261290357482642243748 1 SKU 1 Unit" at bounding box center [777, 665] width 600 height 19
click at [895, 672] on link "9261290357482642243748" at bounding box center [905, 666] width 132 height 13
click at [230, 26] on link "Orders" at bounding box center [227, 26] width 46 height 16
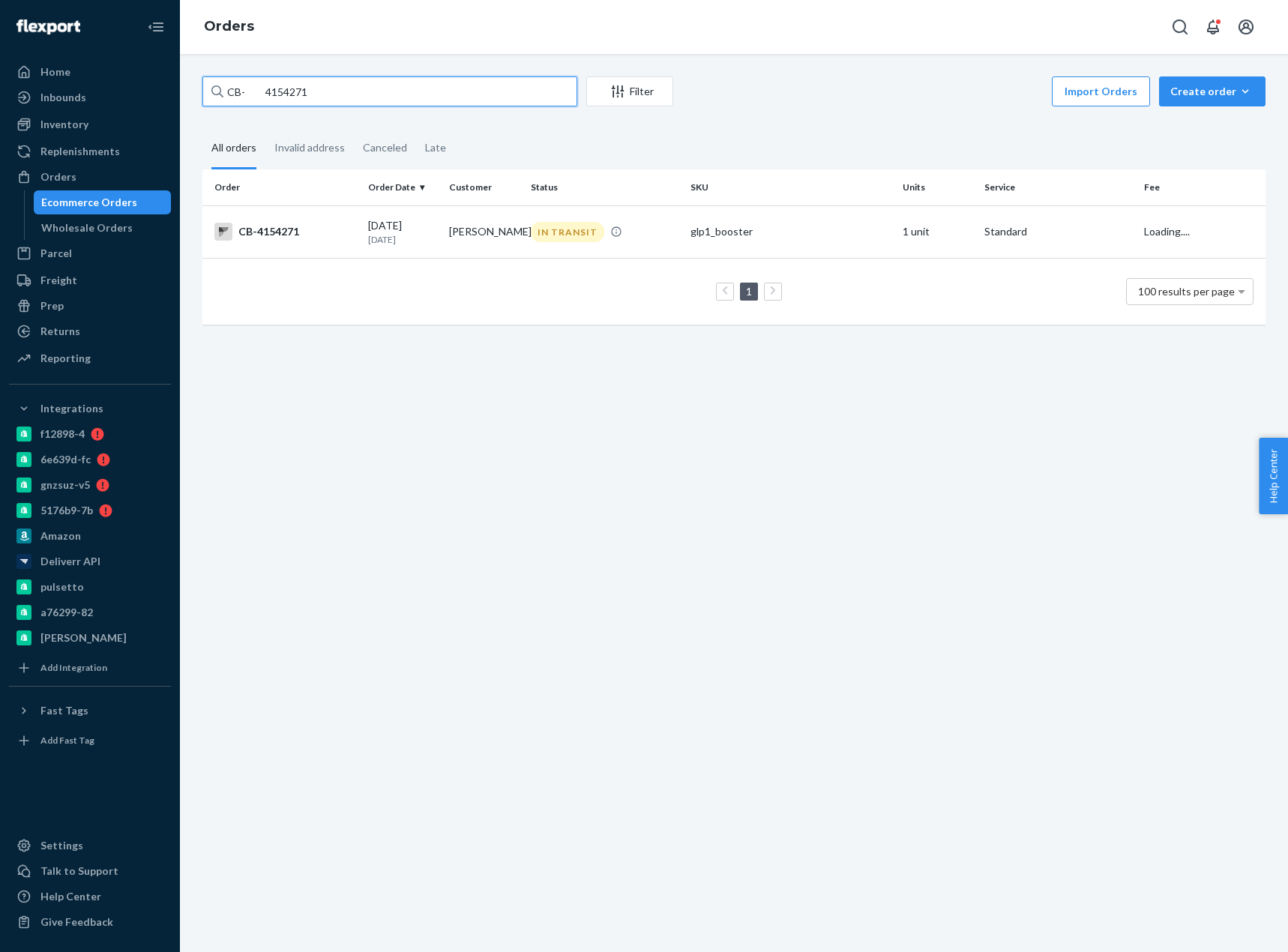
click at [294, 101] on input "CB- 4154271" at bounding box center [390, 91] width 375 height 30
drag, startPoint x: 251, startPoint y: 91, endPoint x: 525, endPoint y: 138, distance: 278.0
click at [443, 125] on div "CB- 4154271 Filter Import Orders Create order Ecommerce order Removal order All…" at bounding box center [734, 208] width 1086 height 263
paste input "4210959"
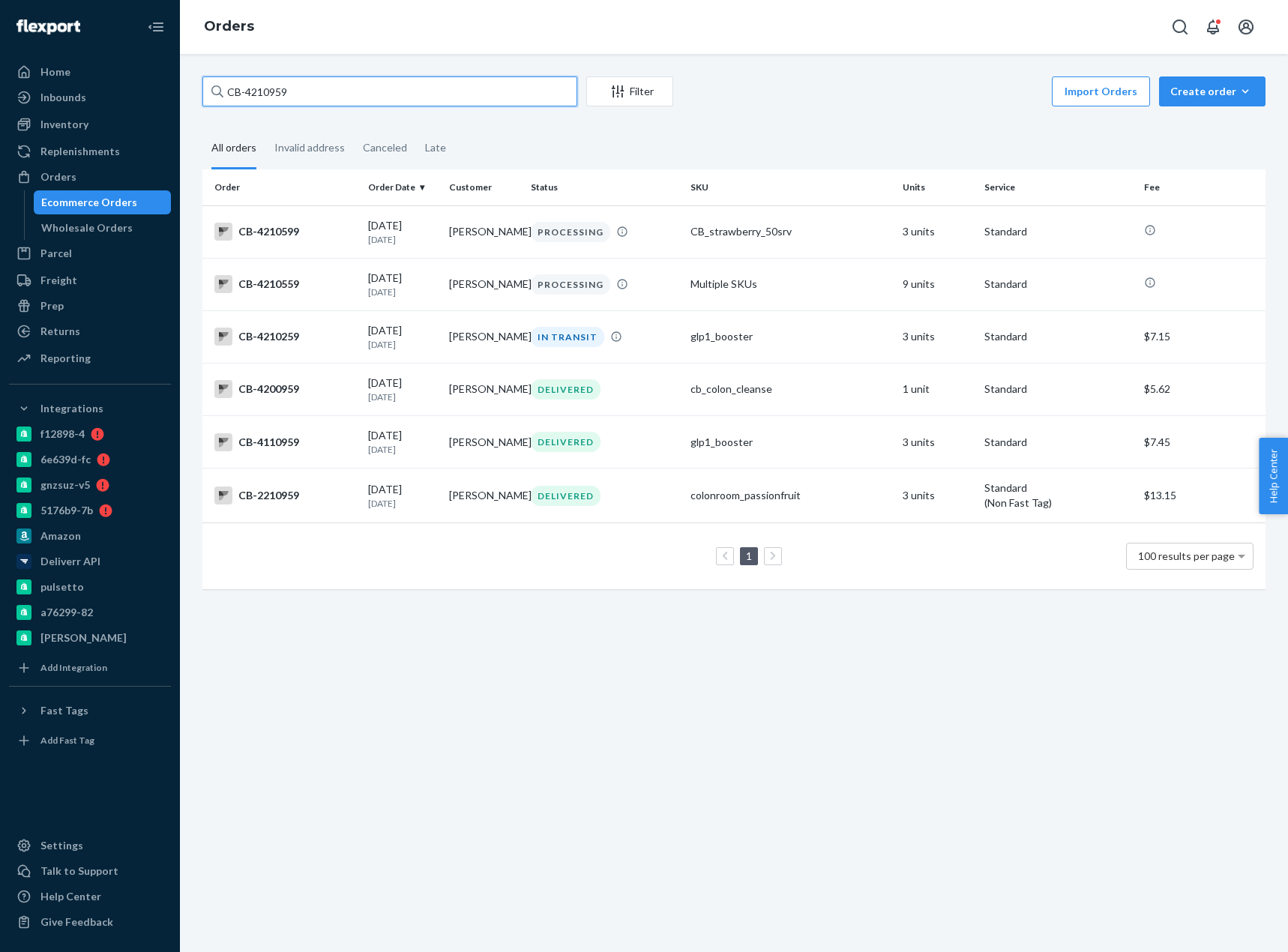
click at [239, 97] on input "CB-4210959" at bounding box center [390, 91] width 375 height 30
paste input "Ashley Hartigan"
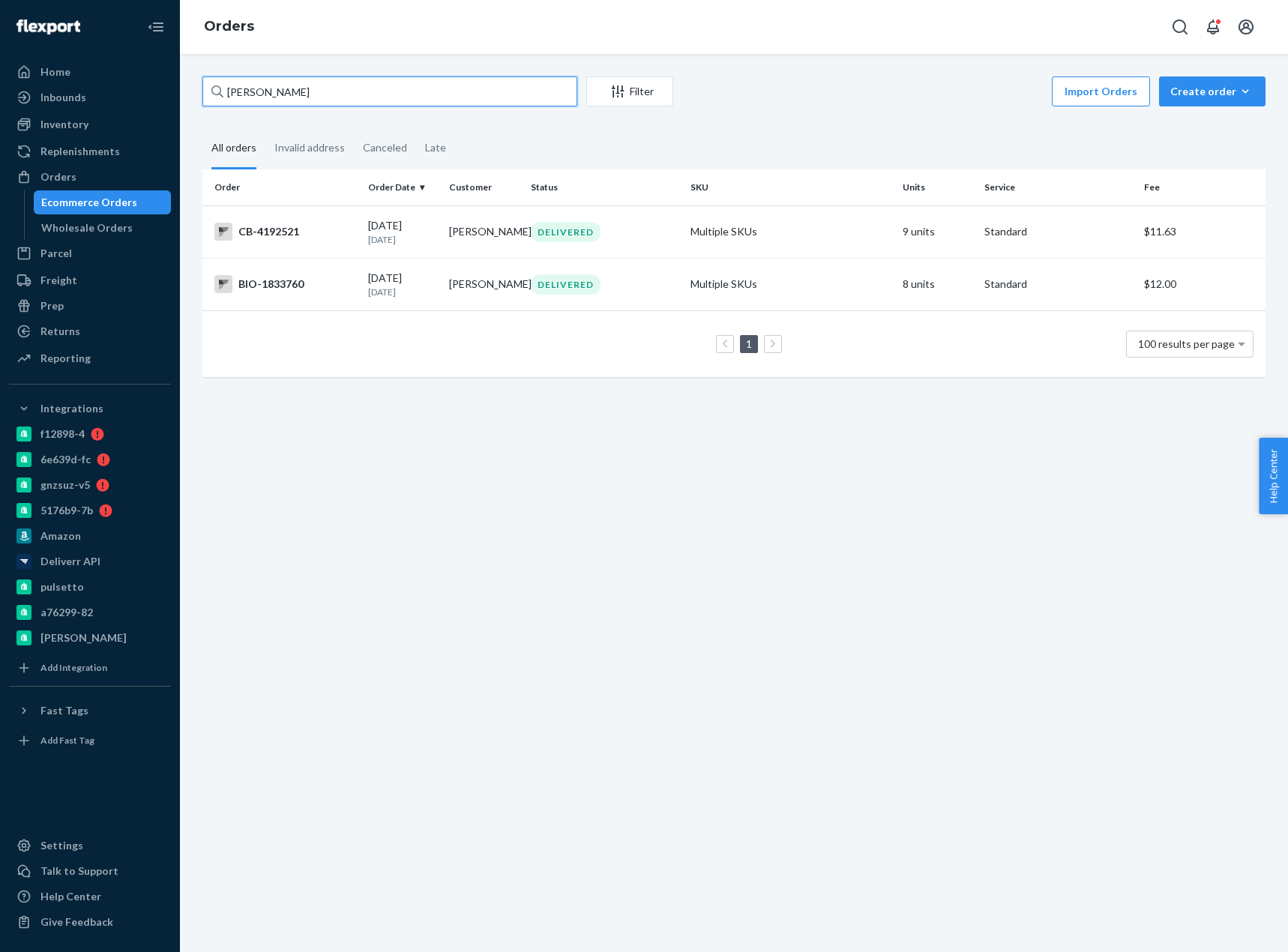
type input "Ashley Hartigan"
click at [341, 246] on td "CB-4192521" at bounding box center [282, 232] width 160 height 53
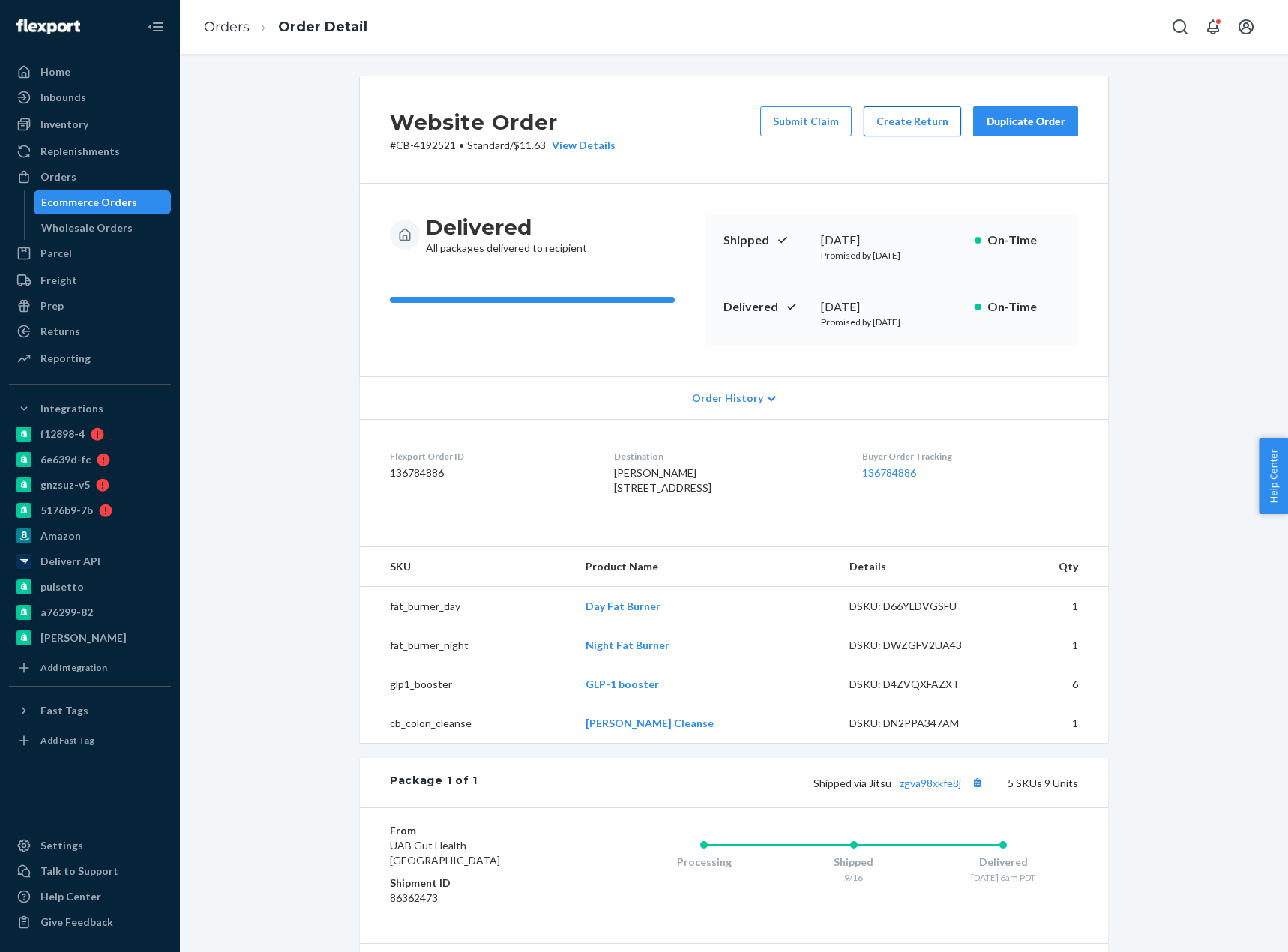
click at [899, 123] on button "Create Return" at bounding box center [912, 121] width 97 height 30
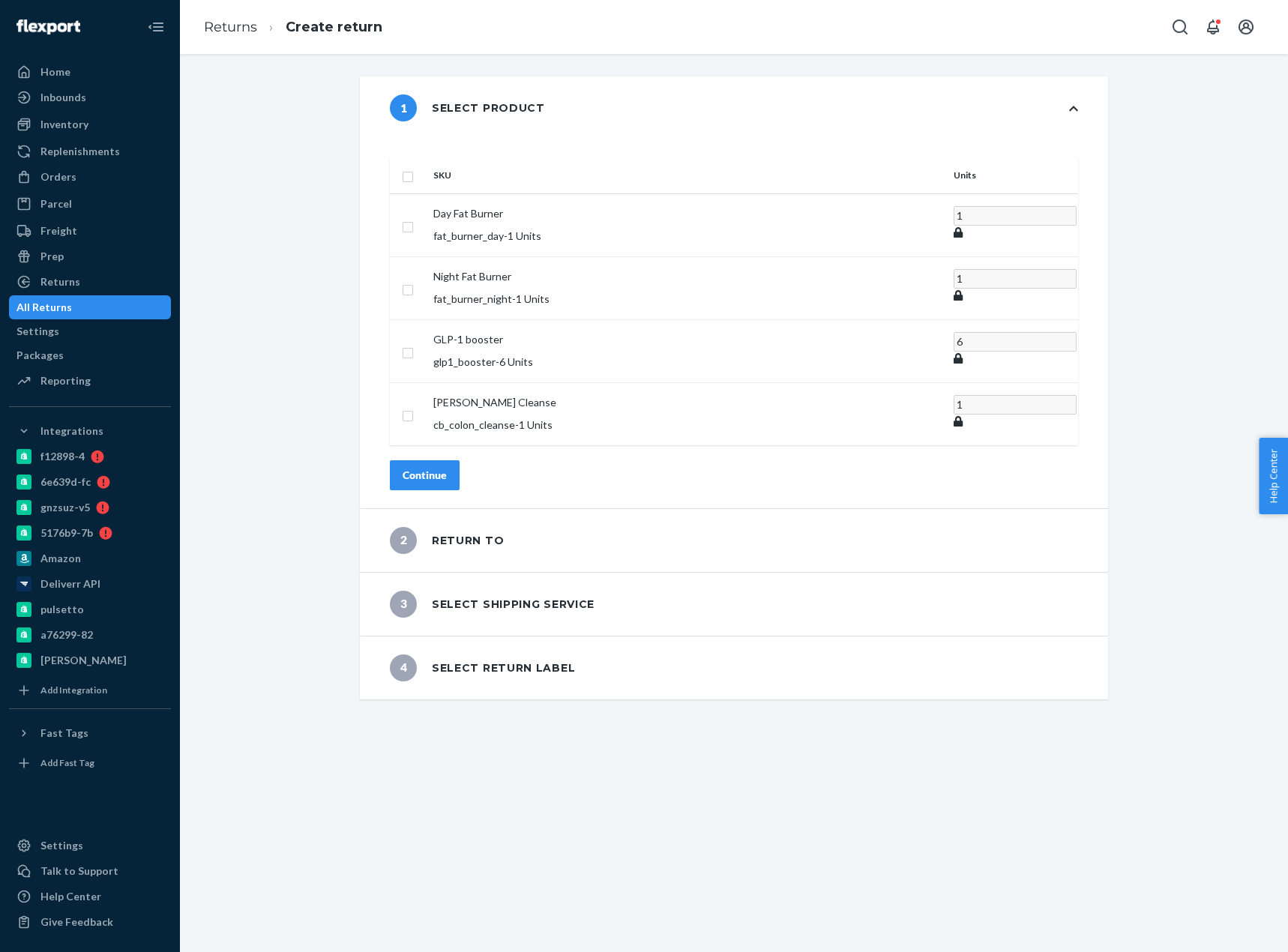
click at [414, 167] on input "checkbox" at bounding box center [407, 174] width 12 height 16
checkbox input "true"
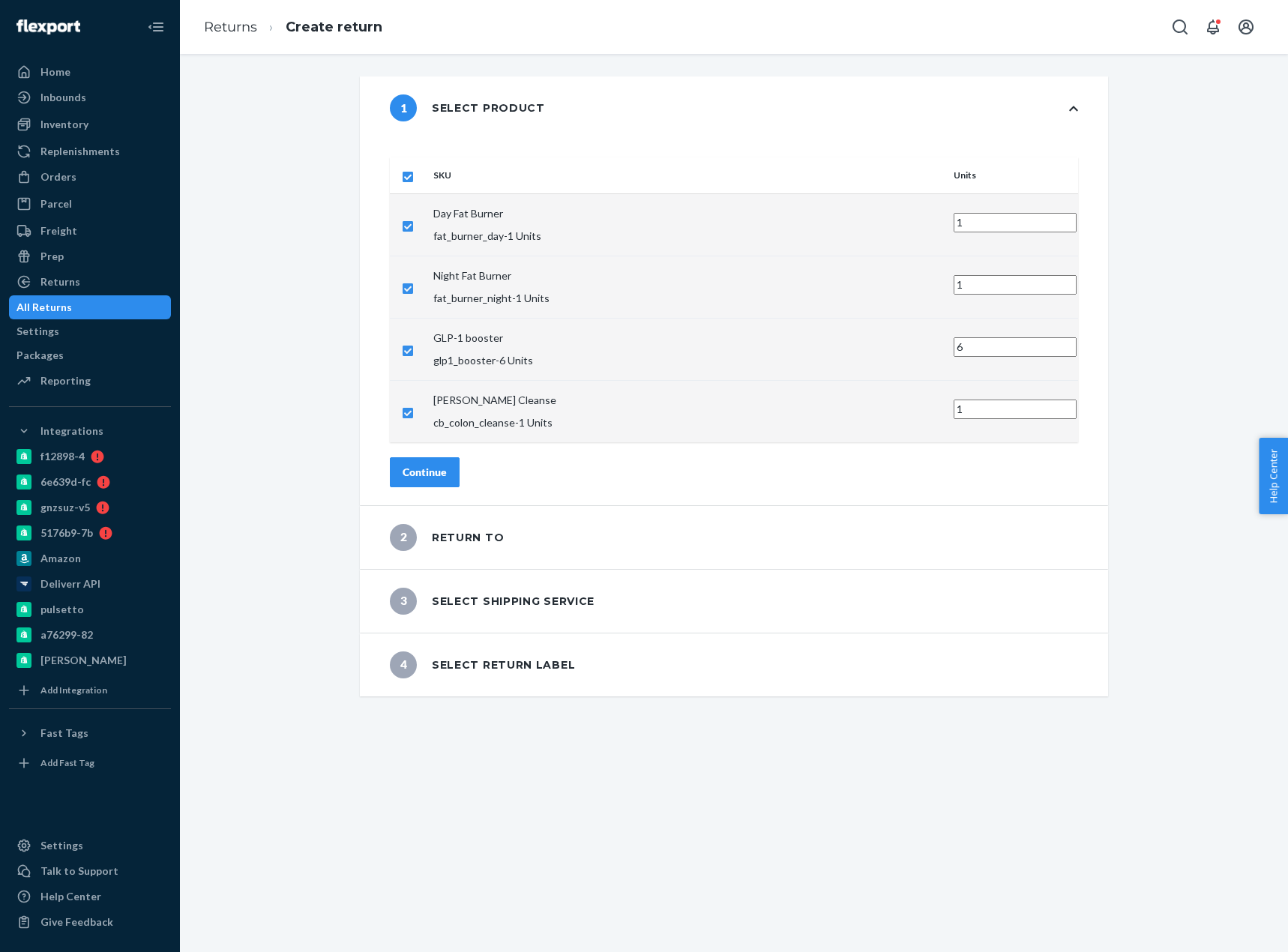
click at [446, 465] on div "Continue" at bounding box center [424, 473] width 44 height 15
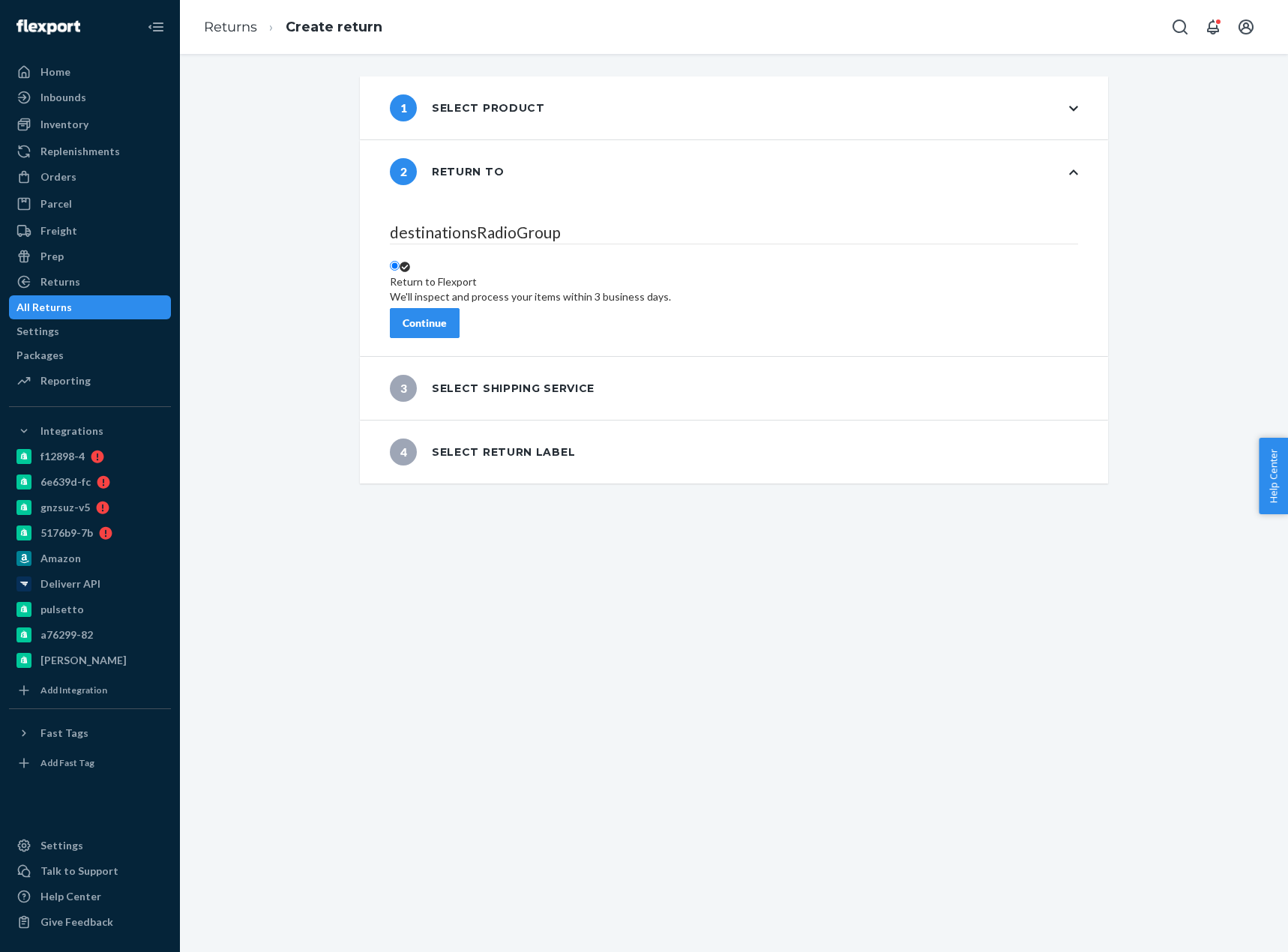
click at [446, 316] on div "Continue" at bounding box center [424, 324] width 44 height 15
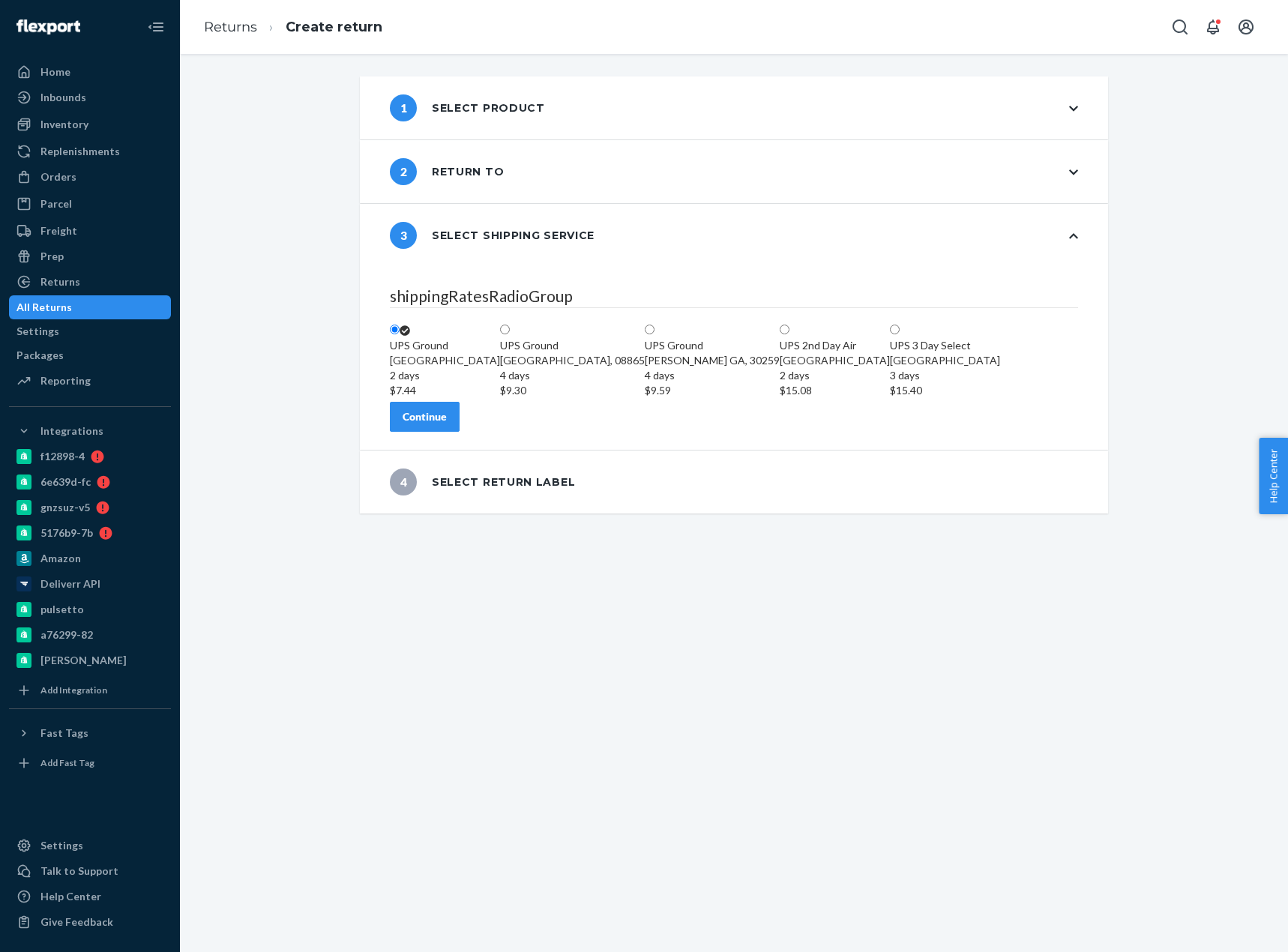
click at [446, 424] on div "Continue" at bounding box center [424, 417] width 44 height 15
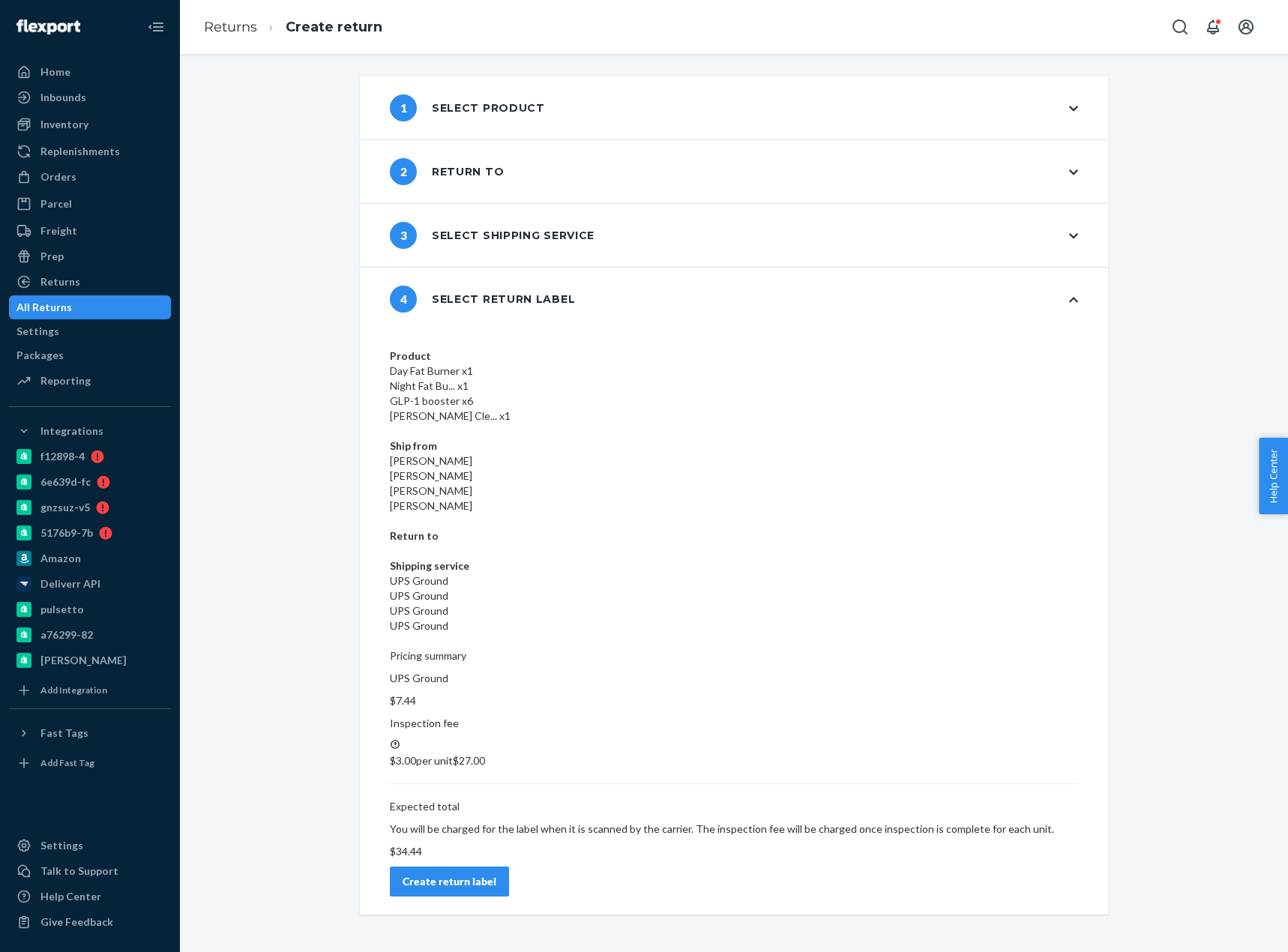
click at [496, 874] on div "Create return label" at bounding box center [449, 882] width 94 height 15
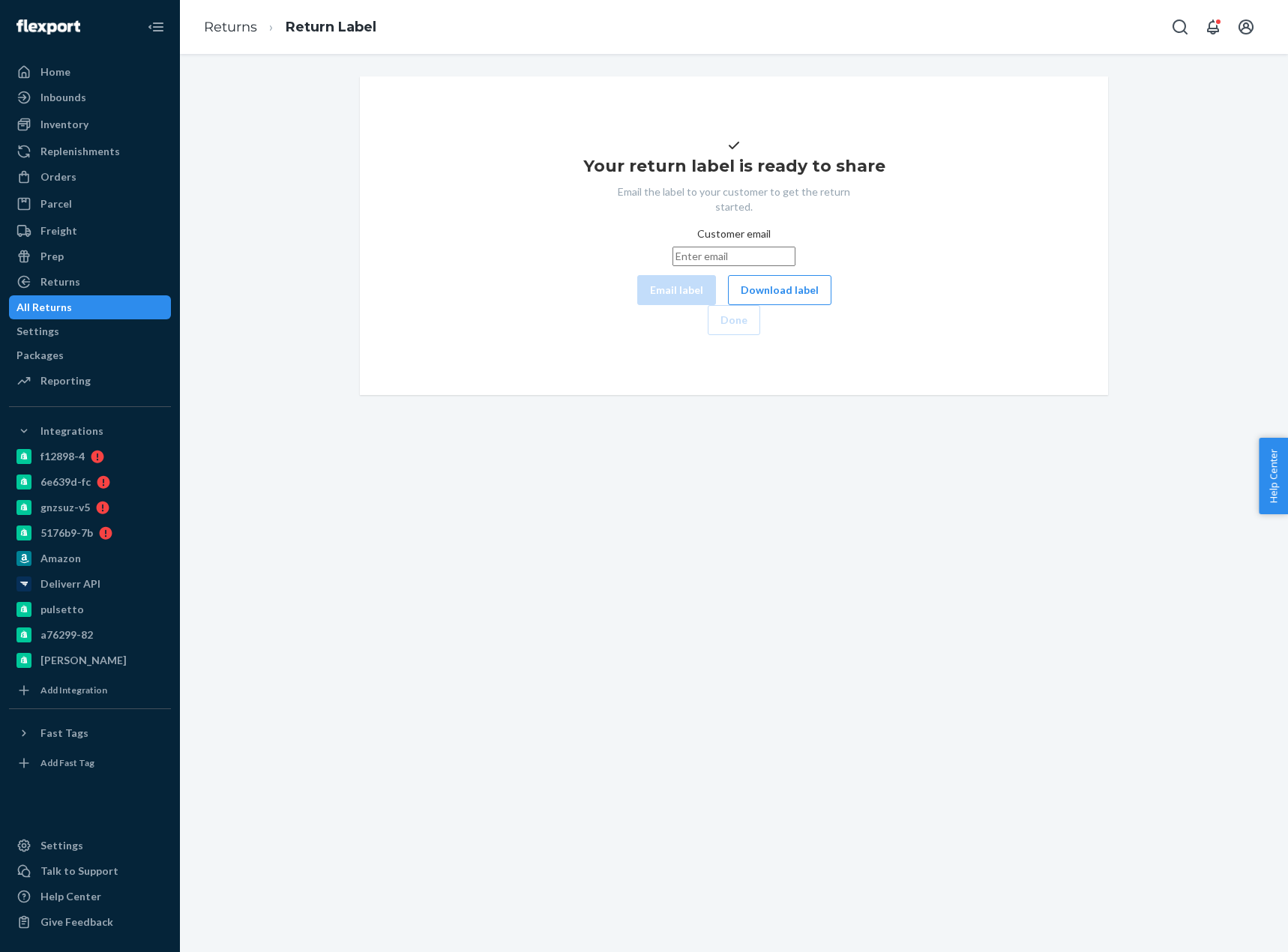
click at [732, 305] on button "Download label" at bounding box center [779, 290] width 103 height 30
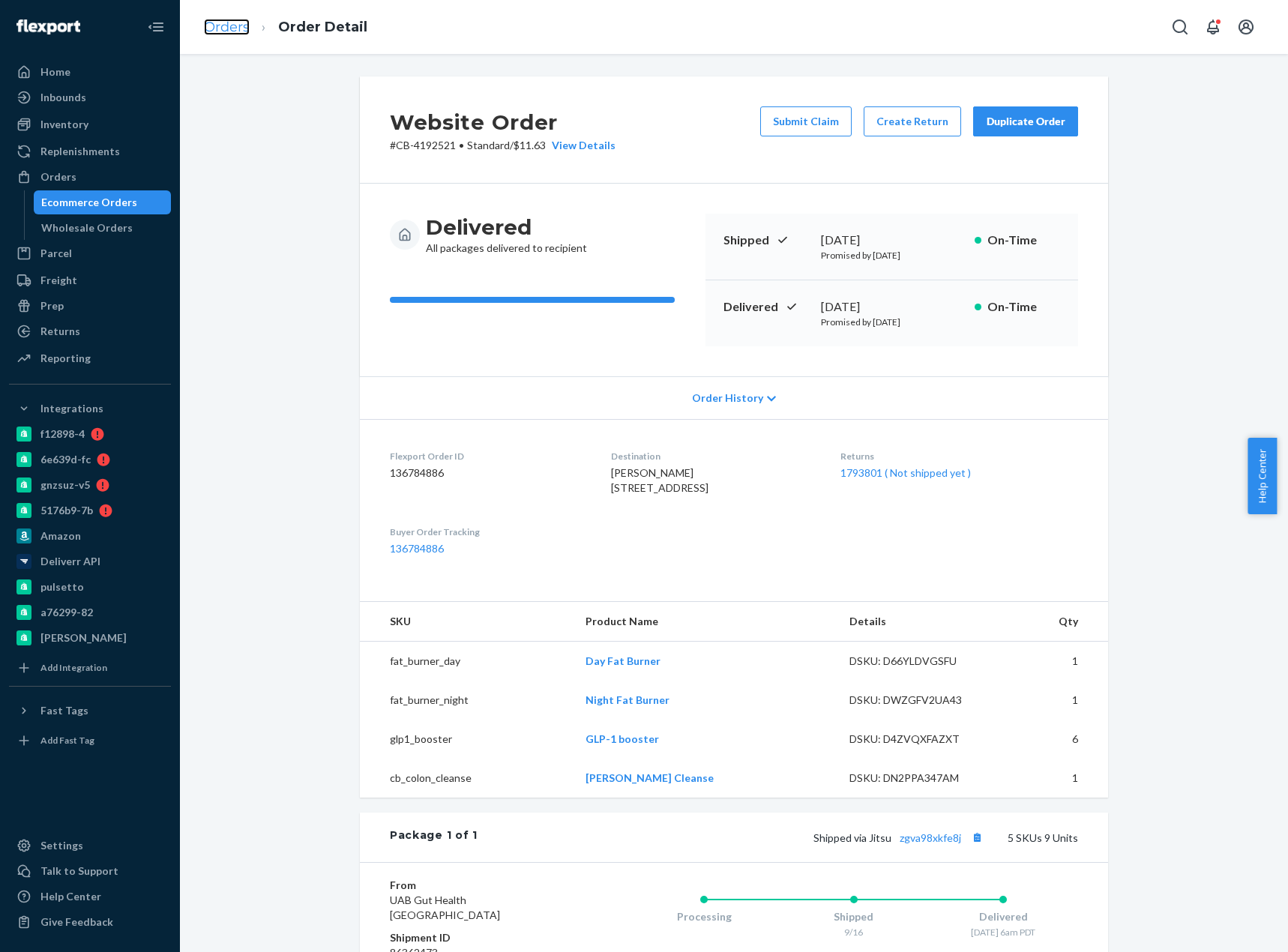
click at [241, 29] on link "Orders" at bounding box center [227, 26] width 46 height 16
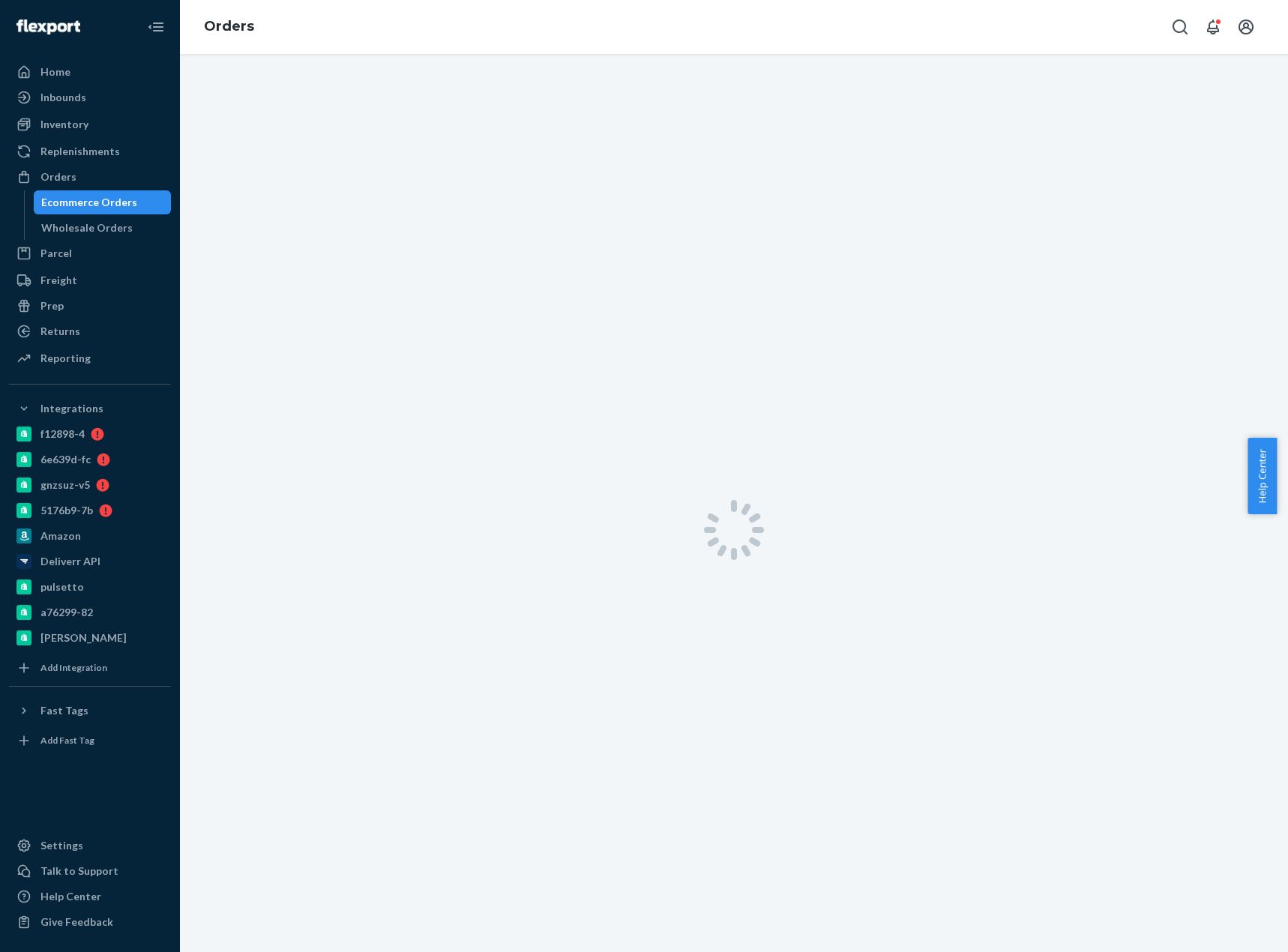
click at [267, 69] on div at bounding box center [733, 503] width 1108 height 898
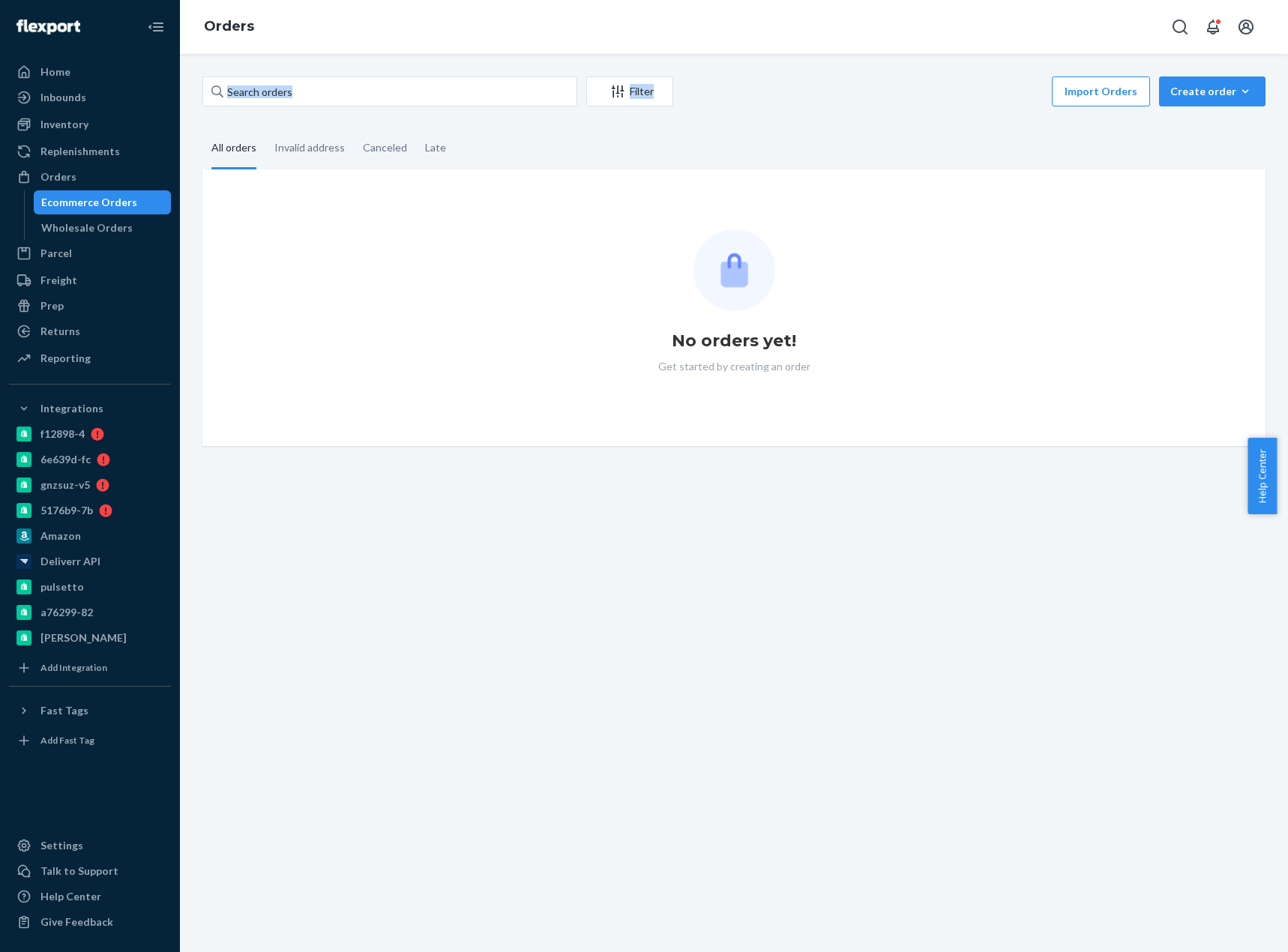
click at [267, 69] on div "Filter Import Orders Create order Ecommerce order Removal order All orders Inva…" at bounding box center [733, 503] width 1108 height 898
click at [264, 91] on input "text" at bounding box center [390, 91] width 375 height 30
paste input "[PERSON_NAME]"
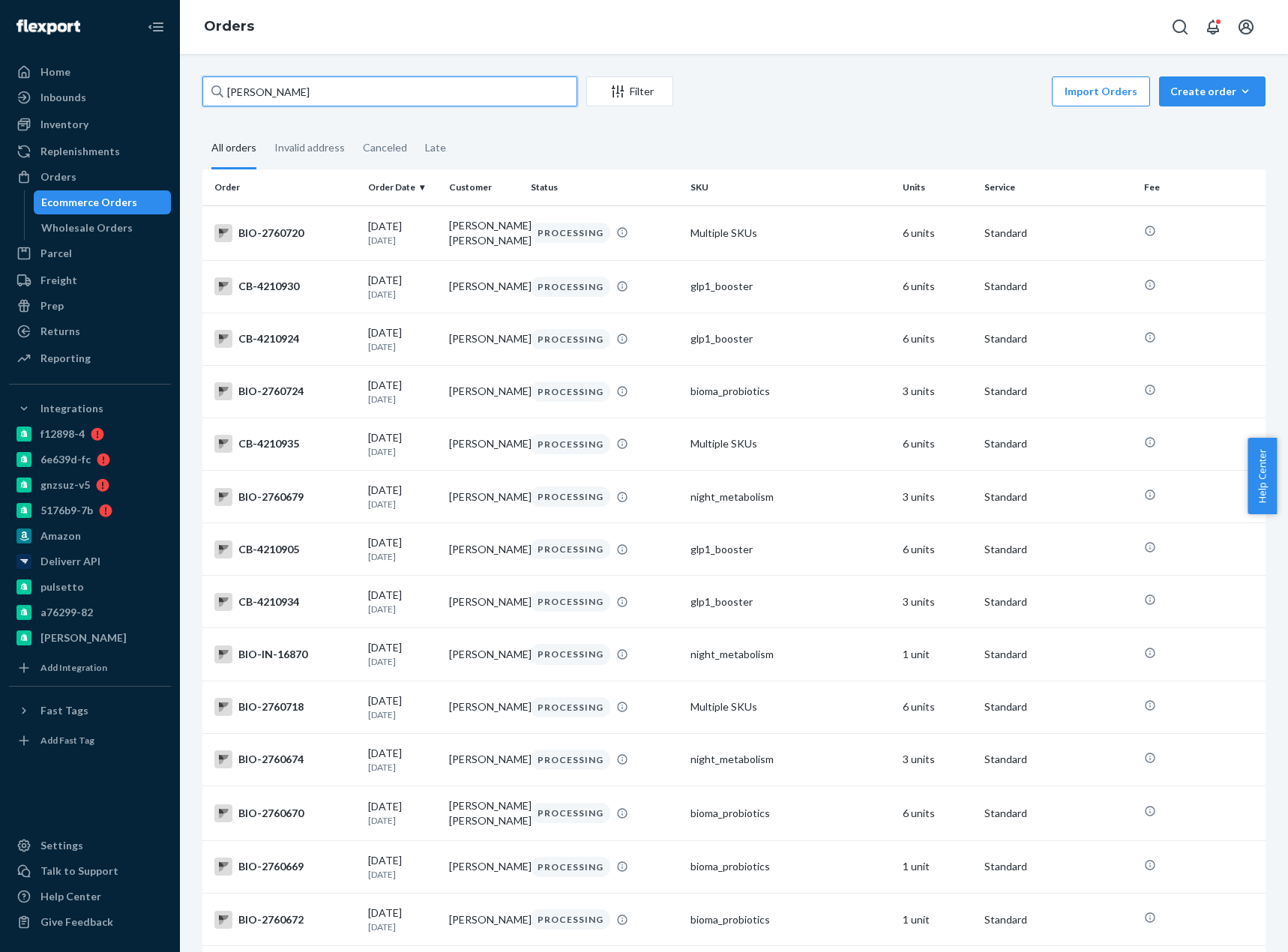
click at [248, 93] on input "[PERSON_NAME]" at bounding box center [390, 91] width 375 height 30
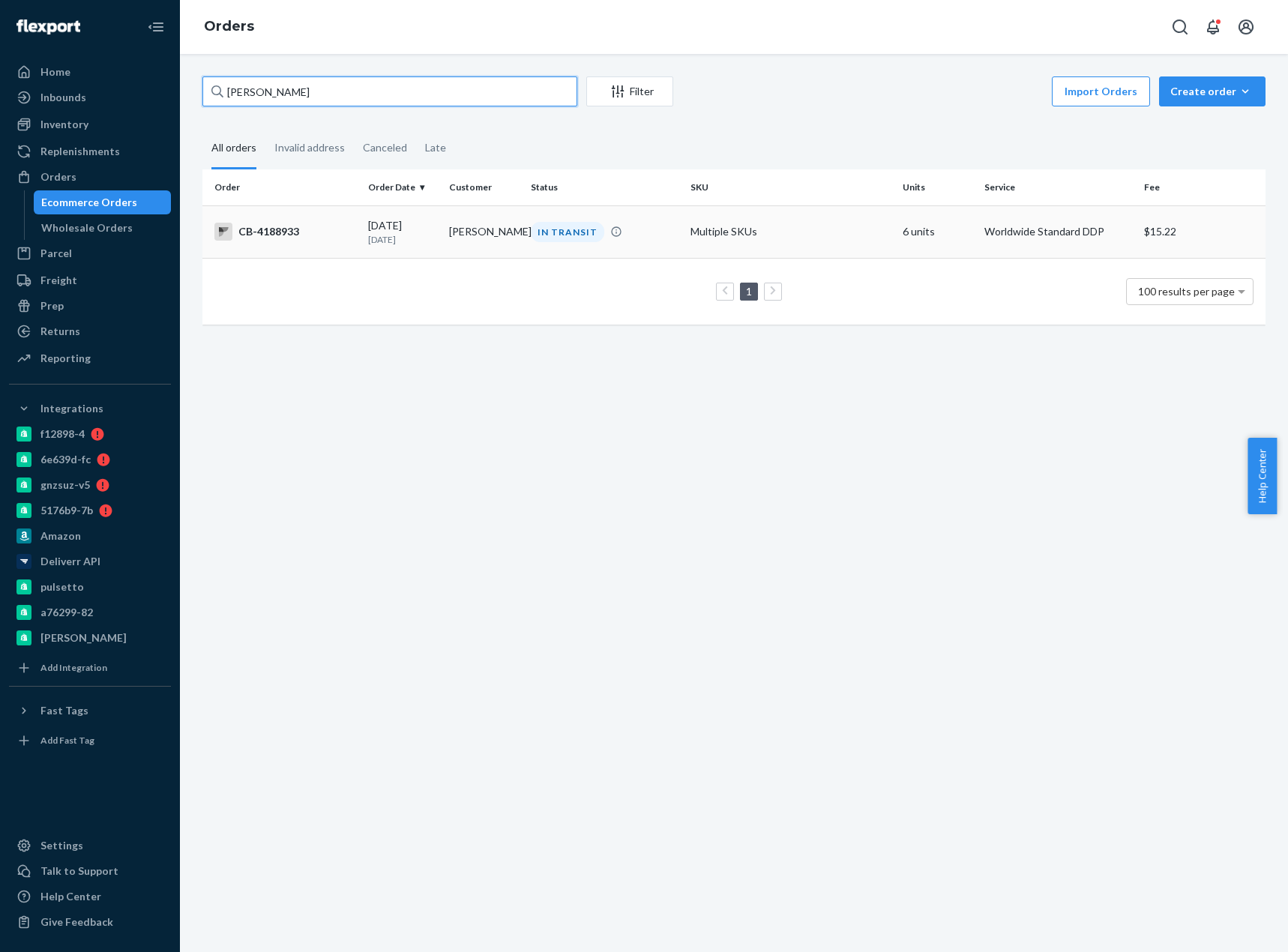
type input "[PERSON_NAME]"
click at [419, 224] on div "[DATE] [DATE]" at bounding box center [403, 232] width 69 height 28
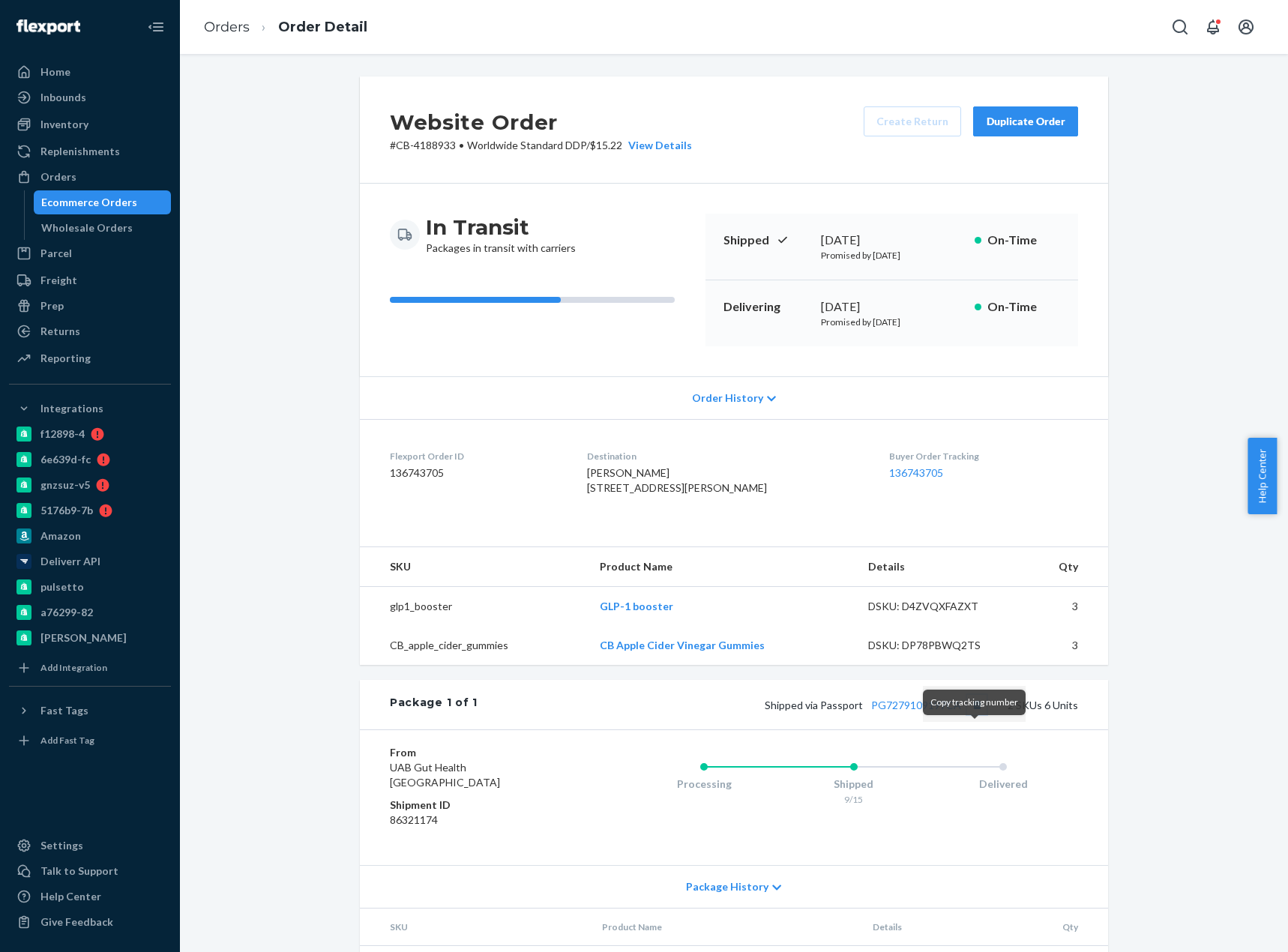
click at [971, 714] on button "Copy tracking number" at bounding box center [976, 704] width 19 height 19
click at [948, 711] on link "PG7279109197CA" at bounding box center [915, 705] width 90 height 13
click at [226, 28] on link "Orders" at bounding box center [227, 26] width 46 height 16
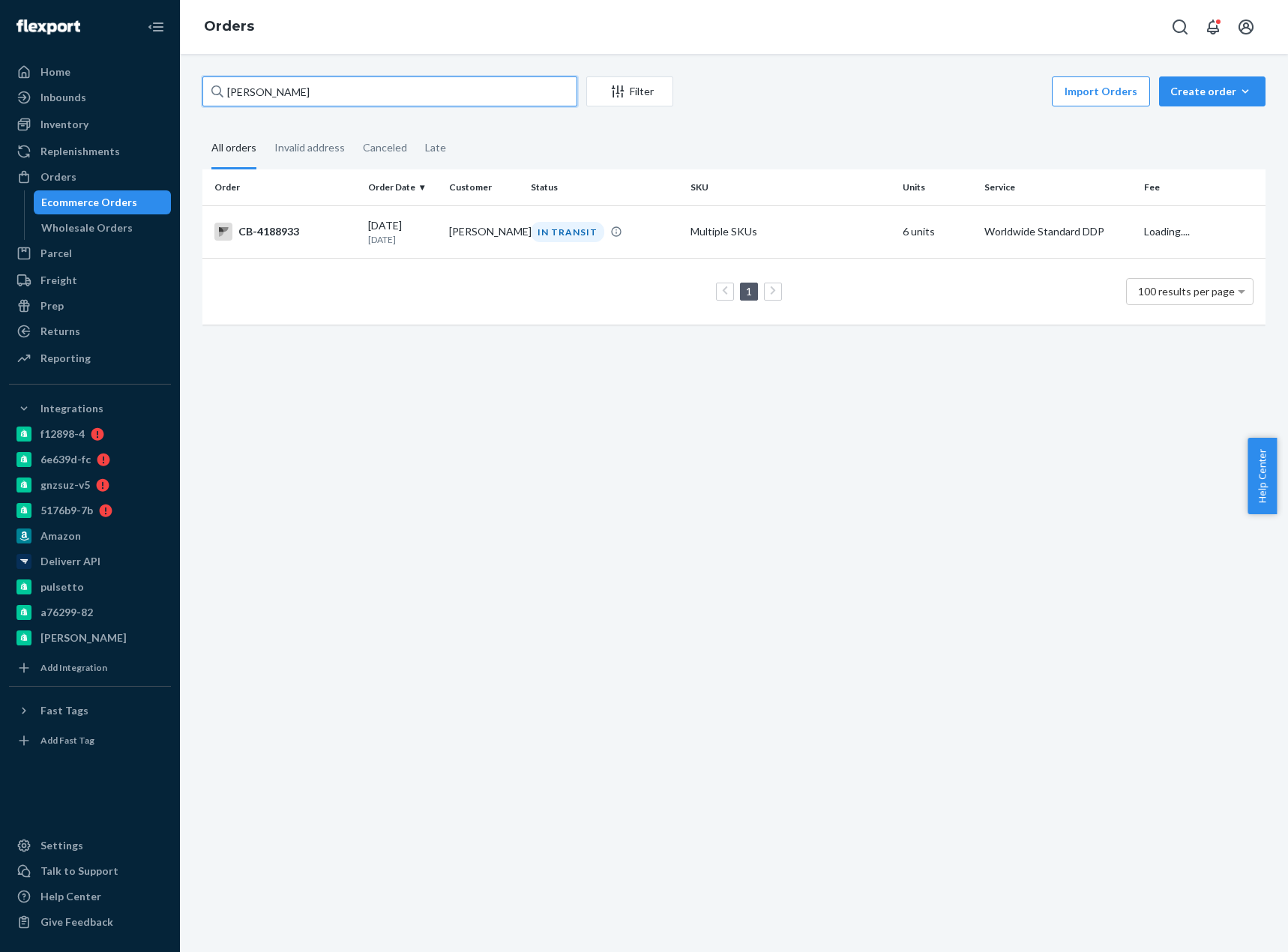
click at [267, 98] on input "[PERSON_NAME]" at bounding box center [390, 91] width 375 height 30
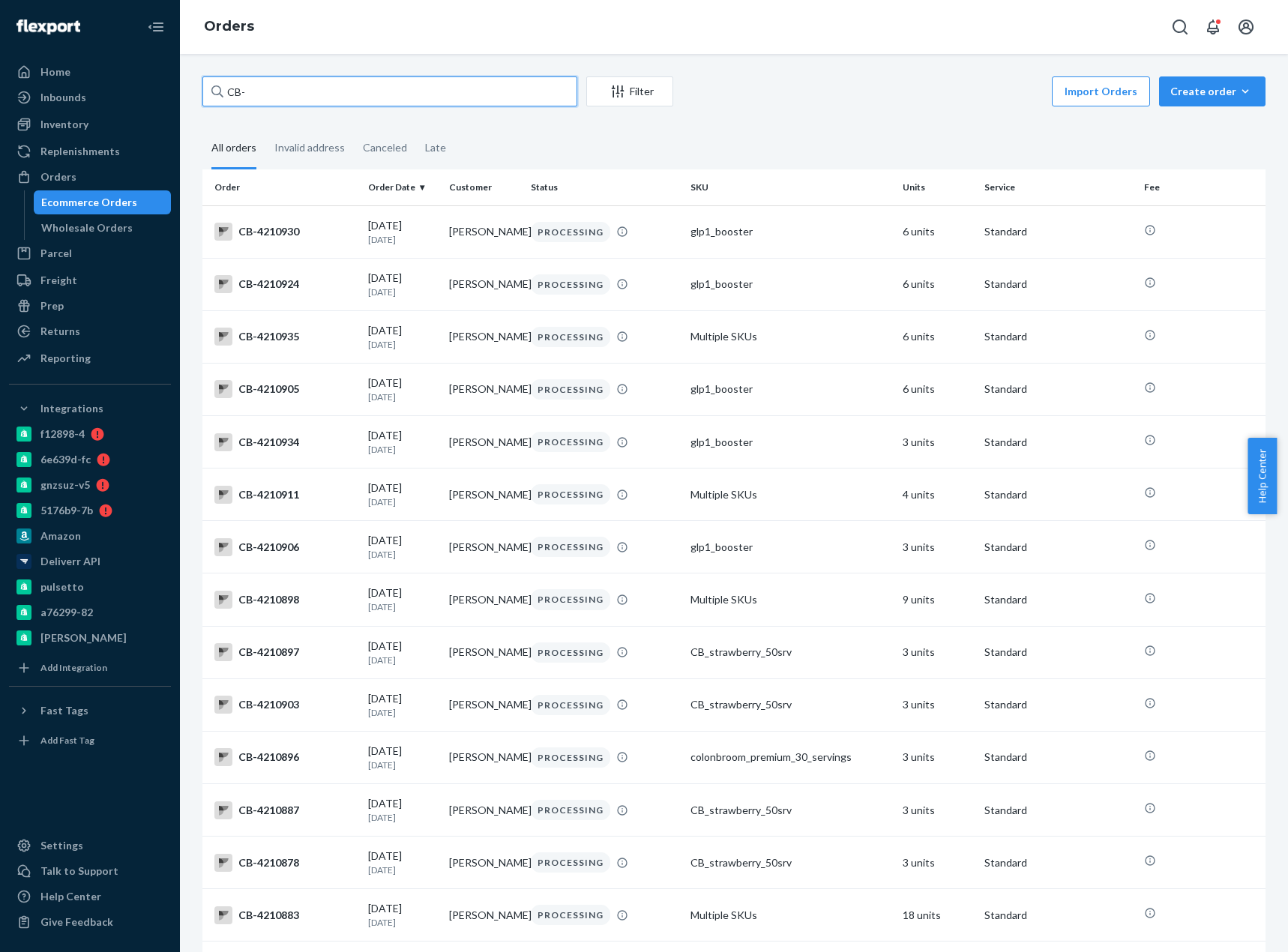
paste input "4211102"
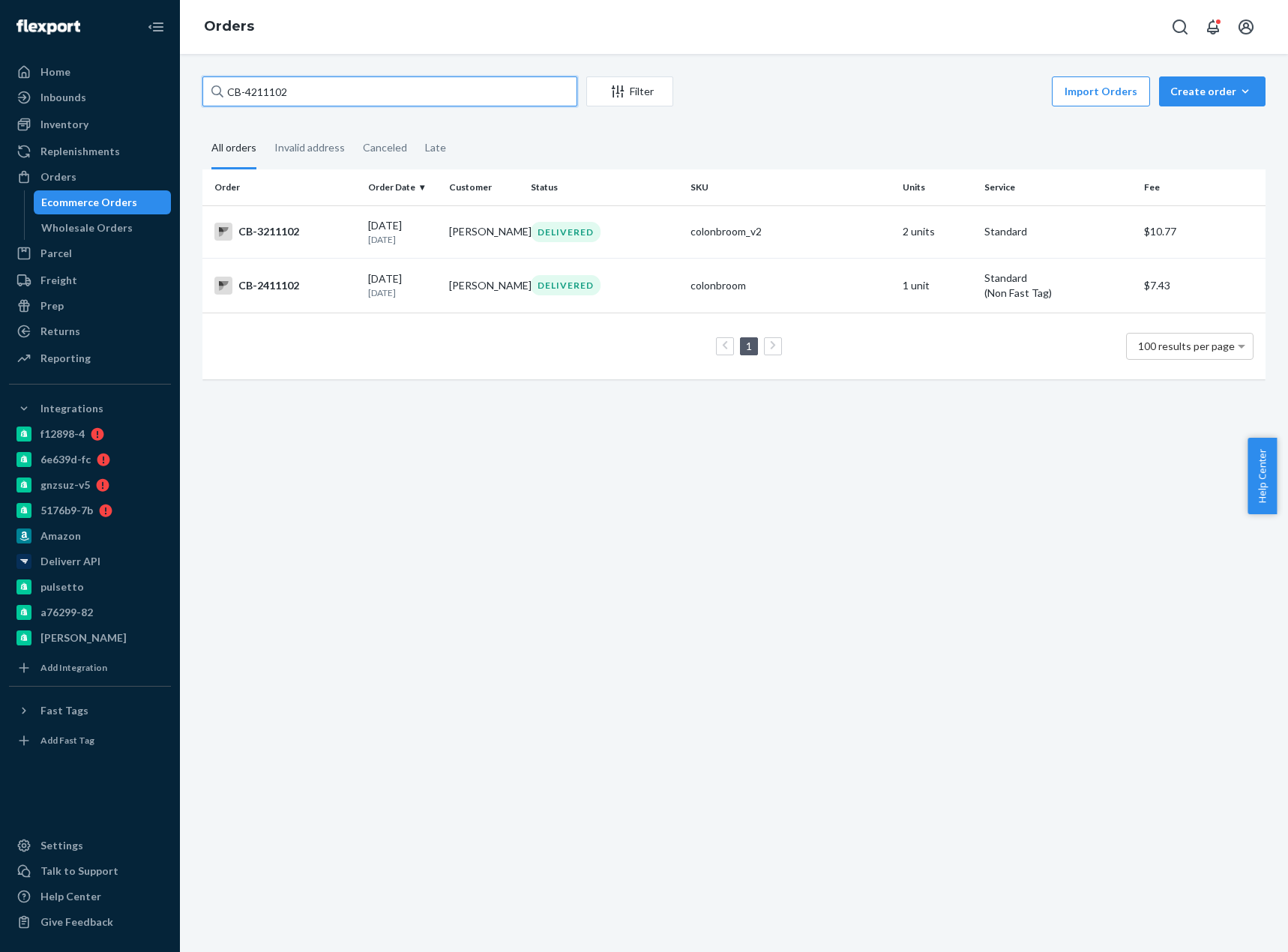
click at [270, 85] on input "CB-4211102" at bounding box center [390, 91] width 375 height 30
paste input "167873"
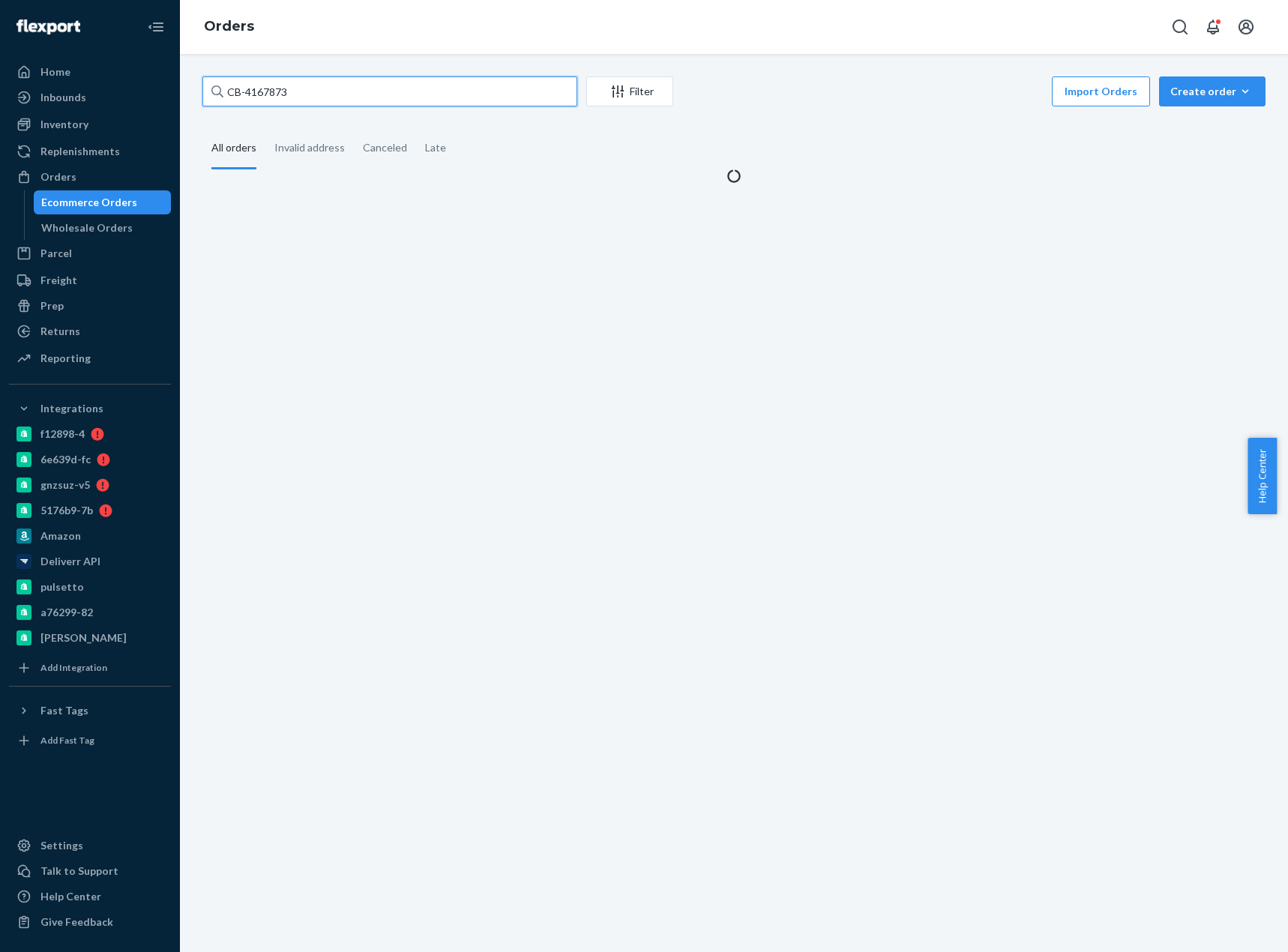
type input "CB-4167873"
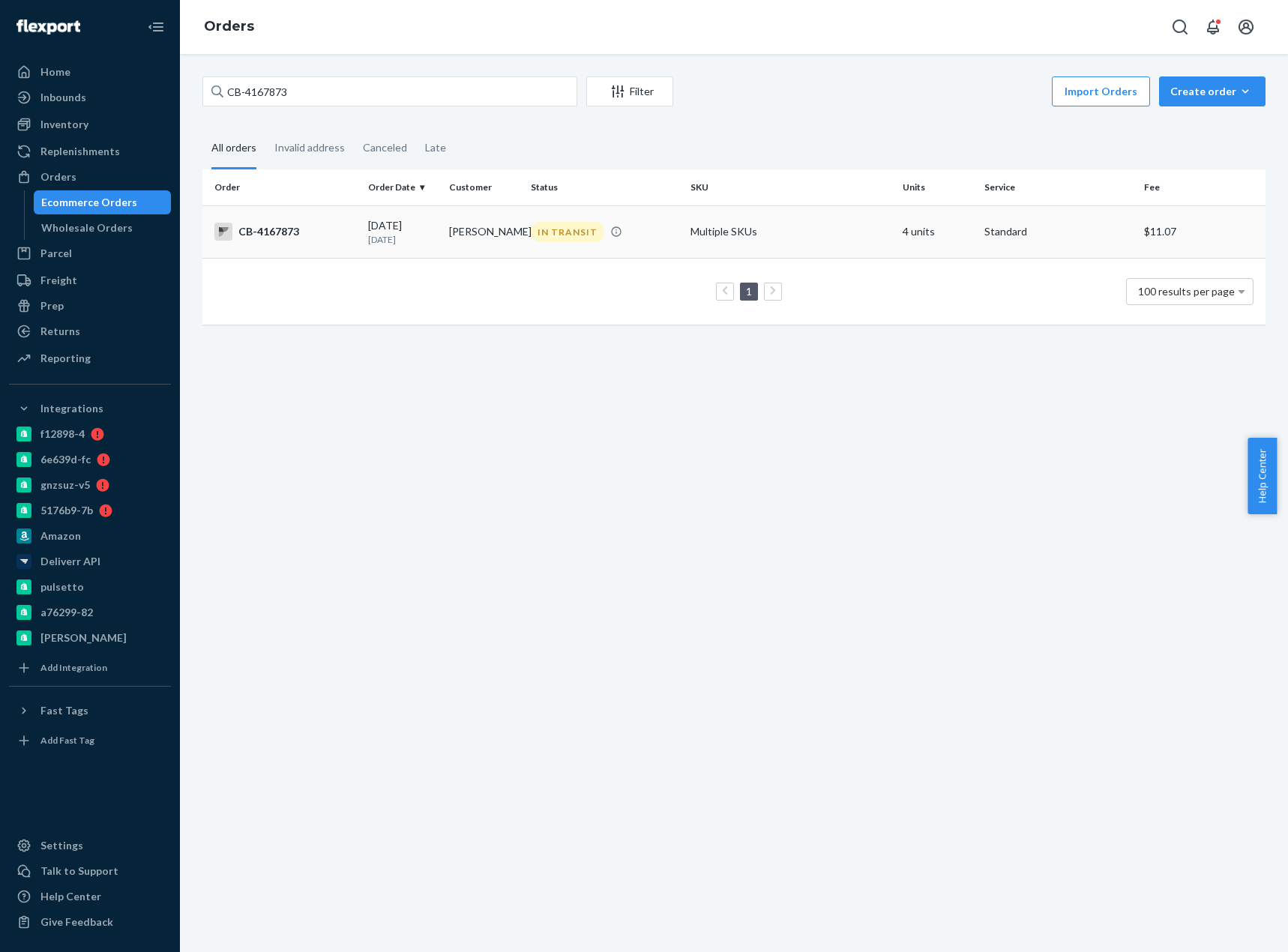
click at [301, 231] on div "CB-4167873" at bounding box center [285, 231] width 141 height 18
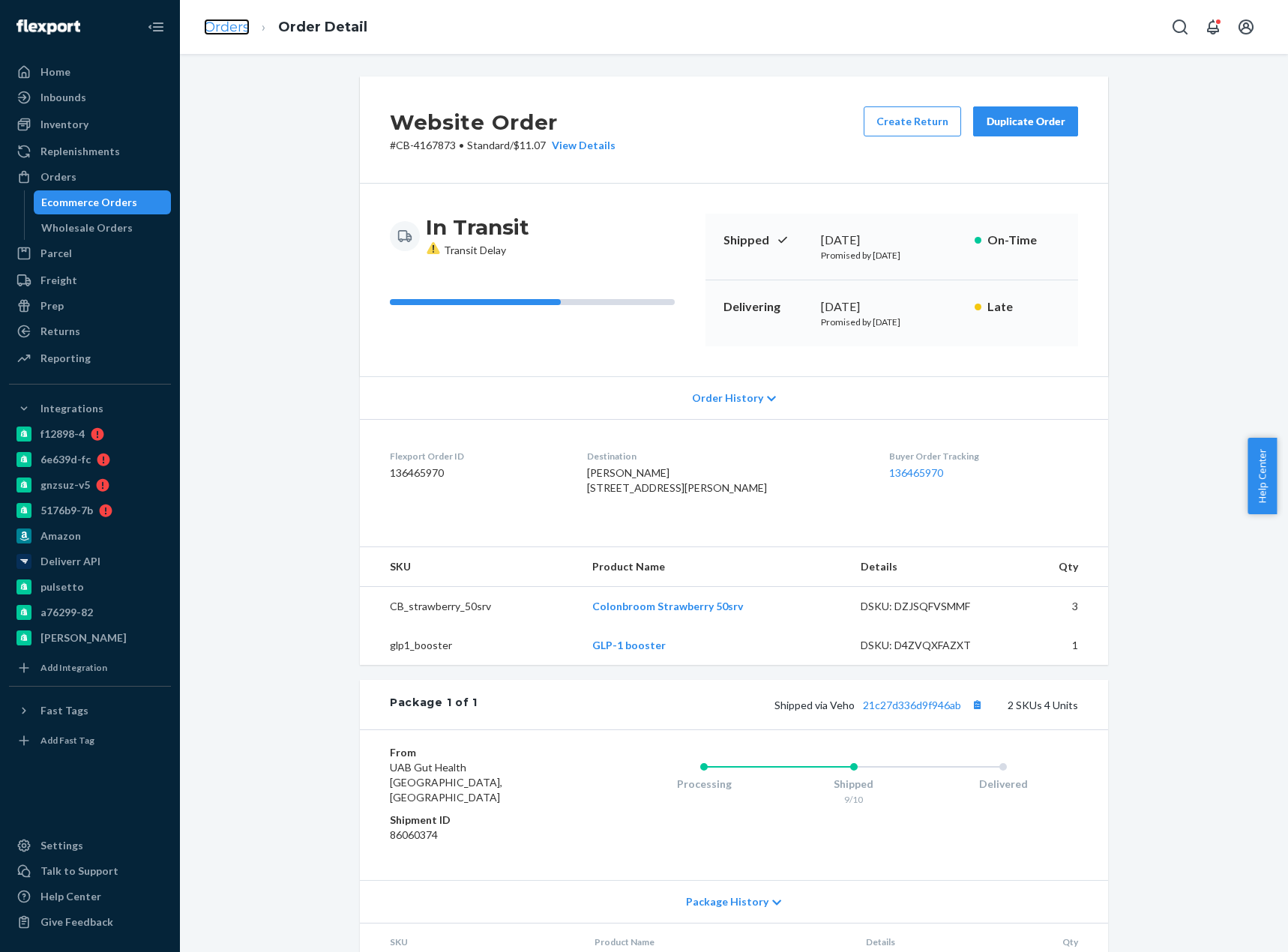
click at [231, 25] on link "Orders" at bounding box center [227, 26] width 46 height 16
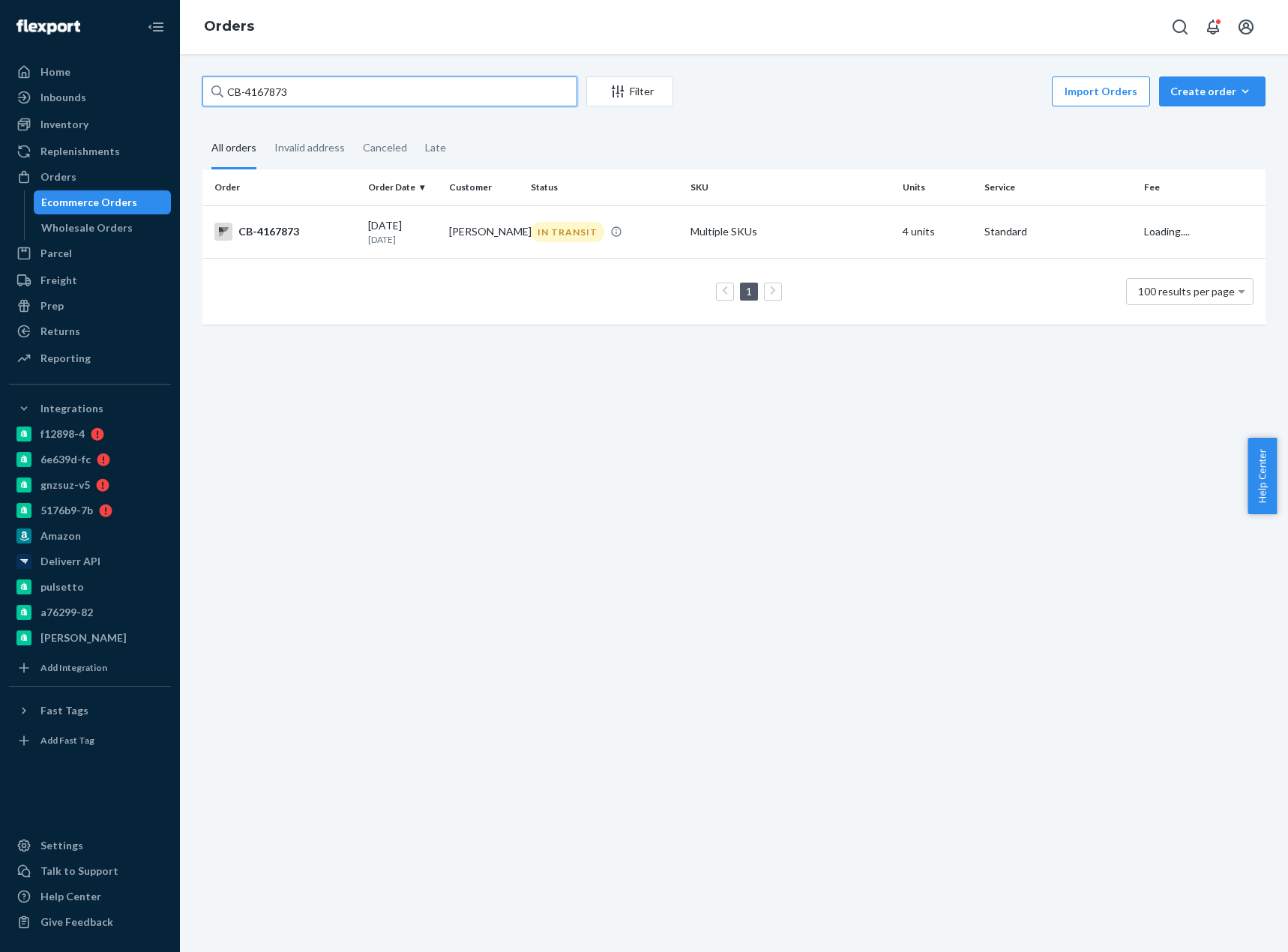
click at [274, 92] on input "CB-4167873" at bounding box center [390, 91] width 375 height 30
paste input "[PERSON_NAME]"
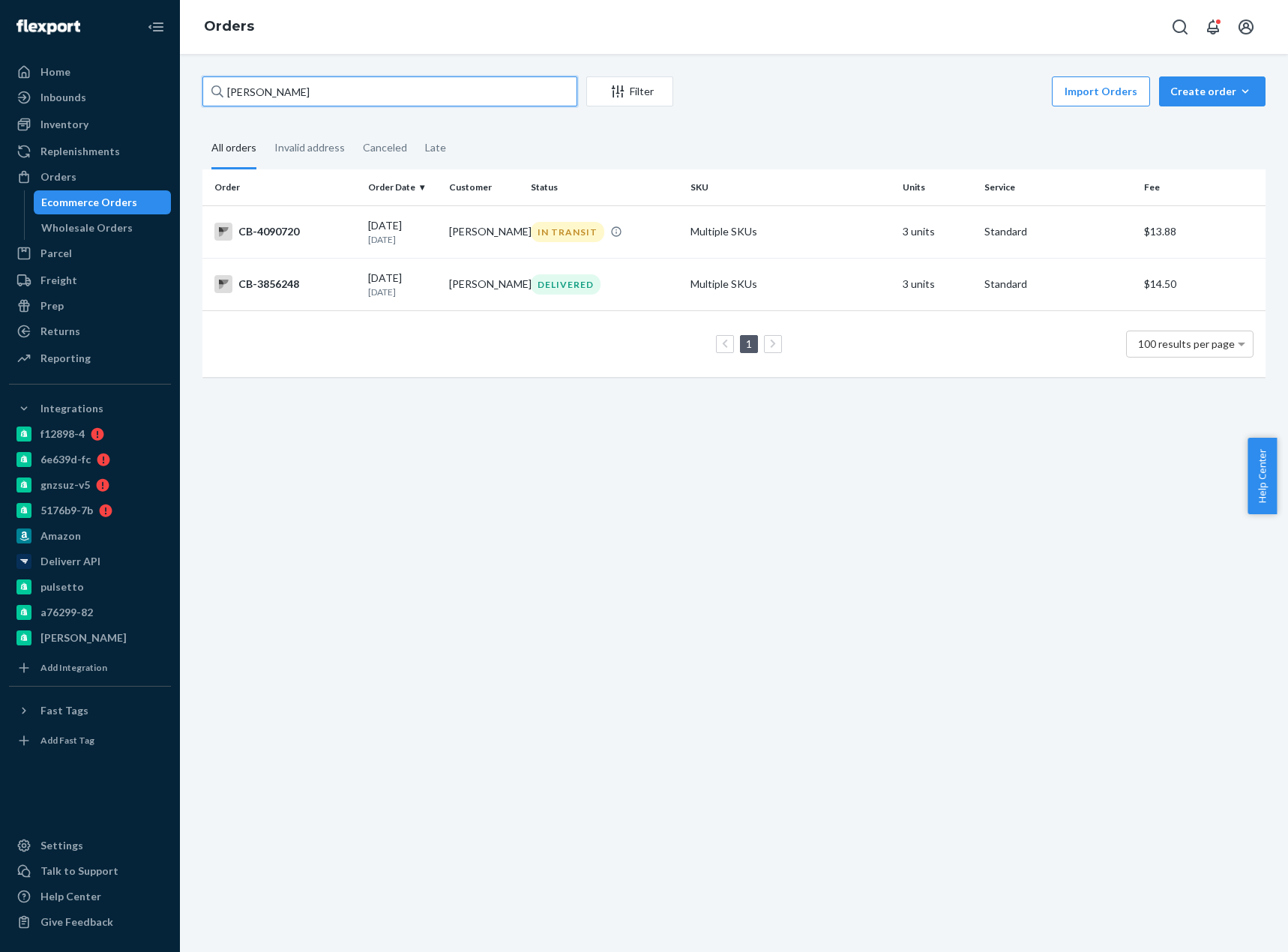
type input "[PERSON_NAME]"
click at [293, 224] on div "CB-4090720" at bounding box center [285, 231] width 141 height 18
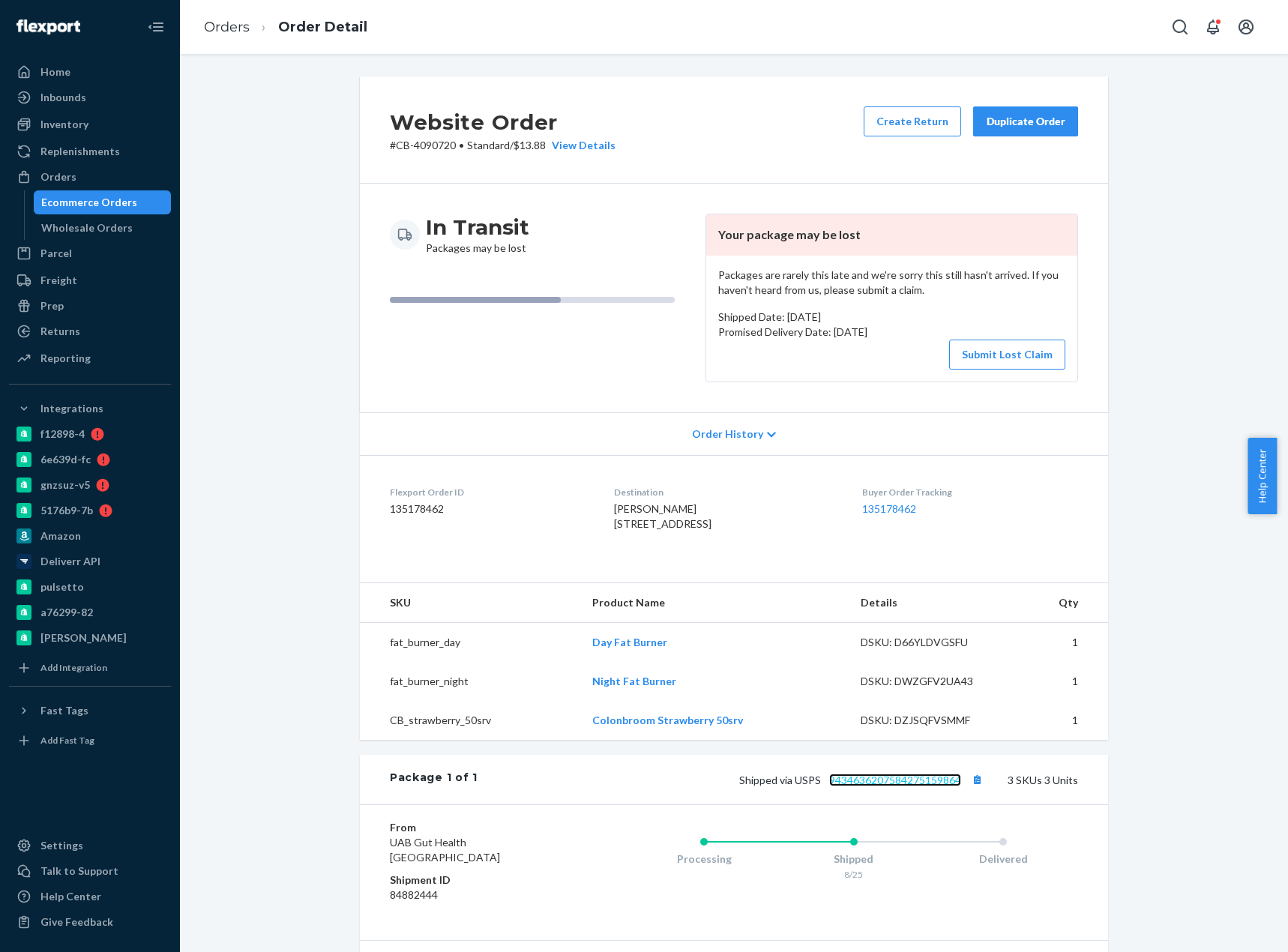
click at [929, 786] on link "9434636207584275159864" at bounding box center [895, 779] width 132 height 13
click at [217, 21] on link "Orders" at bounding box center [227, 26] width 46 height 16
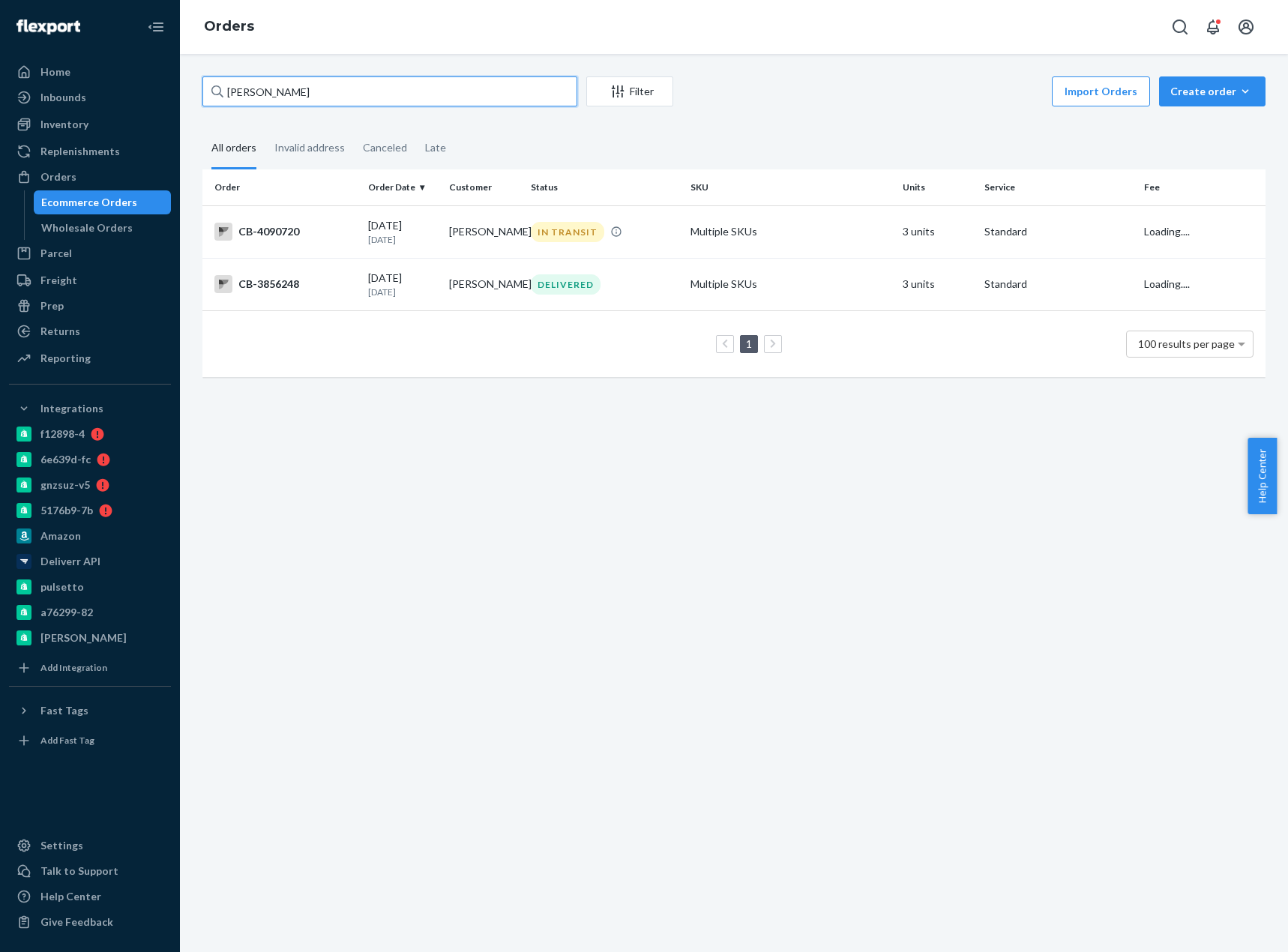
click at [285, 81] on input "[PERSON_NAME]" at bounding box center [390, 91] width 375 height 30
paste input "[PERSON_NAME]"
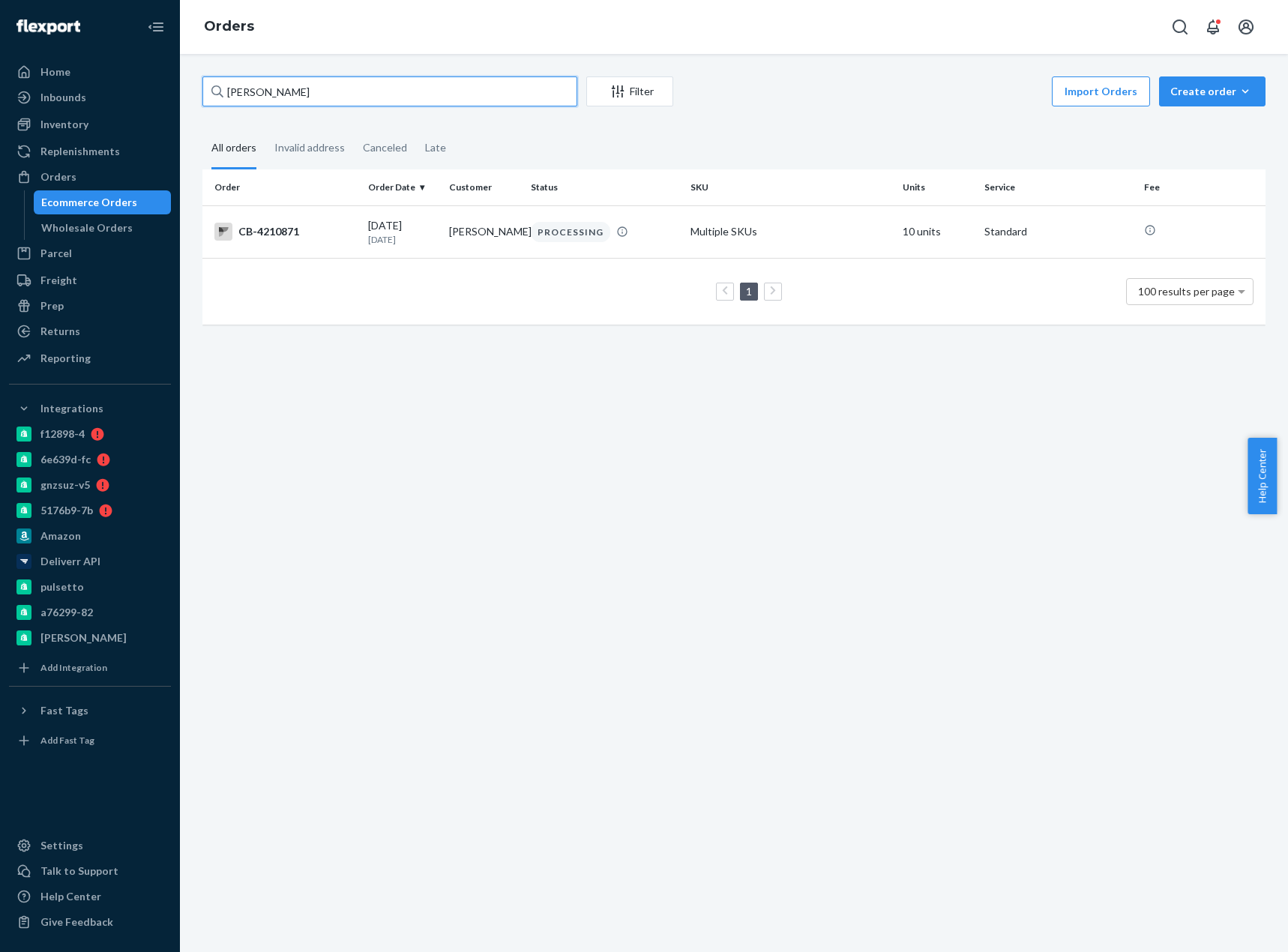
type input "[PERSON_NAME]"
click at [300, 243] on td "CB-4210871" at bounding box center [282, 232] width 160 height 53
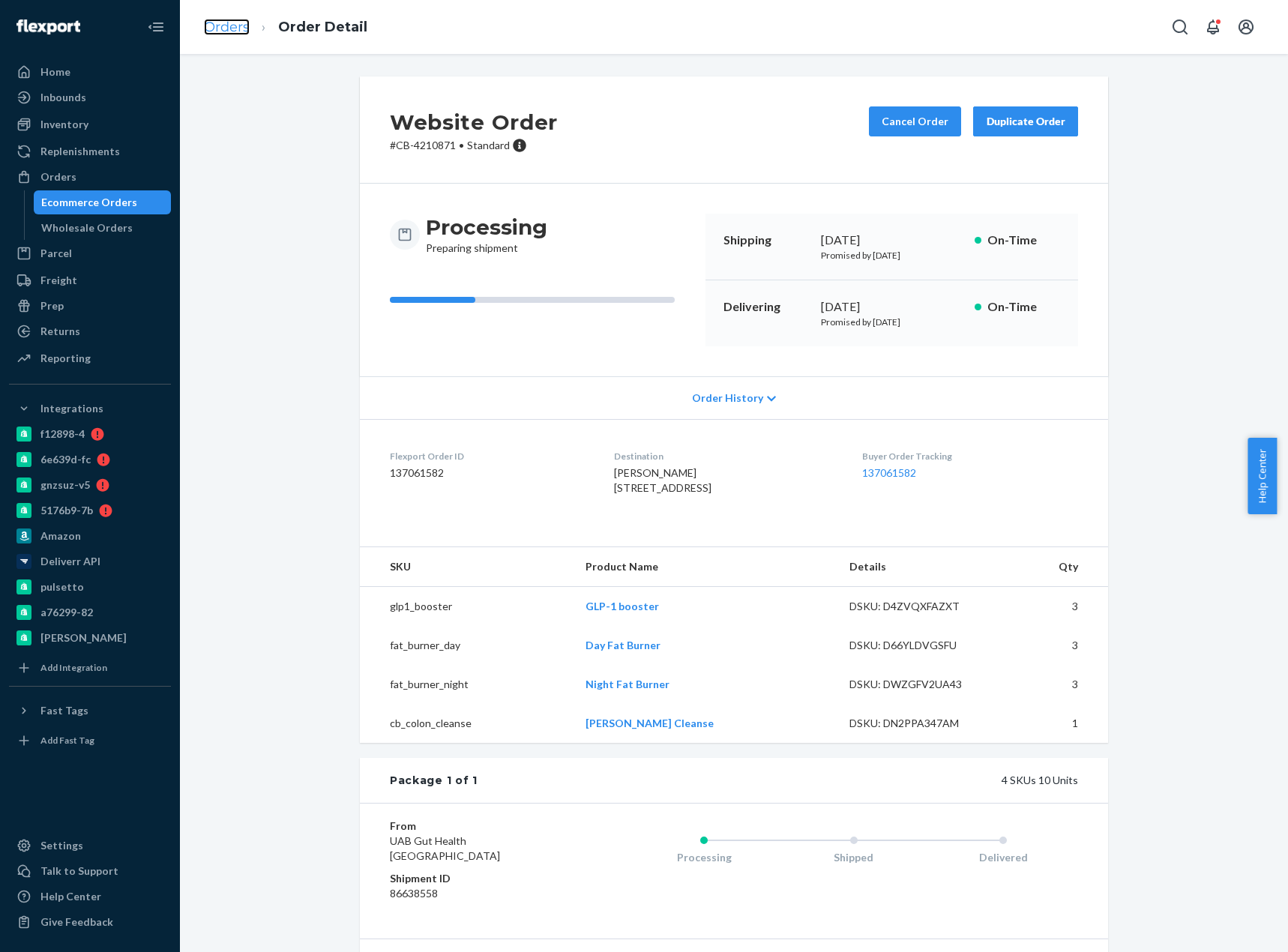
click at [240, 28] on link "Orders" at bounding box center [227, 26] width 46 height 16
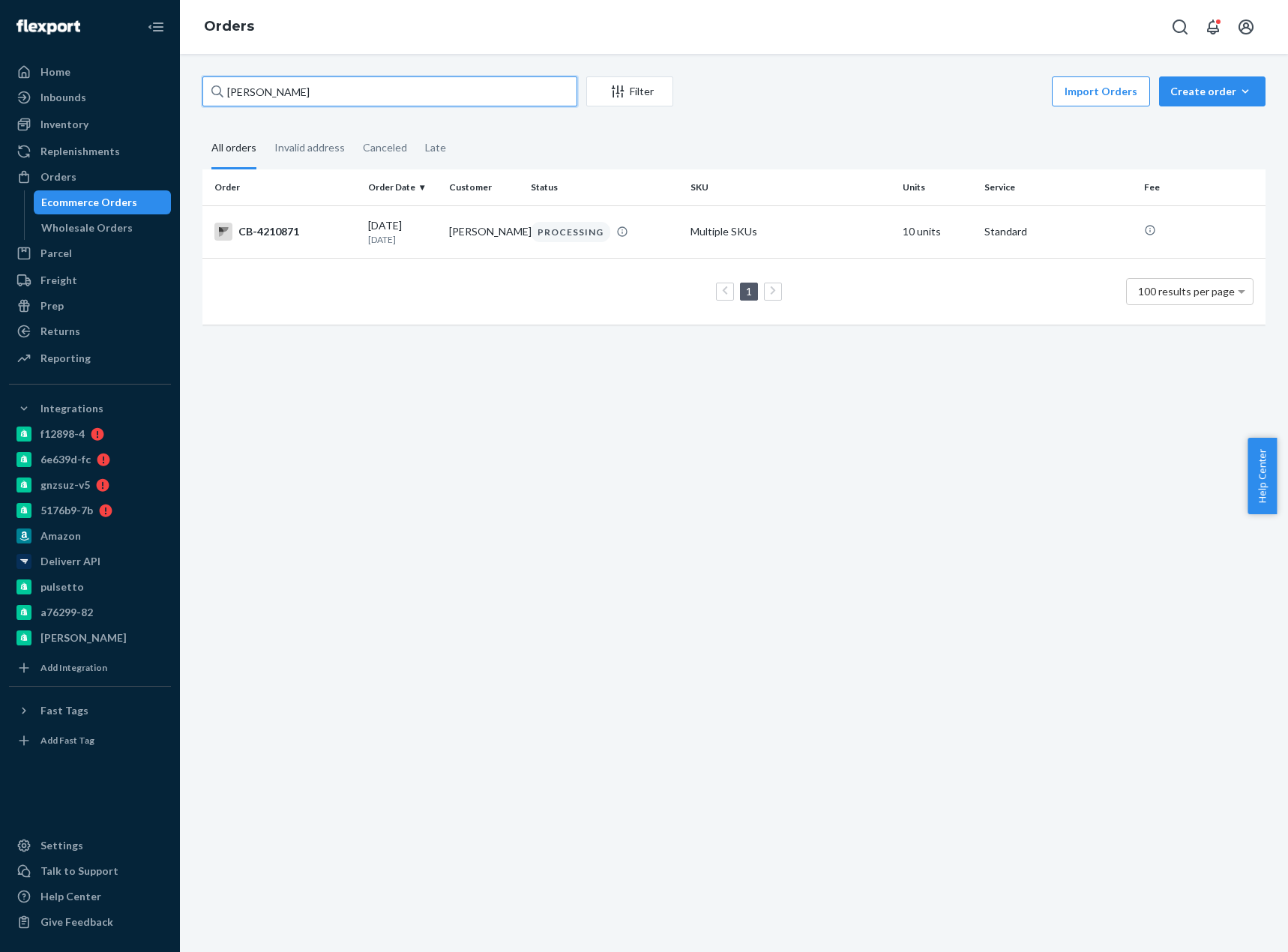
click at [263, 95] on input "[PERSON_NAME]" at bounding box center [390, 91] width 375 height 30
click at [263, 95] on input "[PERSON_NAME]" at bounding box center [390, 91] width 375 height 30
paste input "4211204"
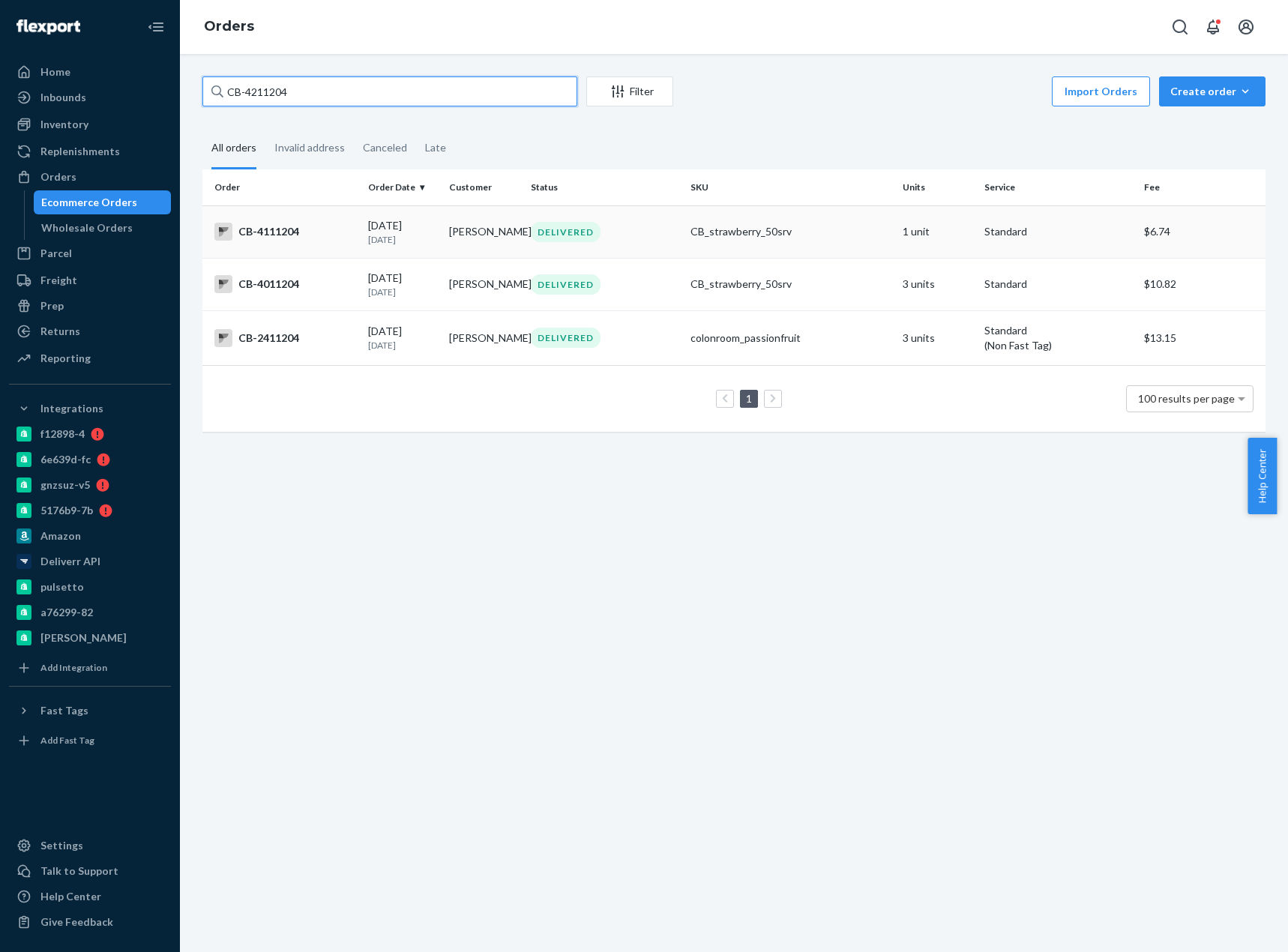
type input "CB-4211204"
